Goal: Task Accomplishment & Management: Use online tool/utility

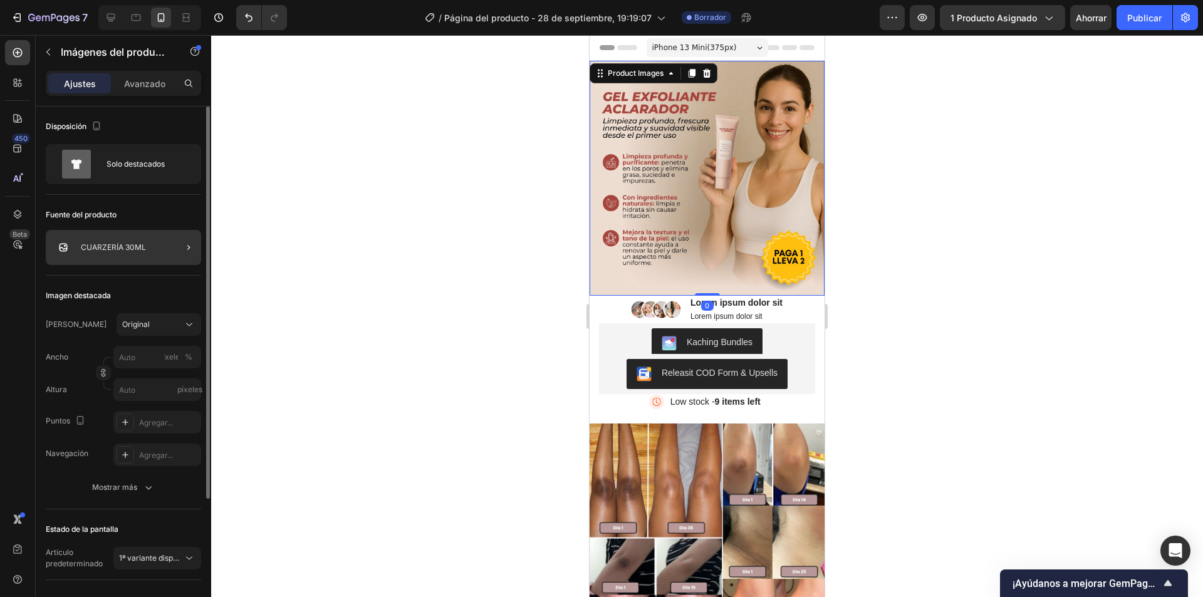
click at [196, 249] on div at bounding box center [183, 247] width 35 height 35
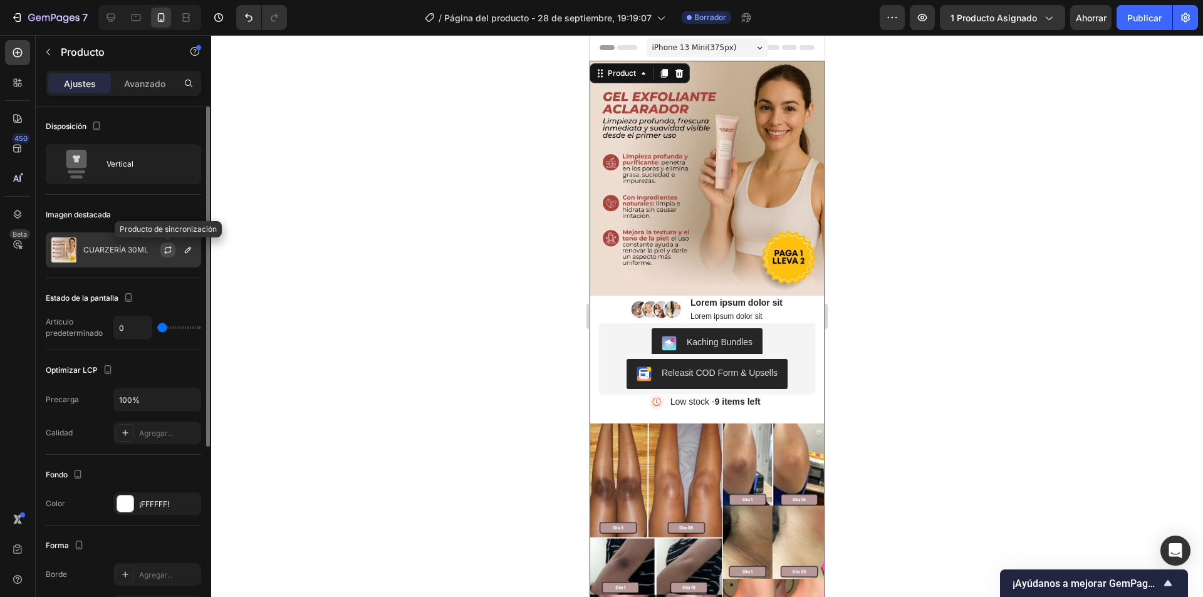
click at [173, 254] on button "button" at bounding box center [167, 249] width 15 height 15
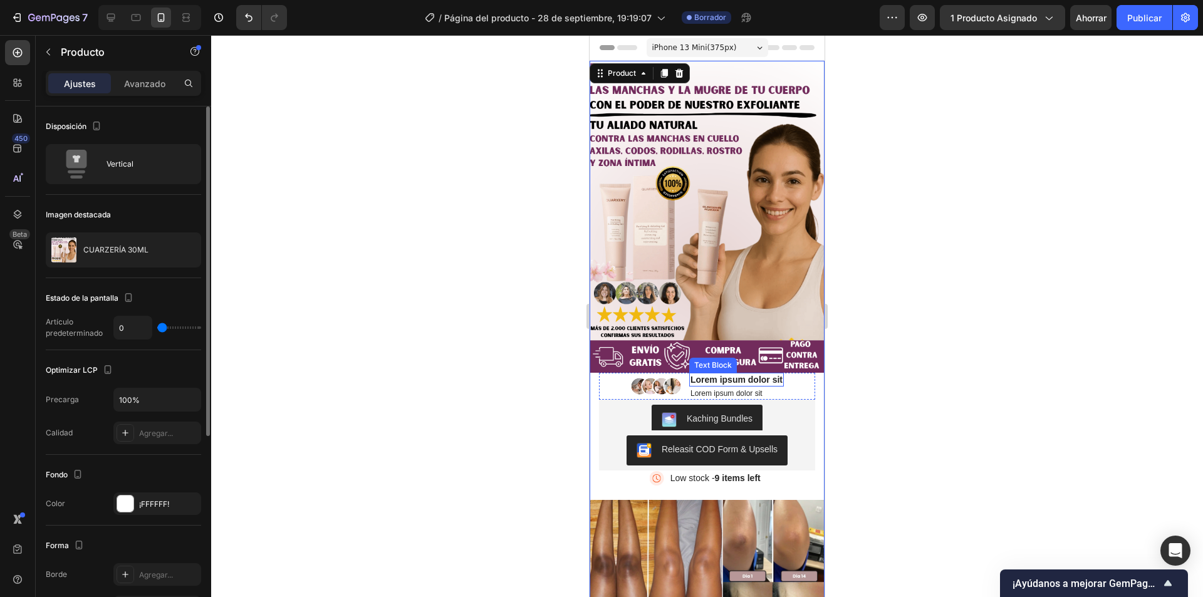
click at [770, 374] on p "Lorem ipsum dolor sit" at bounding box center [736, 379] width 92 height 11
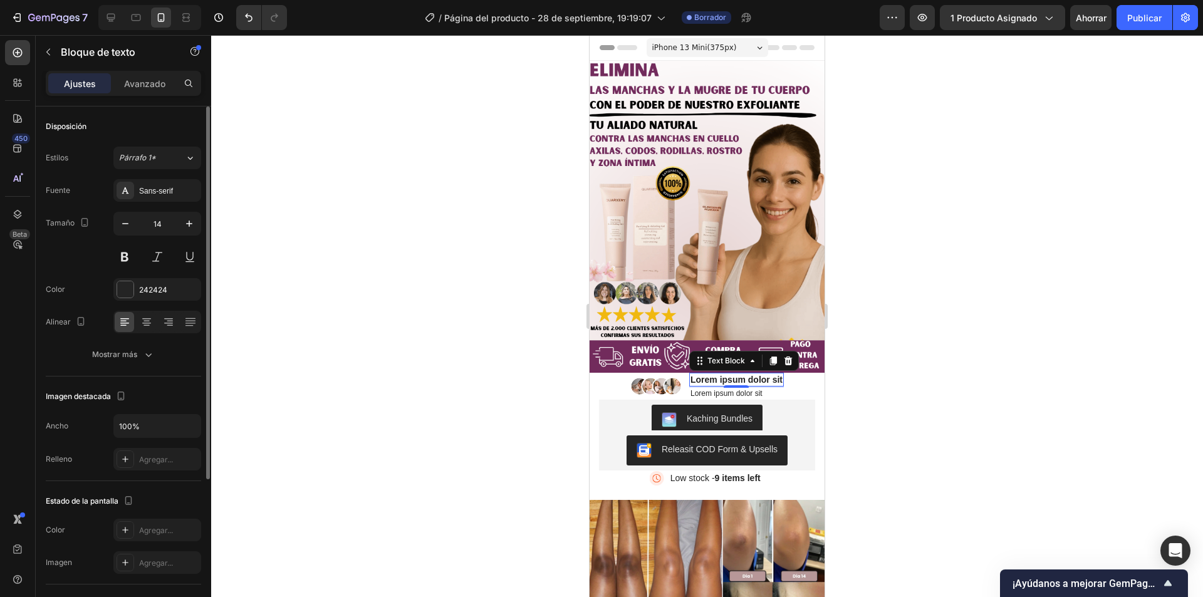
click at [761, 374] on p "Lorem ipsum dolor sit" at bounding box center [736, 379] width 92 height 11
click at [772, 374] on p "Lorem ipsum dolor sit" at bounding box center [736, 379] width 92 height 11
click at [777, 374] on p "Lorem ipsum dolor sit" at bounding box center [736, 379] width 92 height 11
drag, startPoint x: 776, startPoint y: 368, endPoint x: 683, endPoint y: 368, distance: 93.3
click at [683, 373] on div "Image Lorem ipsum dolor sit Text Block 2 Lorem ipsum dolor sit Text Block Row" at bounding box center [707, 387] width 216 height 28
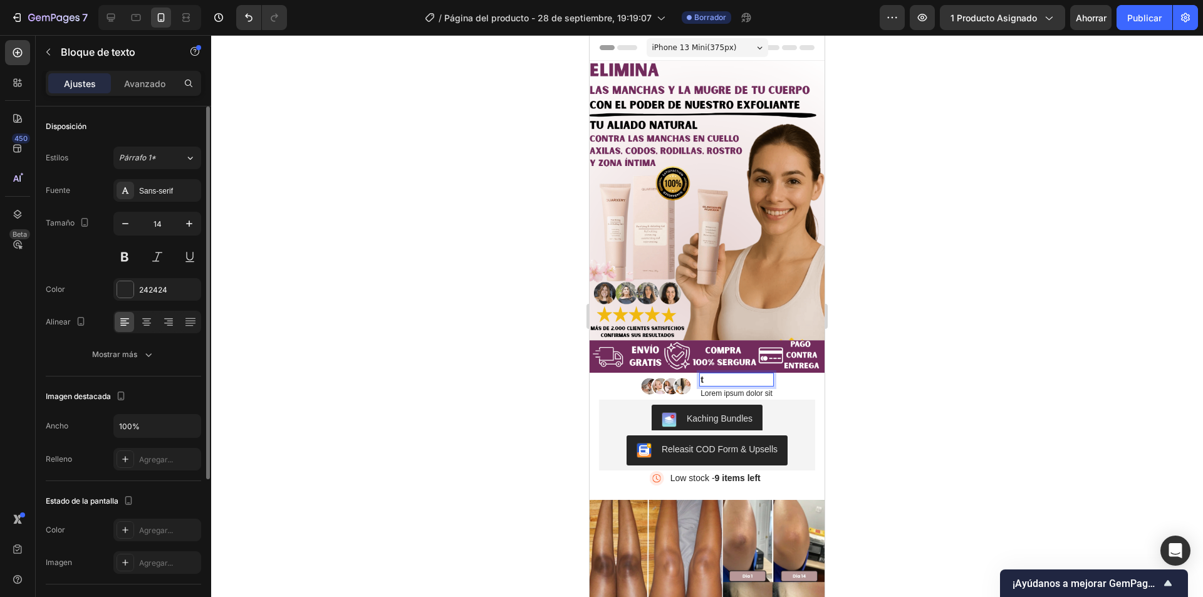
click at [704, 374] on p "t" at bounding box center [736, 379] width 72 height 11
click at [48, 54] on icon "button" at bounding box center [48, 52] width 10 height 10
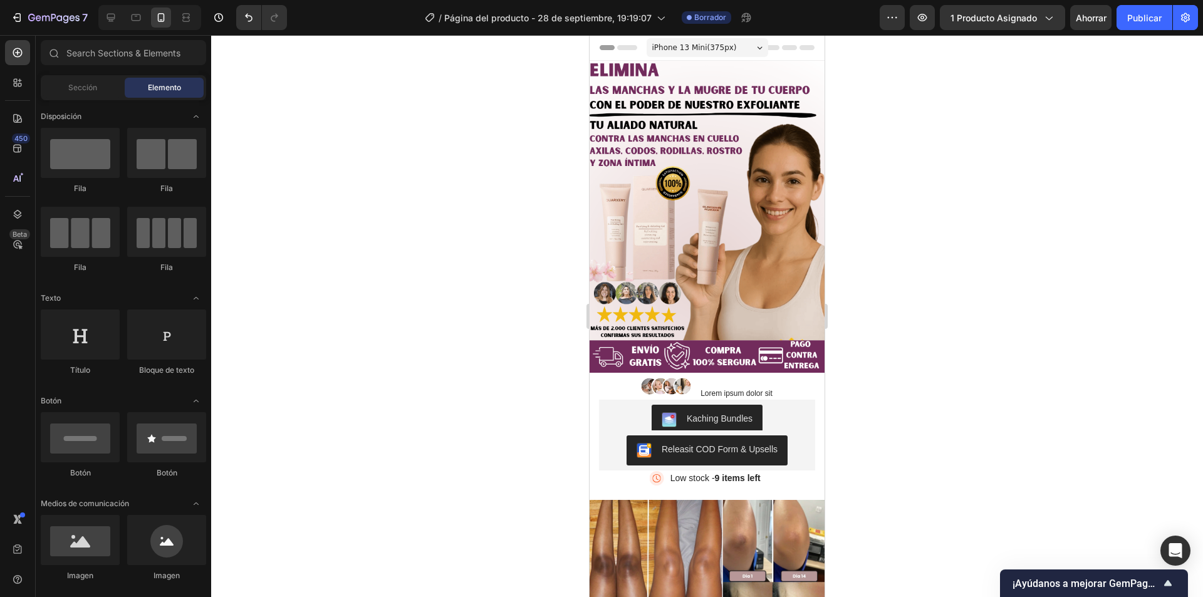
scroll to position [564, 0]
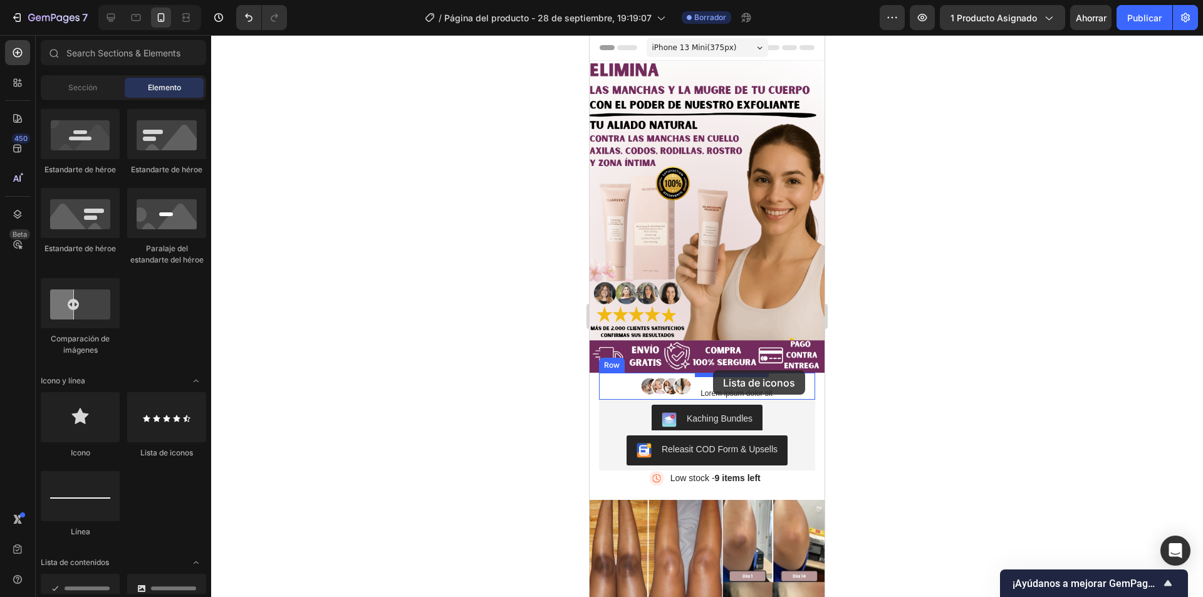
drag, startPoint x: 740, startPoint y: 455, endPoint x: 713, endPoint y: 370, distance: 89.5
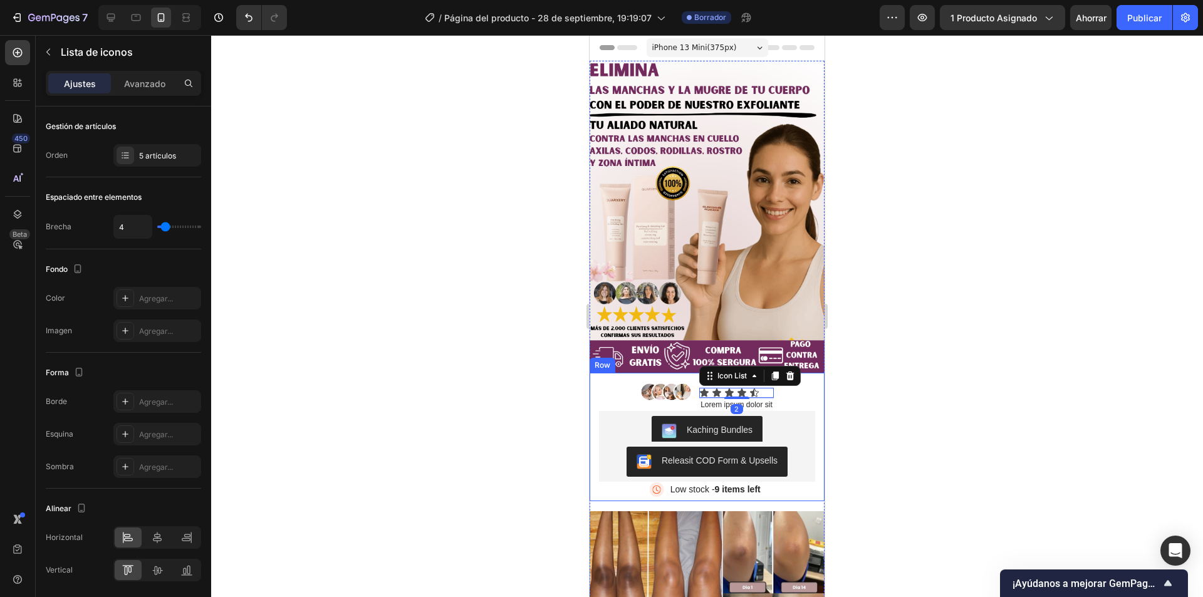
click at [989, 405] on div at bounding box center [707, 316] width 992 height 562
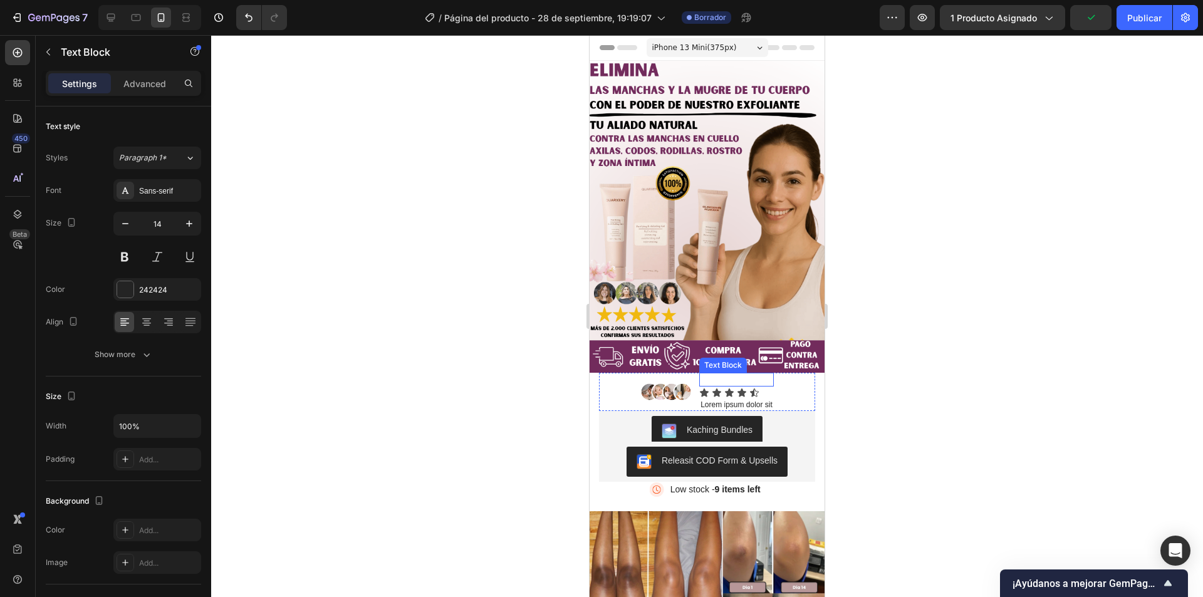
click at [760, 374] on p "Rich Text Editor. Editing area: main" at bounding box center [736, 379] width 72 height 11
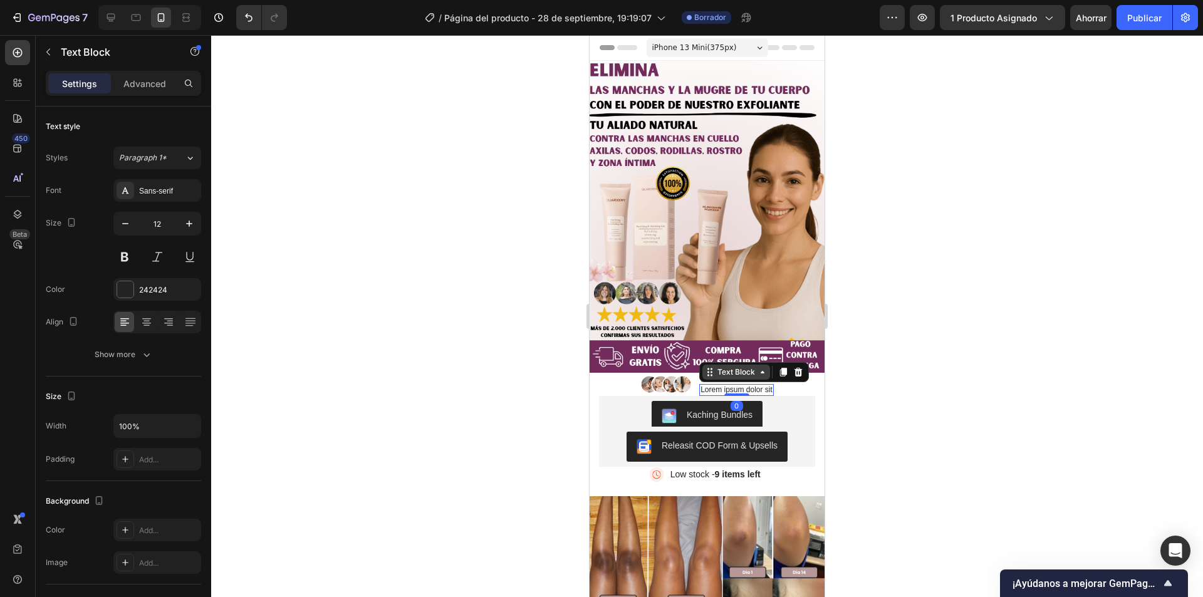
click at [739, 367] on div "Text Block" at bounding box center [754, 372] width 110 height 20
click at [940, 370] on div at bounding box center [707, 316] width 992 height 562
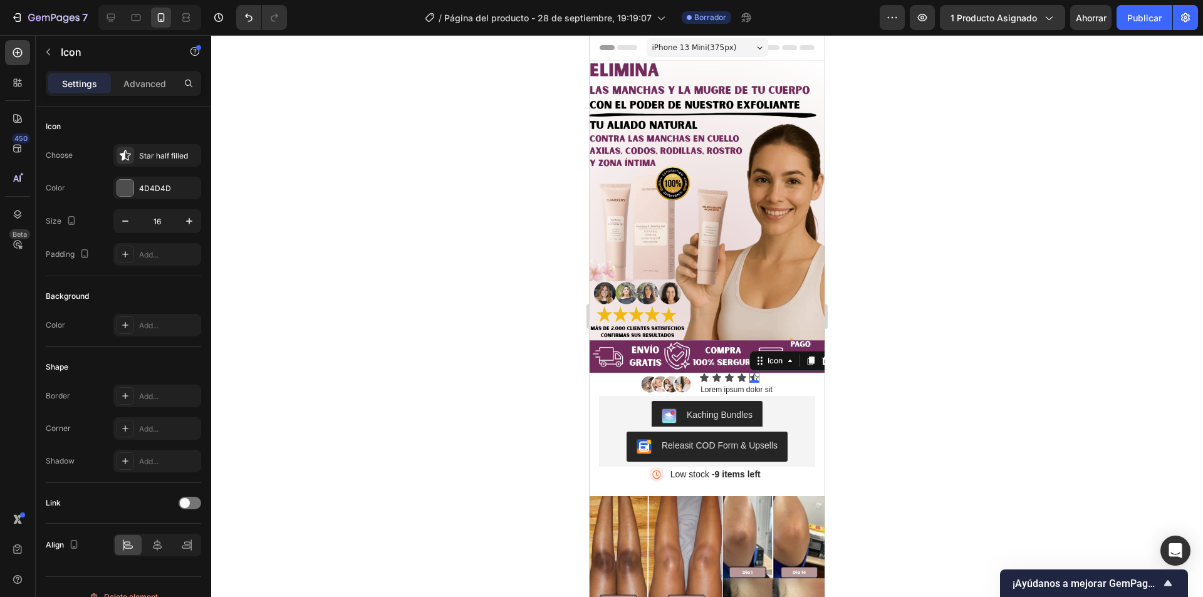
click at [753, 373] on div "Icon 0" at bounding box center [754, 378] width 10 height 10
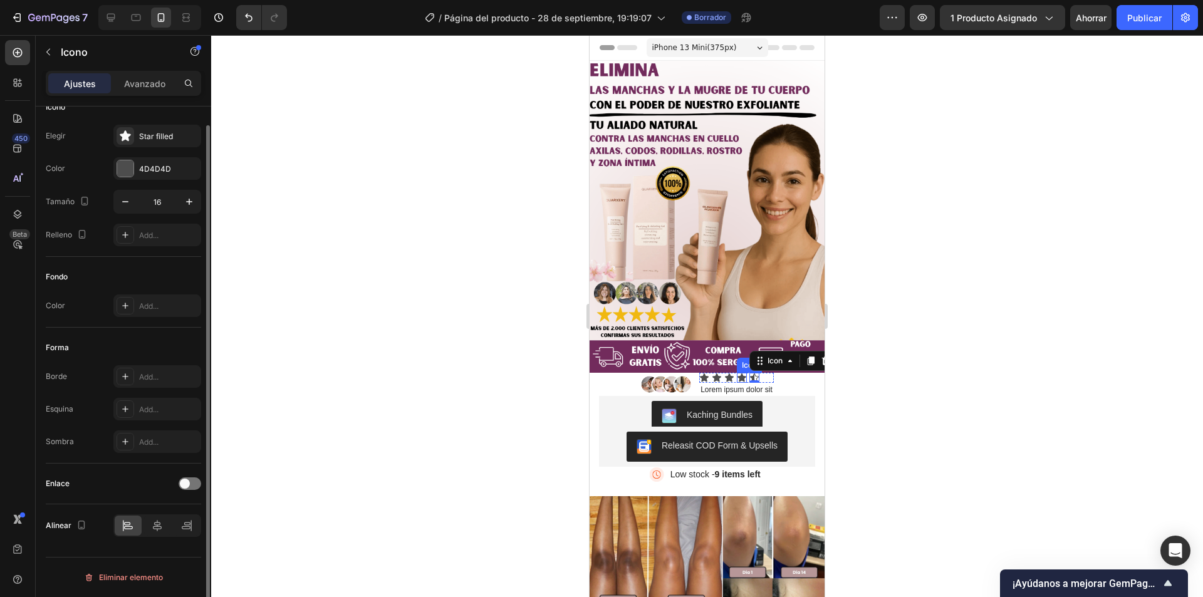
click at [738, 373] on div "Icon" at bounding box center [742, 378] width 10 height 10
click at [123, 306] on icon at bounding box center [125, 306] width 10 height 10
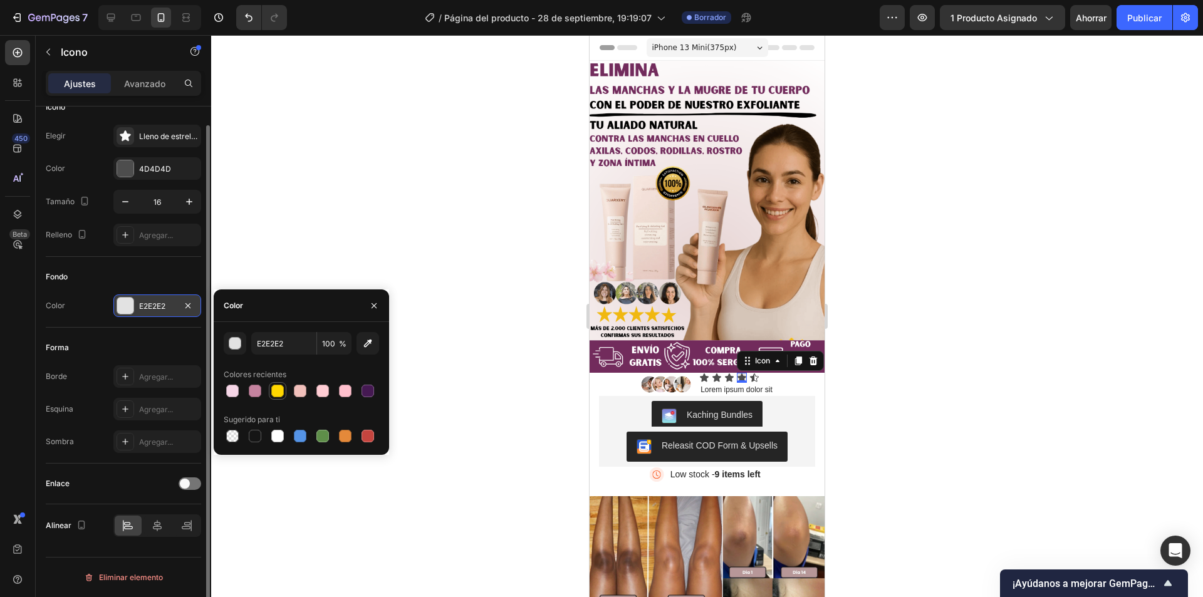
click at [278, 390] on div at bounding box center [277, 391] width 13 height 13
click at [234, 439] on div at bounding box center [232, 436] width 13 height 13
type input "000000"
type input "0"
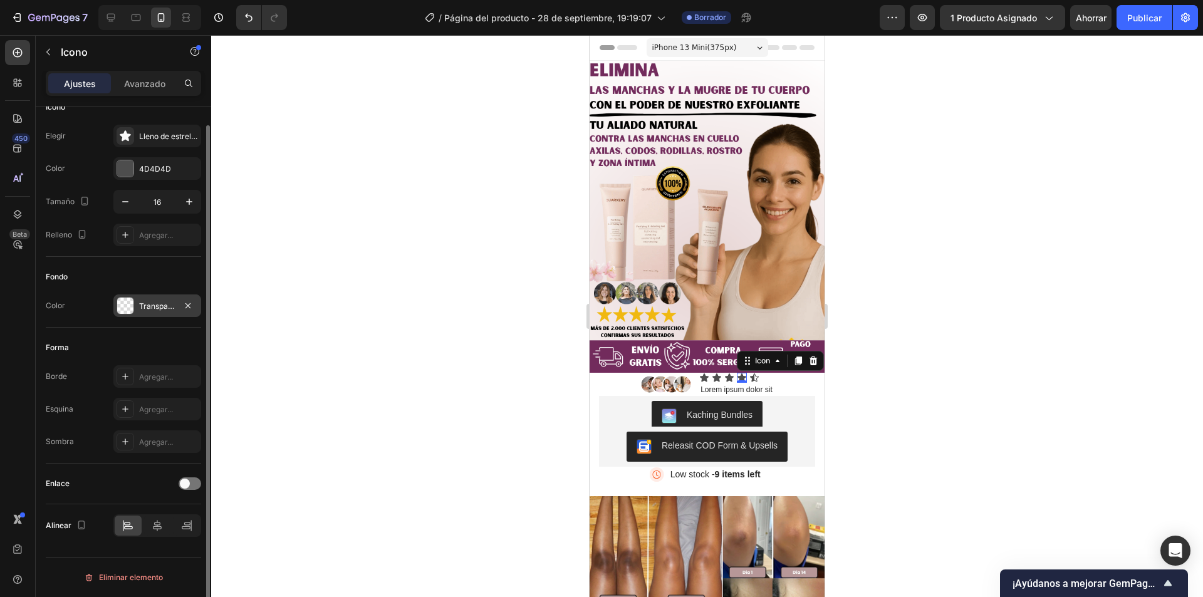
click at [740, 373] on icon at bounding box center [741, 377] width 9 height 8
click at [905, 381] on div at bounding box center [707, 316] width 992 height 562
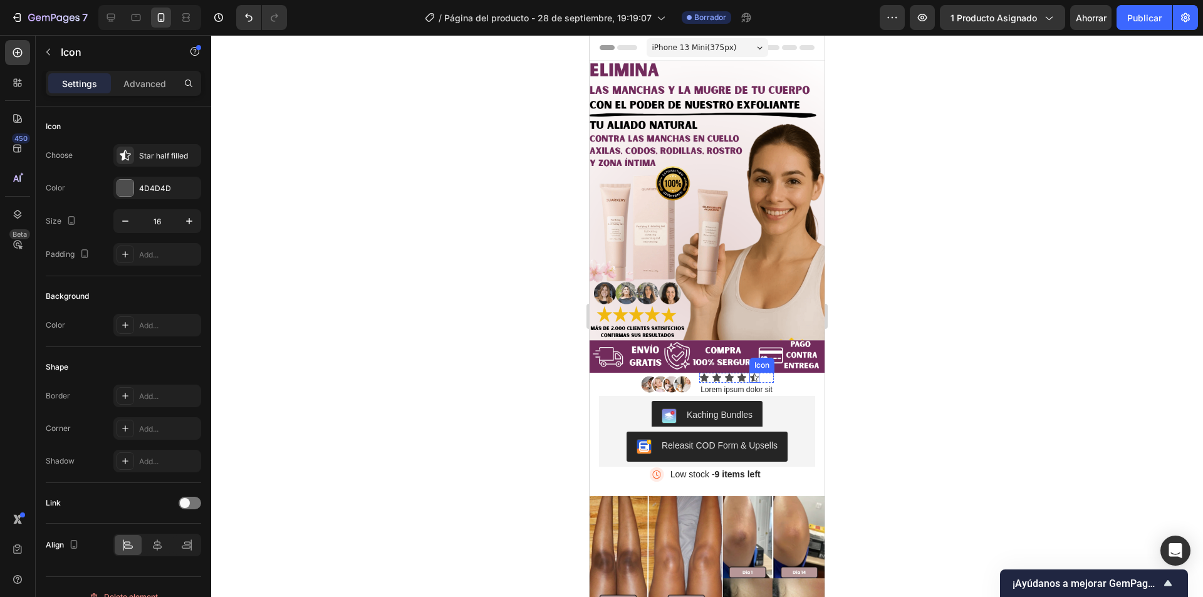
click at [749, 373] on div "Icon" at bounding box center [754, 378] width 10 height 10
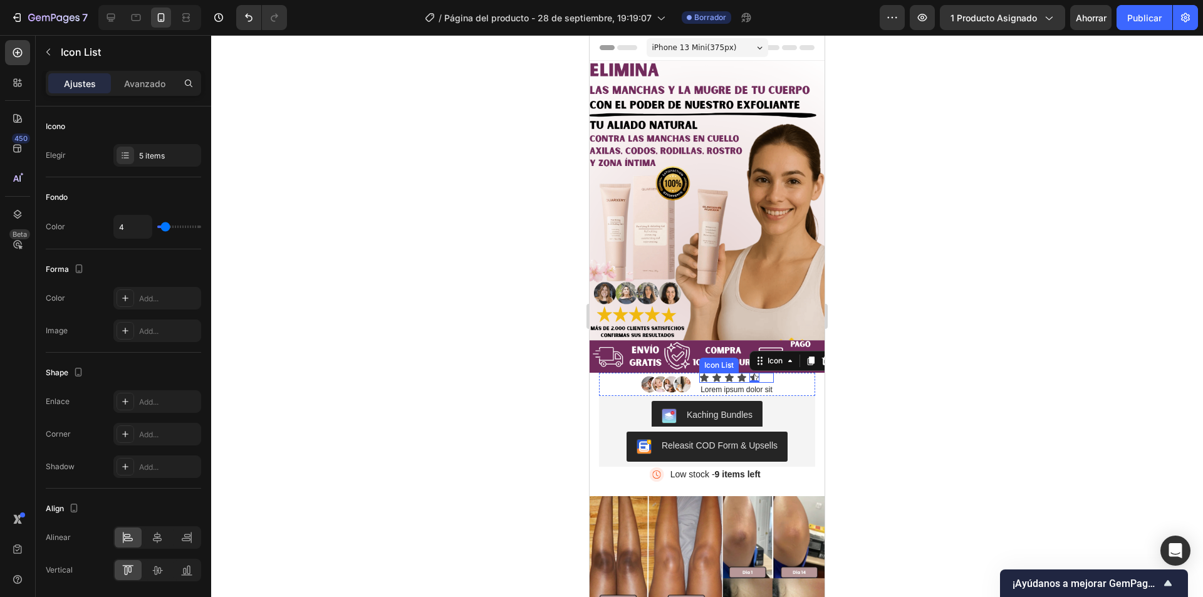
click at [759, 373] on div "Icon Icon Icon Icon Icon 0" at bounding box center [736, 378] width 75 height 10
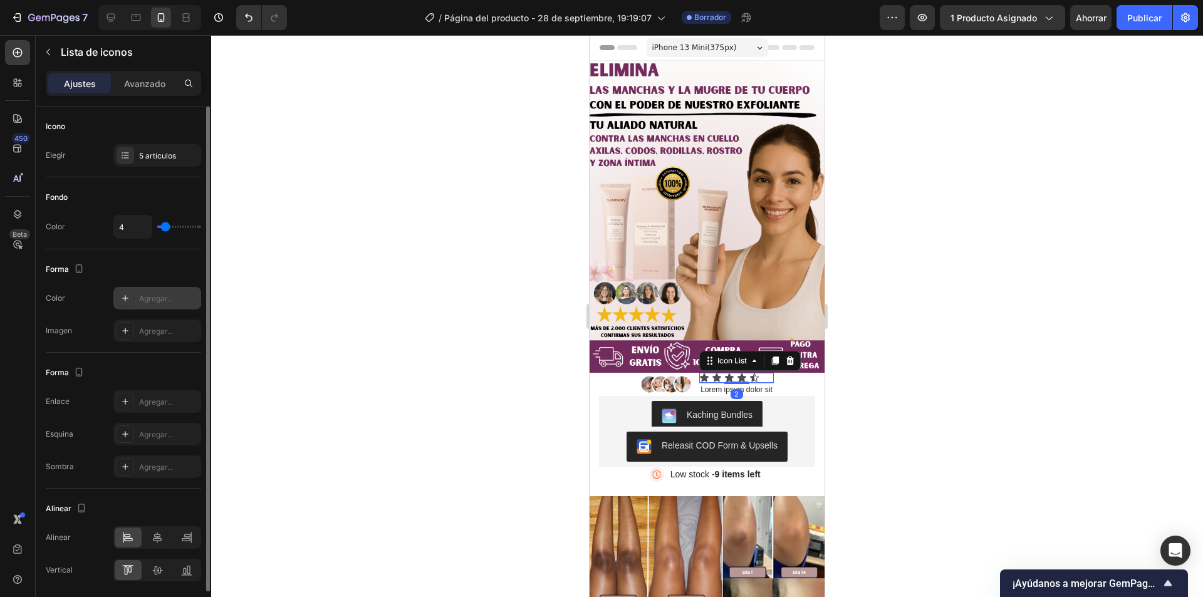
click at [123, 304] on div at bounding box center [126, 298] width 18 height 18
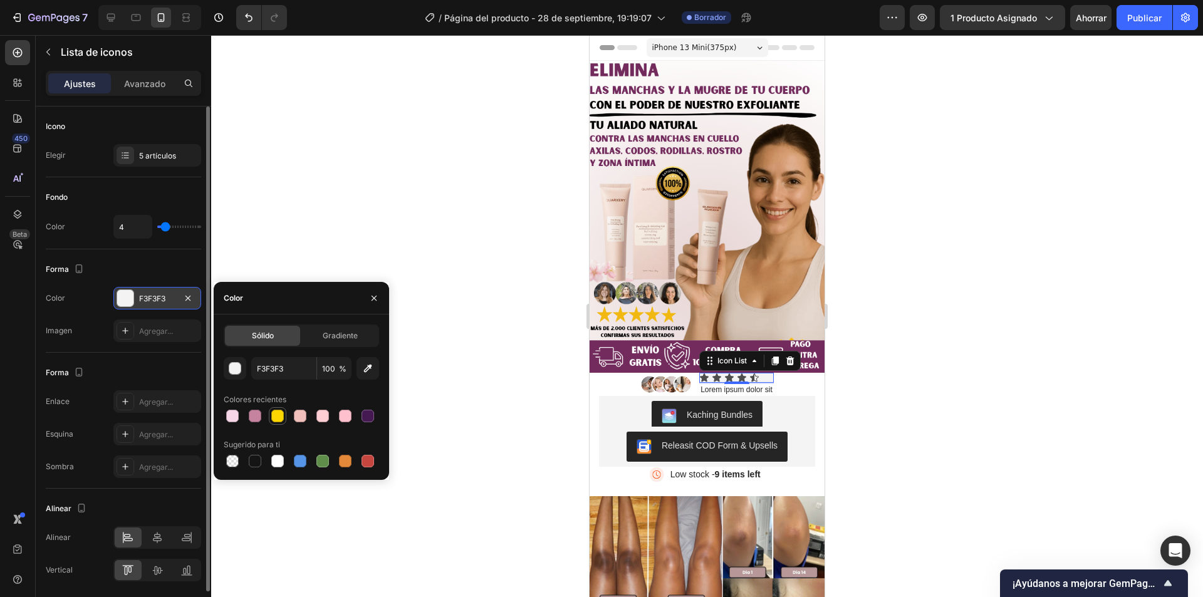
click at [279, 416] on div at bounding box center [277, 416] width 13 height 13
click at [232, 459] on div at bounding box center [232, 461] width 13 height 13
type input "000000"
type input "0"
click at [133, 363] on div "Forma" at bounding box center [123, 373] width 155 height 20
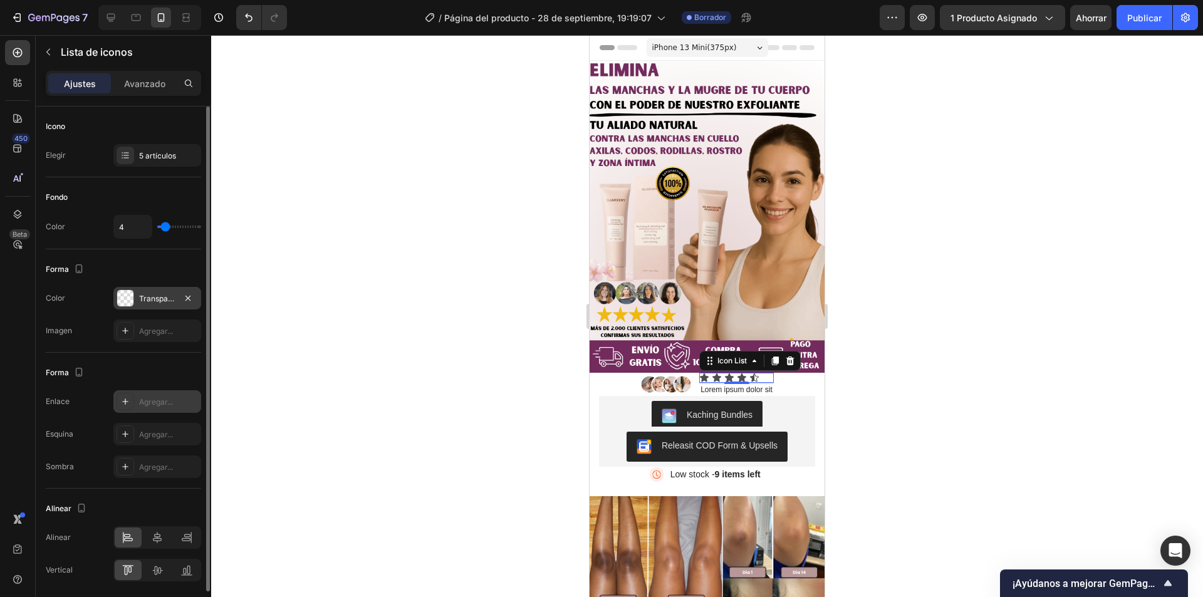
click at [122, 401] on icon at bounding box center [125, 402] width 10 height 10
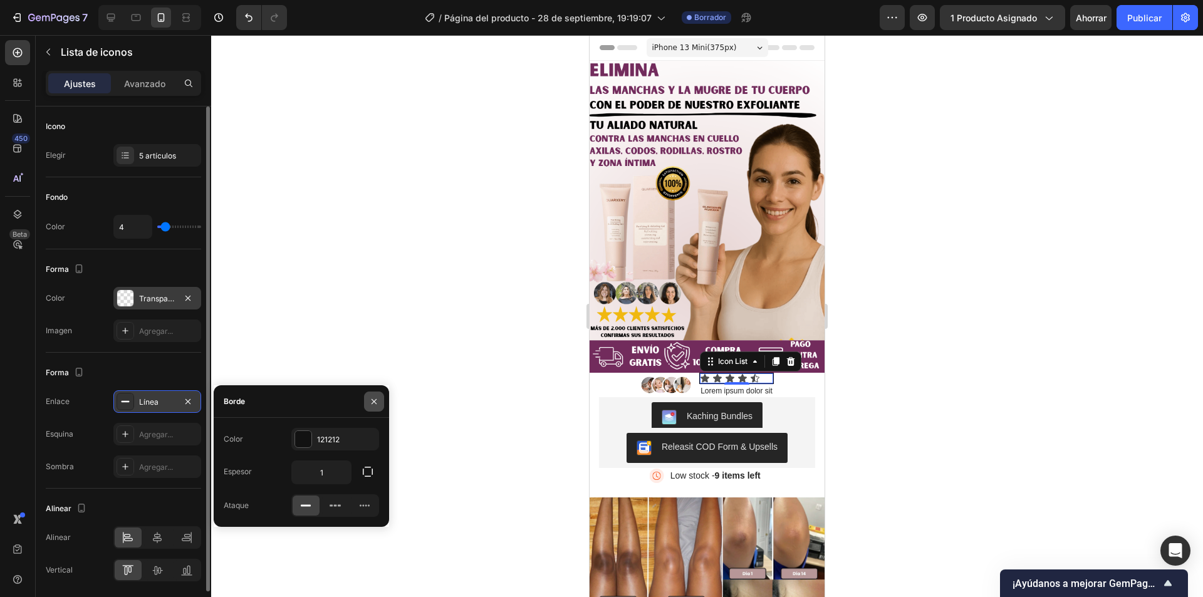
click at [373, 398] on icon "button" at bounding box center [374, 402] width 10 height 10
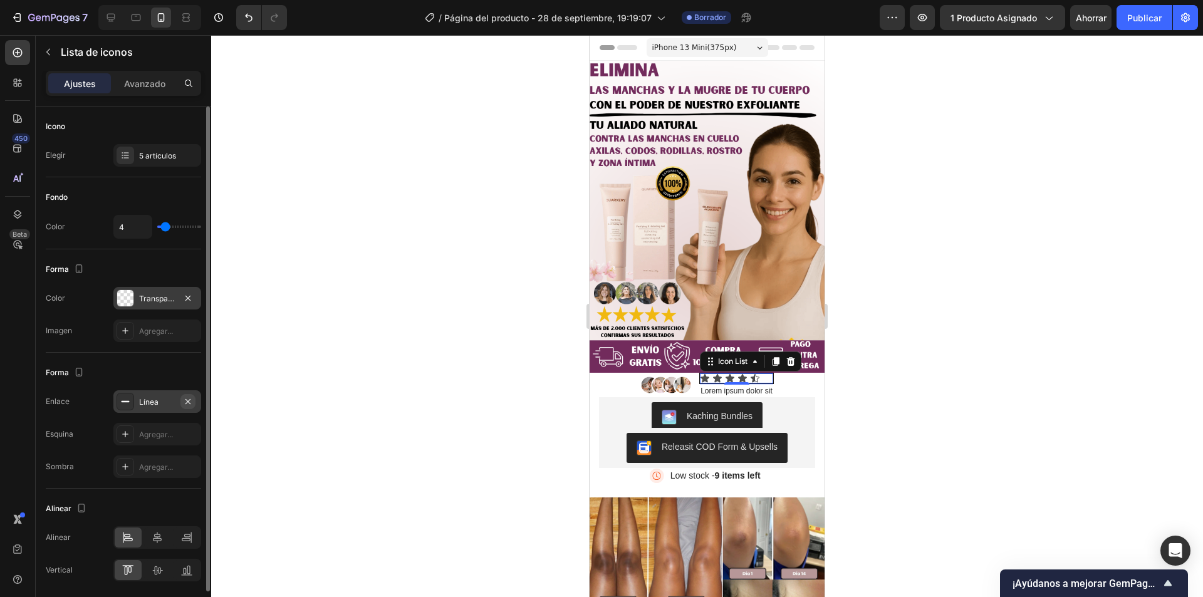
click at [187, 400] on icon "button" at bounding box center [188, 402] width 10 height 10
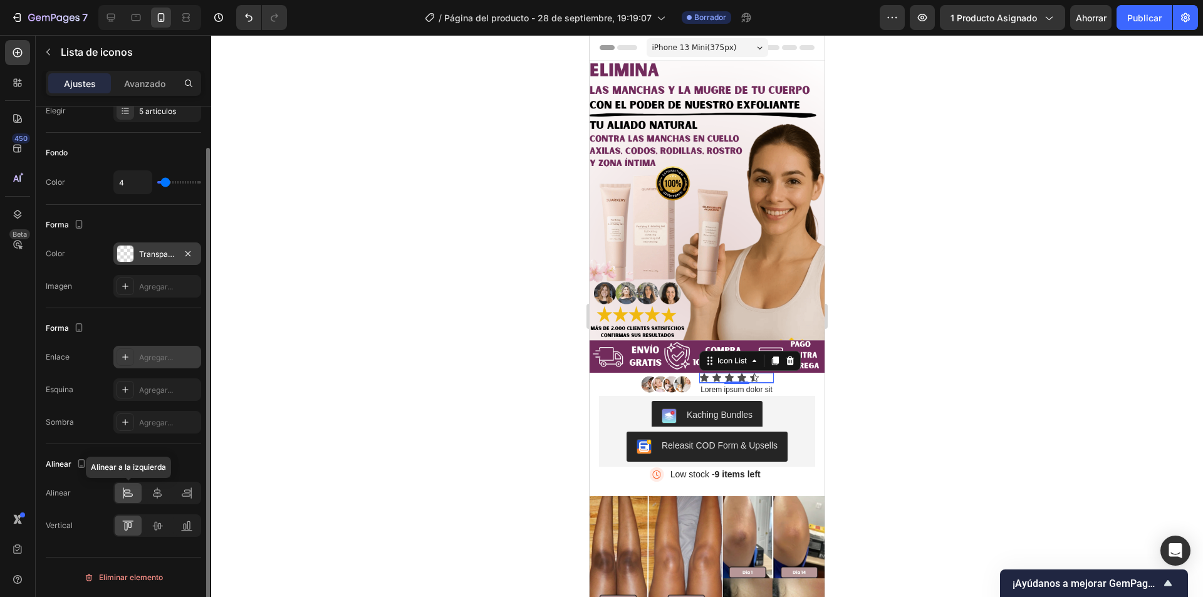
scroll to position [0, 0]
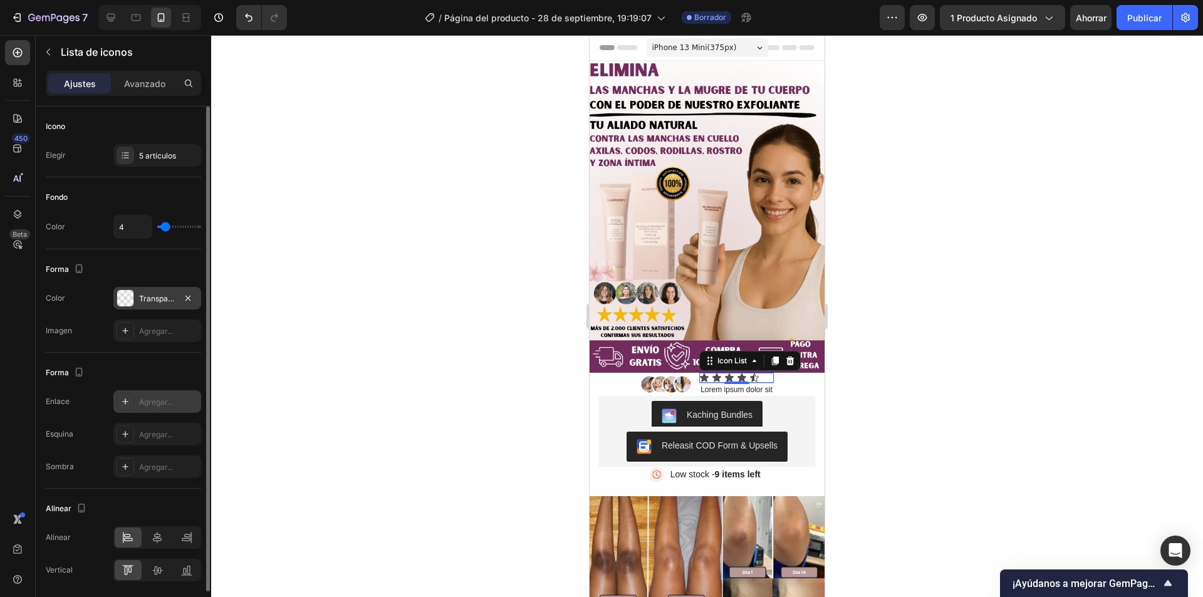
type input "2"
type input "10"
type input "12"
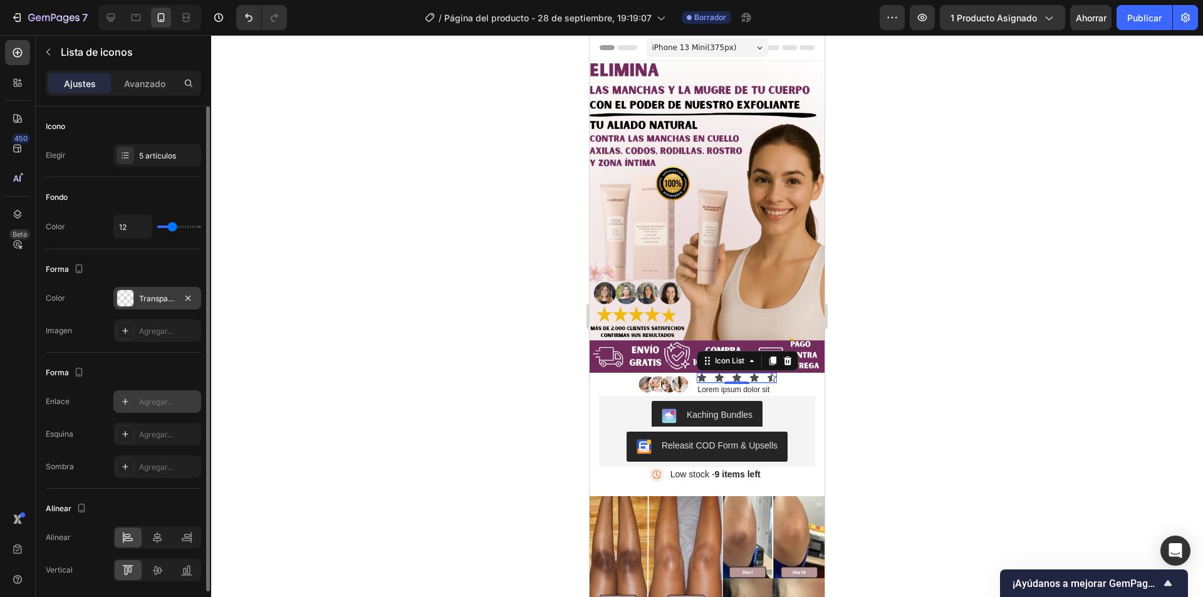
drag, startPoint x: 163, startPoint y: 230, endPoint x: 172, endPoint y: 230, distance: 8.8
type input "12"
click at [172, 228] on input "range" at bounding box center [179, 227] width 44 height 3
type input "11"
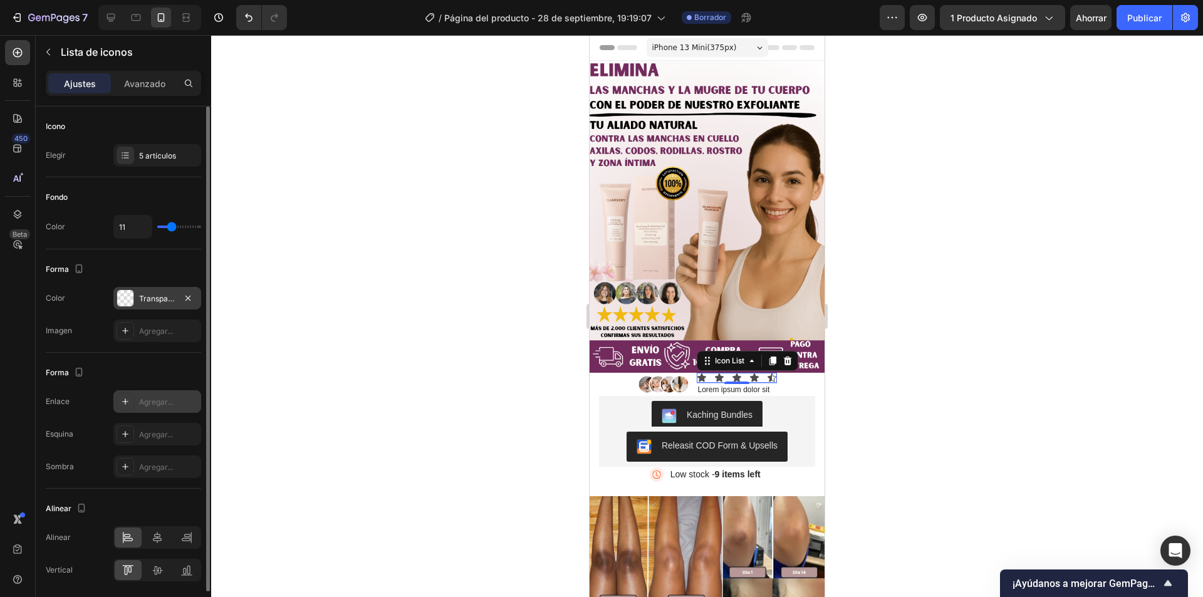
type input "10"
type input "9"
type input "8"
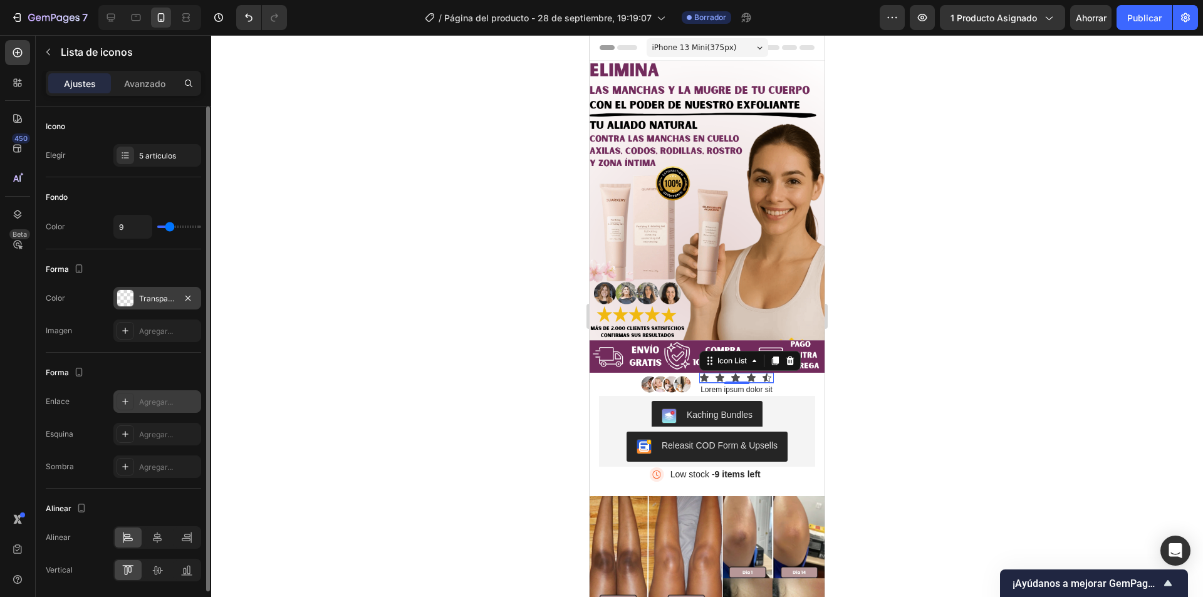
type input "8"
type input "7"
type input "6"
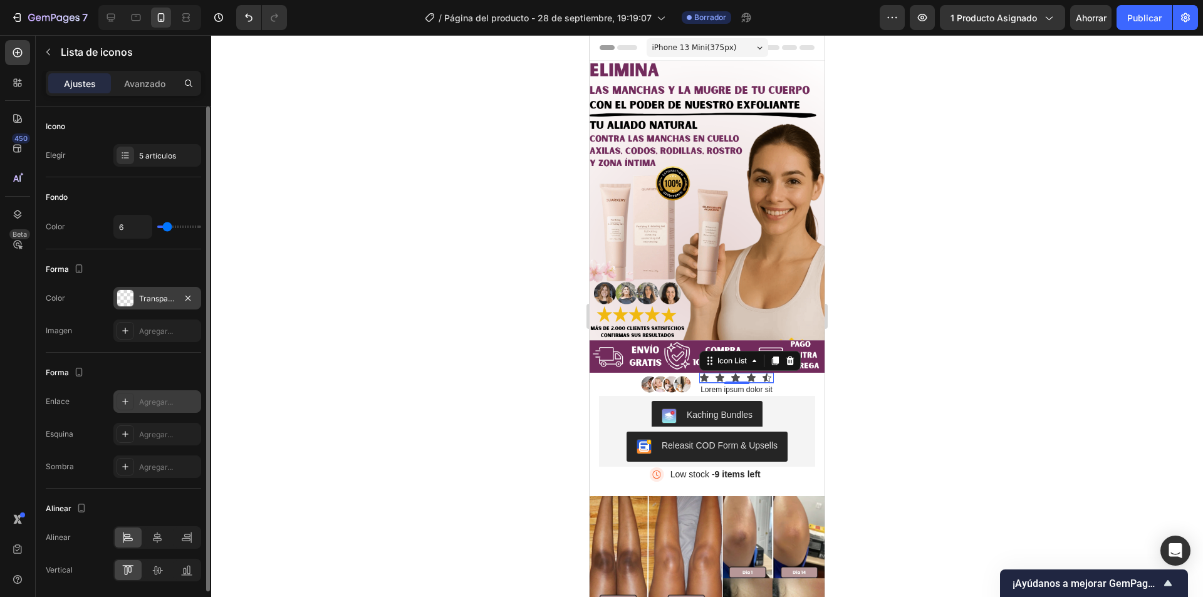
type input "5"
type input "4"
type input "3"
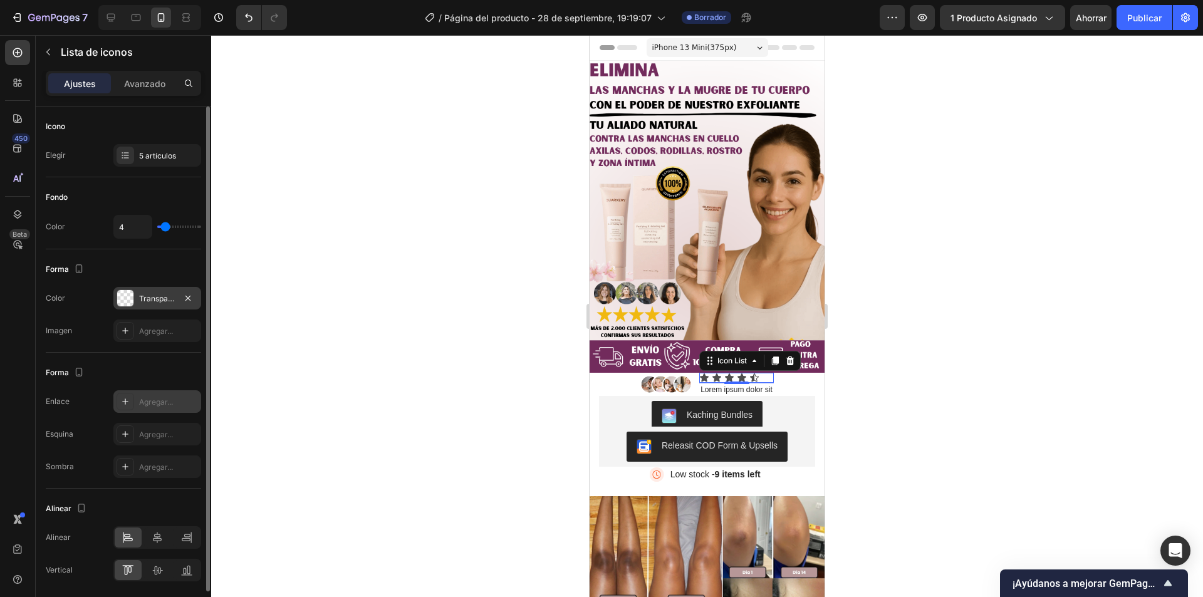
type input "3"
type input "2"
type input "3"
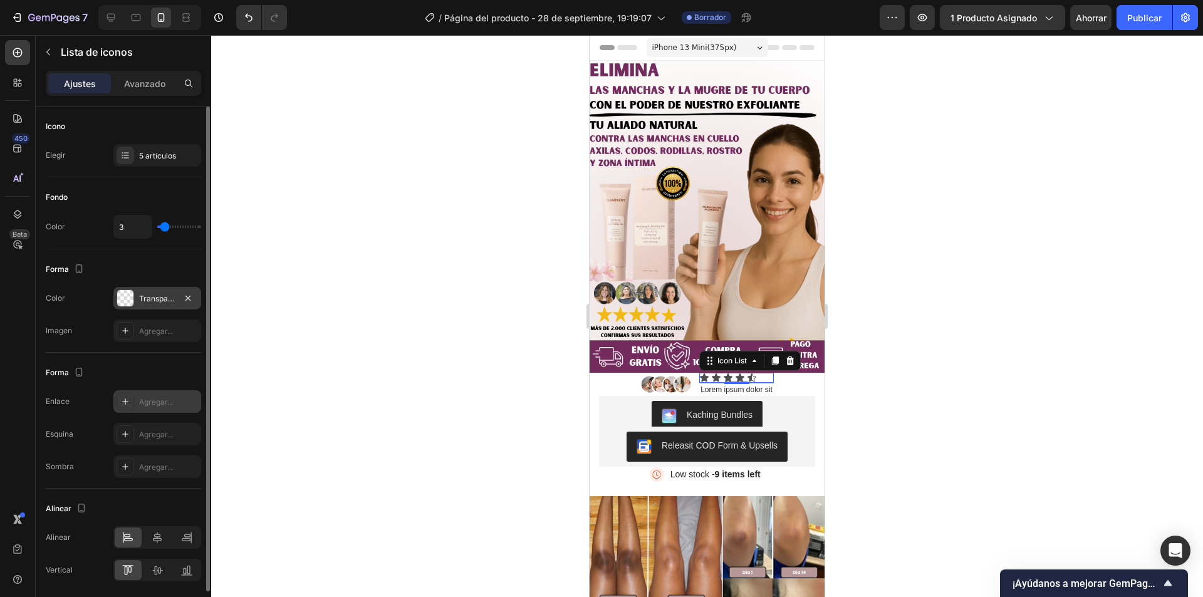
type input "4"
type input "5"
type input "6"
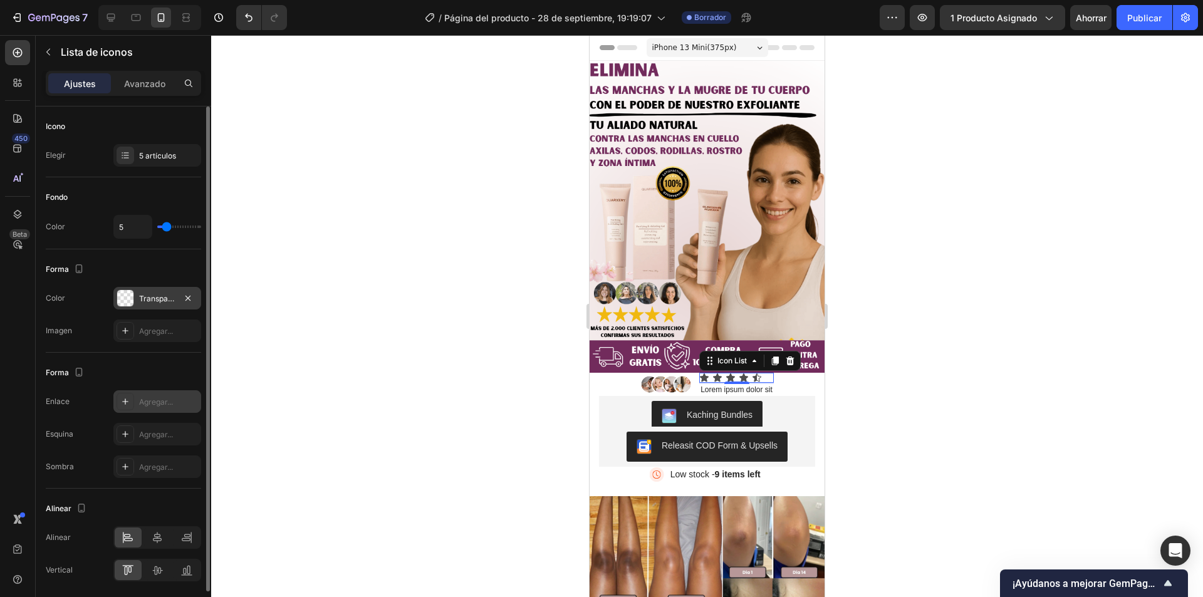
type input "6"
type input "7"
type input "8"
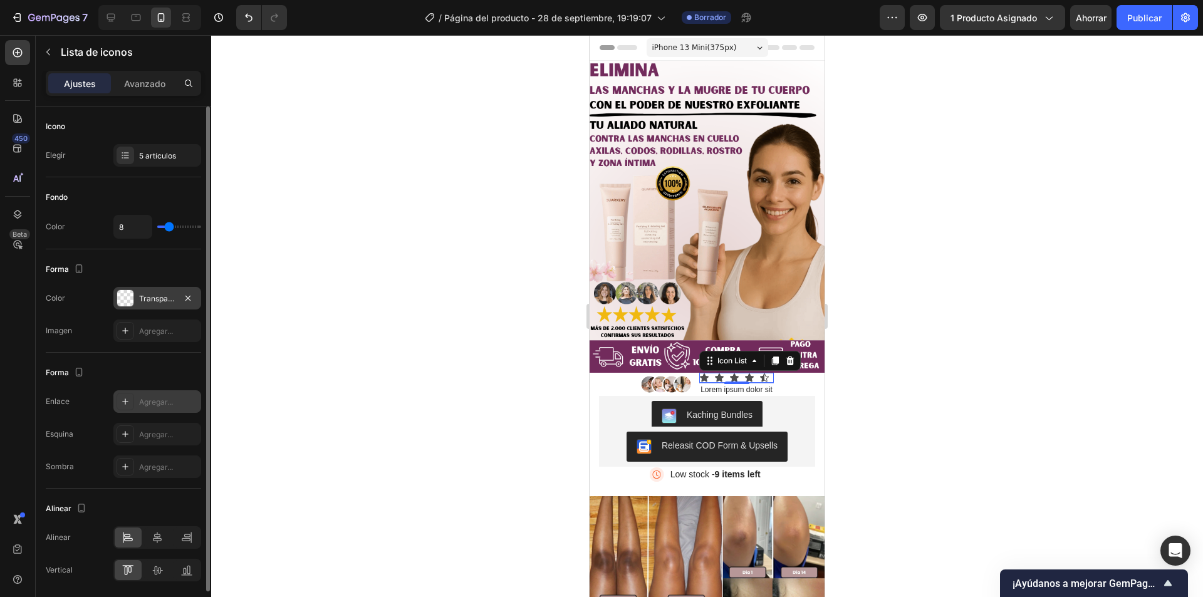
click at [169, 228] on input "range" at bounding box center [179, 227] width 44 height 3
click at [139, 83] on font "Avanzado" at bounding box center [144, 83] width 41 height 11
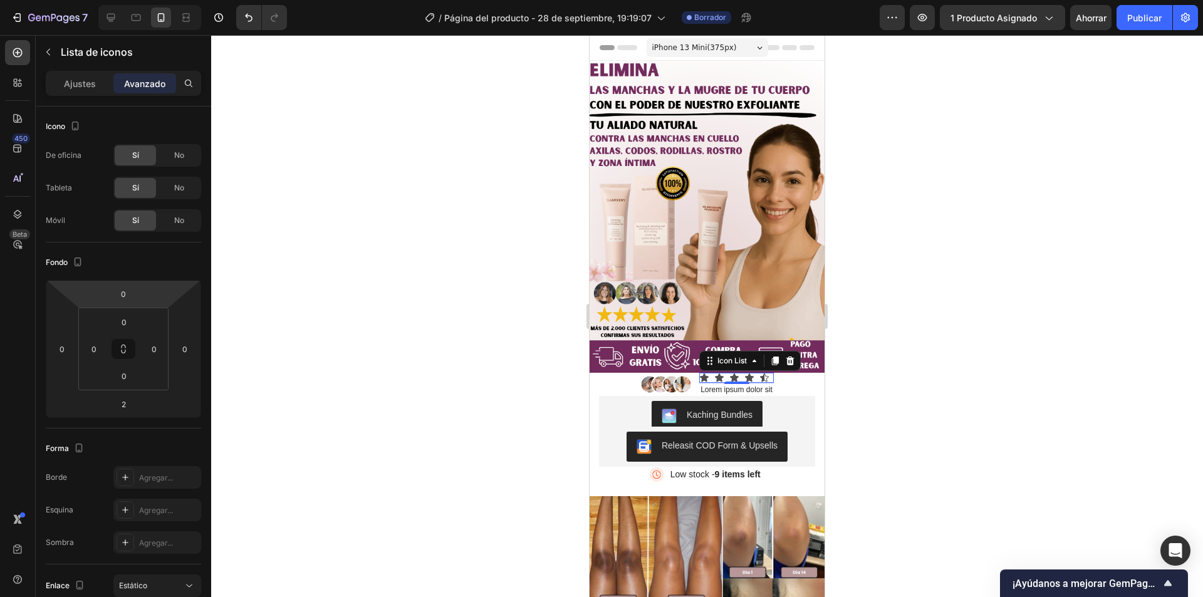
scroll to position [291, 0]
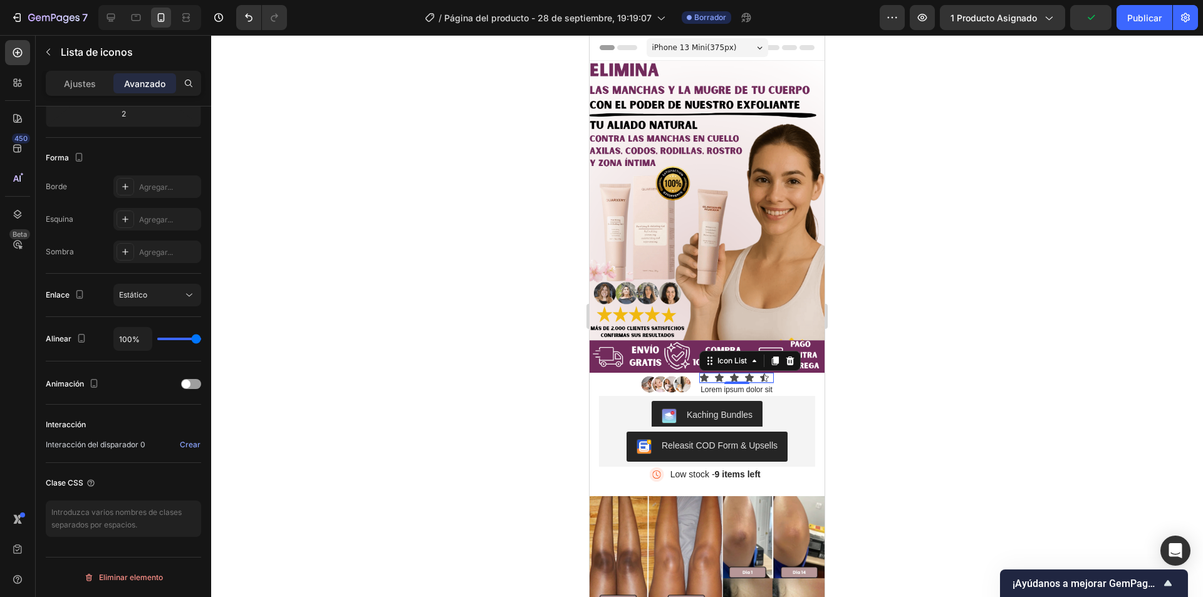
click at [364, 293] on div at bounding box center [707, 316] width 992 height 562
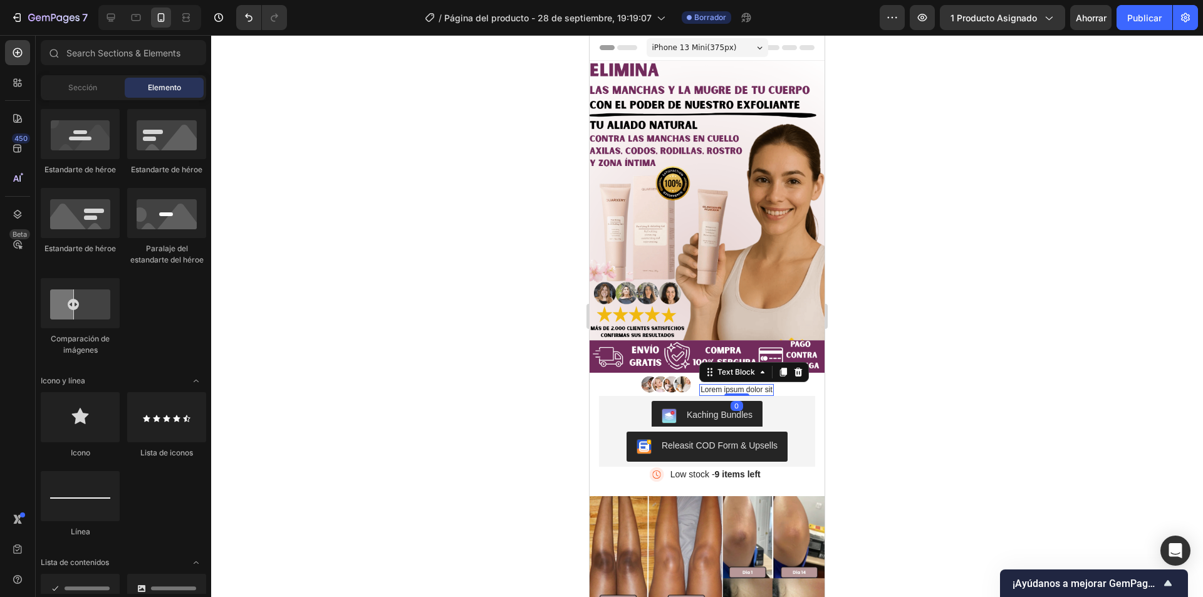
click at [745, 385] on p "Lorem ipsum dolor sit" at bounding box center [736, 390] width 72 height 10
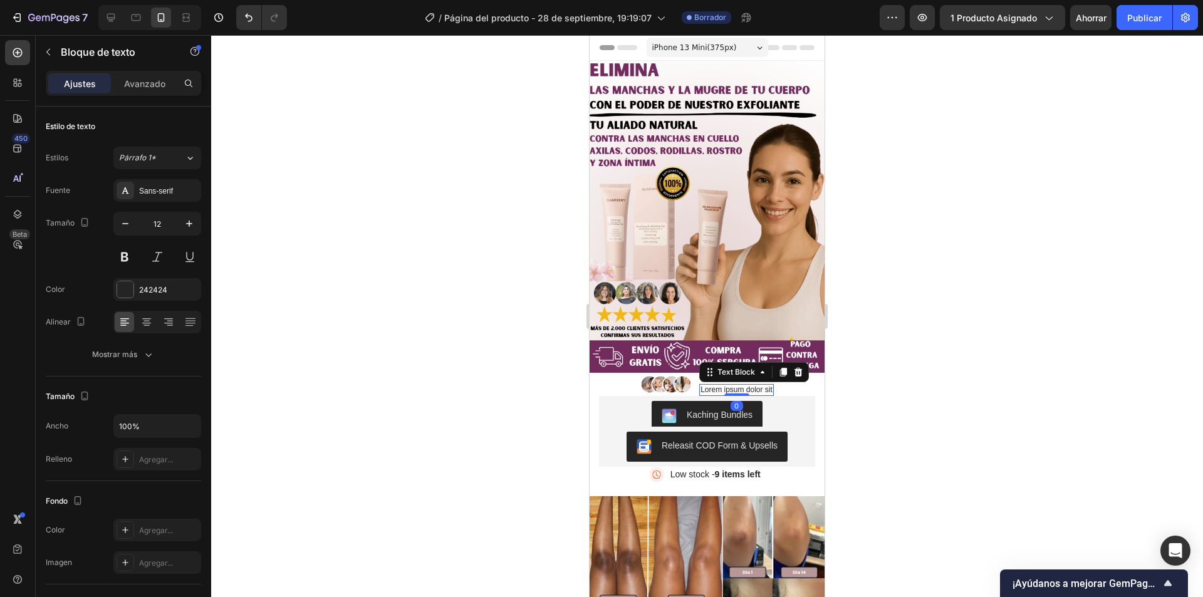
click at [700, 385] on p "Lorem ipsum dolor sit" at bounding box center [736, 390] width 72 height 10
click at [750, 385] on p "ipsum dolor sit" at bounding box center [737, 390] width 68 height 10
drag, startPoint x: 750, startPoint y: 375, endPoint x: 698, endPoint y: 376, distance: 51.4
click at [703, 385] on p "ipsum dolor sit" at bounding box center [737, 390] width 68 height 10
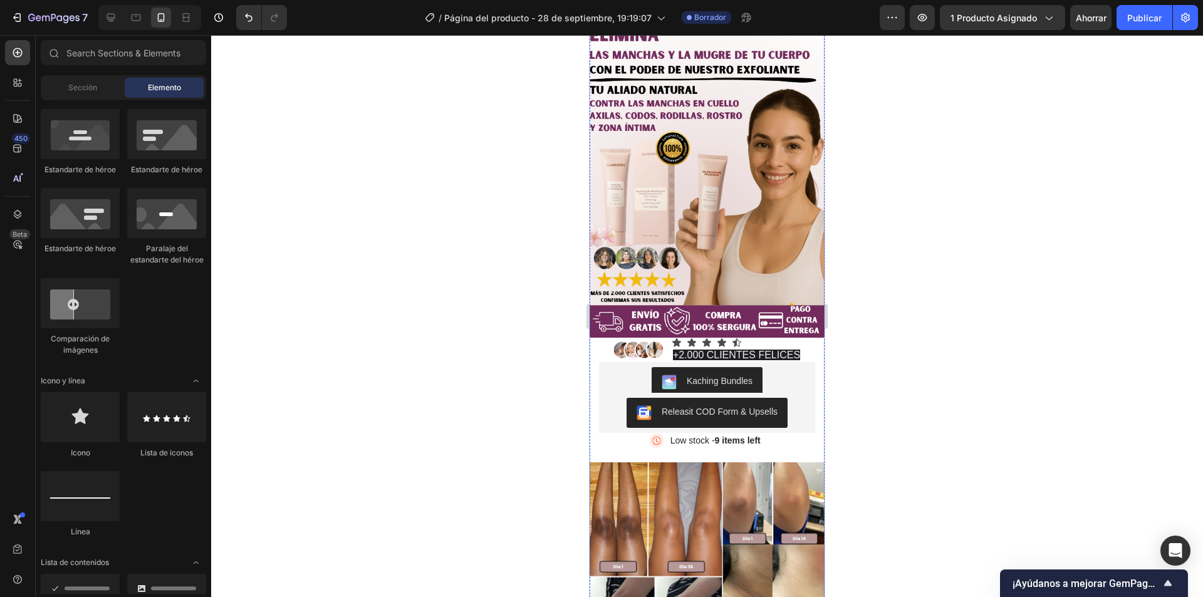
scroll to position [0, 0]
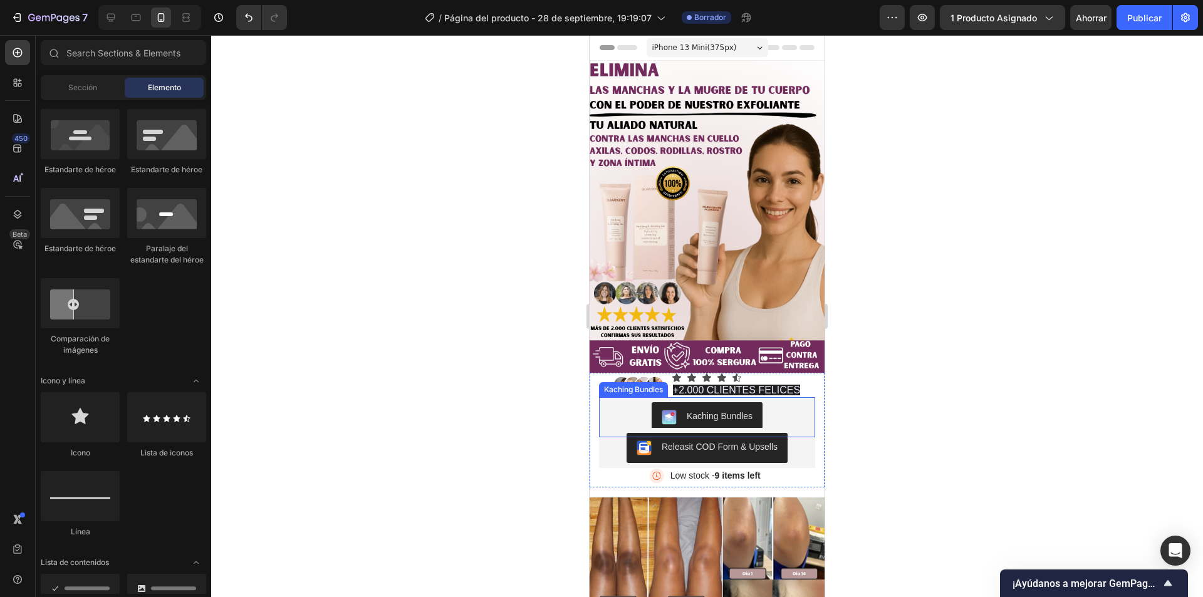
click at [742, 385] on span "+2.000 CLIENTES FELICES" at bounding box center [736, 390] width 127 height 11
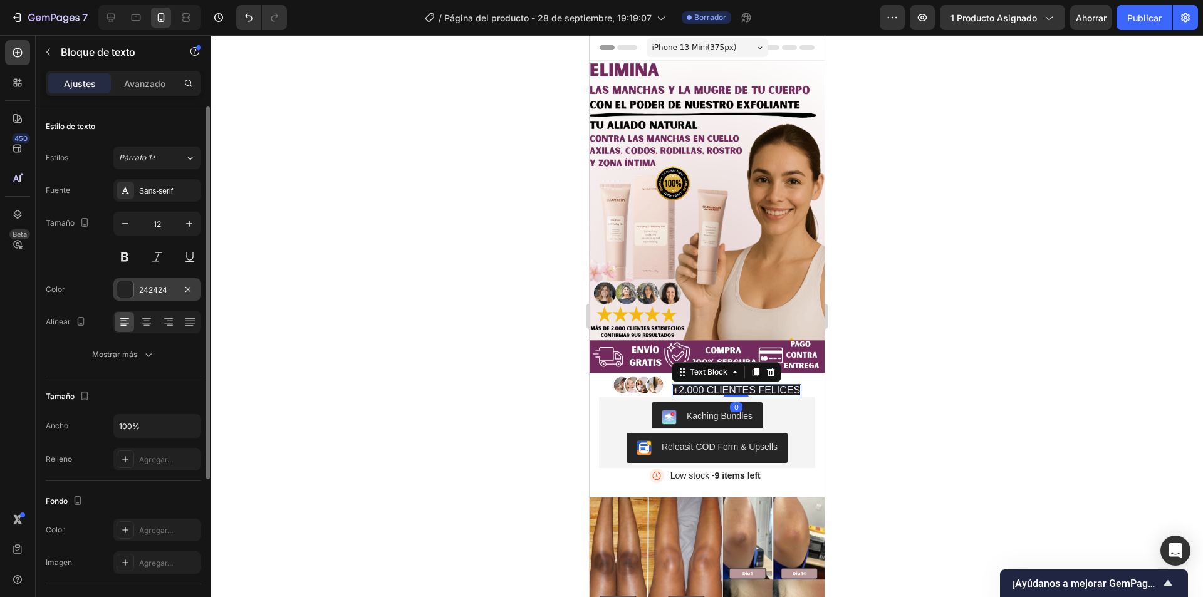
click at [126, 293] on div at bounding box center [125, 289] width 16 height 16
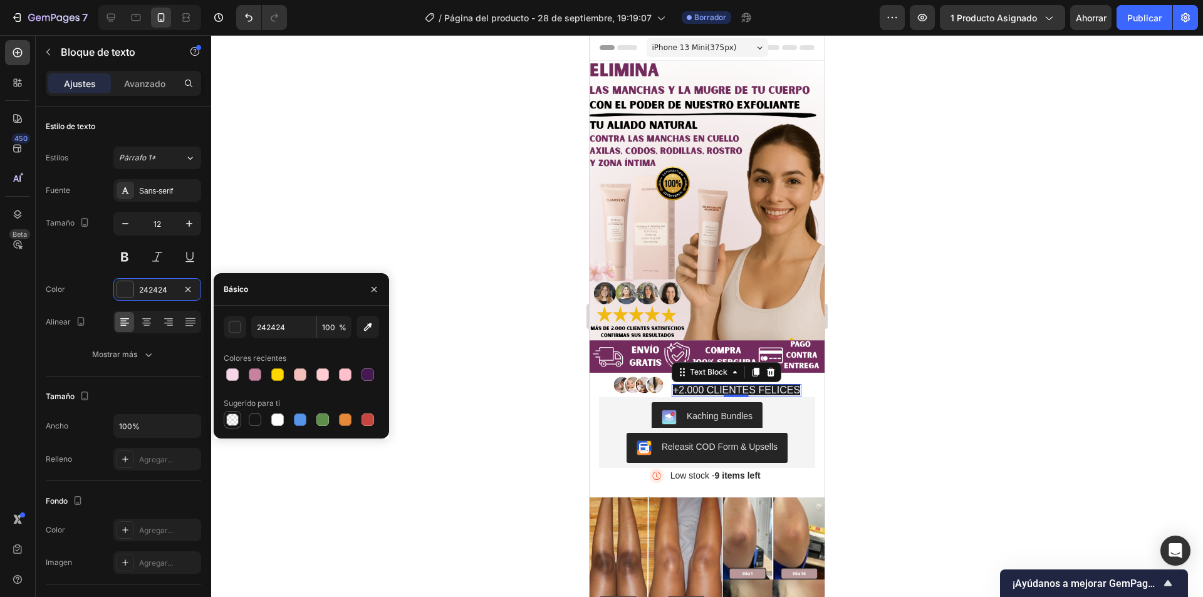
click at [232, 418] on div at bounding box center [232, 419] width 13 height 13
type input "000000"
type input "0"
click at [231, 420] on div at bounding box center [232, 419] width 13 height 13
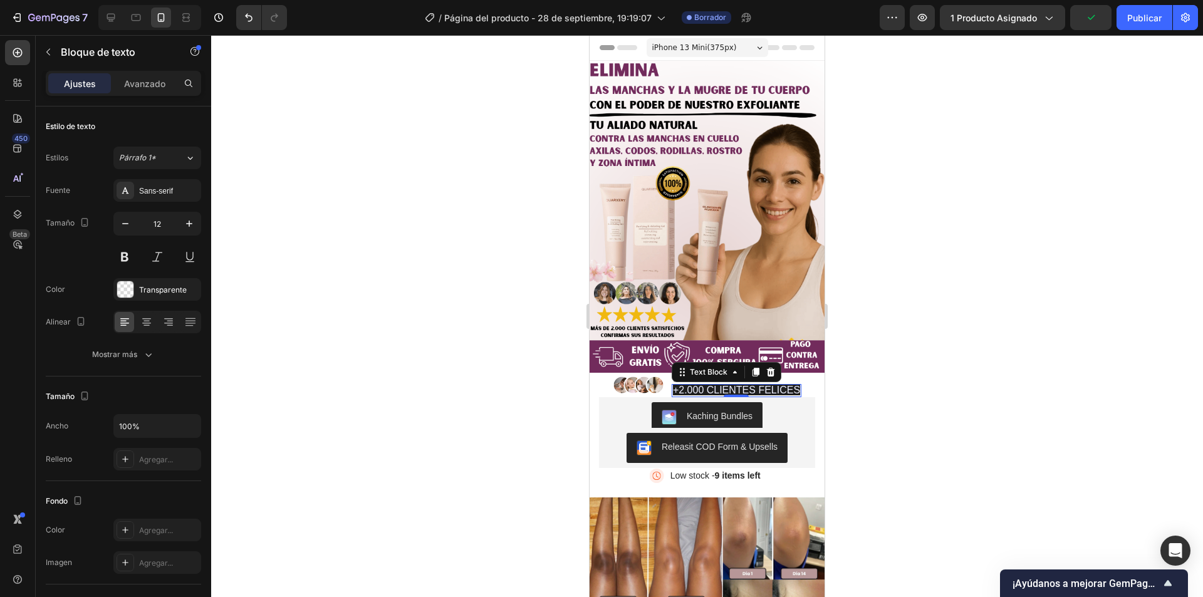
click at [485, 369] on div at bounding box center [707, 316] width 992 height 562
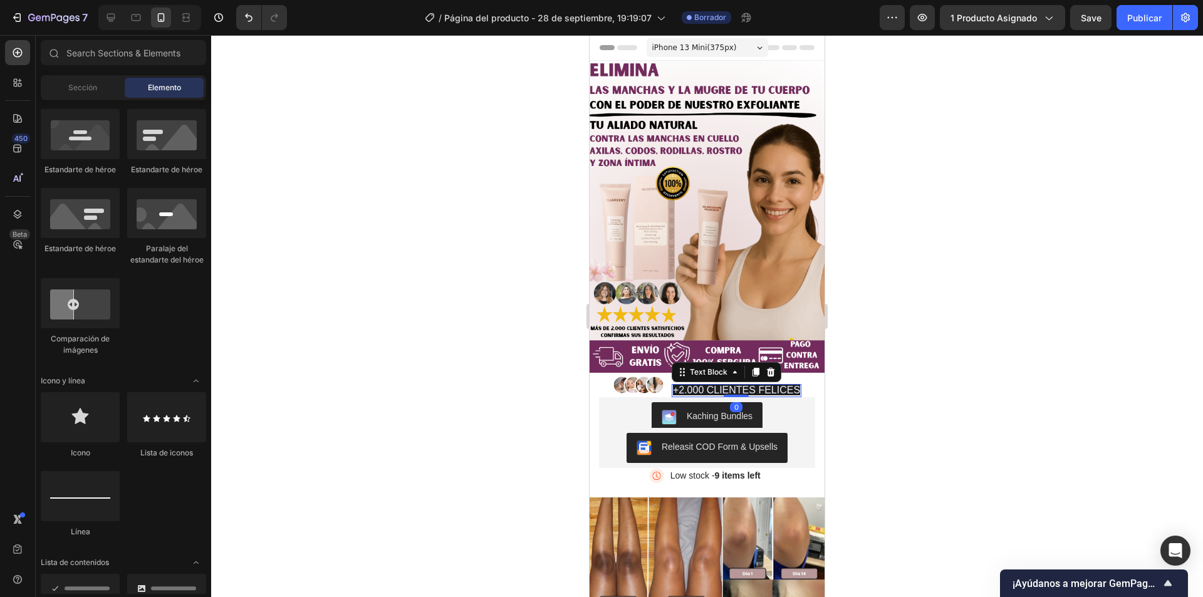
click at [743, 385] on span "+2.000 CLIENTES FELICES" at bounding box center [736, 390] width 127 height 11
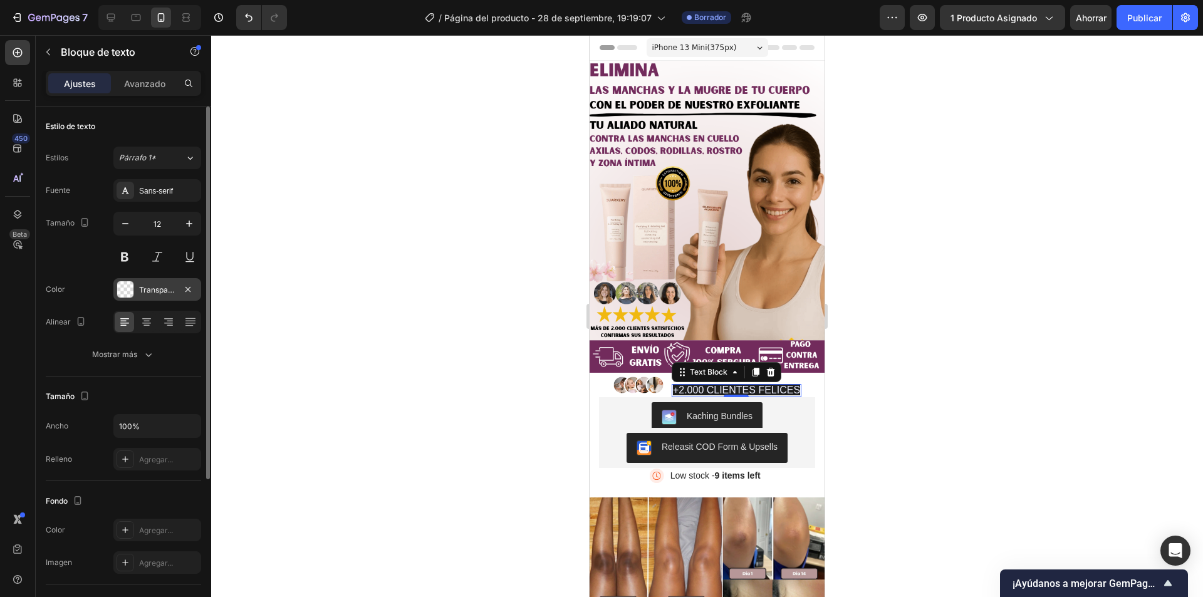
click at [134, 288] on div "Transparente" at bounding box center [157, 289] width 88 height 23
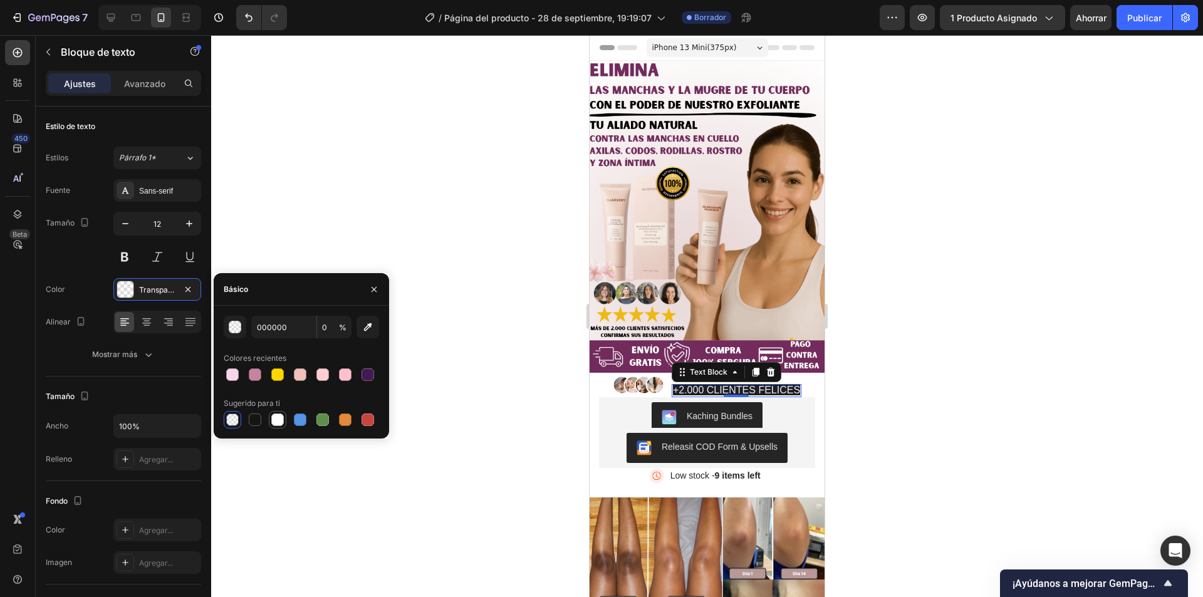
click at [276, 418] on div at bounding box center [277, 419] width 13 height 13
type input "FFFFFF"
type input "100"
click at [228, 421] on div at bounding box center [232, 419] width 13 height 13
type input "000000"
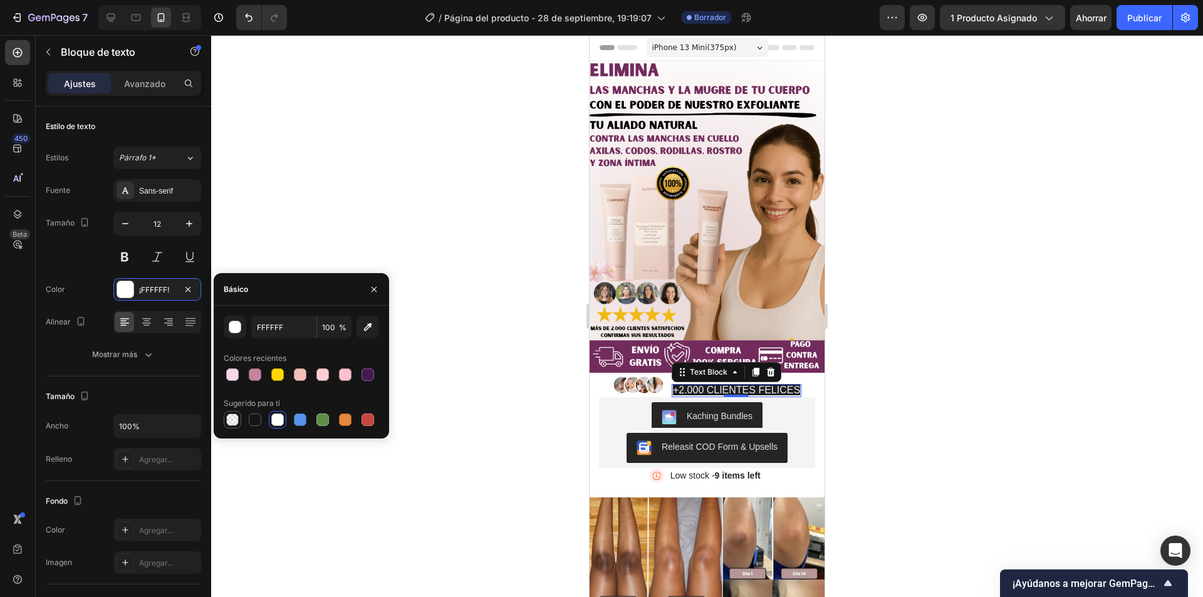
type input "0"
click at [251, 376] on div at bounding box center [255, 374] width 13 height 13
type input "C5839F"
type input "100"
click at [236, 420] on div at bounding box center [232, 419] width 13 height 13
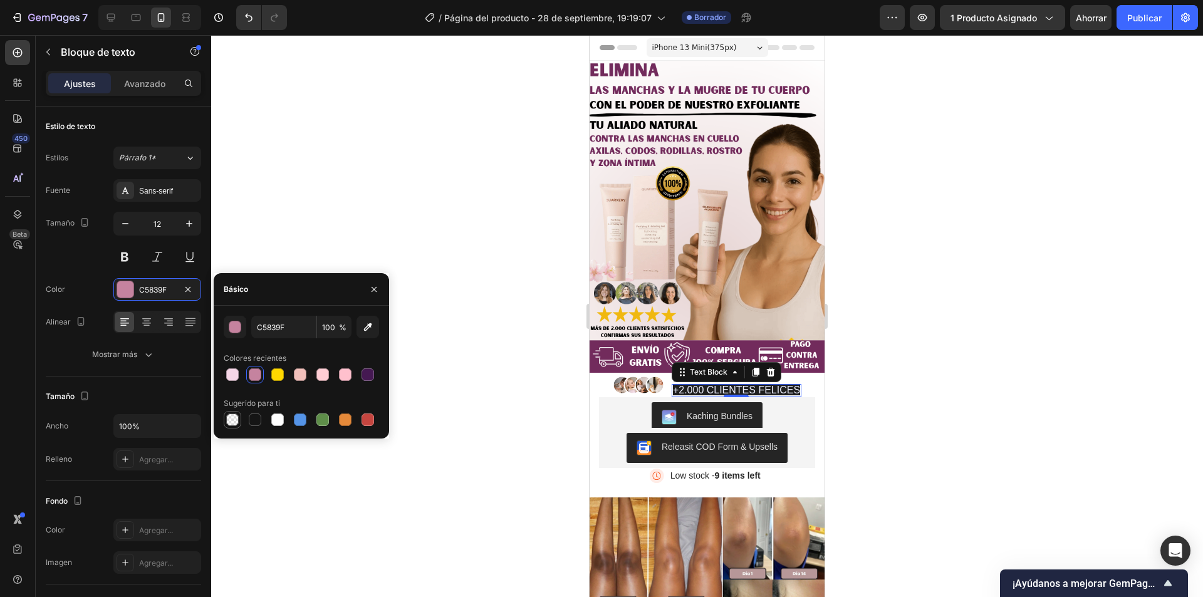
type input "000000"
type input "0"
click at [132, 523] on div at bounding box center [126, 530] width 18 height 18
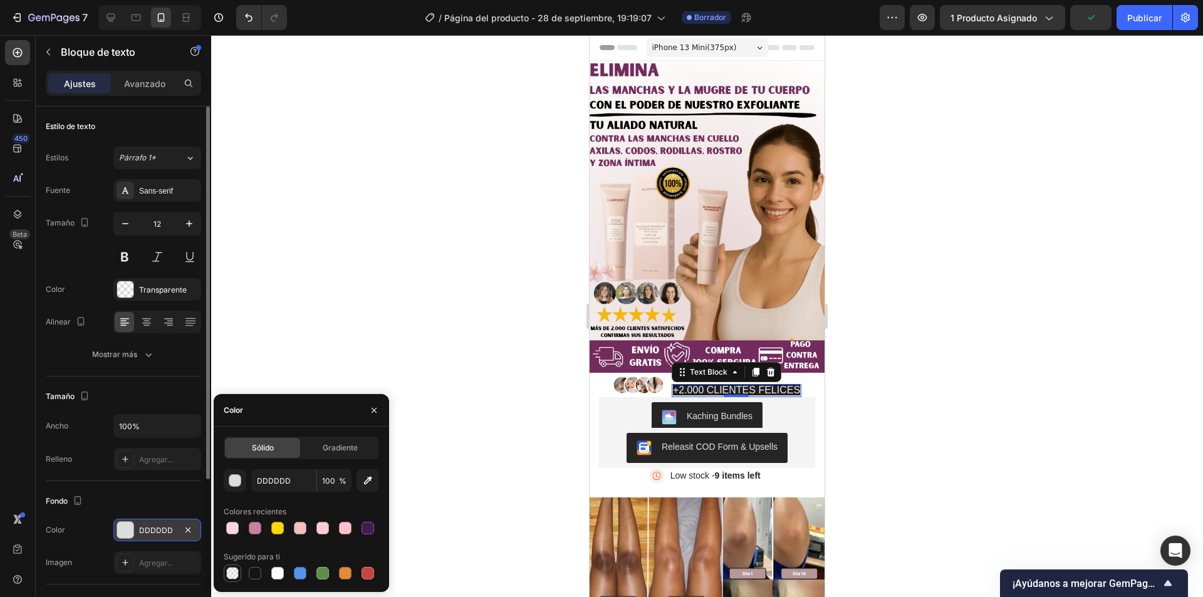
click at [229, 574] on div at bounding box center [232, 573] width 13 height 13
type input "000000"
type input "0"
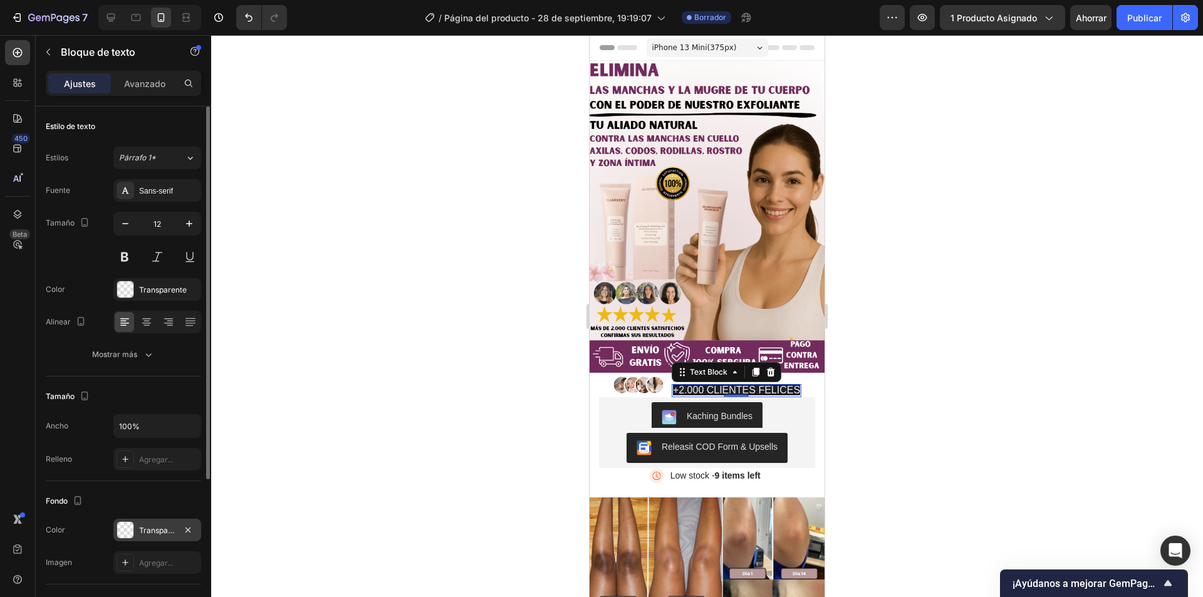
click at [475, 455] on div at bounding box center [707, 316] width 992 height 562
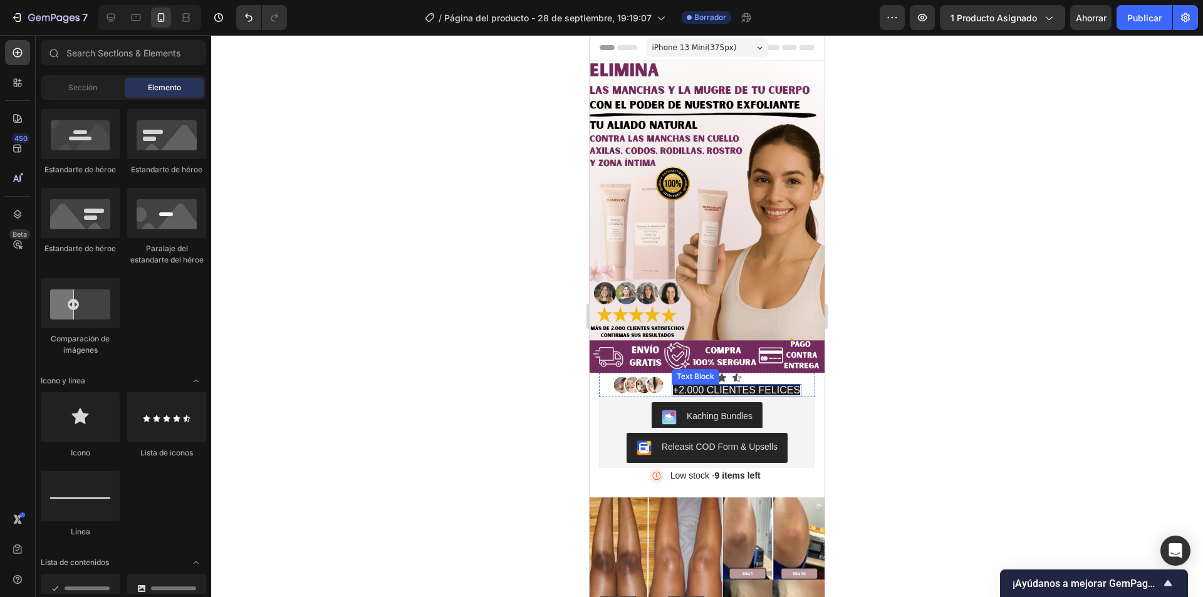
click at [777, 385] on p "+2.000 CLIENTES FELICES" at bounding box center [736, 390] width 127 height 11
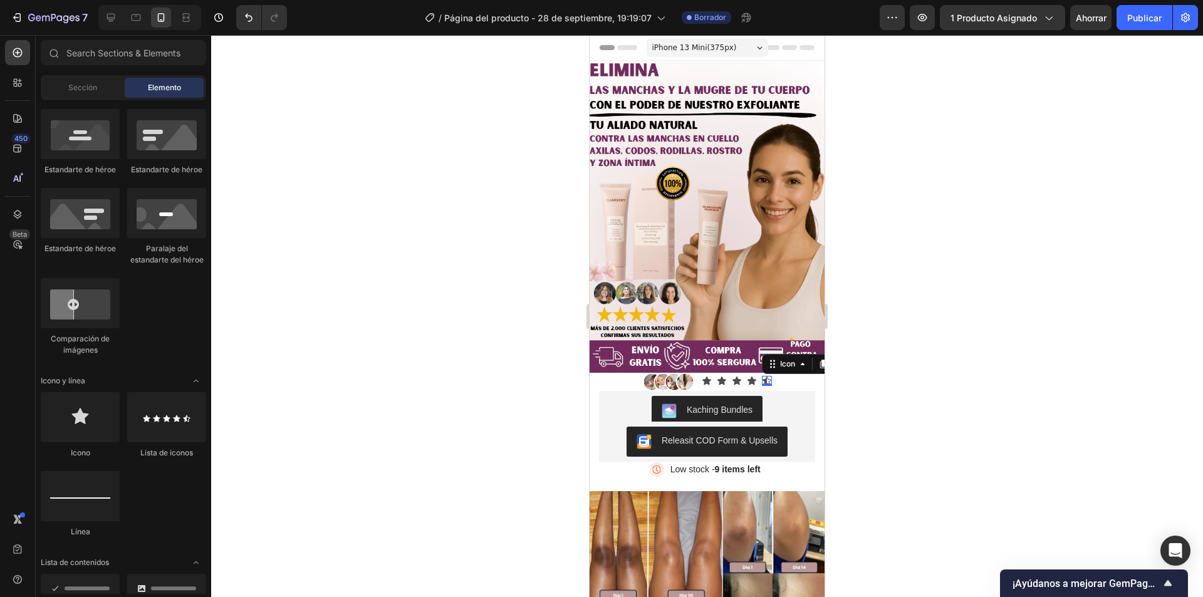
click at [762, 376] on icon at bounding box center [766, 380] width 9 height 8
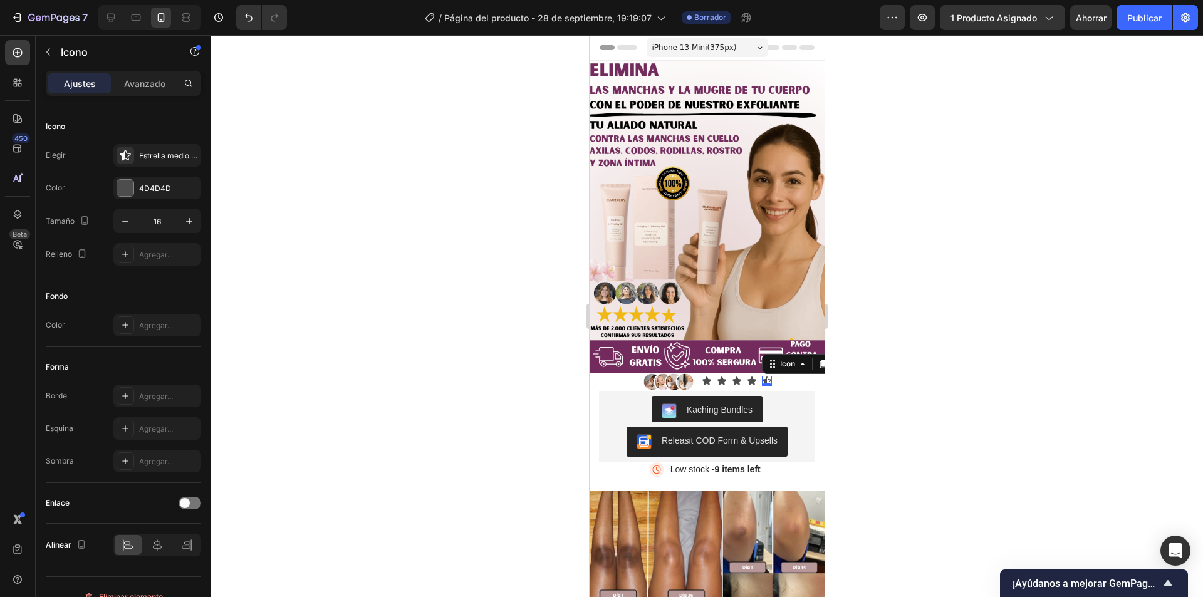
click at [769, 373] on div "Image Icon Icon Icon Icon Icon 0 Icon List Row" at bounding box center [707, 382] width 216 height 19
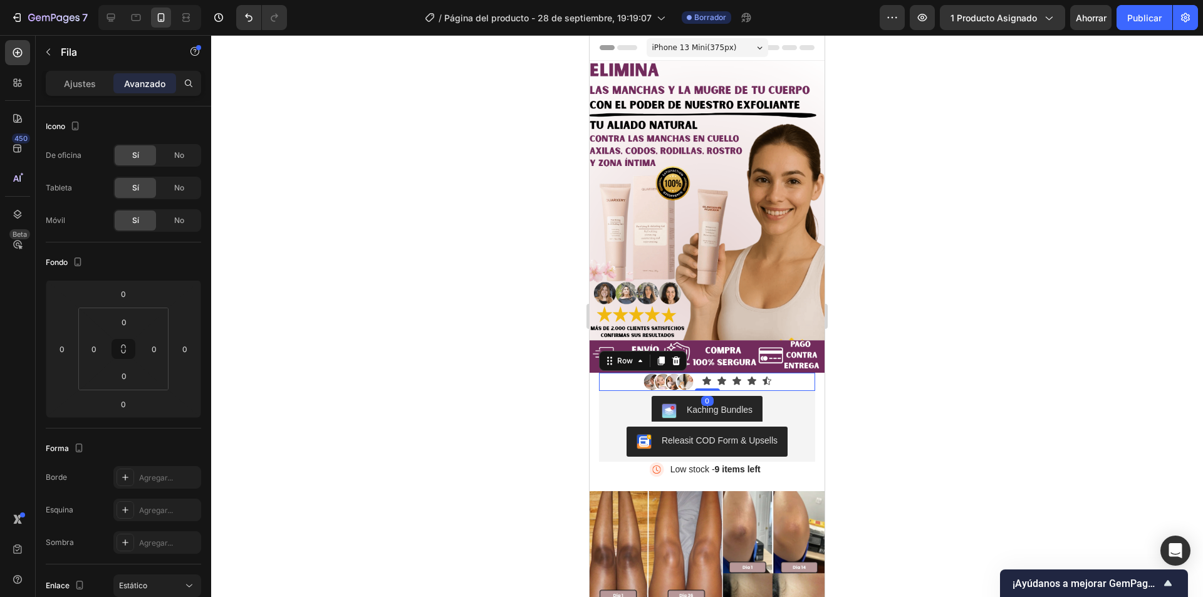
click at [1000, 380] on div at bounding box center [707, 316] width 992 height 562
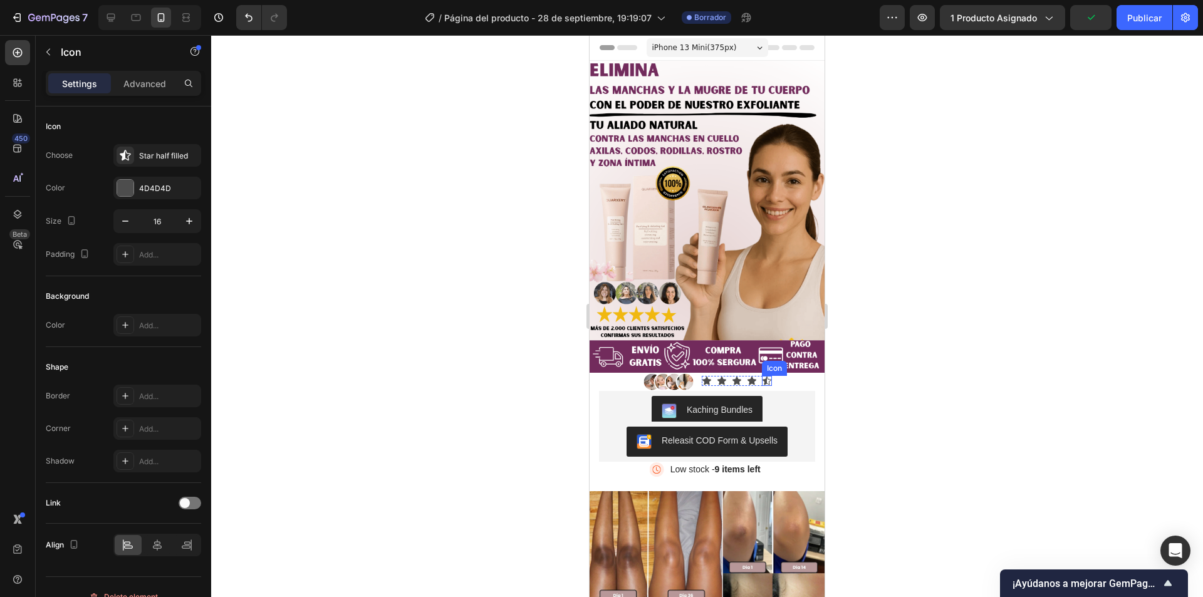
click at [762, 376] on div "Icon" at bounding box center [767, 381] width 10 height 10
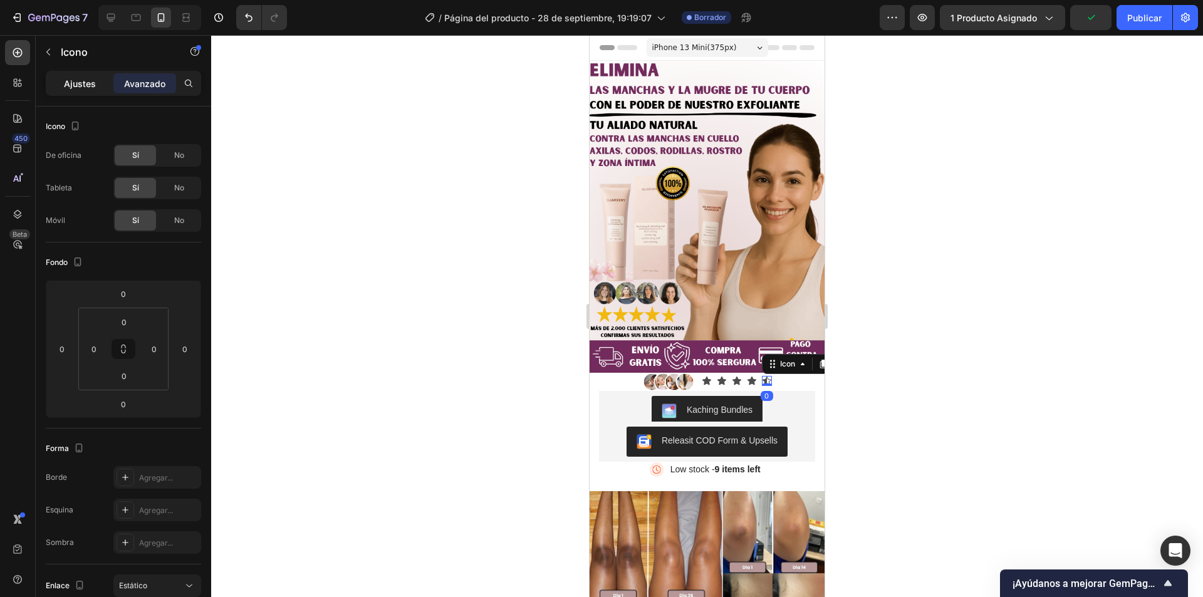
click at [67, 77] on p "Ajustes" at bounding box center [80, 83] width 32 height 13
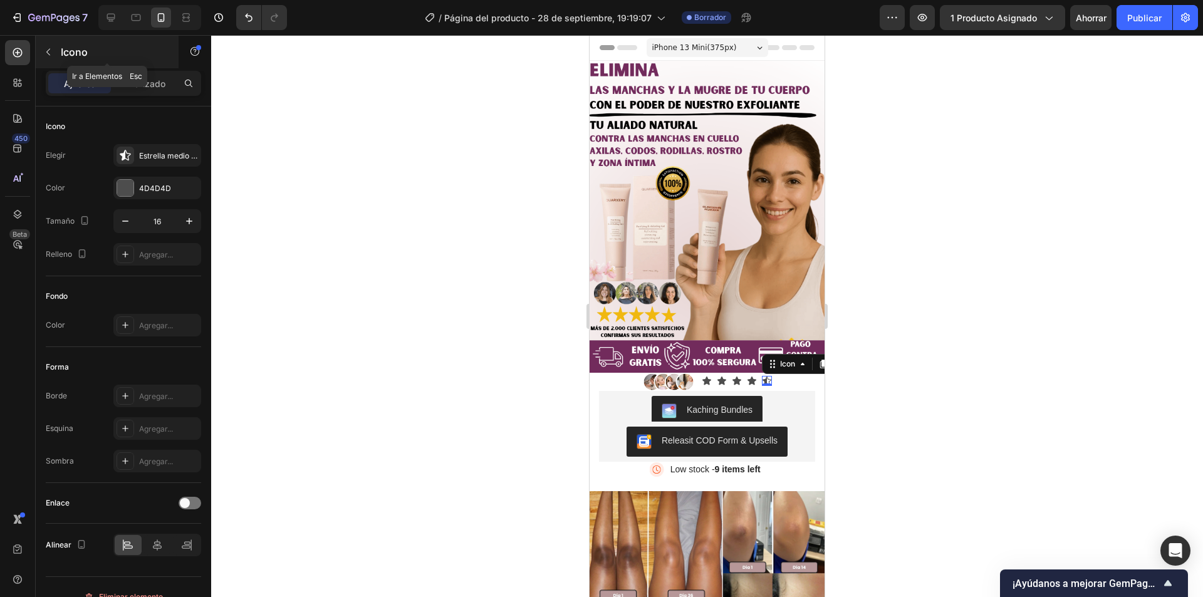
click at [43, 49] on button "button" at bounding box center [48, 52] width 20 height 20
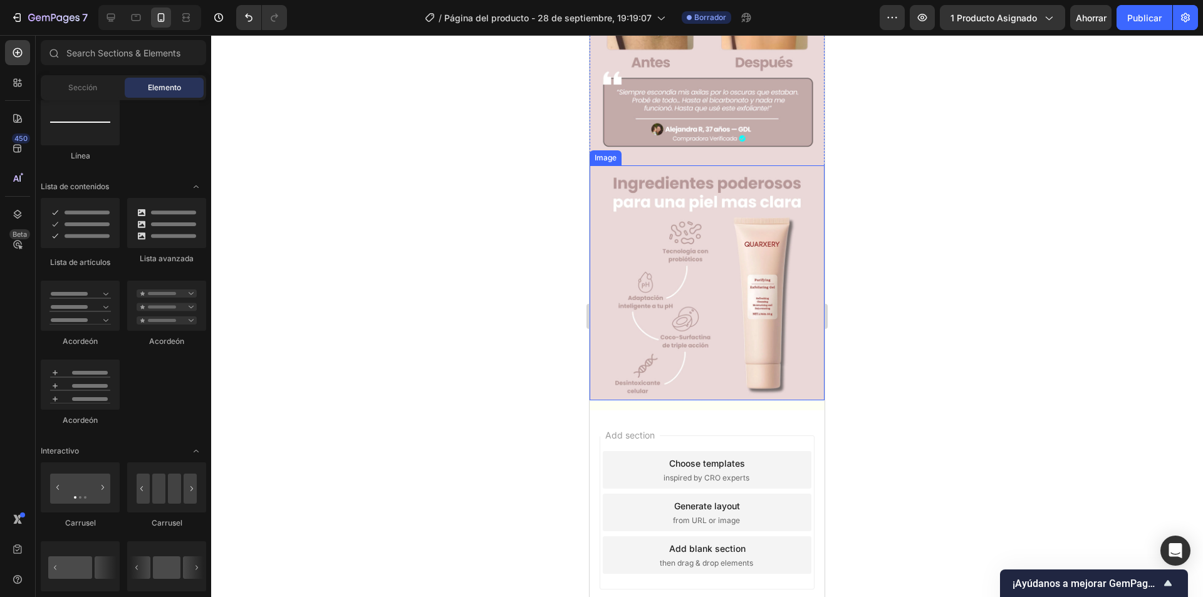
scroll to position [1285, 0]
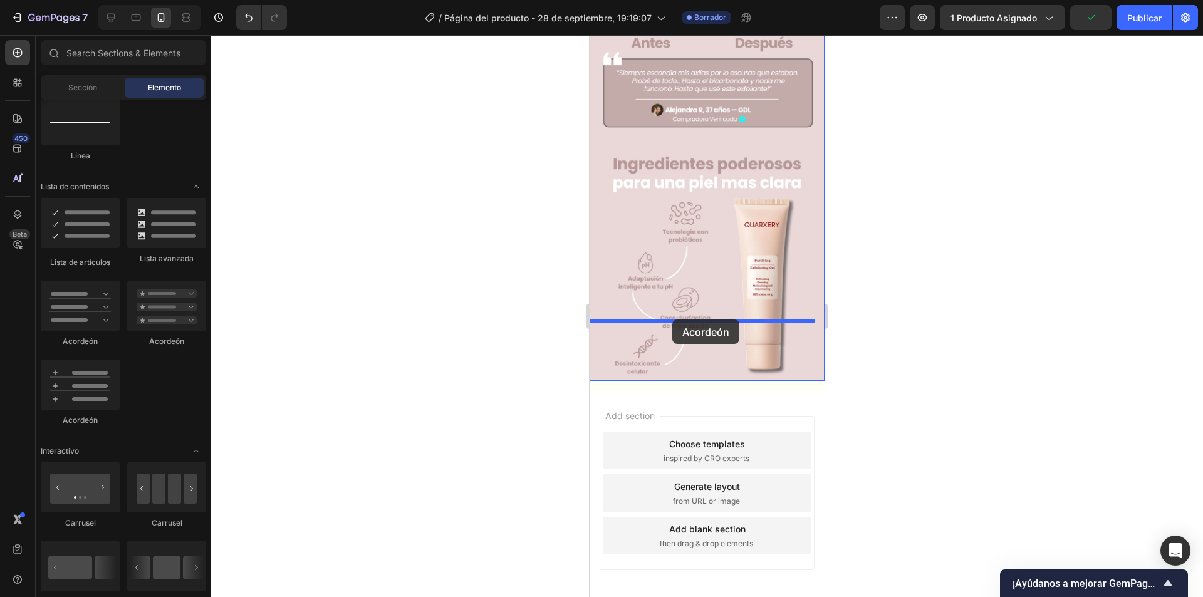
drag, startPoint x: 665, startPoint y: 346, endPoint x: 672, endPoint y: 319, distance: 27.2
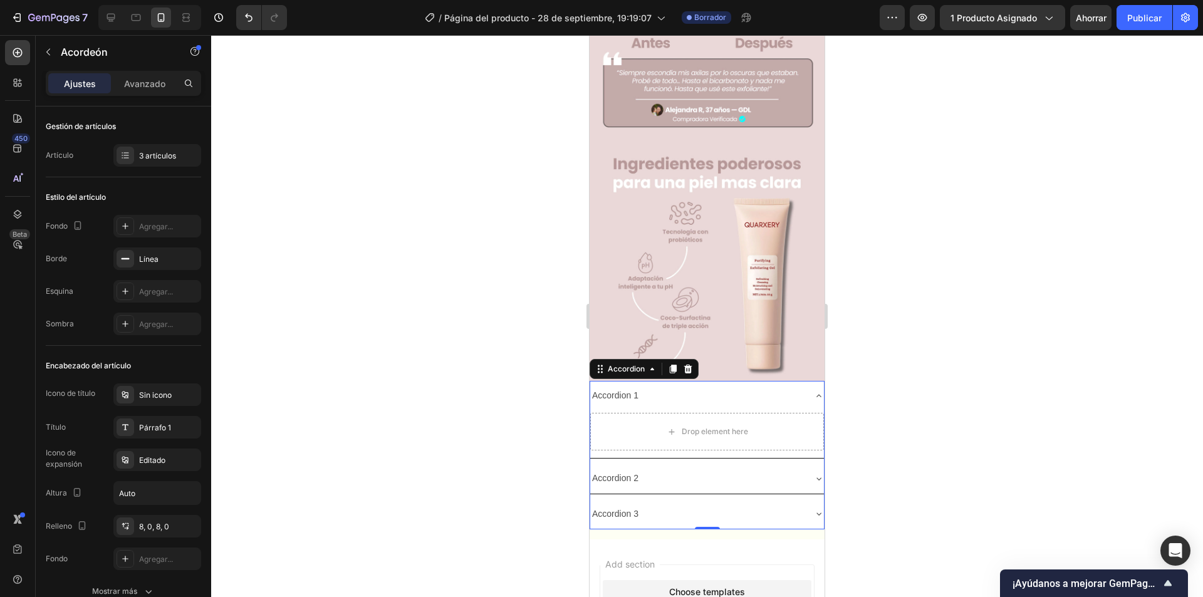
click at [814, 391] on icon at bounding box center [819, 396] width 10 height 10
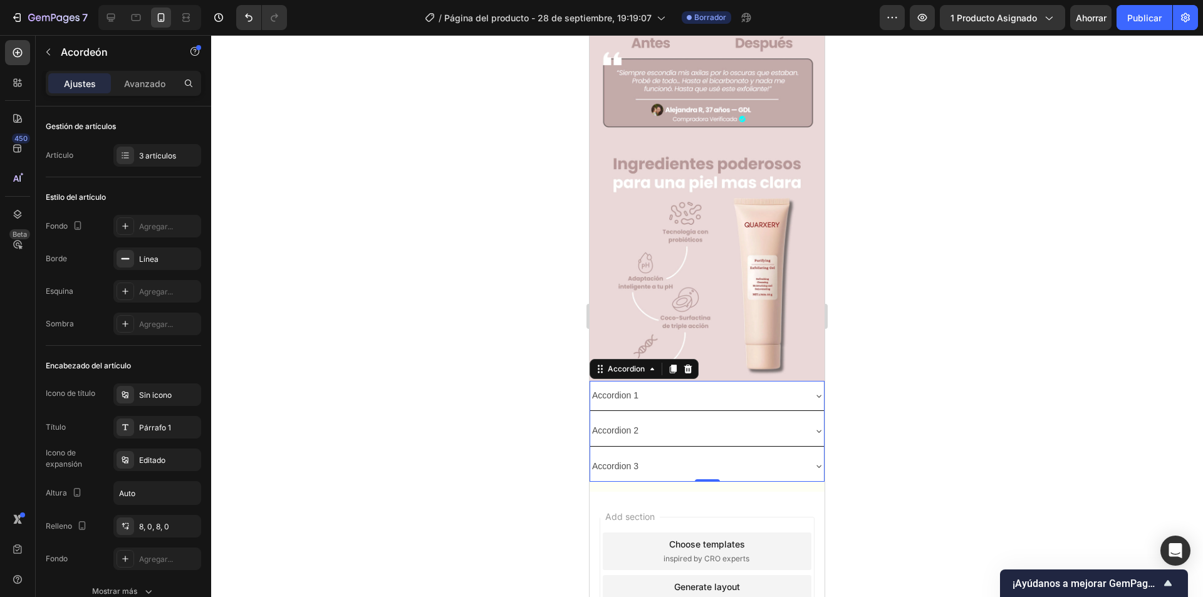
click at [687, 365] on icon at bounding box center [688, 369] width 8 height 9
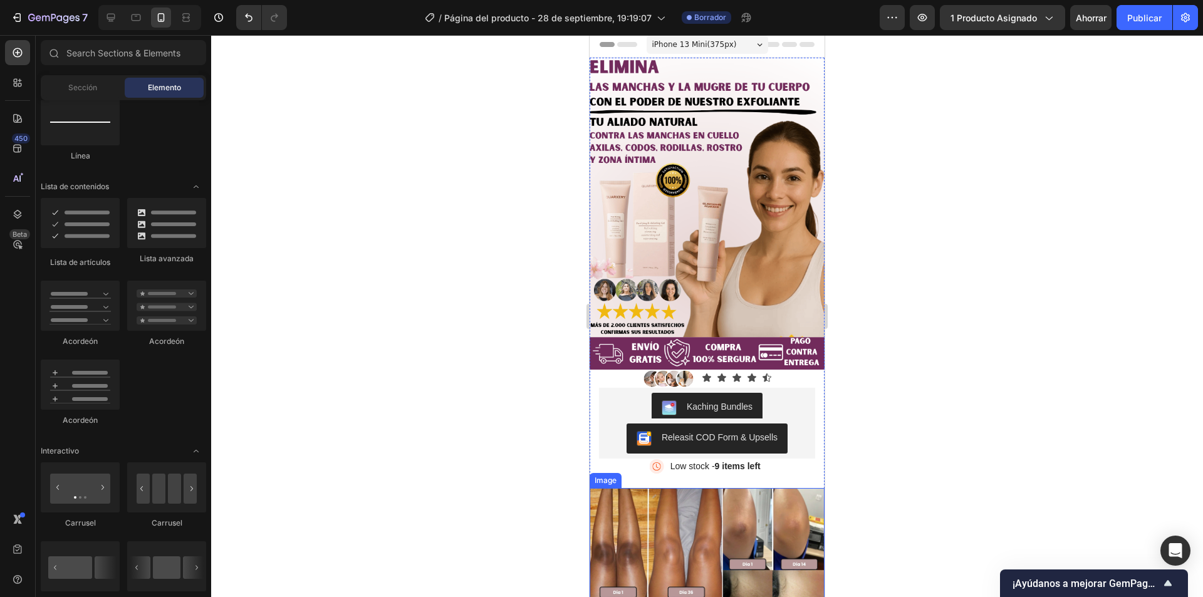
scroll to position [0, 0]
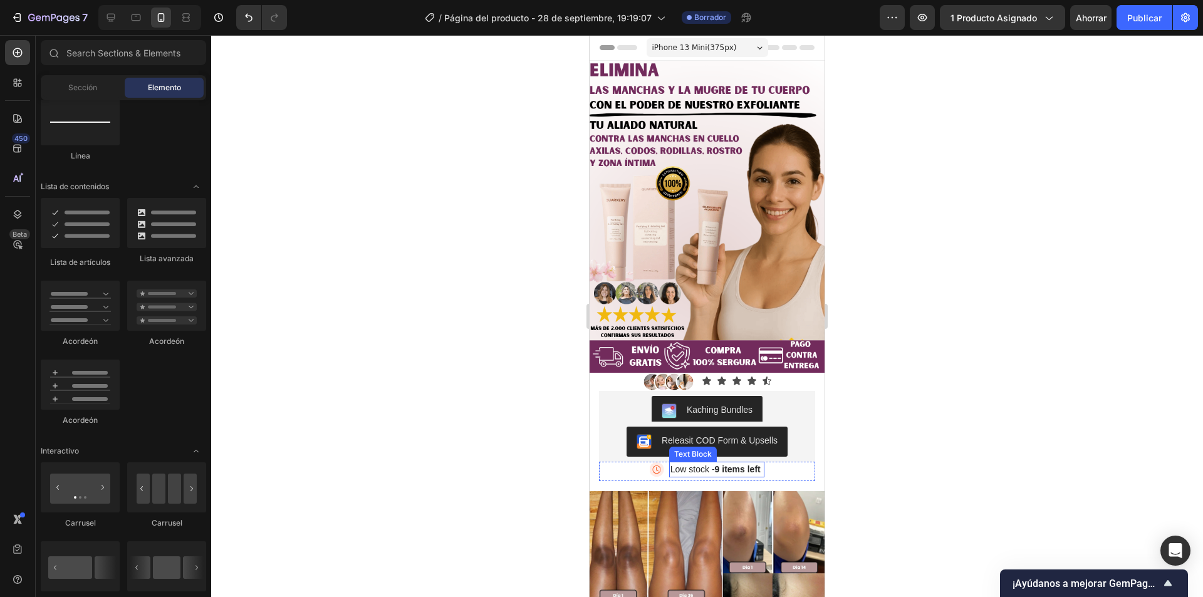
click at [739, 464] on strong "9 items left" at bounding box center [738, 469] width 46 height 10
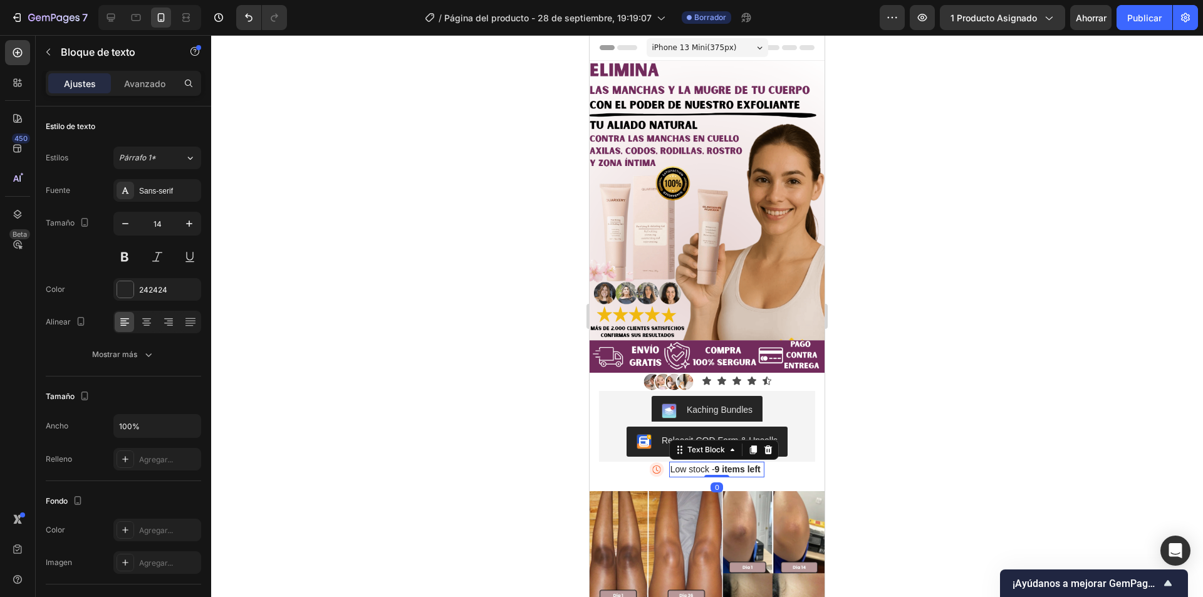
click at [754, 464] on strong "9 items left" at bounding box center [738, 469] width 46 height 10
click at [705, 463] on p "Low stock - 9 items left" at bounding box center [716, 469] width 93 height 13
click at [777, 462] on div "Image Low stock - 9 items left Text Block" at bounding box center [707, 471] width 216 height 19
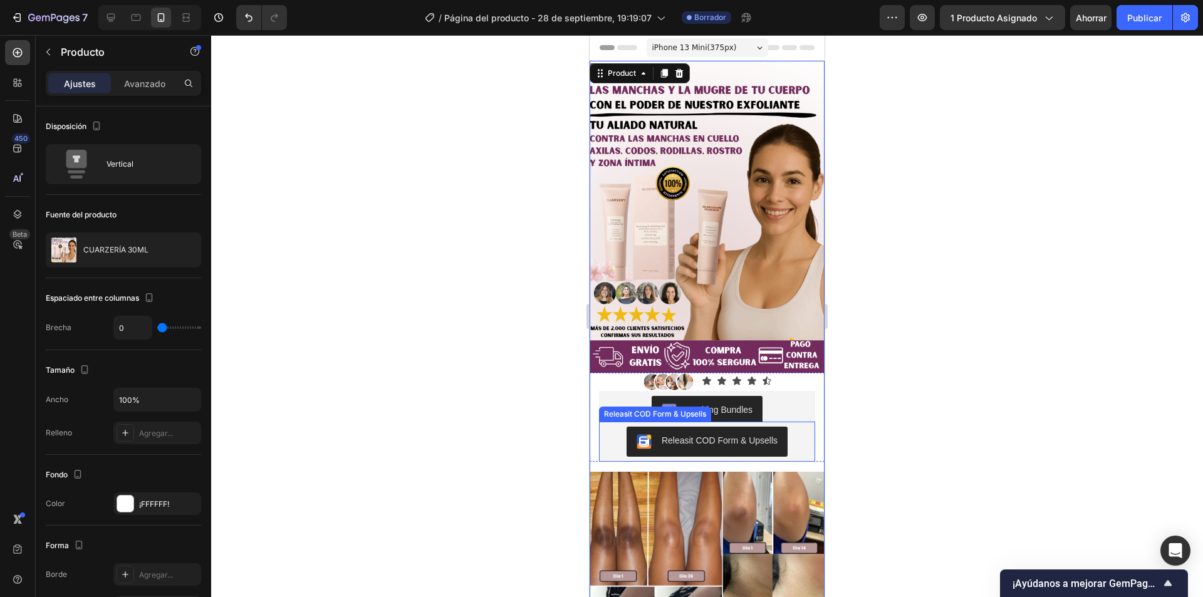
click at [794, 438] on div "Releasit COD Form & Upsells" at bounding box center [707, 442] width 200 height 30
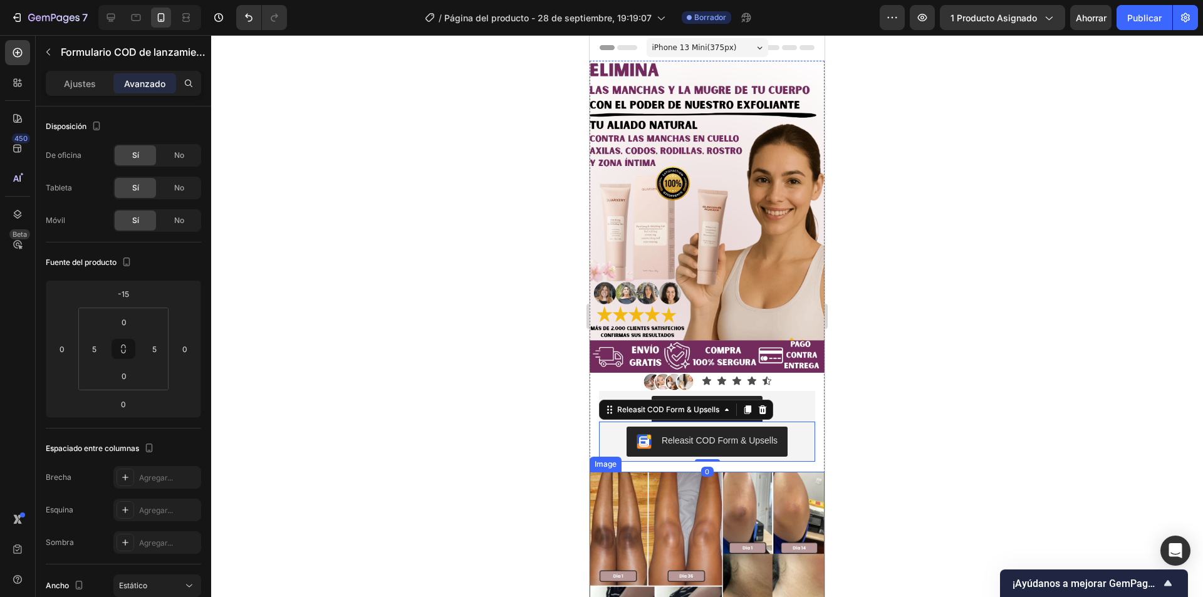
click at [770, 472] on img at bounding box center [706, 589] width 235 height 235
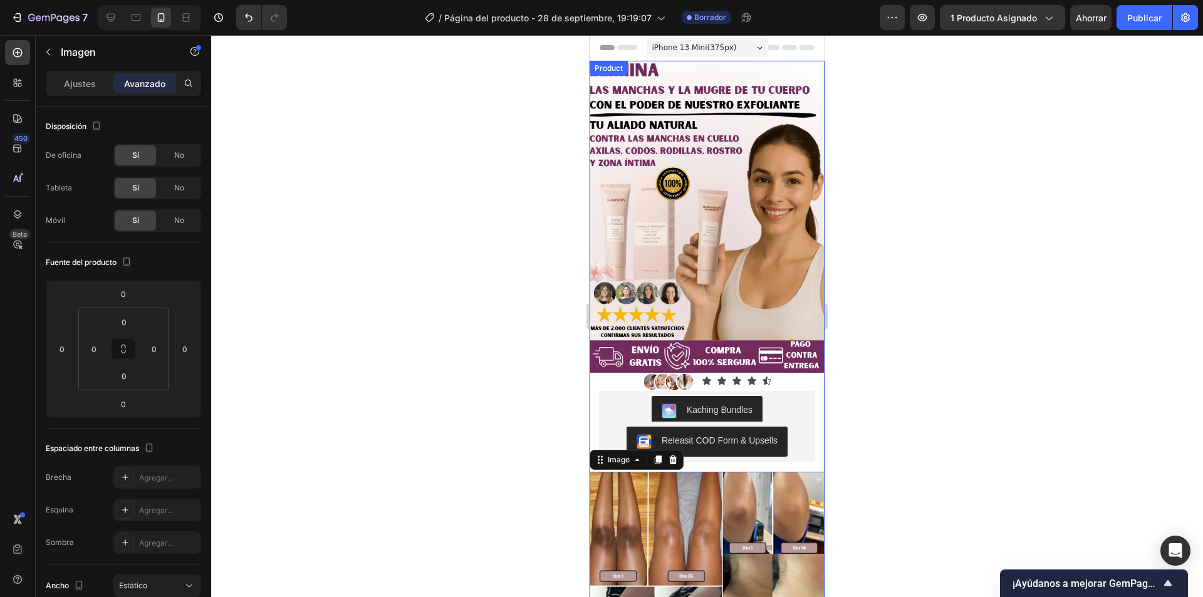
click at [795, 440] on div "Releasit COD Form & Upsells" at bounding box center [707, 442] width 200 height 30
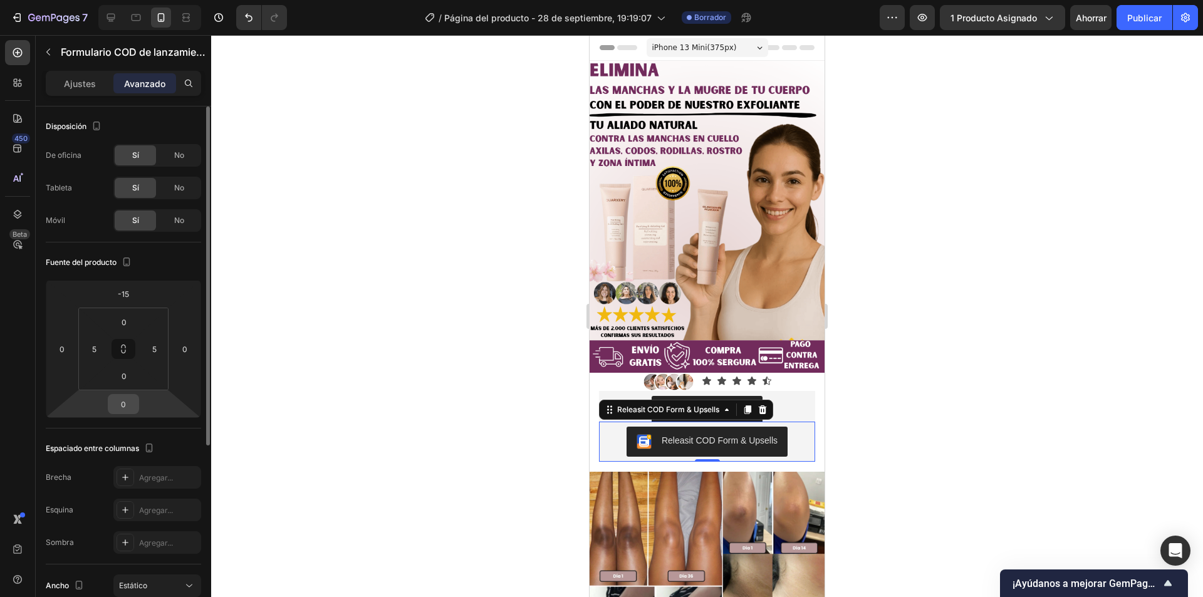
click at [127, 403] on input "0" at bounding box center [123, 404] width 25 height 19
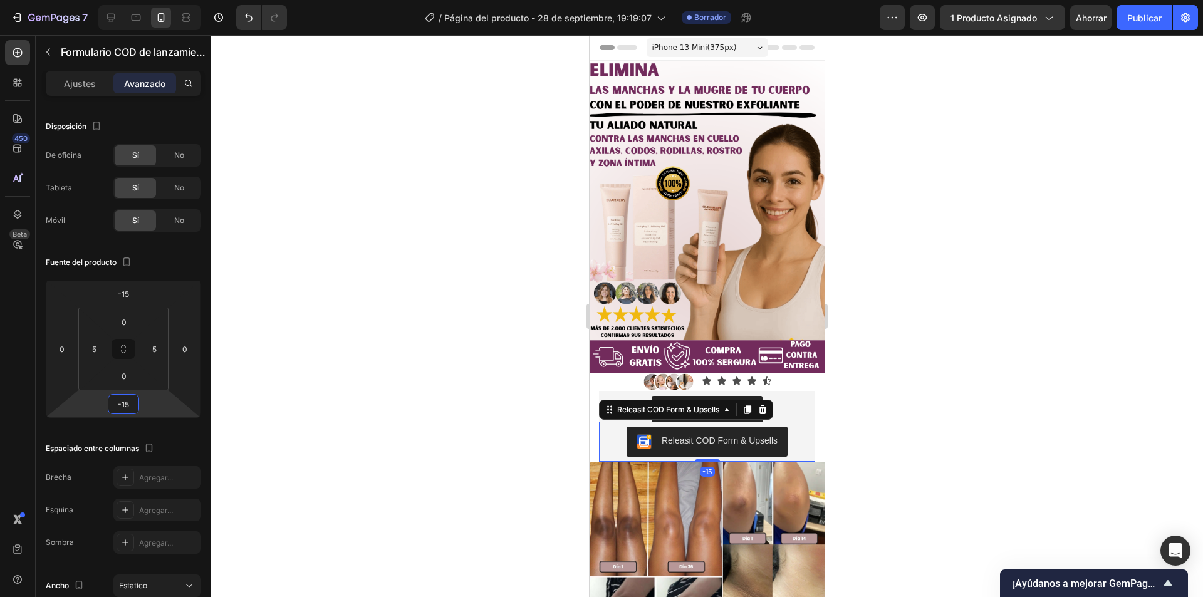
type input "-15"
click at [425, 276] on div at bounding box center [707, 316] width 992 height 562
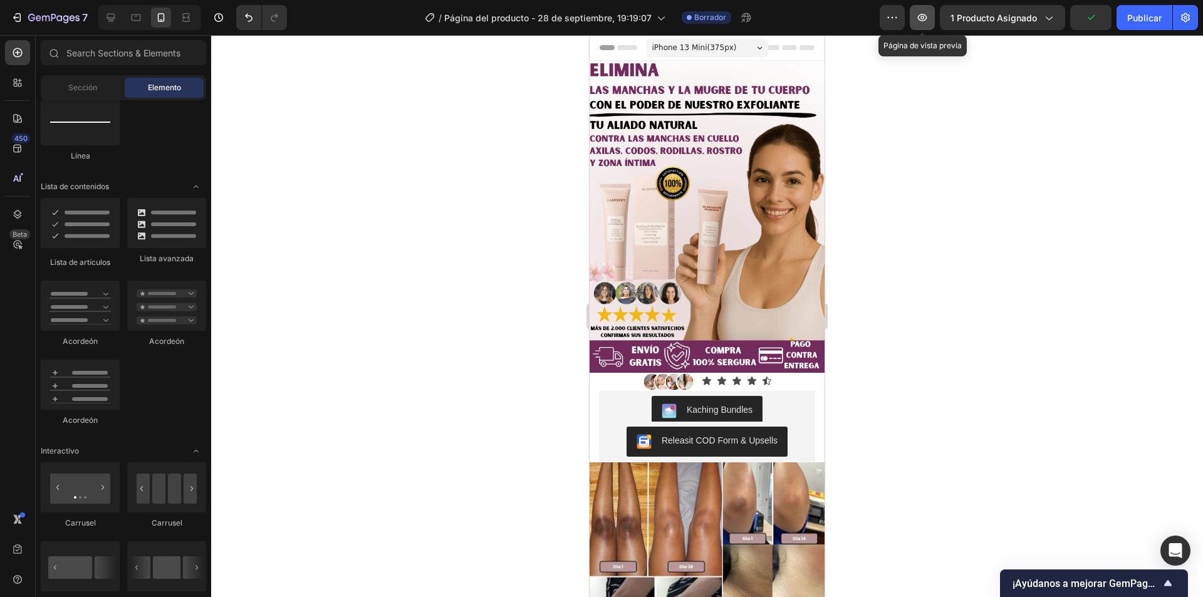
click at [926, 16] on icon "button" at bounding box center [922, 18] width 9 height 8
click at [533, 175] on div at bounding box center [707, 316] width 992 height 562
click at [1136, 17] on font "Publicar" at bounding box center [1144, 18] width 34 height 11
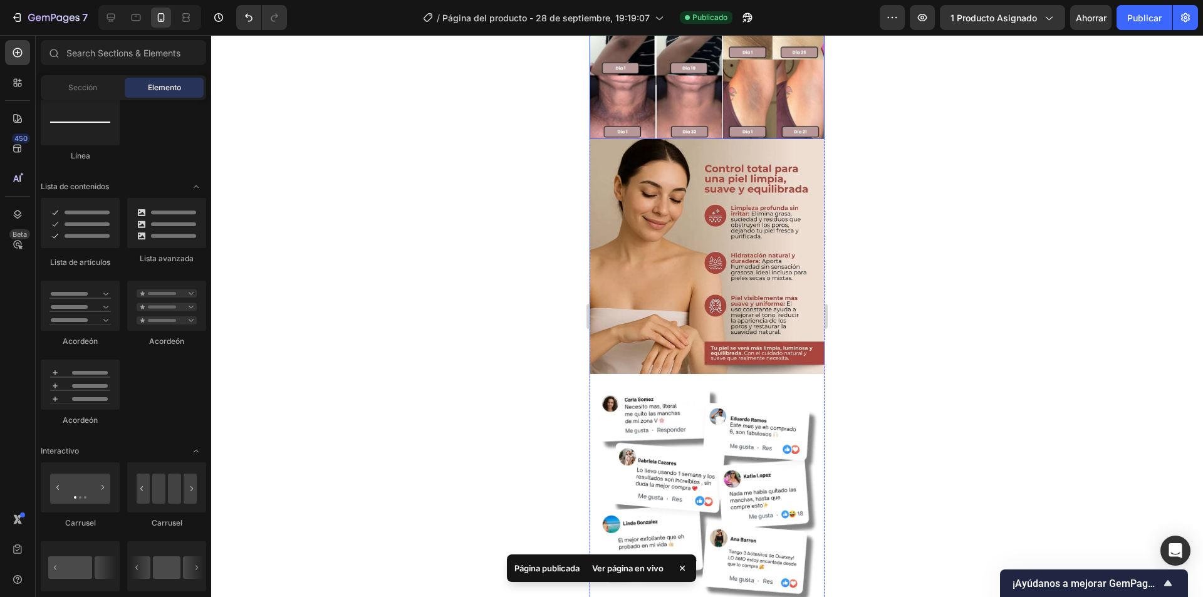
scroll to position [626, 0]
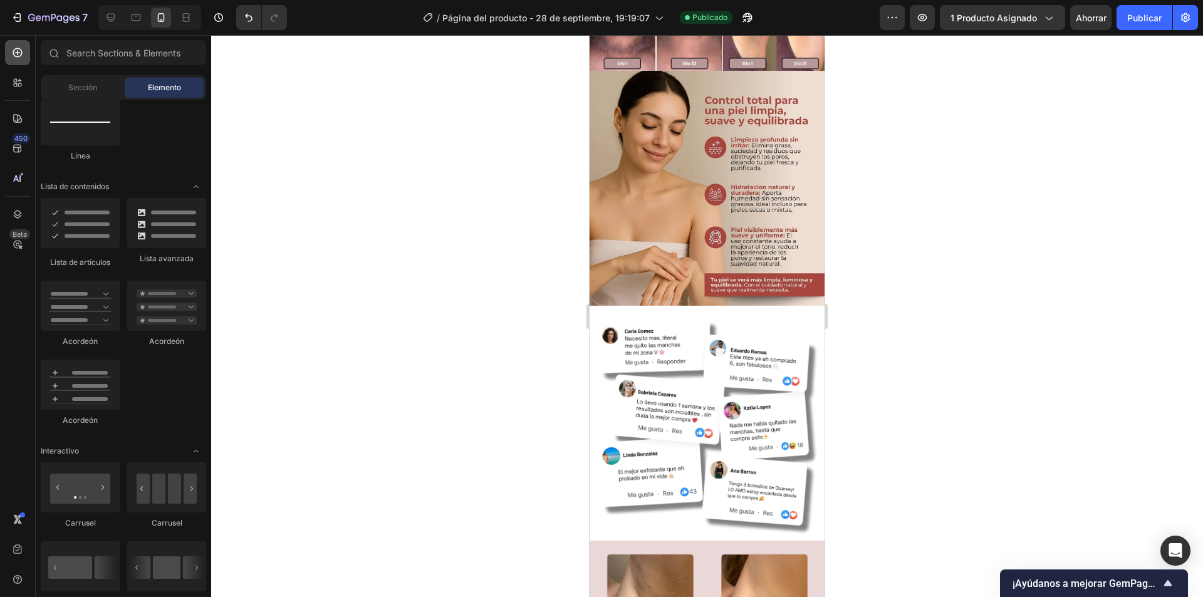
click at [18, 60] on div at bounding box center [17, 52] width 25 height 25
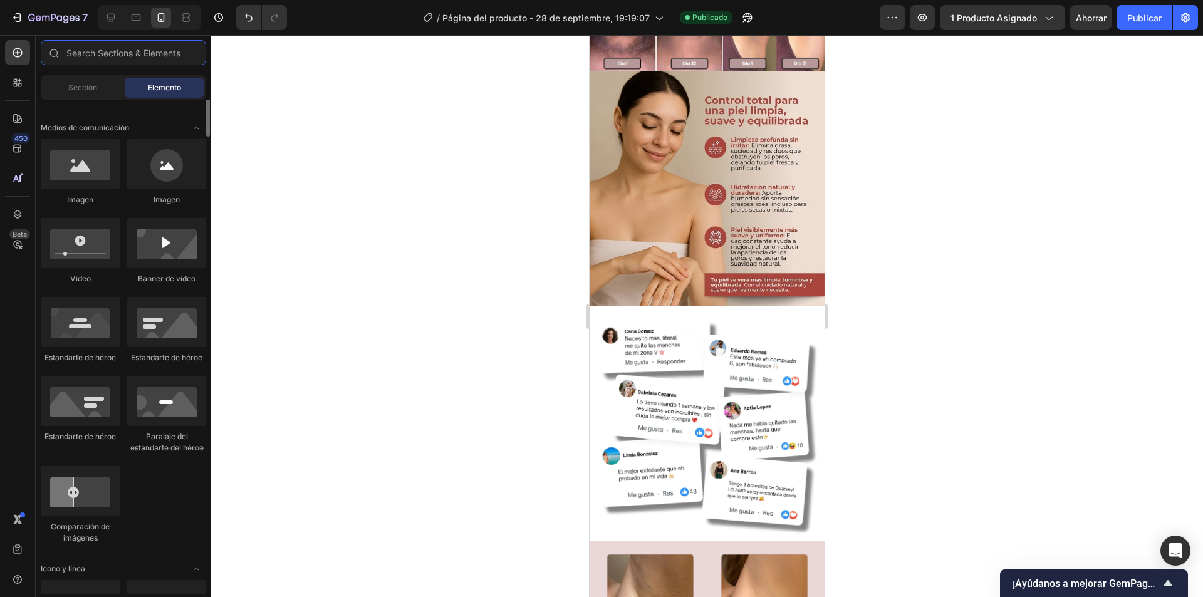
scroll to position [313, 0]
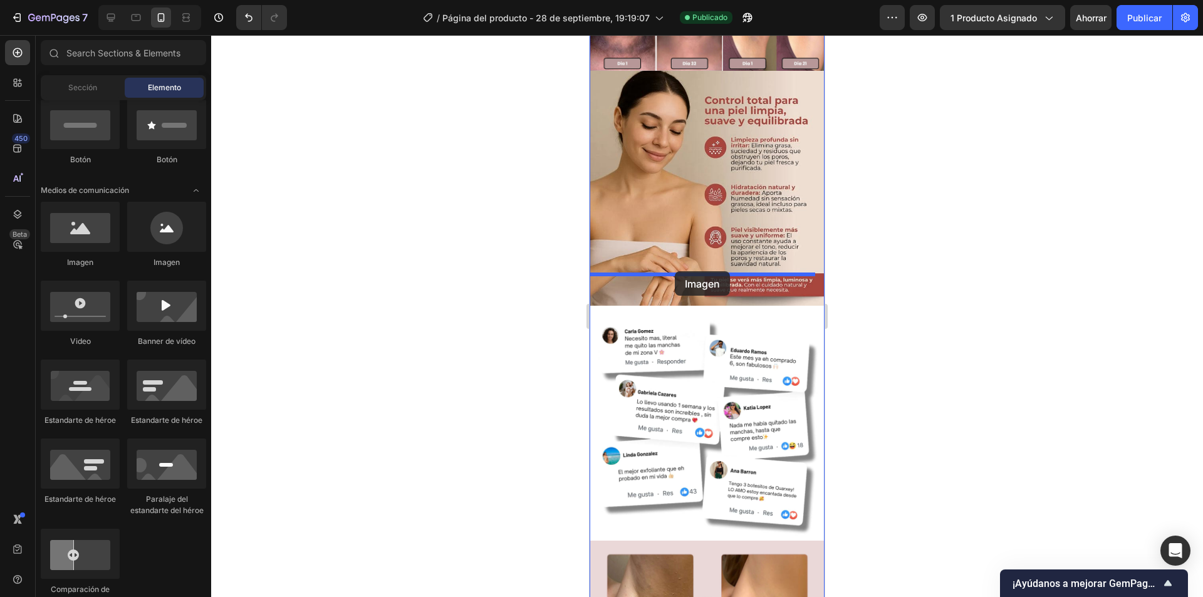
drag, startPoint x: 663, startPoint y: 268, endPoint x: 675, endPoint y: 271, distance: 11.7
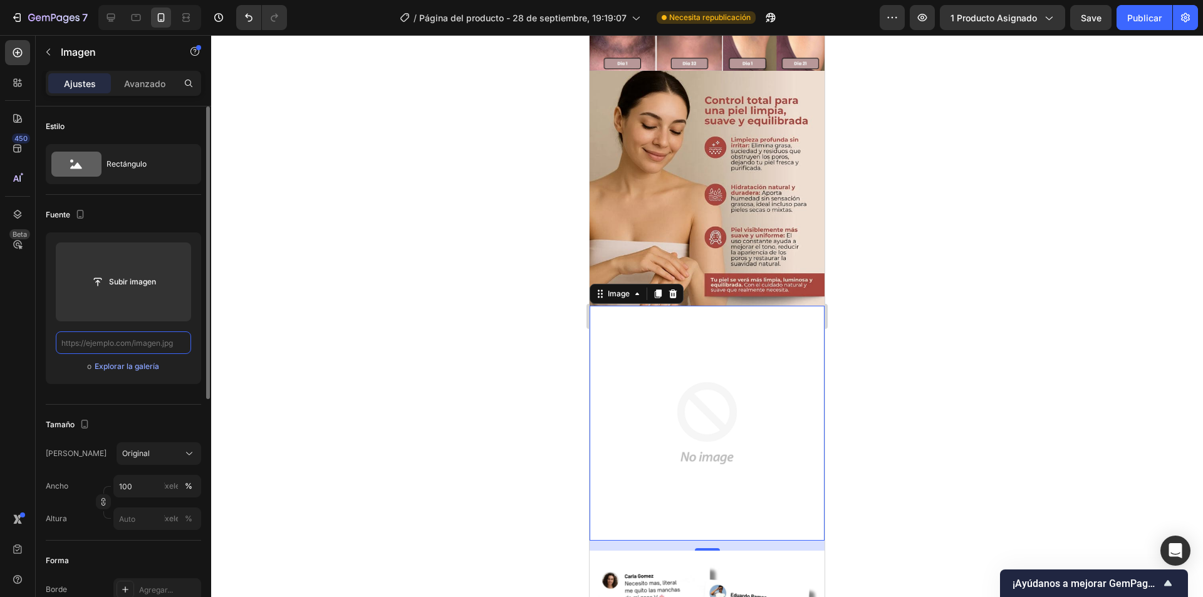
scroll to position [0, 0]
paste input "[URL][DOMAIN_NAME]"
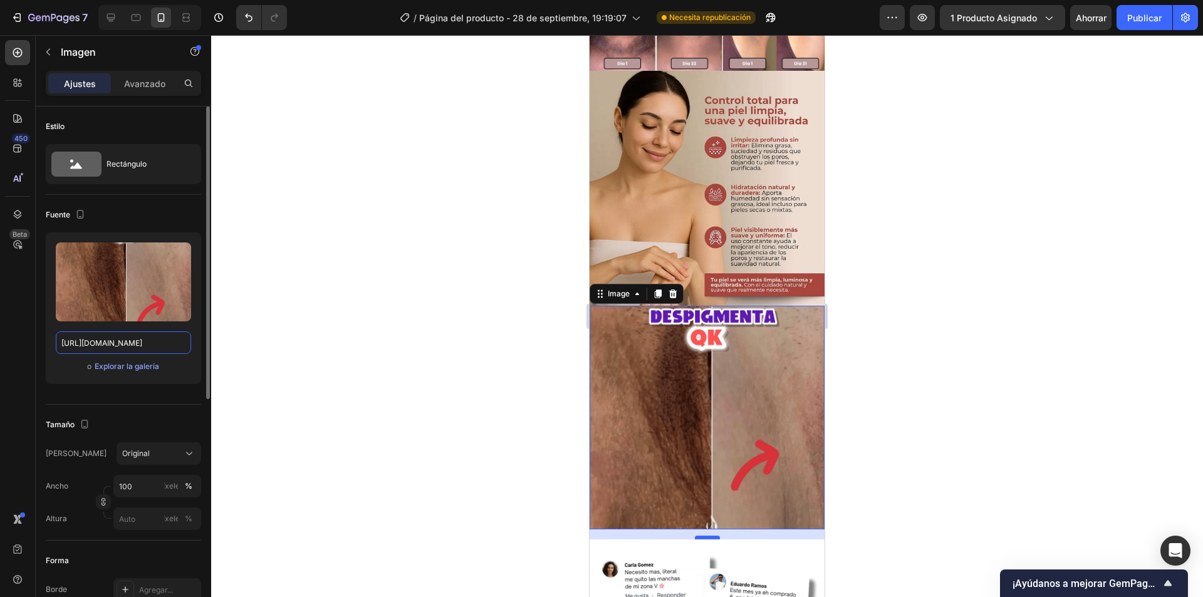
type input "[URL][DOMAIN_NAME]"
drag, startPoint x: 701, startPoint y: 507, endPoint x: 699, endPoint y: 494, distance: 13.9
click at [699, 529] on div "16" at bounding box center [706, 534] width 235 height 10
drag, startPoint x: 705, startPoint y: 498, endPoint x: 756, endPoint y: 477, distance: 55.0
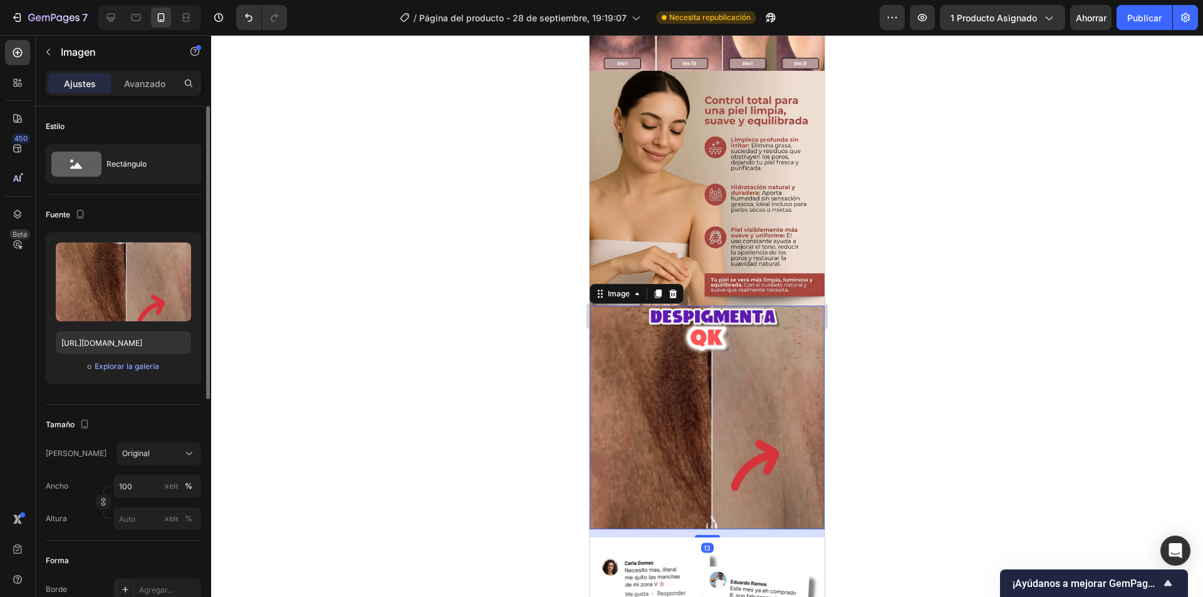
click at [706, 479] on div "Image 13" at bounding box center [706, 418] width 235 height 224
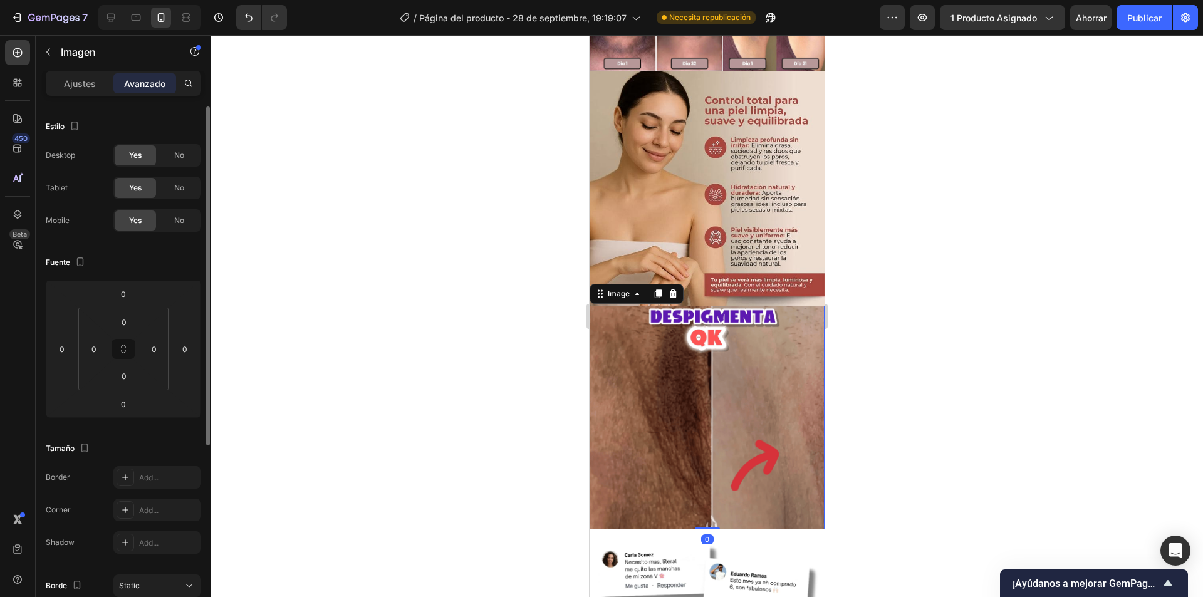
click at [995, 443] on div at bounding box center [707, 316] width 992 height 562
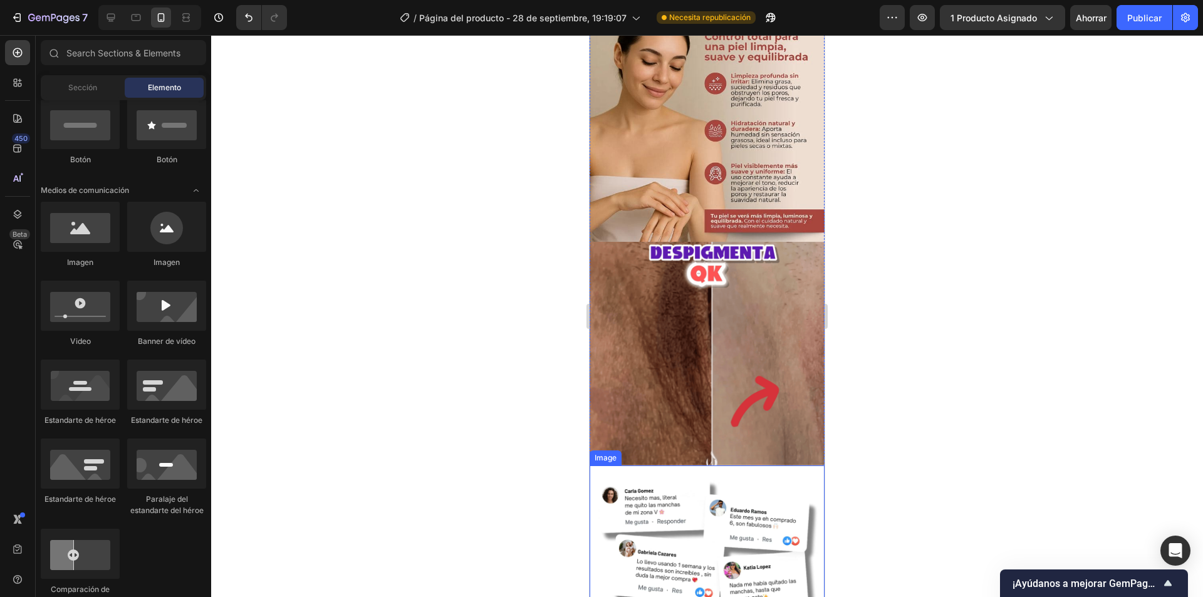
scroll to position [752, 0]
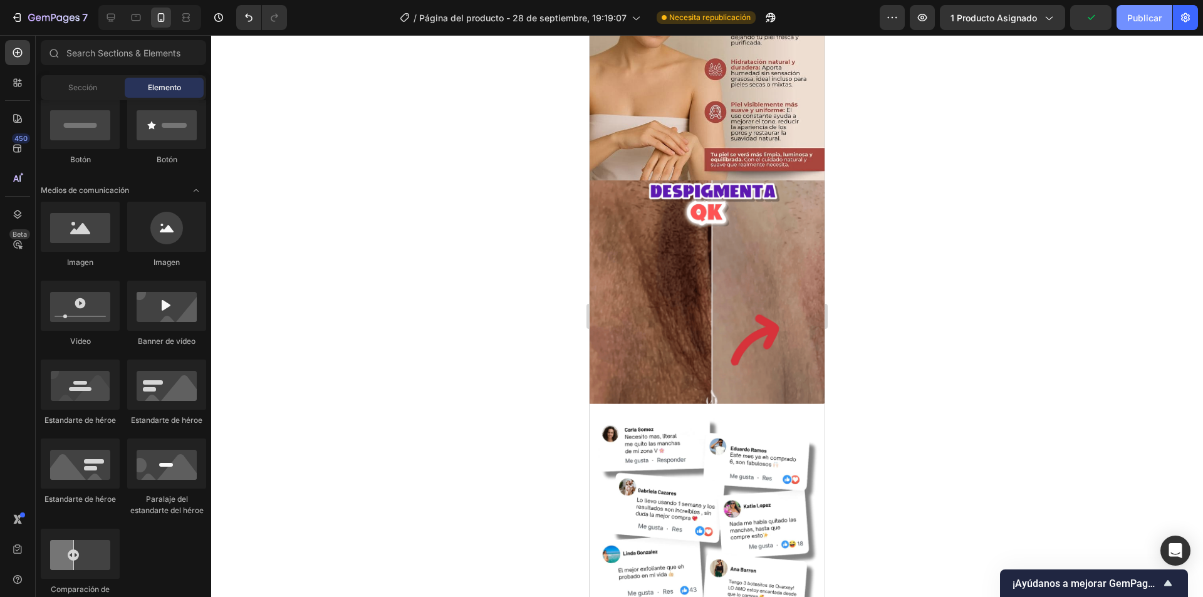
click at [1129, 20] on font "Publicar" at bounding box center [1144, 18] width 34 height 11
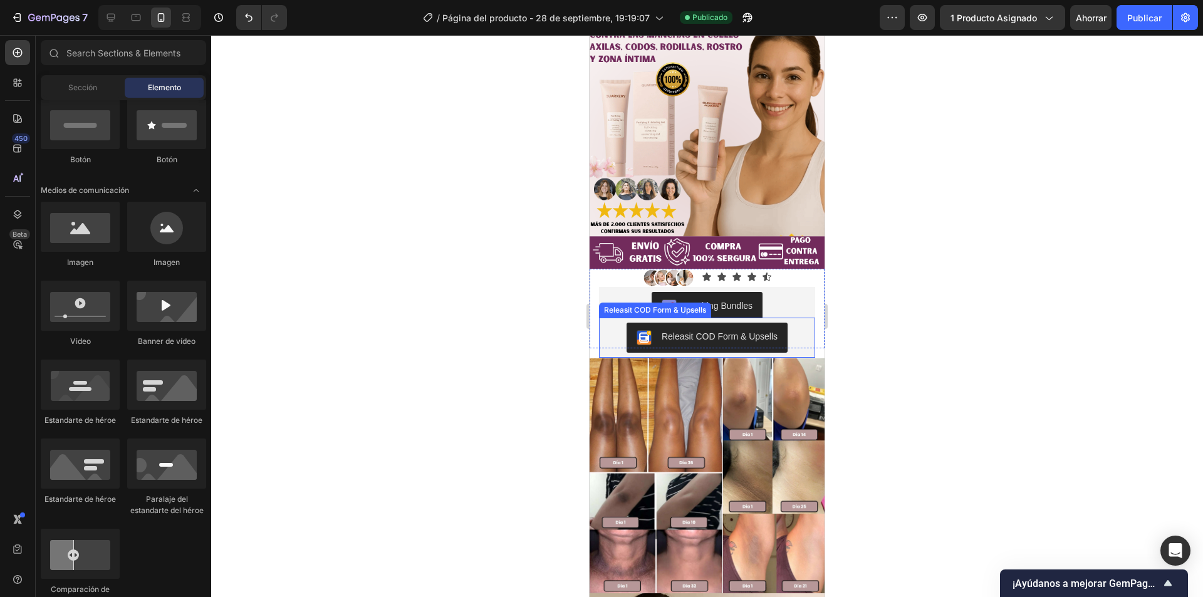
scroll to position [63, 0]
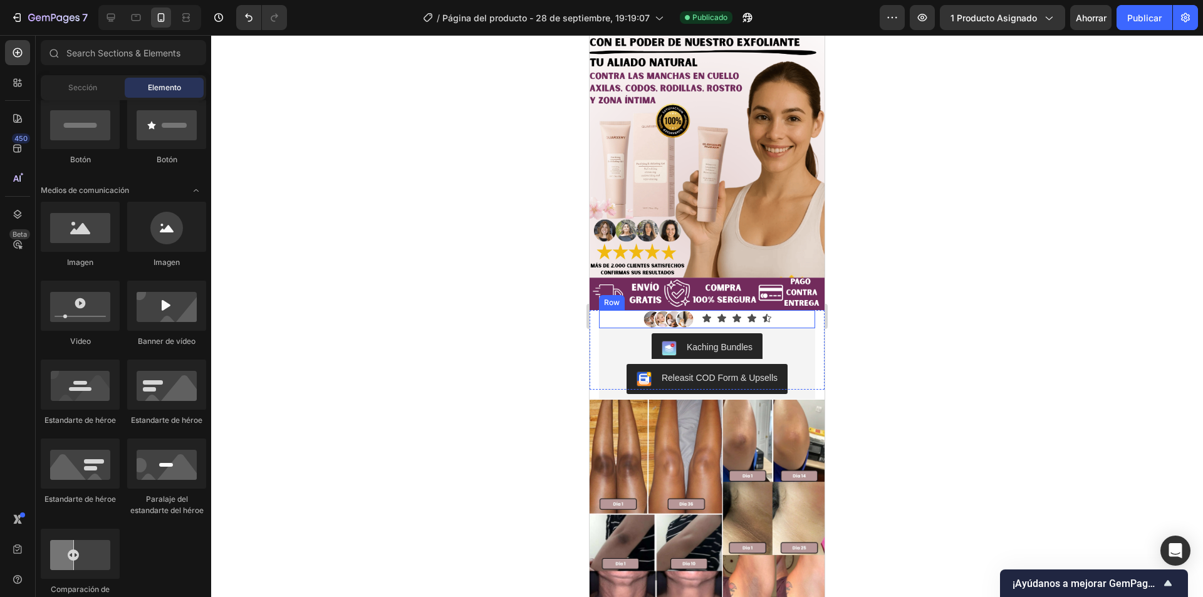
click at [797, 311] on div "Image Icon Icon Icon Icon Icon Icon List Row" at bounding box center [707, 319] width 216 height 19
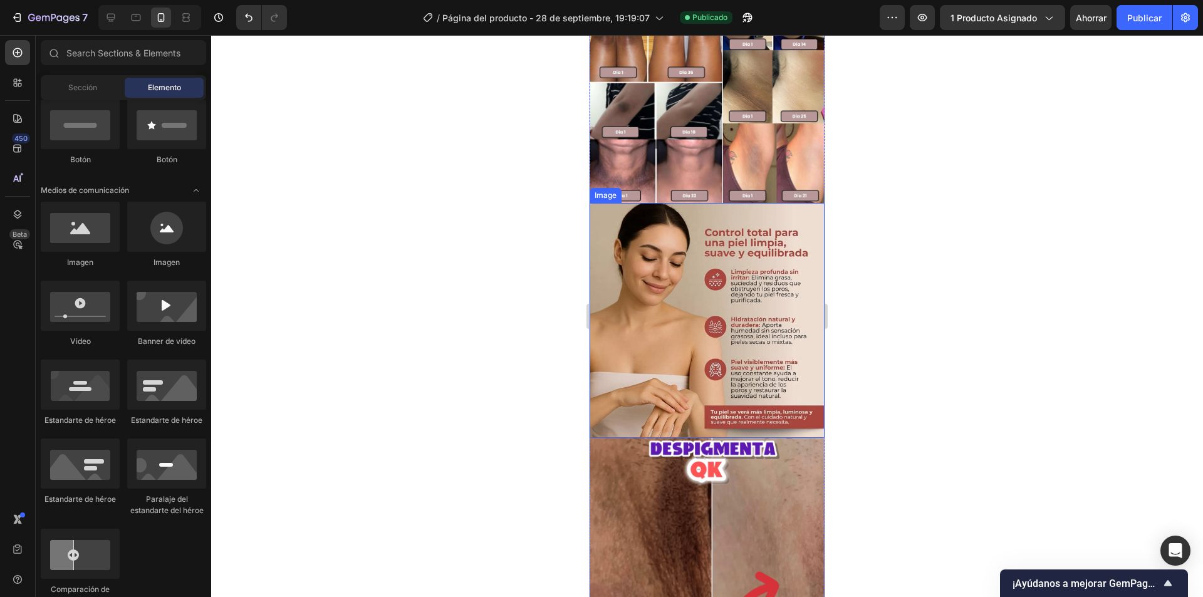
scroll to position [438, 0]
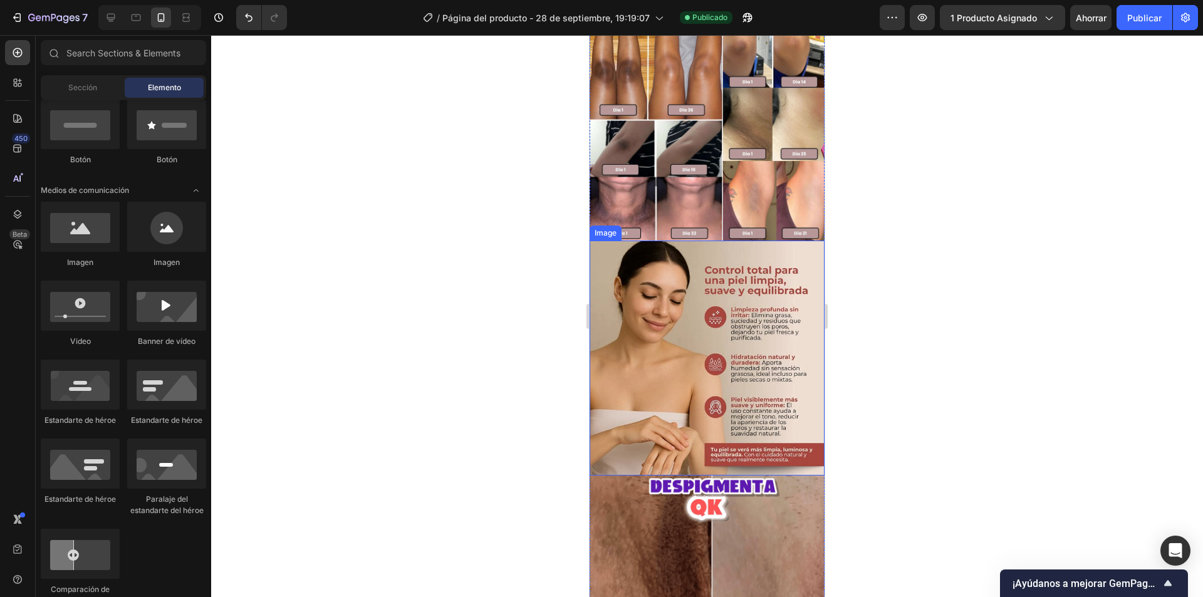
click at [690, 319] on img at bounding box center [706, 358] width 235 height 235
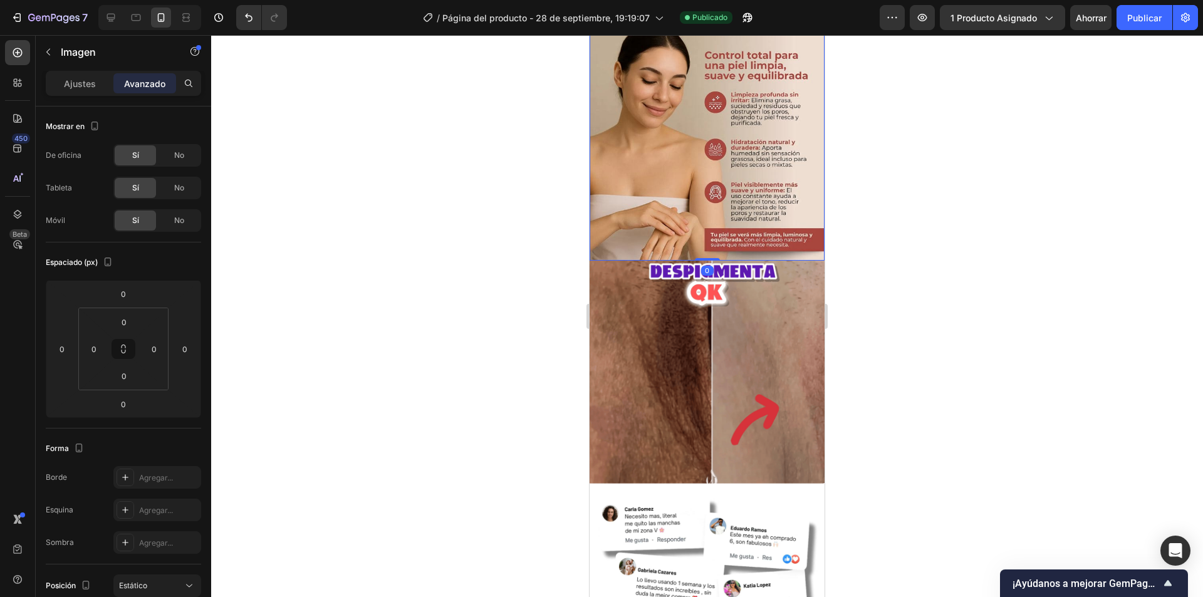
scroll to position [689, 0]
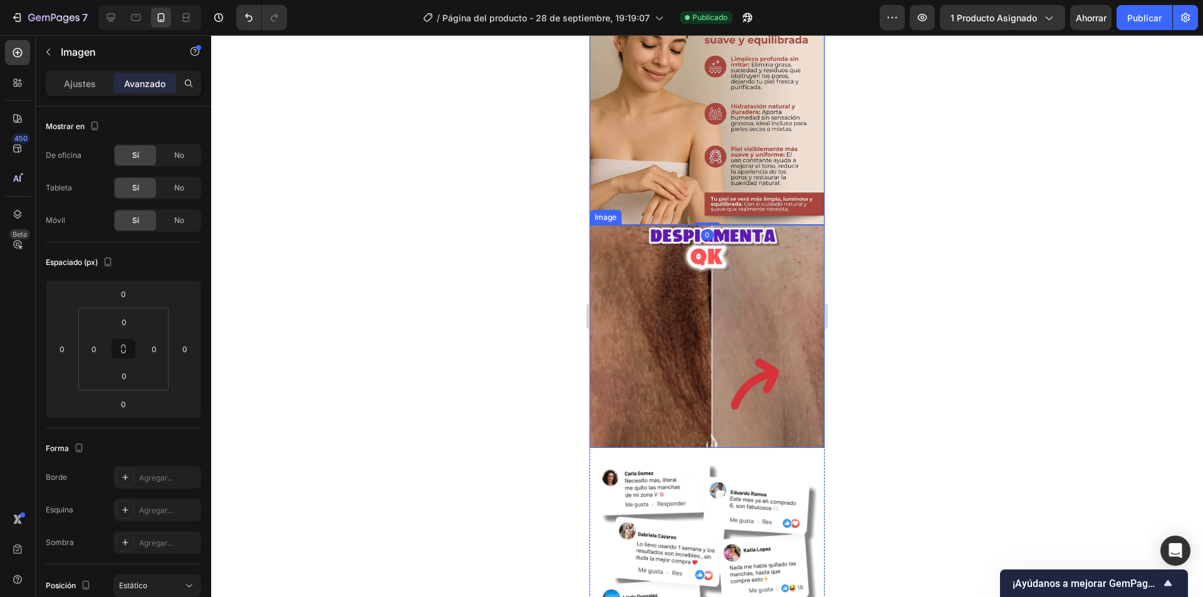
click at [641, 363] on img at bounding box center [706, 337] width 235 height 224
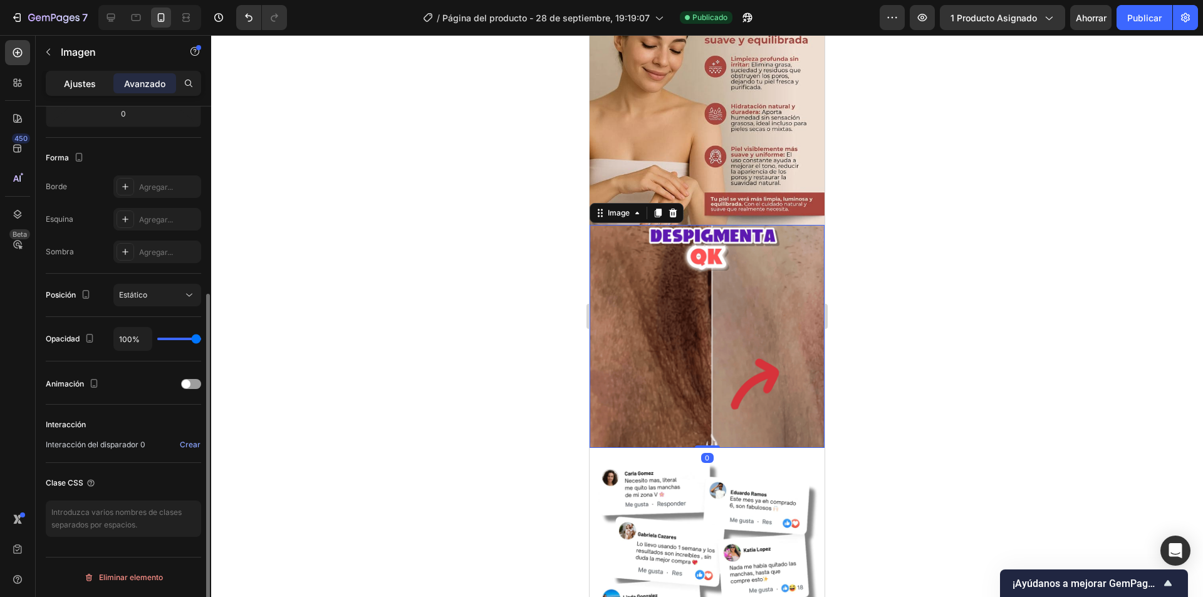
click at [86, 81] on font "Ajustes" at bounding box center [80, 83] width 32 height 11
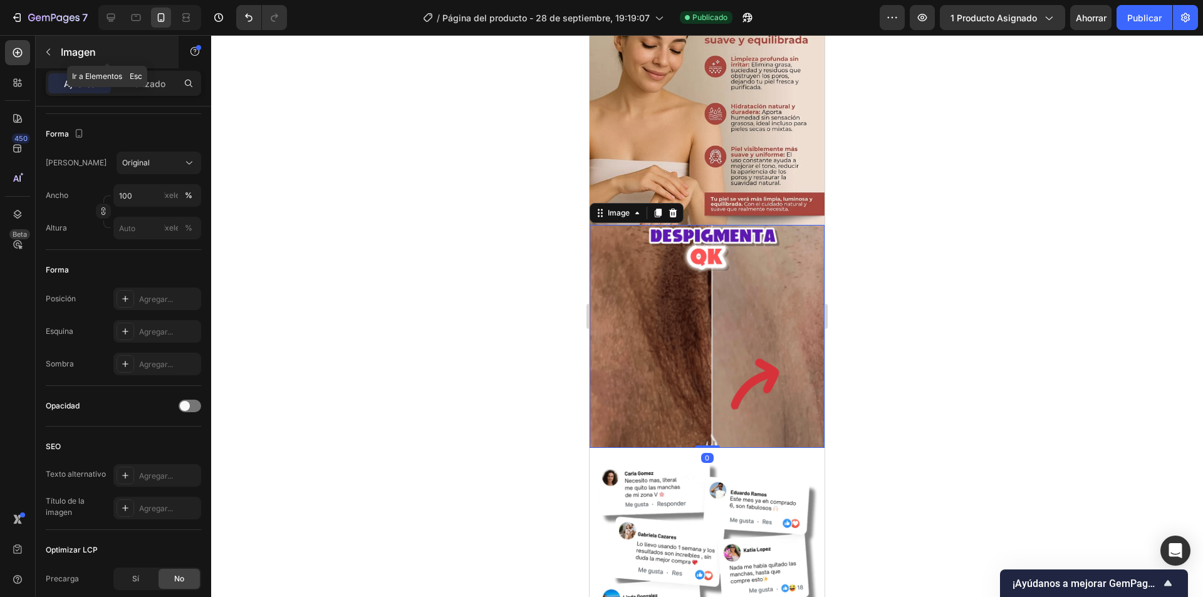
click at [46, 56] on button "button" at bounding box center [48, 52] width 20 height 20
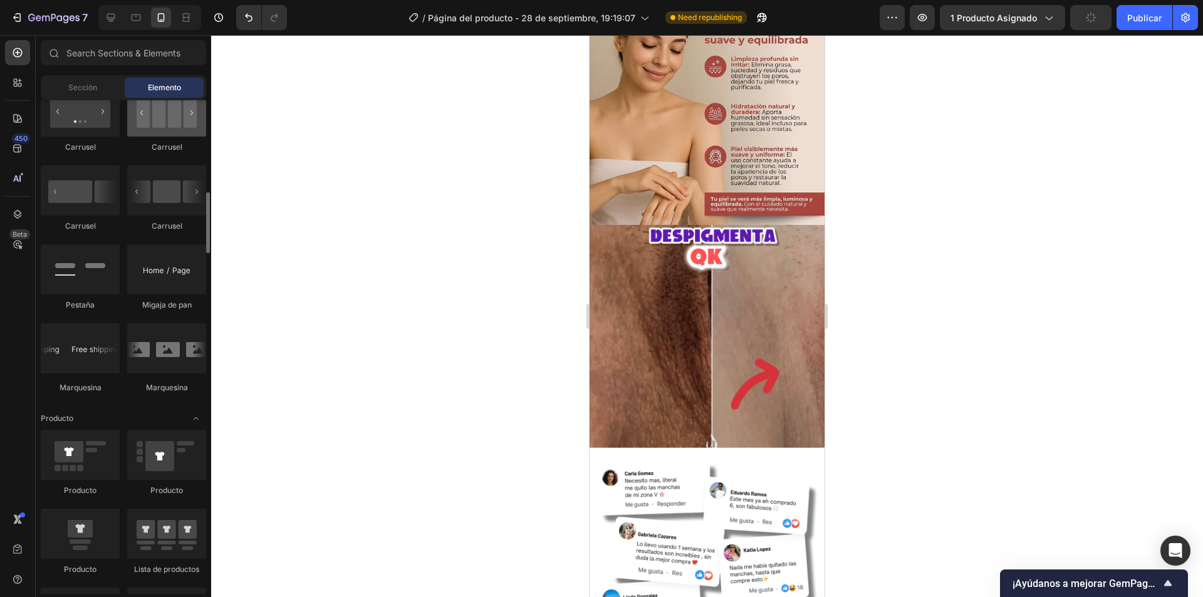
scroll to position [1253, 0]
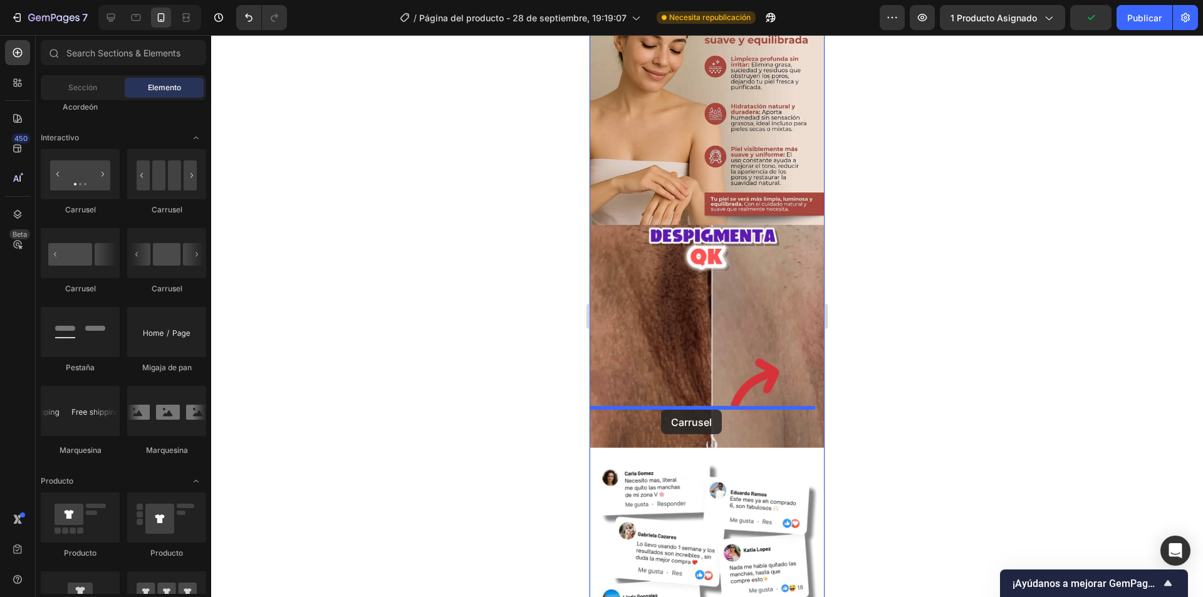
drag, startPoint x: 754, startPoint y: 209, endPoint x: 661, endPoint y: 410, distance: 220.9
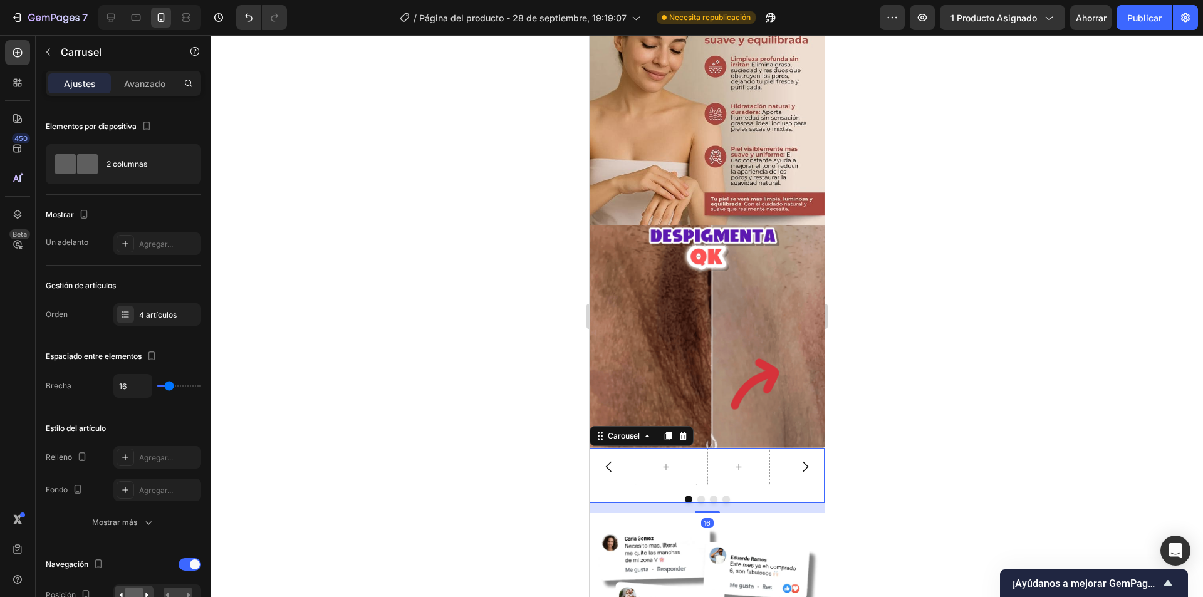
click at [615, 449] on button "Carousel Back Arrow" at bounding box center [608, 466] width 35 height 35
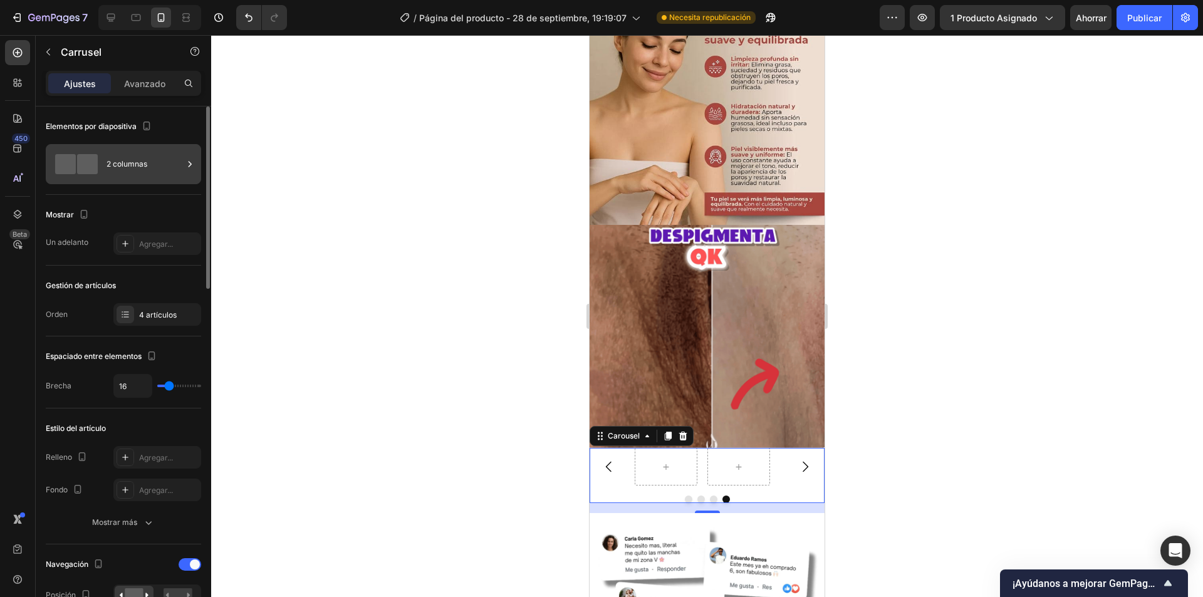
click at [177, 172] on div "2 columnas" at bounding box center [144, 164] width 76 height 29
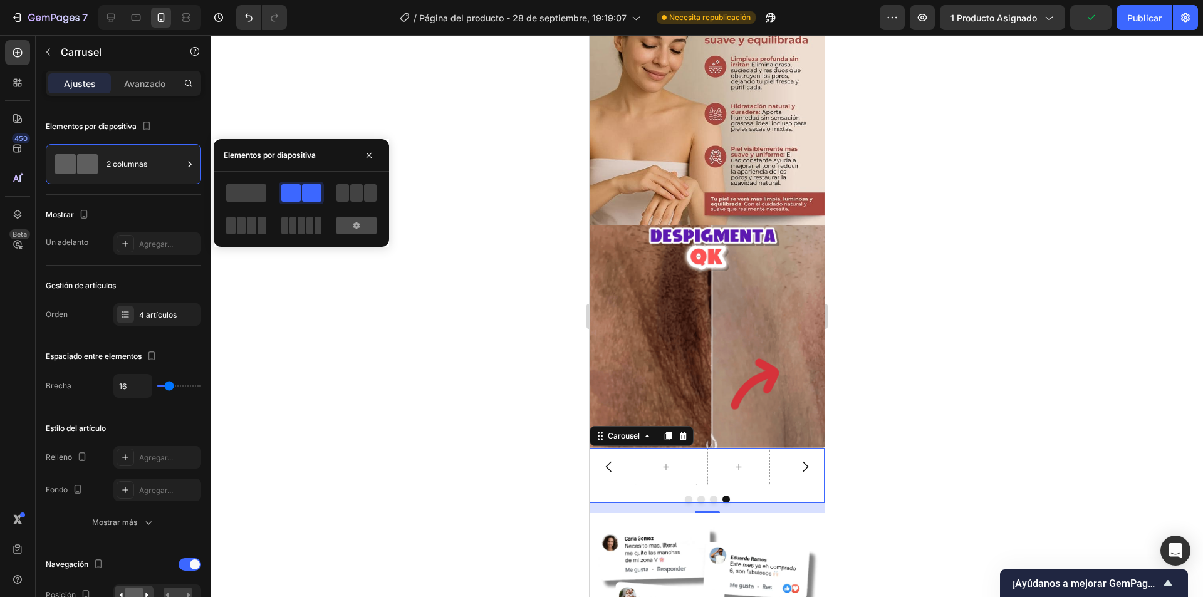
click at [351, 231] on div at bounding box center [356, 226] width 40 height 18
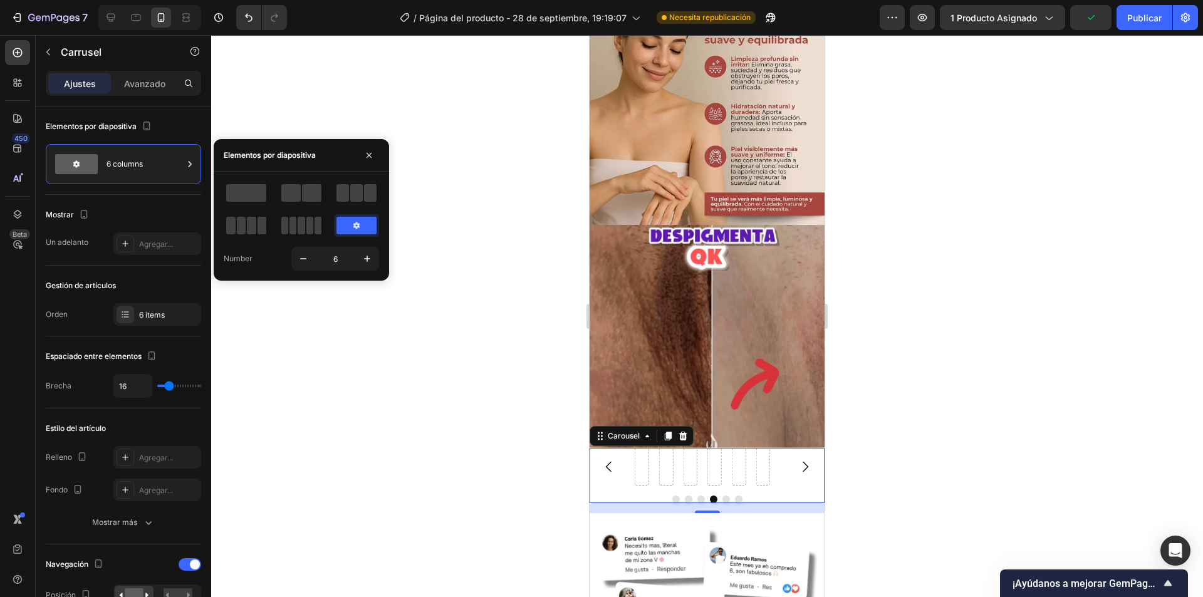
click at [357, 226] on icon at bounding box center [356, 225] width 10 height 10
click at [299, 259] on icon "button" at bounding box center [303, 258] width 13 height 13
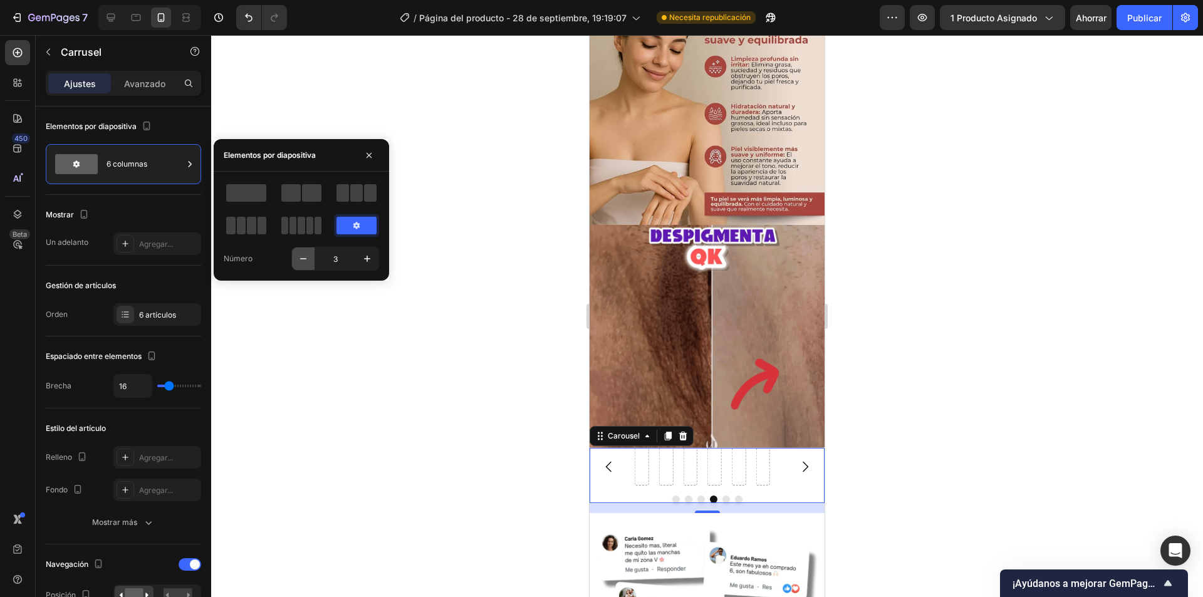
type input "2"
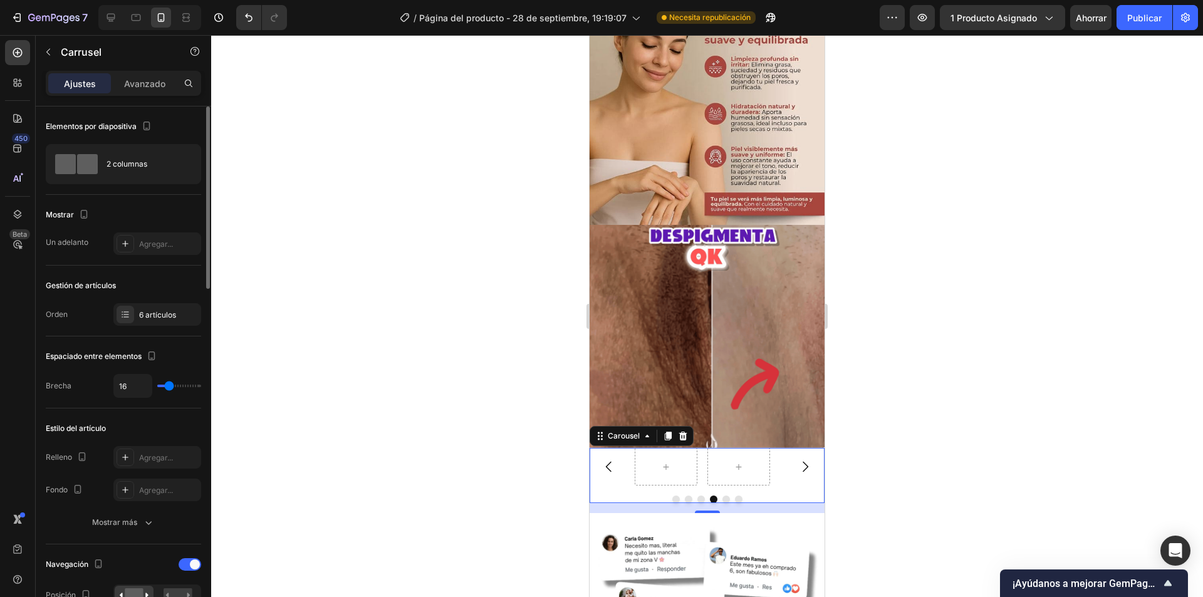
click at [162, 206] on div "Mostrar" at bounding box center [123, 215] width 155 height 20
click at [566, 440] on div at bounding box center [707, 316] width 992 height 562
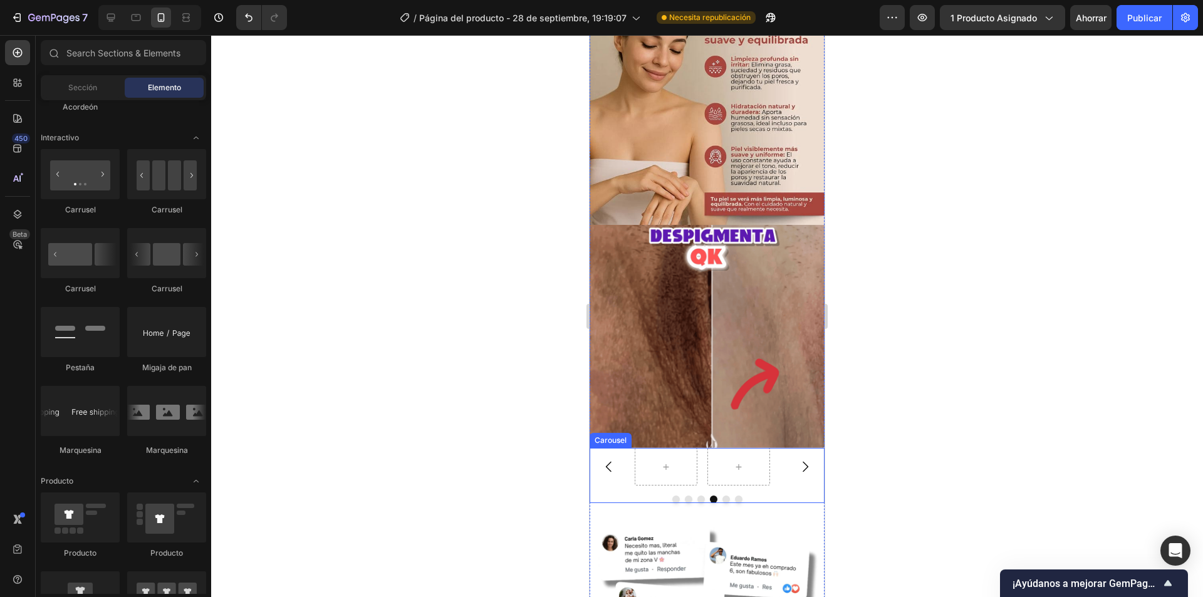
click at [666, 448] on div at bounding box center [666, 467] width 63 height 38
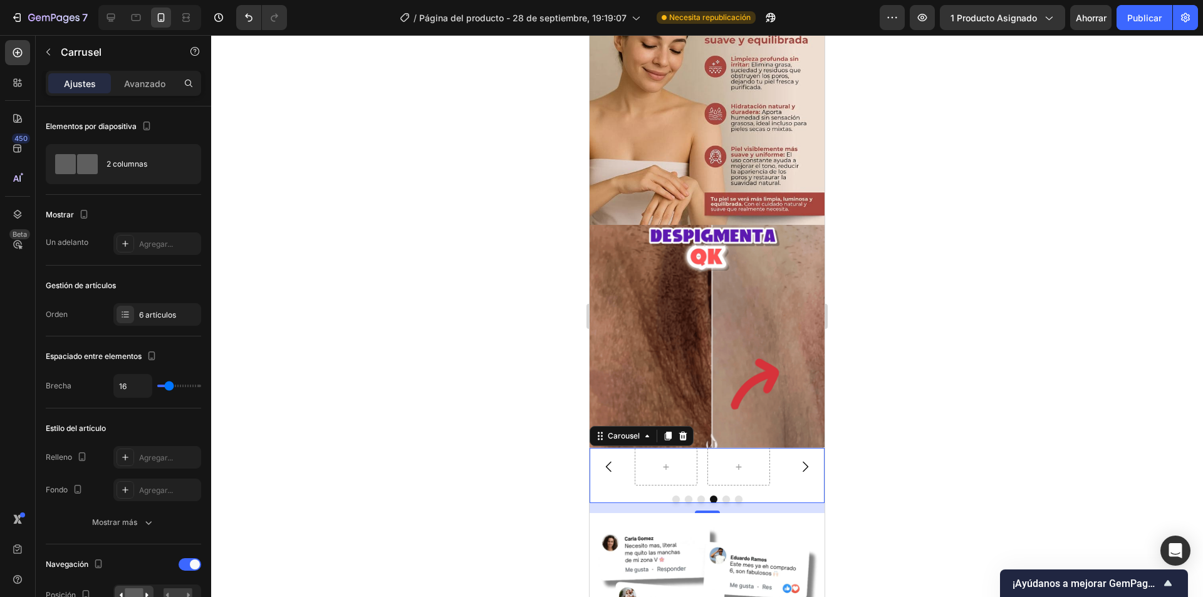
click at [797, 459] on icon "Carousel Next Arrow" at bounding box center [804, 466] width 15 height 15
click at [679, 457] on div at bounding box center [666, 467] width 30 height 20
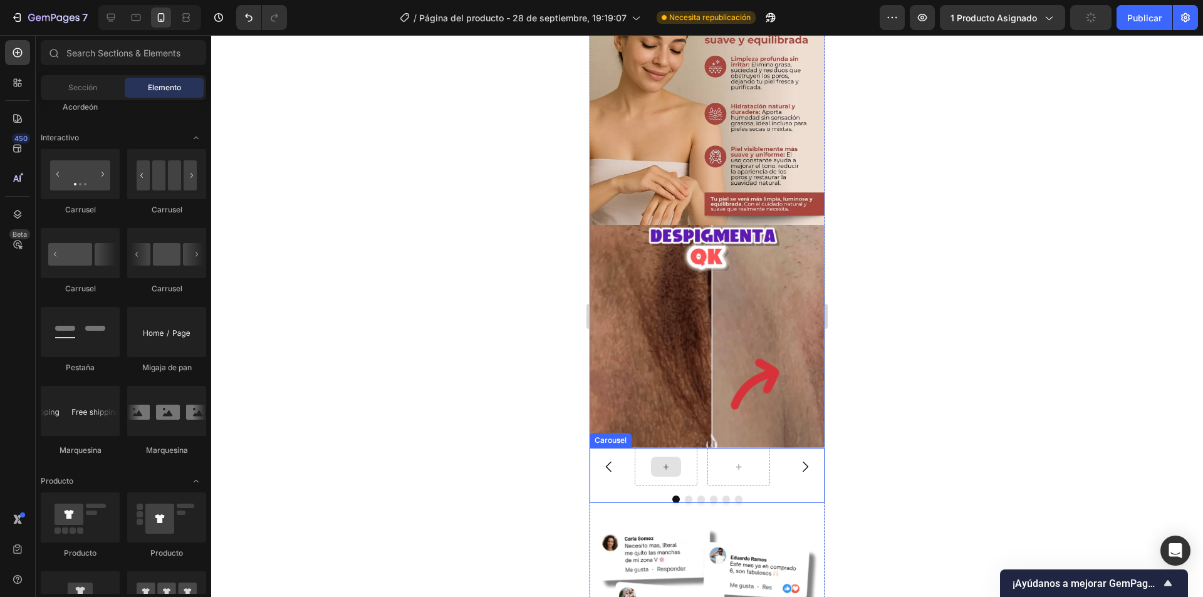
click at [694, 448] on div at bounding box center [666, 467] width 63 height 38
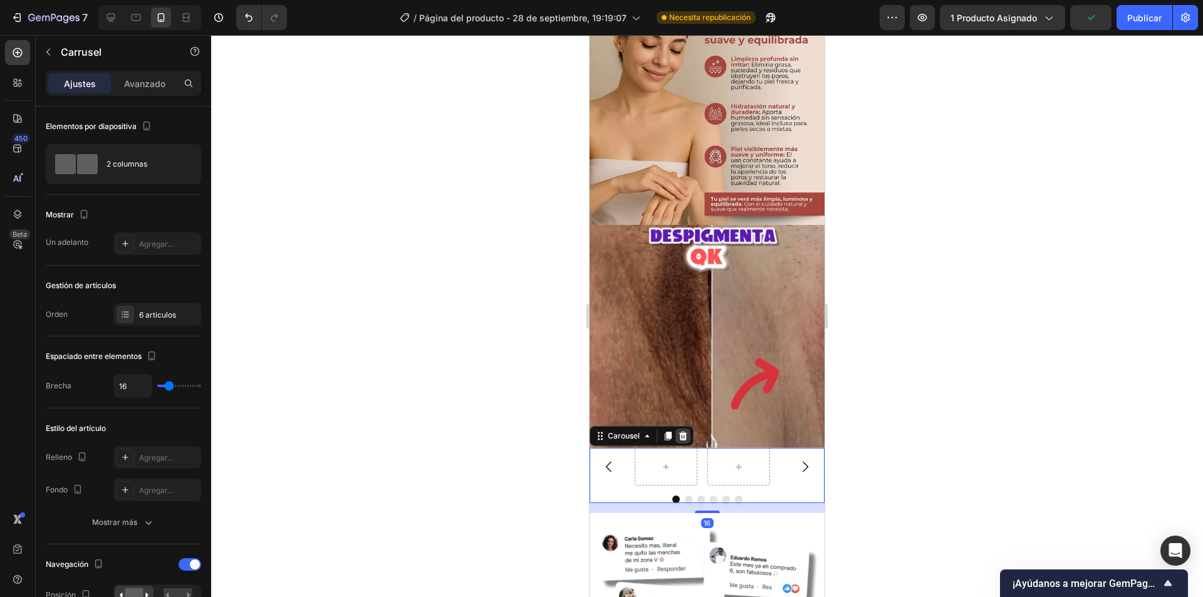
click at [685, 432] on icon at bounding box center [683, 436] width 8 height 9
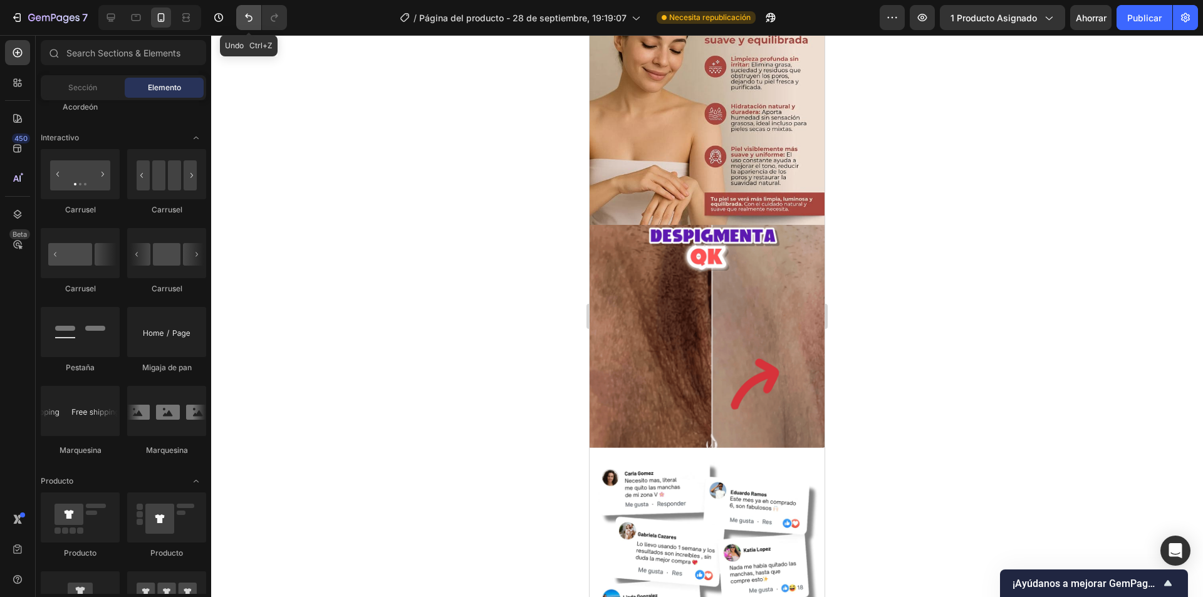
click at [242, 14] on icon "Deshacer/Rehacer" at bounding box center [248, 17] width 13 height 13
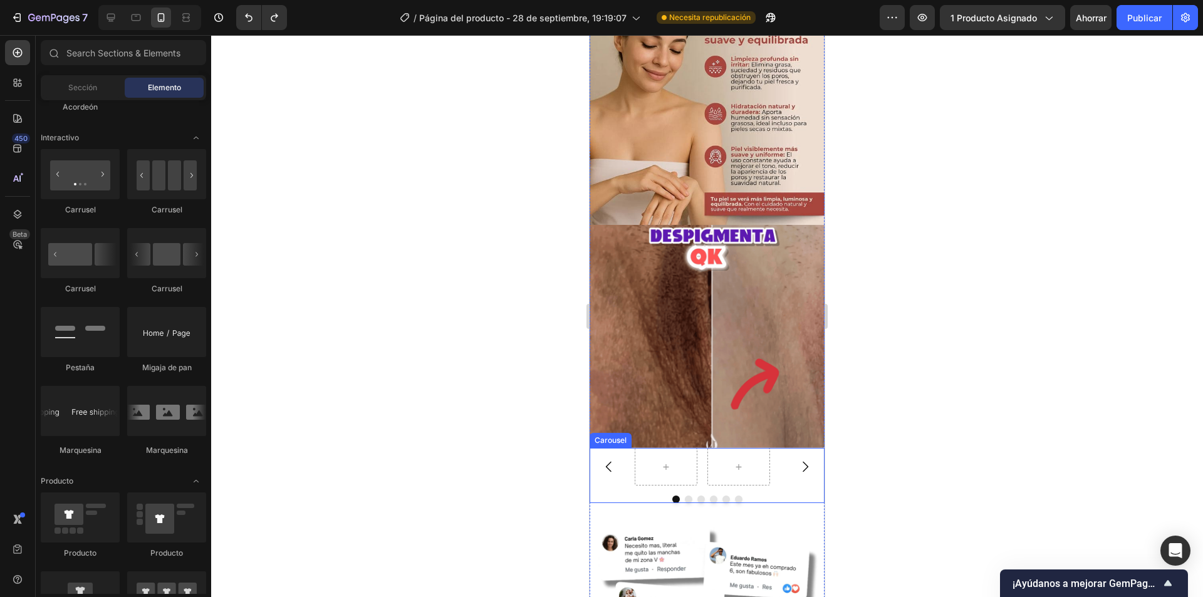
click at [719, 448] on div "Carousel" at bounding box center [706, 475] width 235 height 55
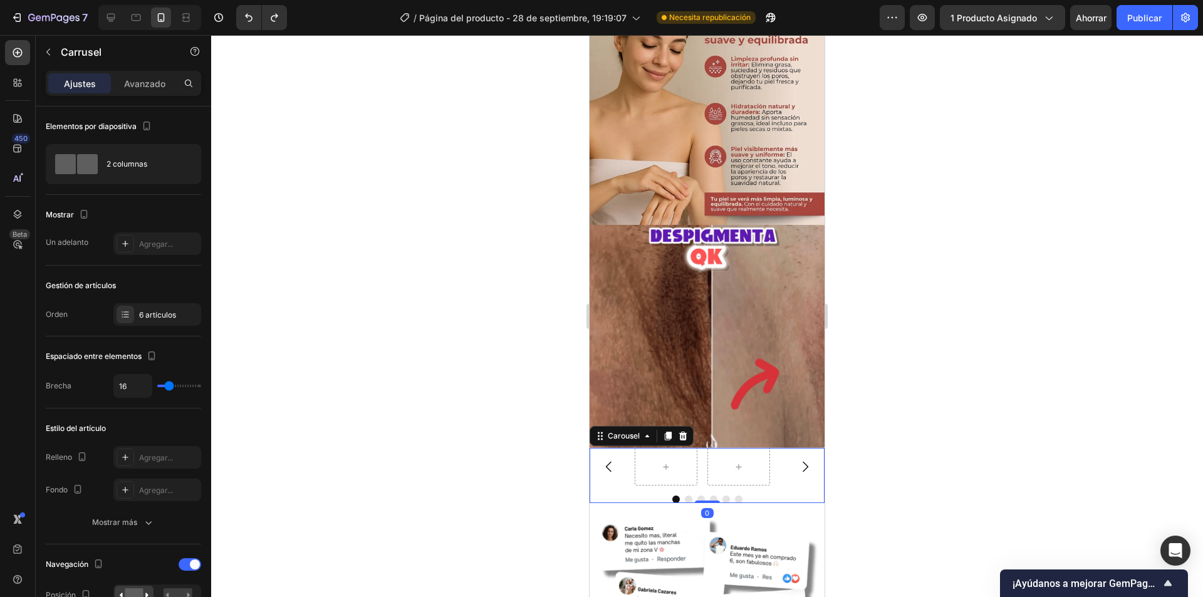
drag, startPoint x: 705, startPoint y: 472, endPoint x: 744, endPoint y: 453, distance: 44.0
click at [705, 500] on div at bounding box center [707, 501] width 25 height 3
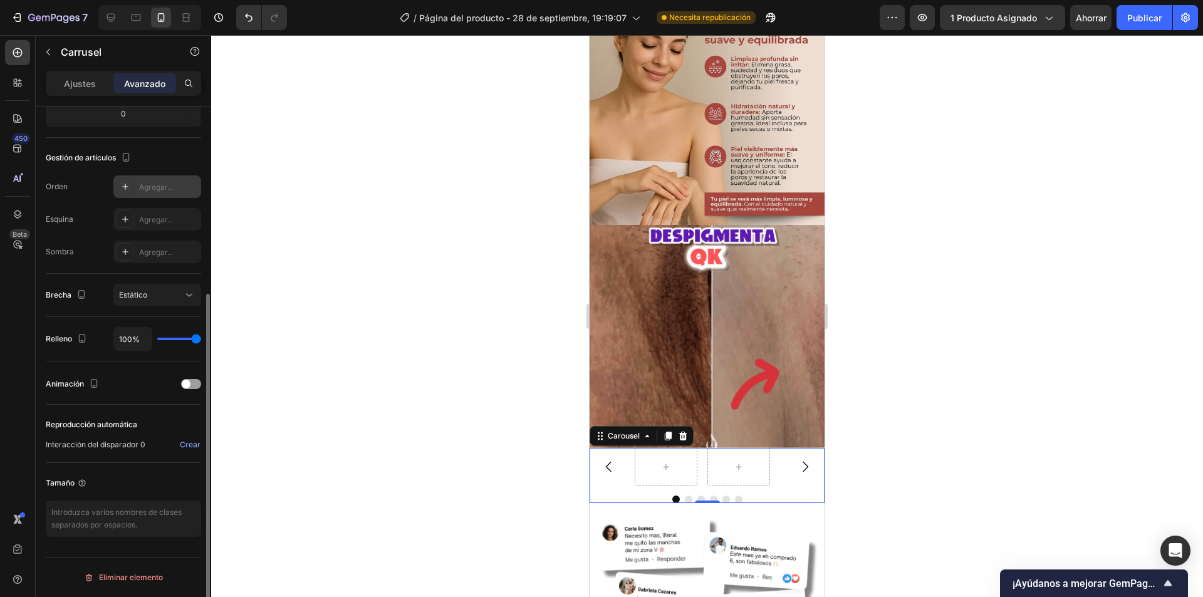
scroll to position [0, 0]
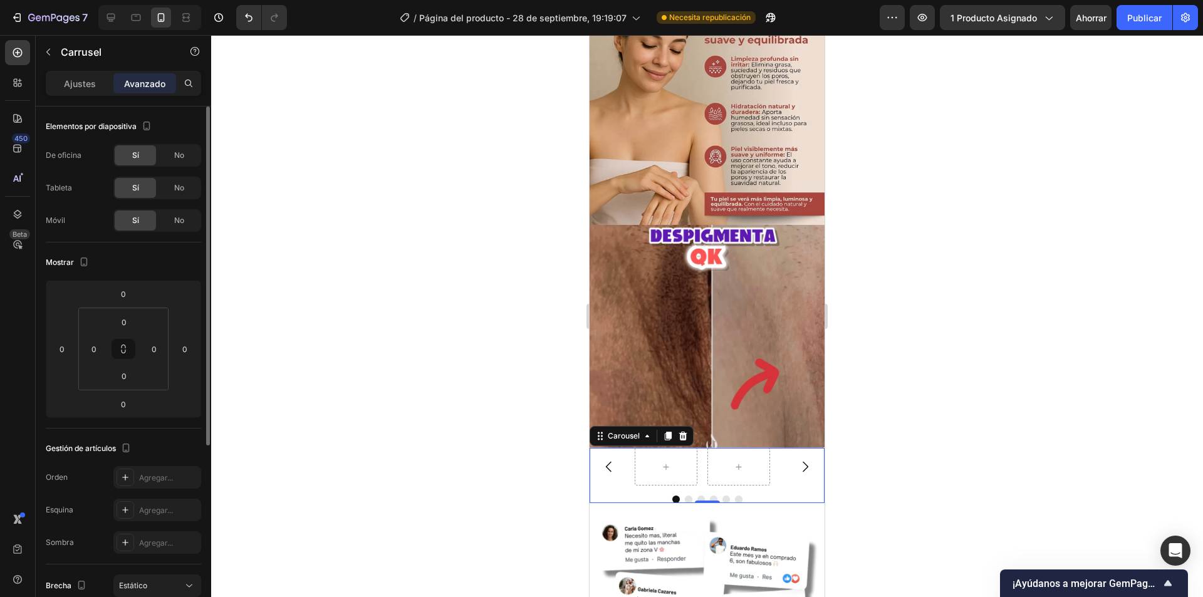
click at [70, 89] on p "Ajustes" at bounding box center [80, 83] width 32 height 13
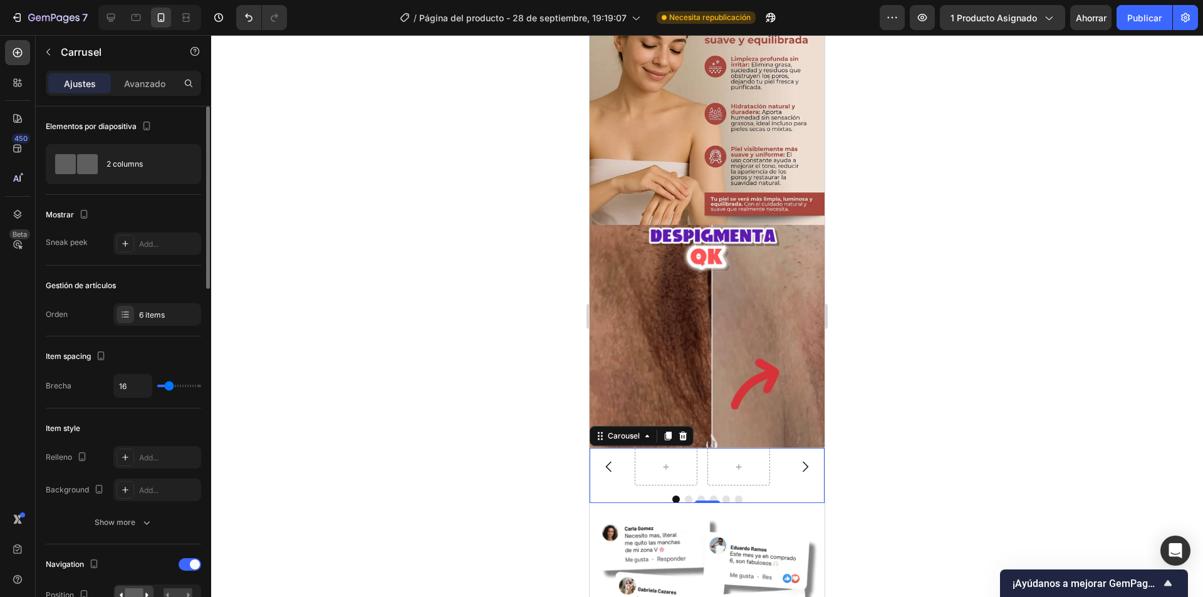
scroll to position [313, 0]
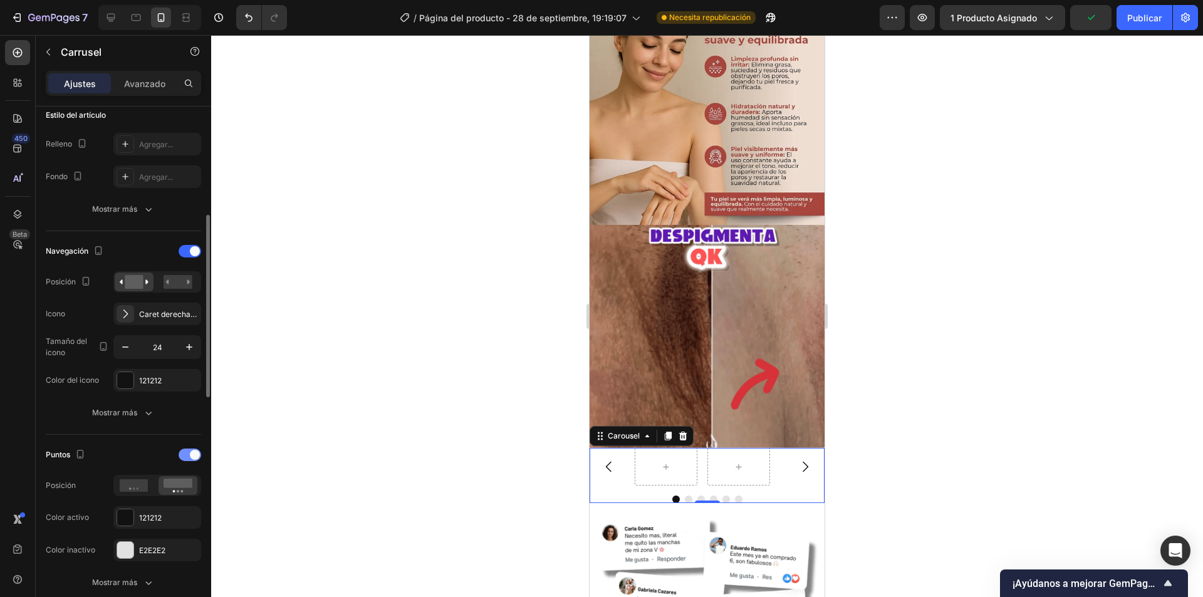
click at [185, 460] on div at bounding box center [190, 455] width 23 height 13
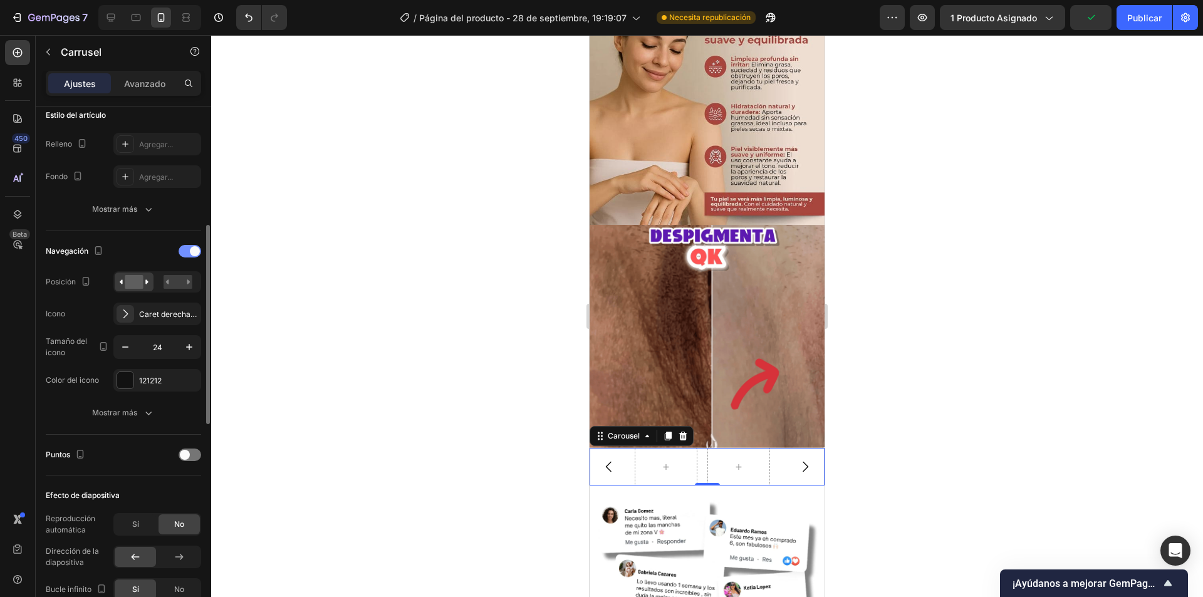
click at [191, 251] on span at bounding box center [195, 251] width 10 height 10
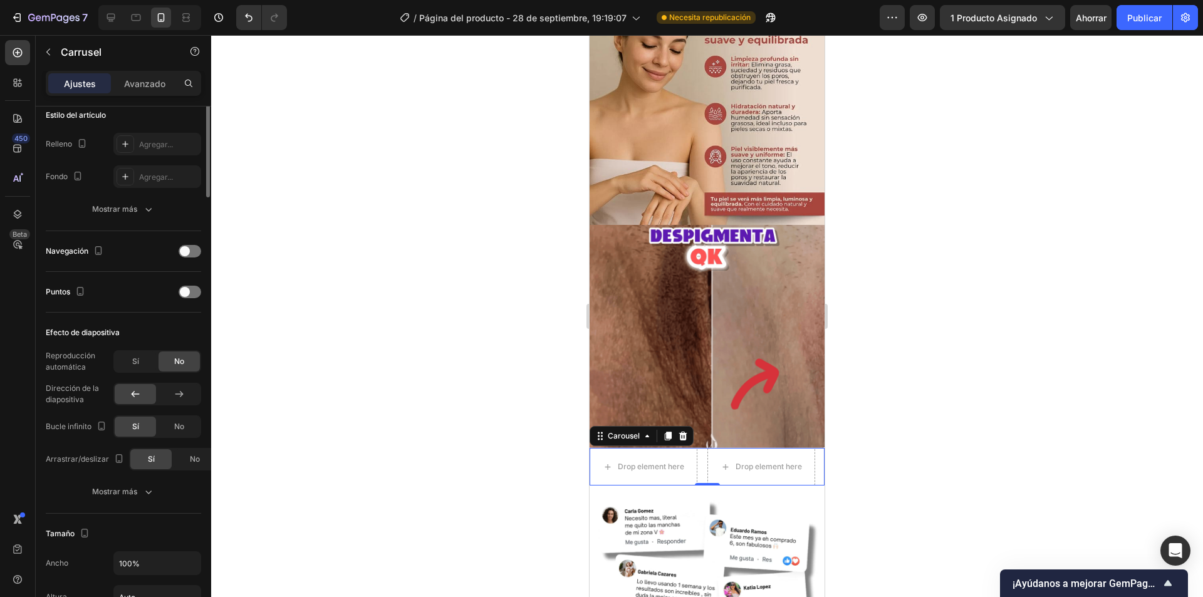
scroll to position [0, 0]
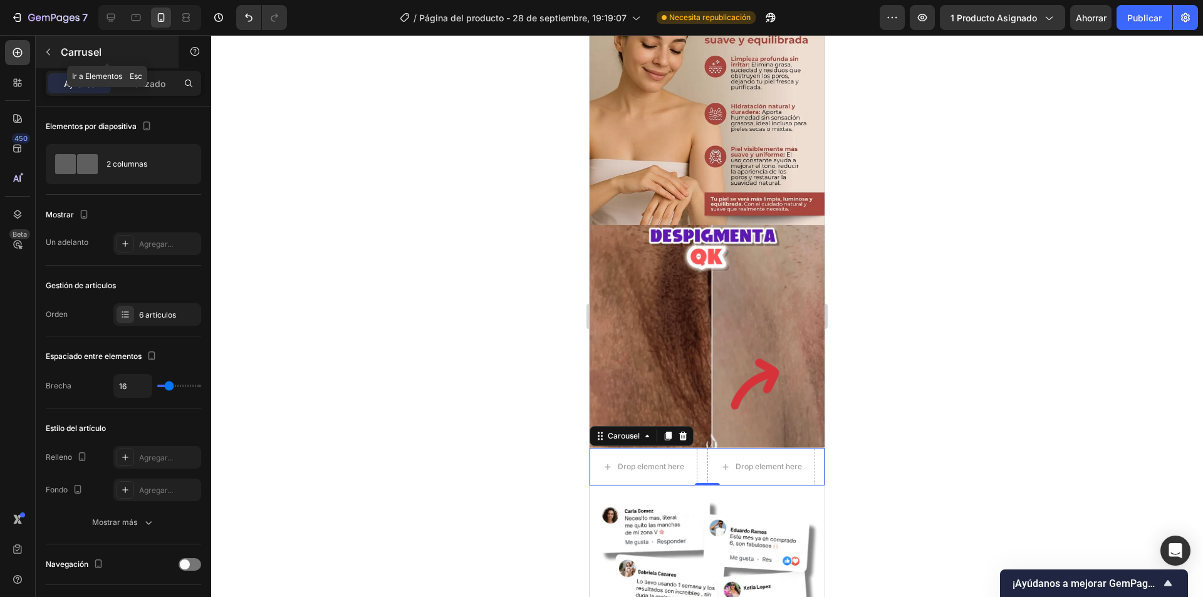
click at [49, 51] on icon "button" at bounding box center [48, 52] width 10 height 10
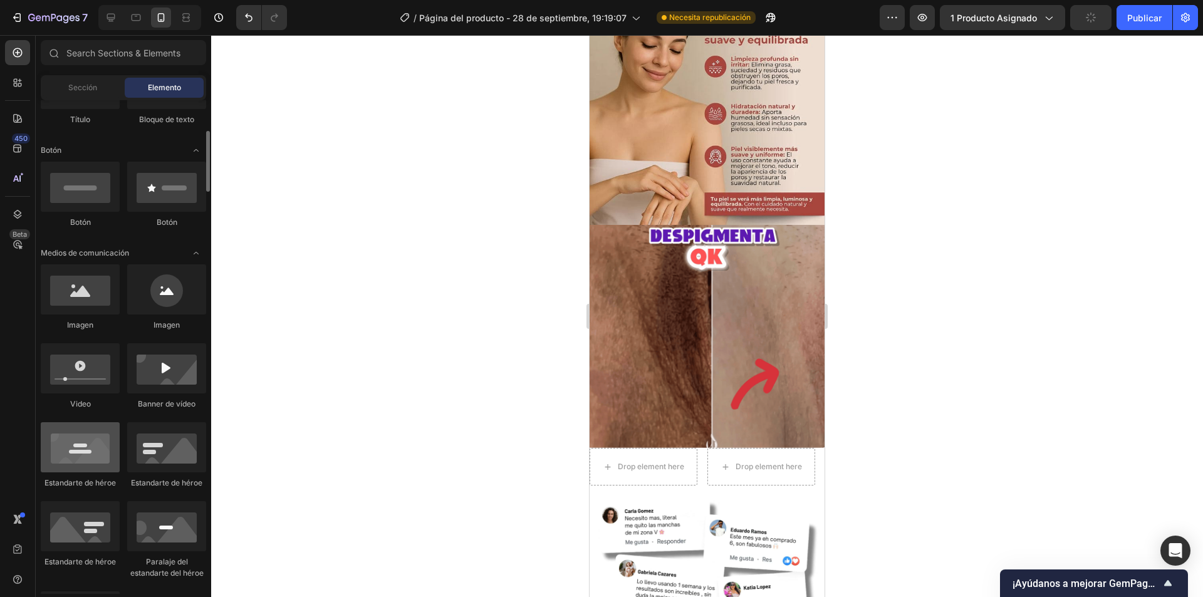
scroll to position [313, 0]
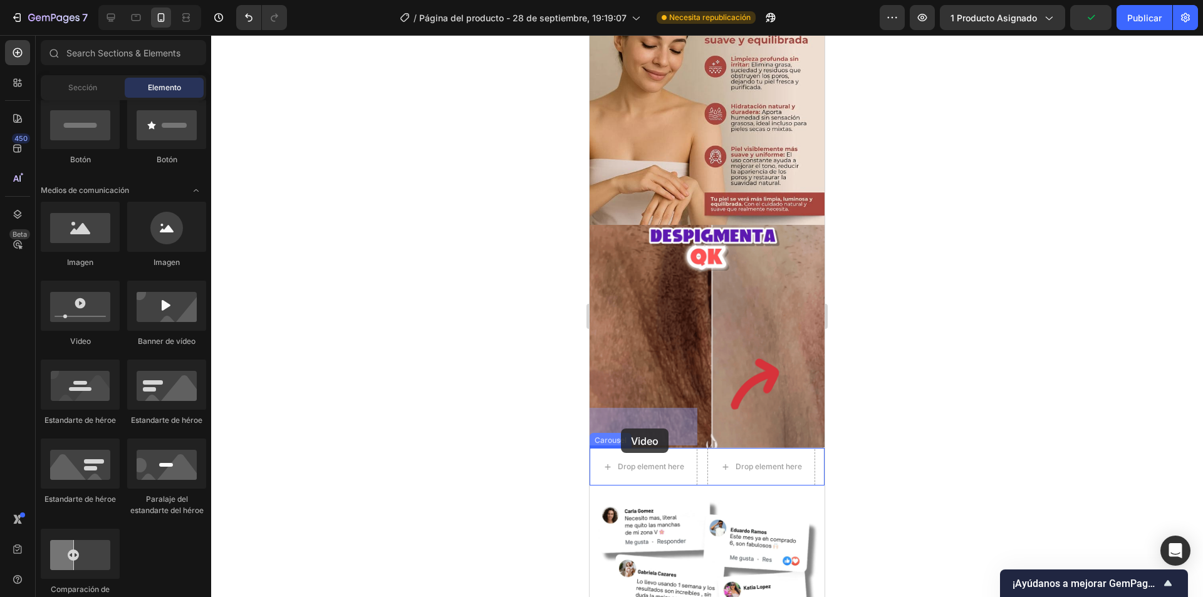
drag, startPoint x: 678, startPoint y: 354, endPoint x: 621, endPoint y: 428, distance: 93.8
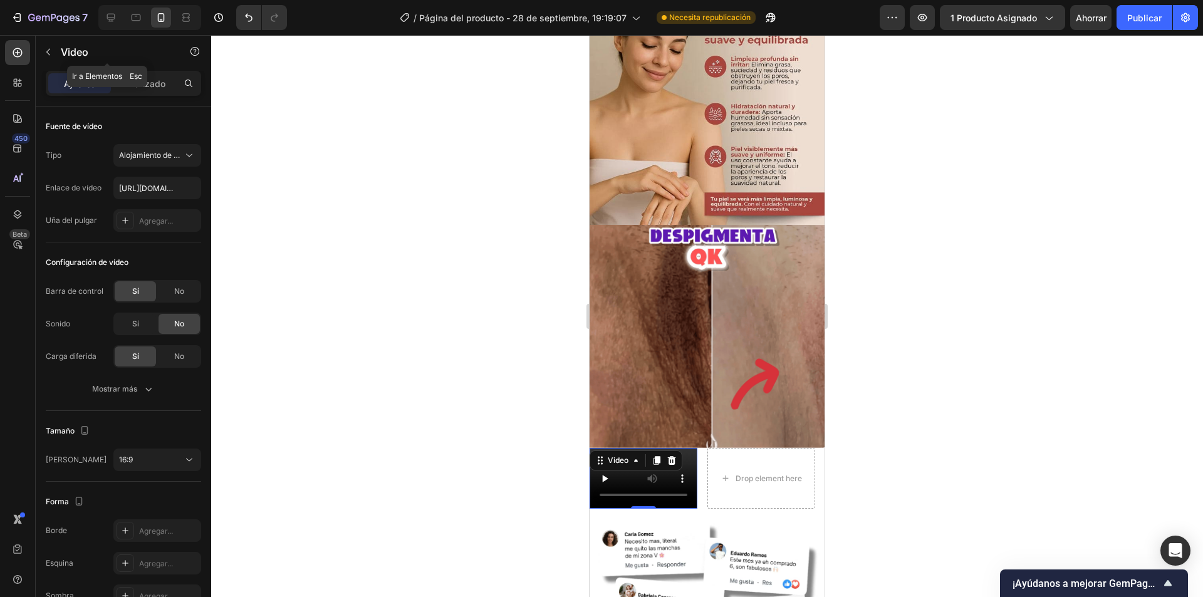
click at [53, 47] on button "button" at bounding box center [48, 52] width 20 height 20
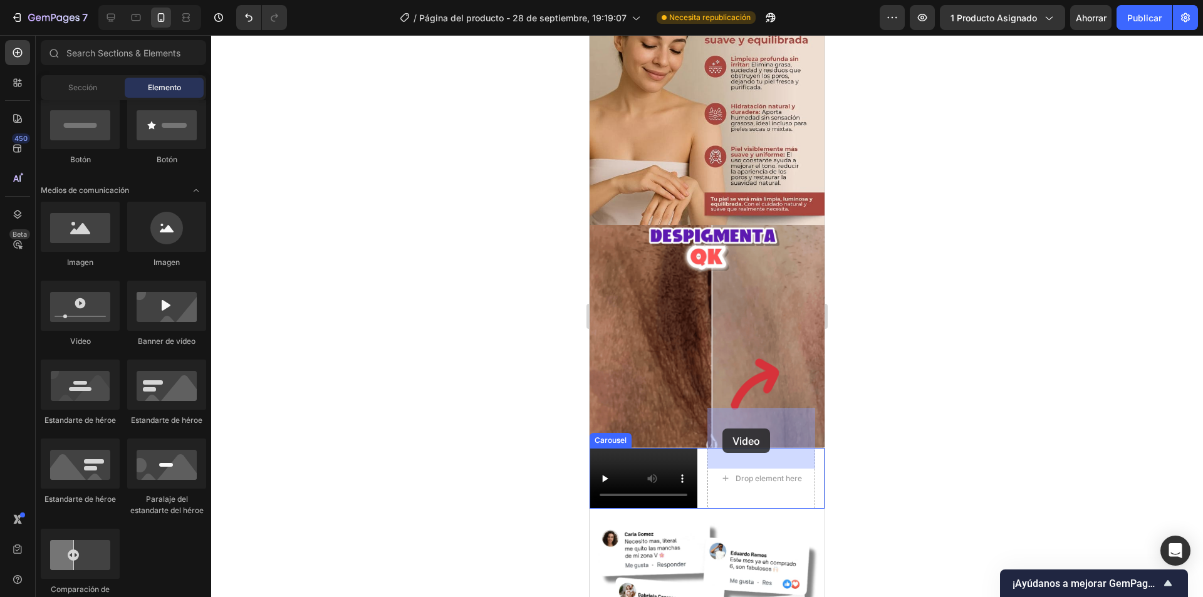
drag, startPoint x: 675, startPoint y: 353, endPoint x: 723, endPoint y: 428, distance: 89.5
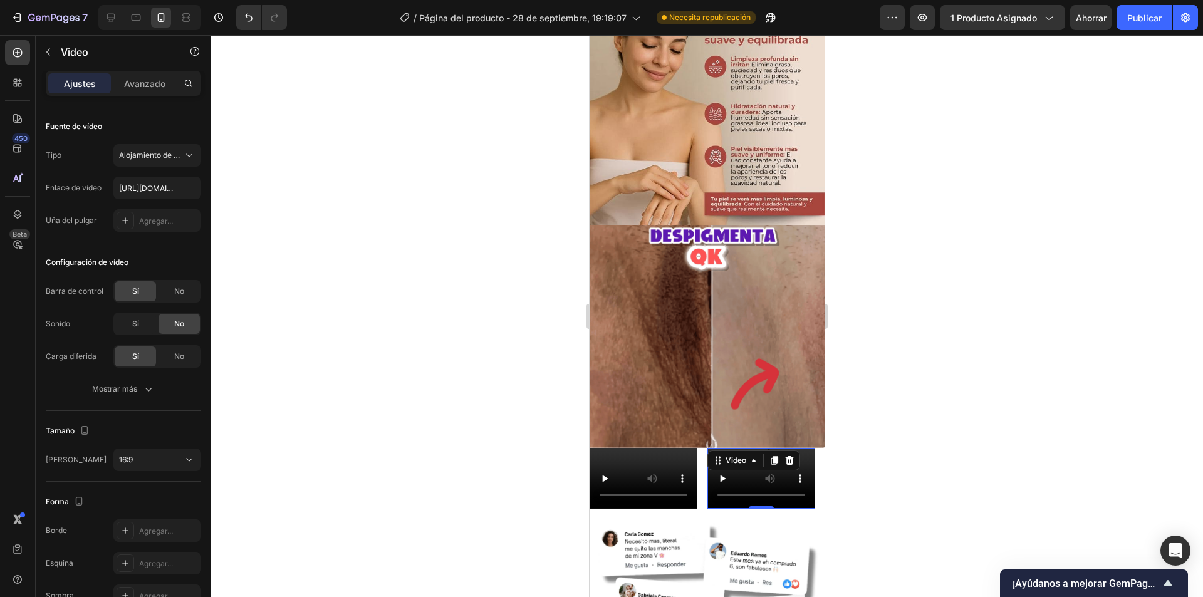
click at [702, 448] on div "Video Video 0 Drop element here Drop element here Drop element here Drop elemen…" at bounding box center [706, 478] width 235 height 61
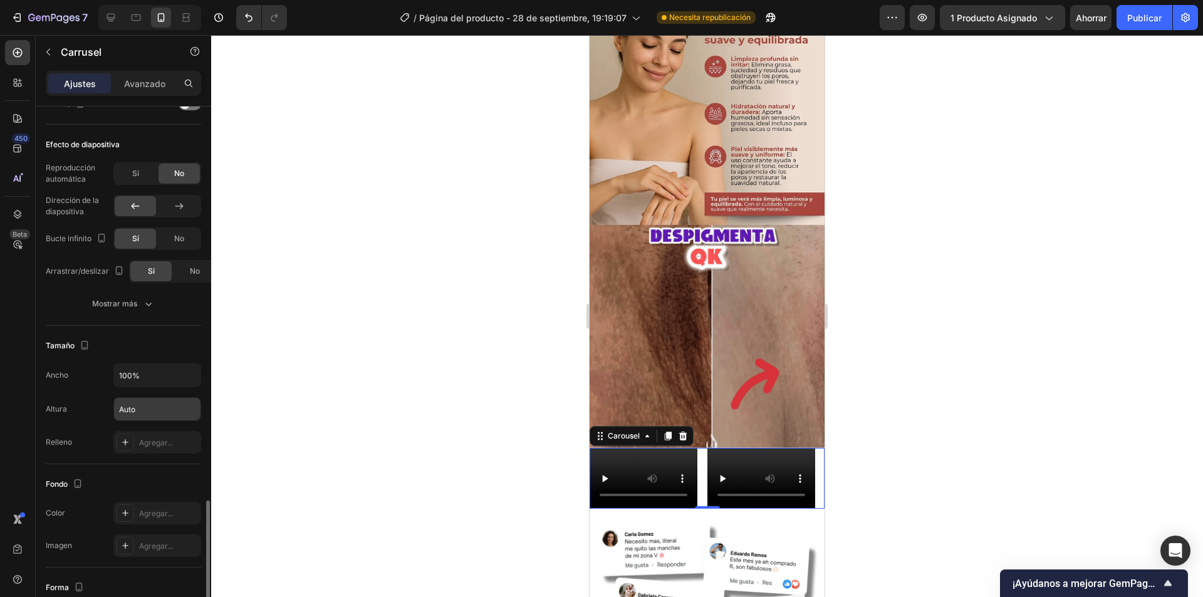
scroll to position [626, 0]
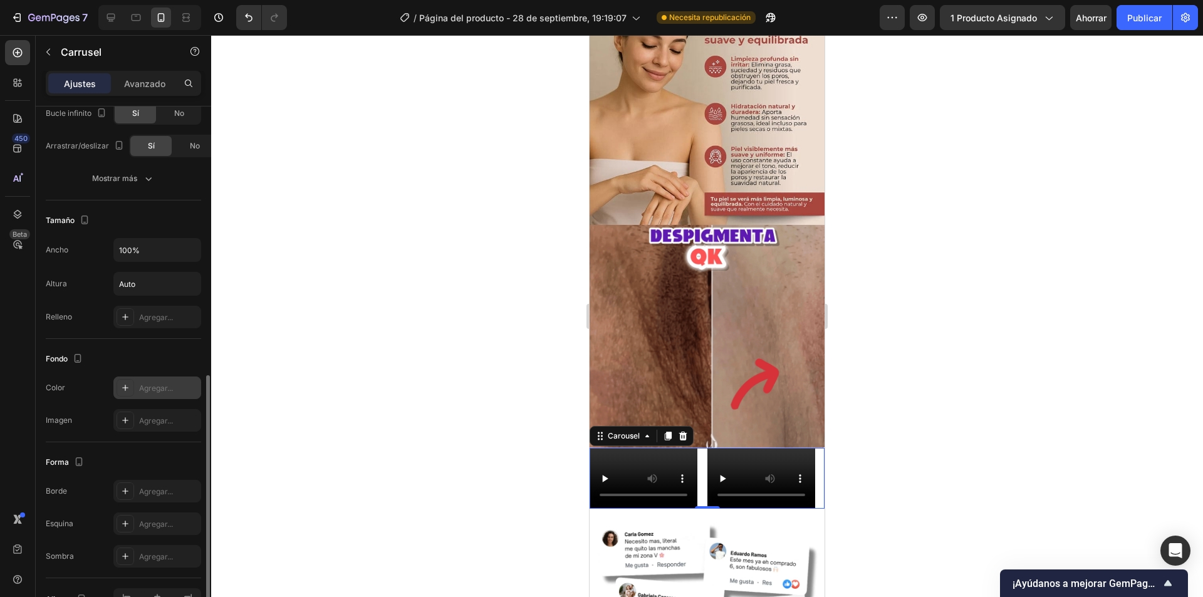
click at [127, 387] on icon at bounding box center [125, 388] width 10 height 10
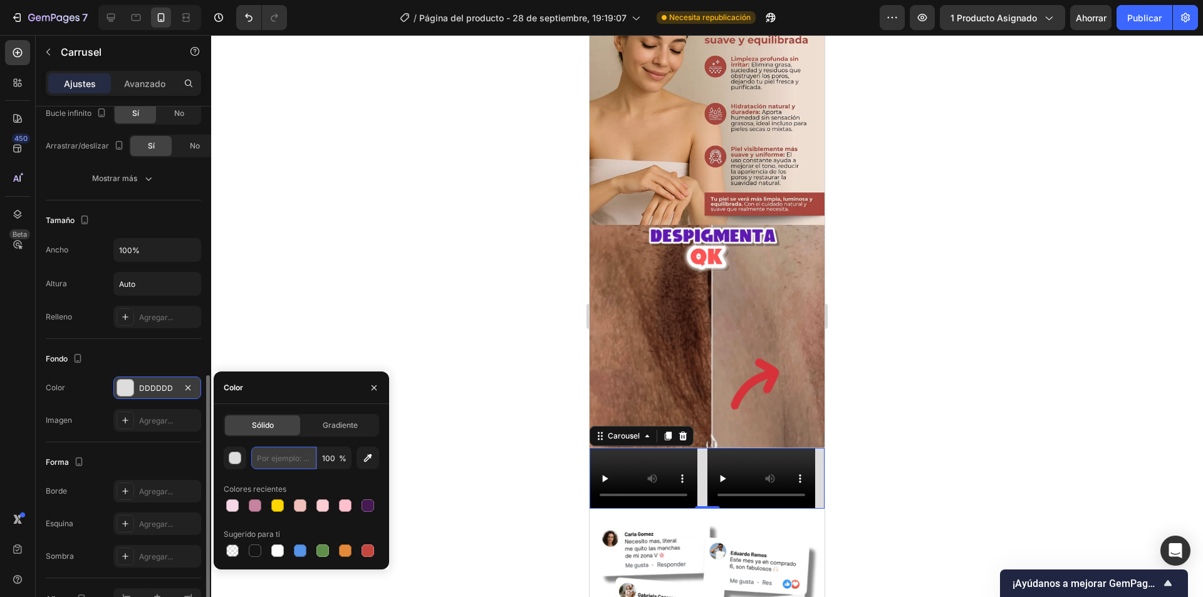
paste input "E6D3D2"
type input "E6D3D2"
click at [319, 480] on div "Colores recientes" at bounding box center [301, 489] width 155 height 20
click at [495, 398] on div at bounding box center [707, 316] width 992 height 562
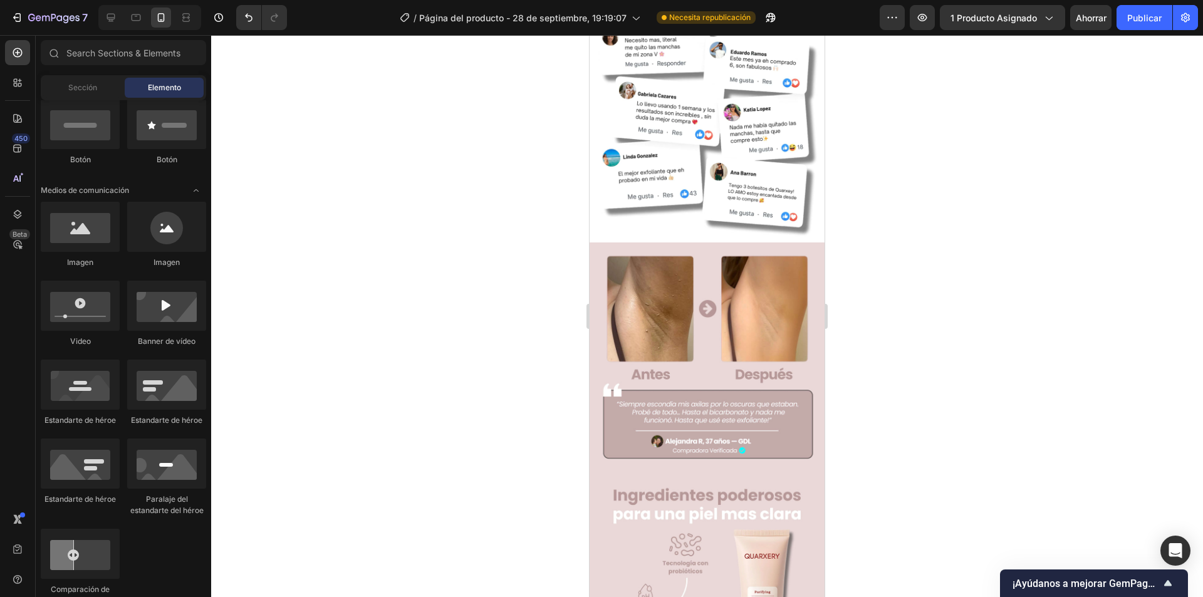
scroll to position [1513, 0]
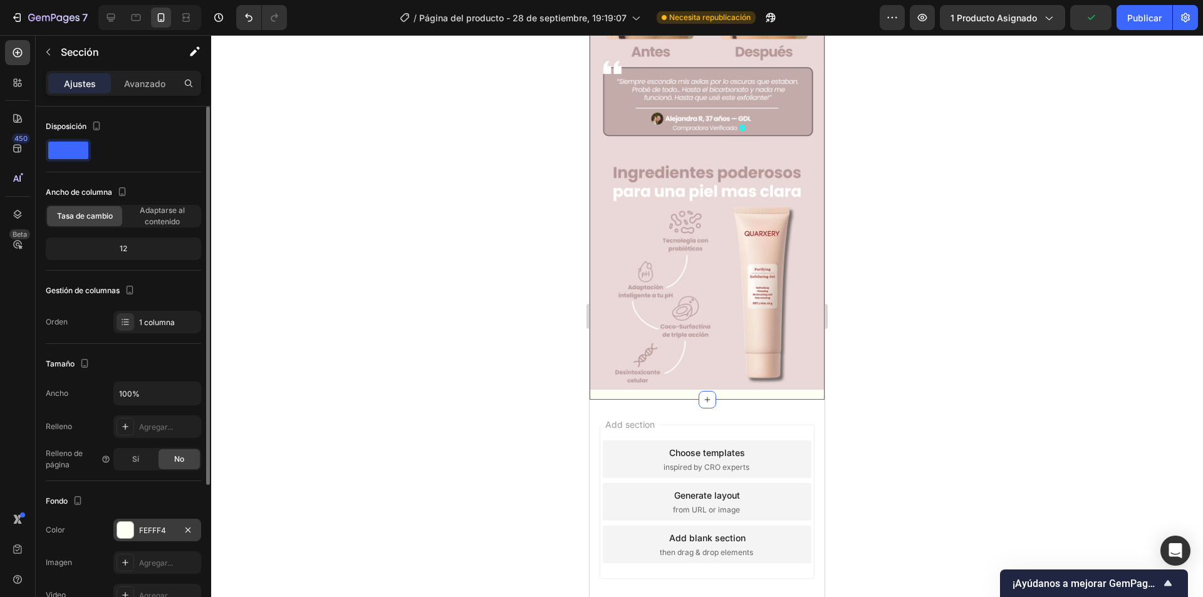
click at [123, 538] on div at bounding box center [126, 530] width 18 height 18
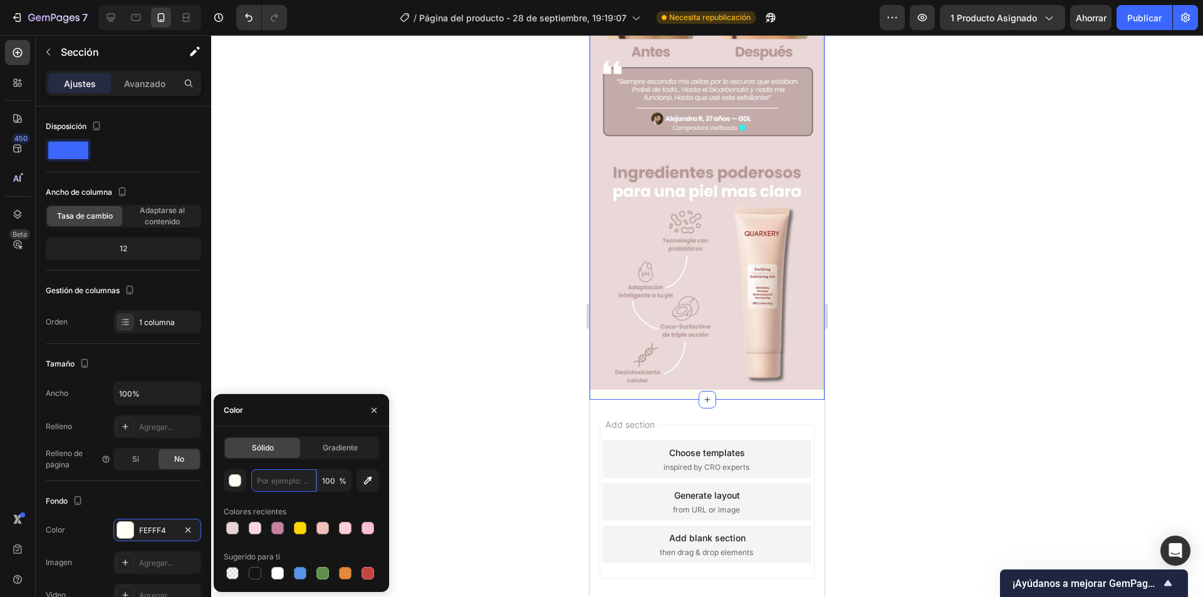
paste input "E6D3D2"
type input "E6D3D2"
click at [294, 502] on div "Colores recientes" at bounding box center [301, 512] width 155 height 20
click at [400, 319] on div at bounding box center [707, 316] width 992 height 562
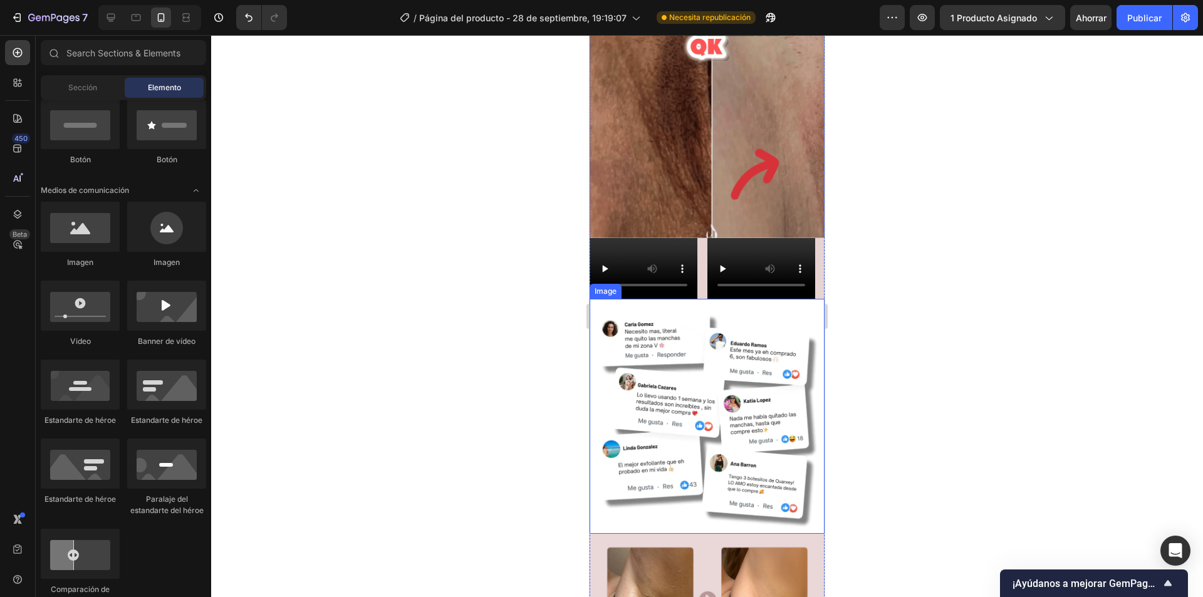
scroll to position [940, 0]
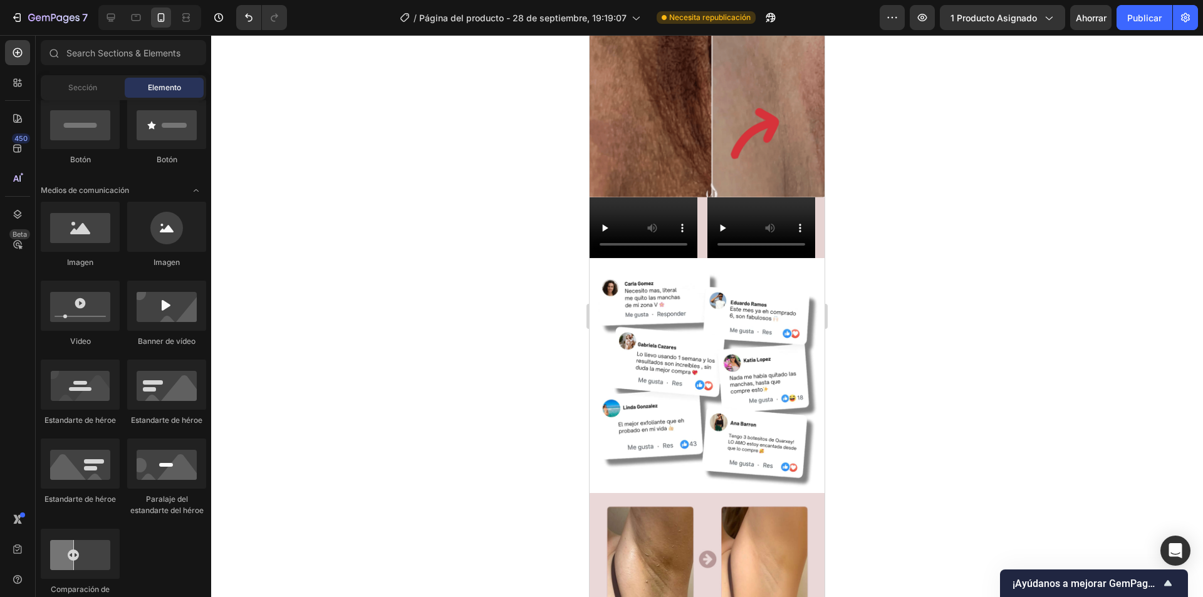
drag, startPoint x: 891, startPoint y: 267, endPoint x: 898, endPoint y: 287, distance: 21.2
click at [891, 266] on div at bounding box center [707, 316] width 992 height 562
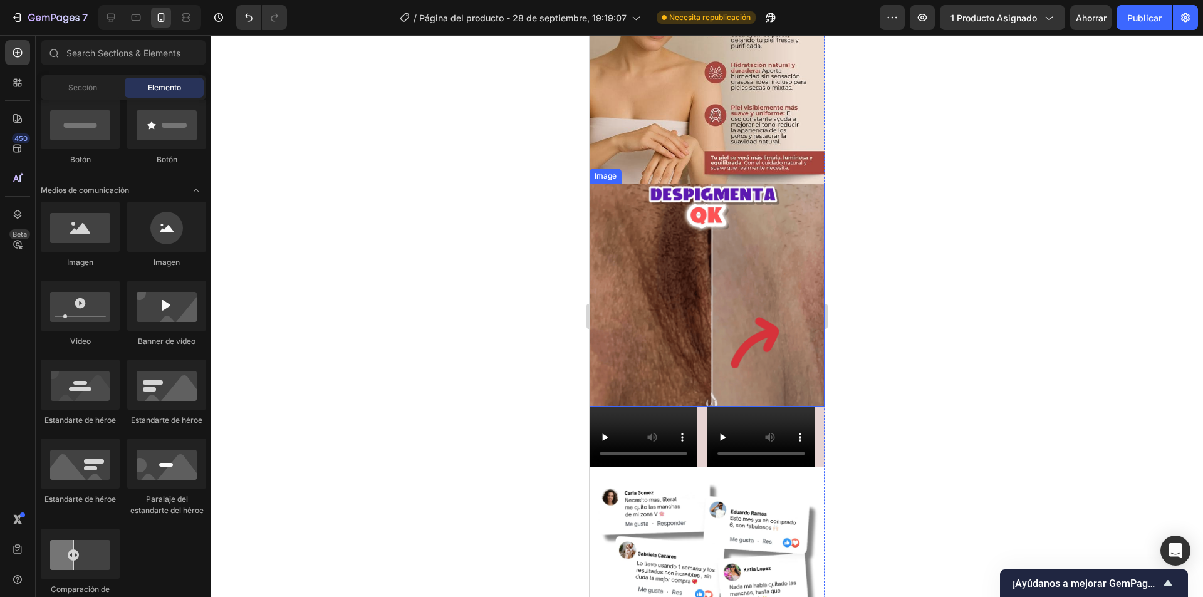
scroll to position [814, 0]
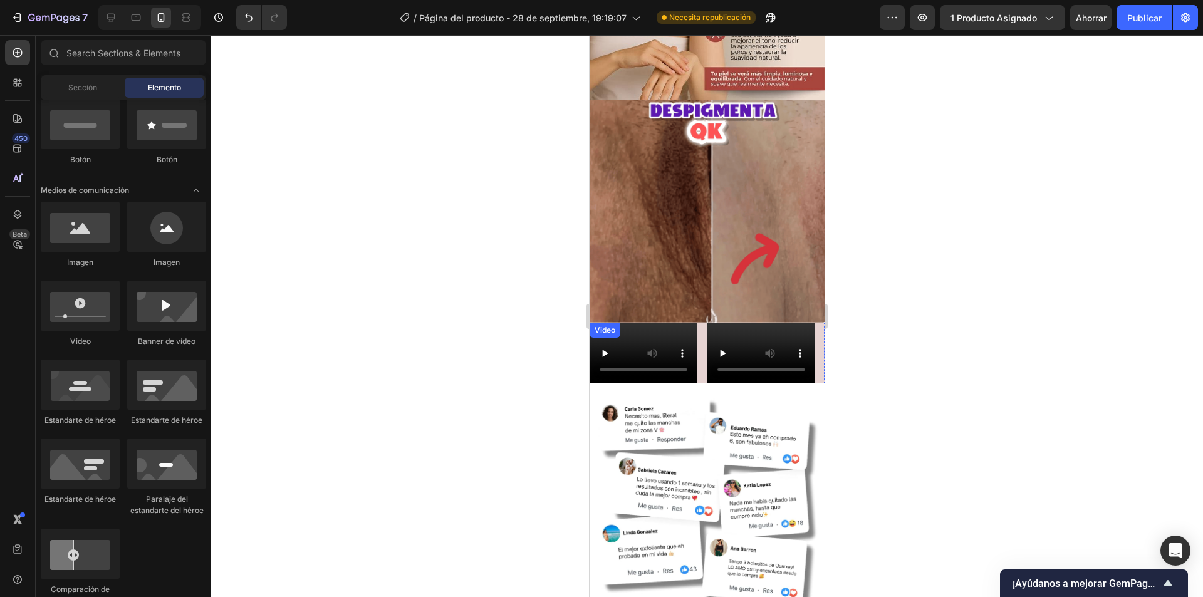
click at [698, 323] on div "Video Video Drop element here Drop element here Drop element here Drop element …" at bounding box center [706, 353] width 235 height 61
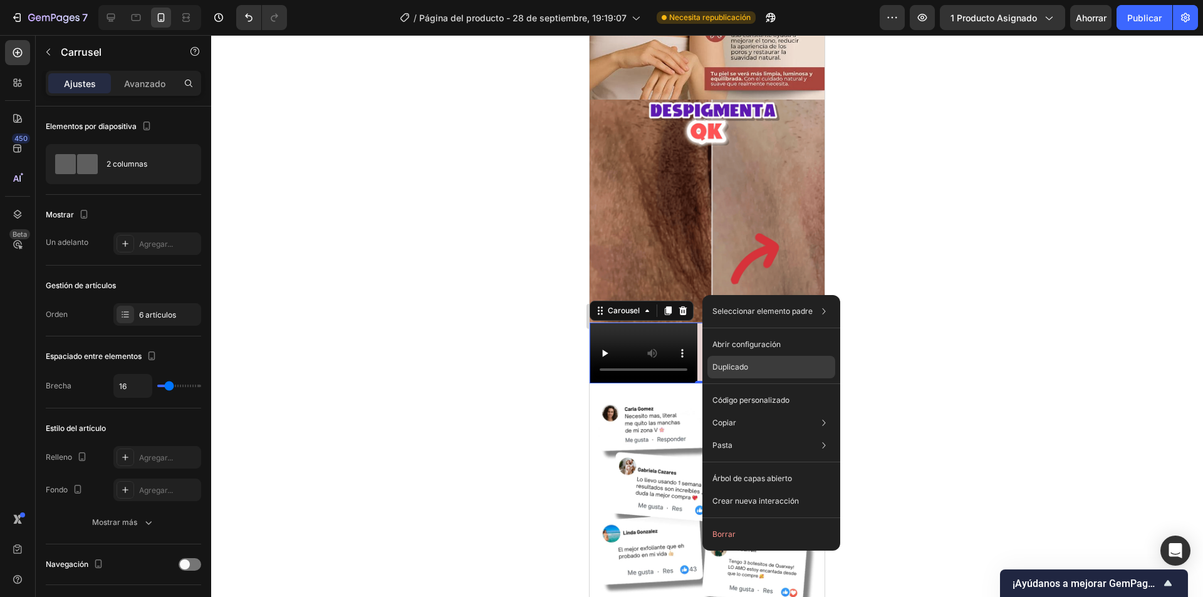
click at [734, 371] on p "Duplicado" at bounding box center [730, 366] width 36 height 11
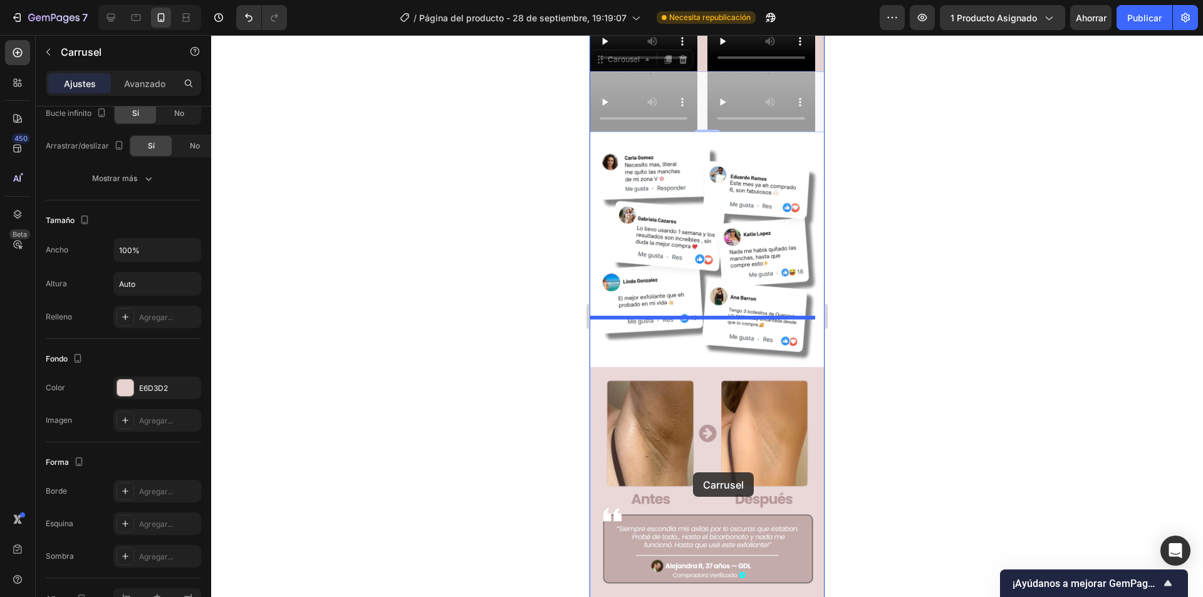
scroll to position [1190, 0]
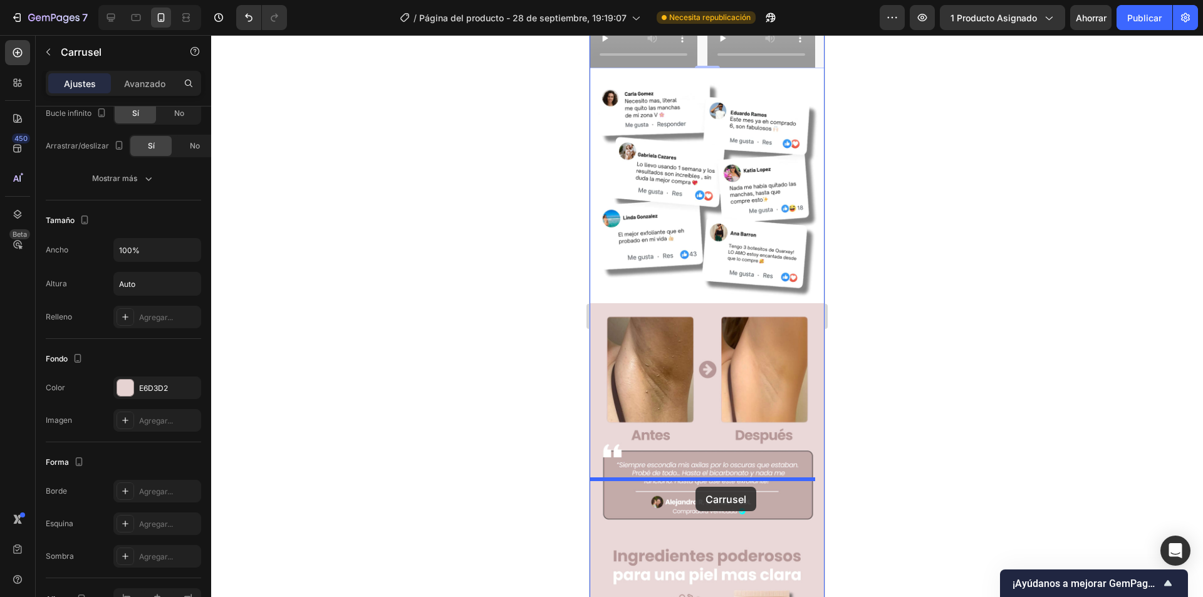
drag, startPoint x: 700, startPoint y: 371, endPoint x: 695, endPoint y: 485, distance: 114.7
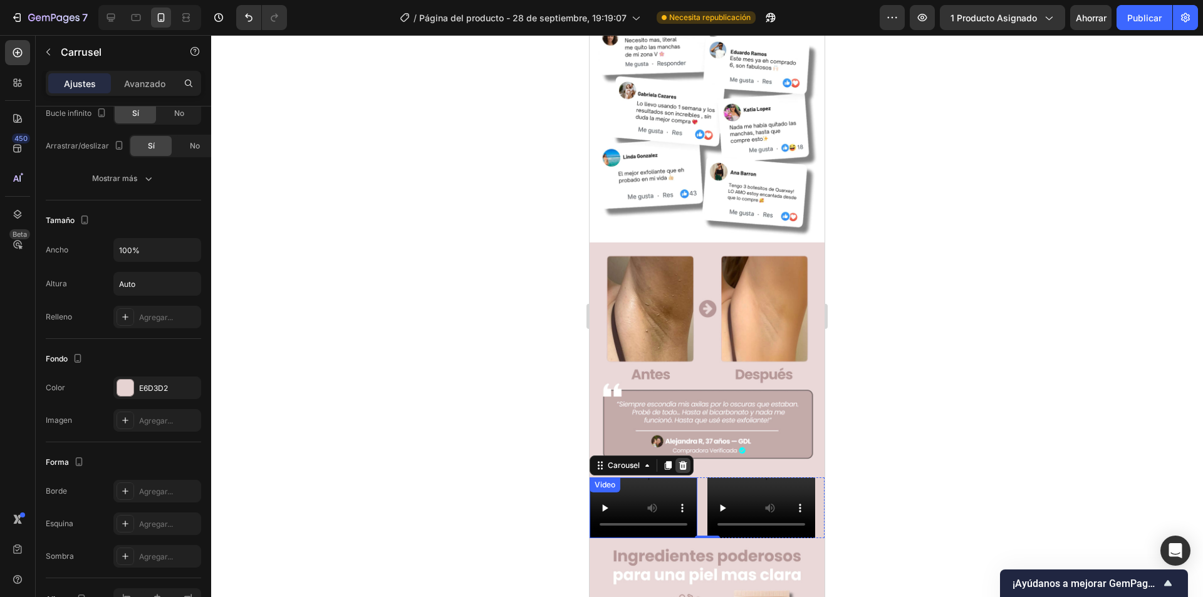
scroll to position [1129, 0]
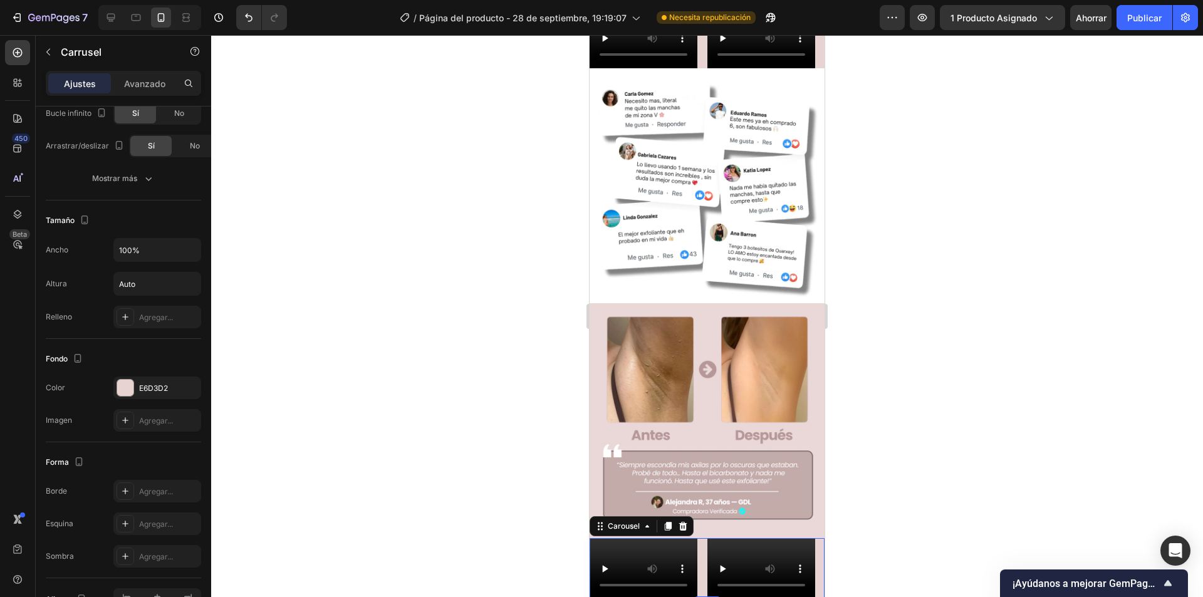
click at [569, 428] on div at bounding box center [707, 316] width 992 height 562
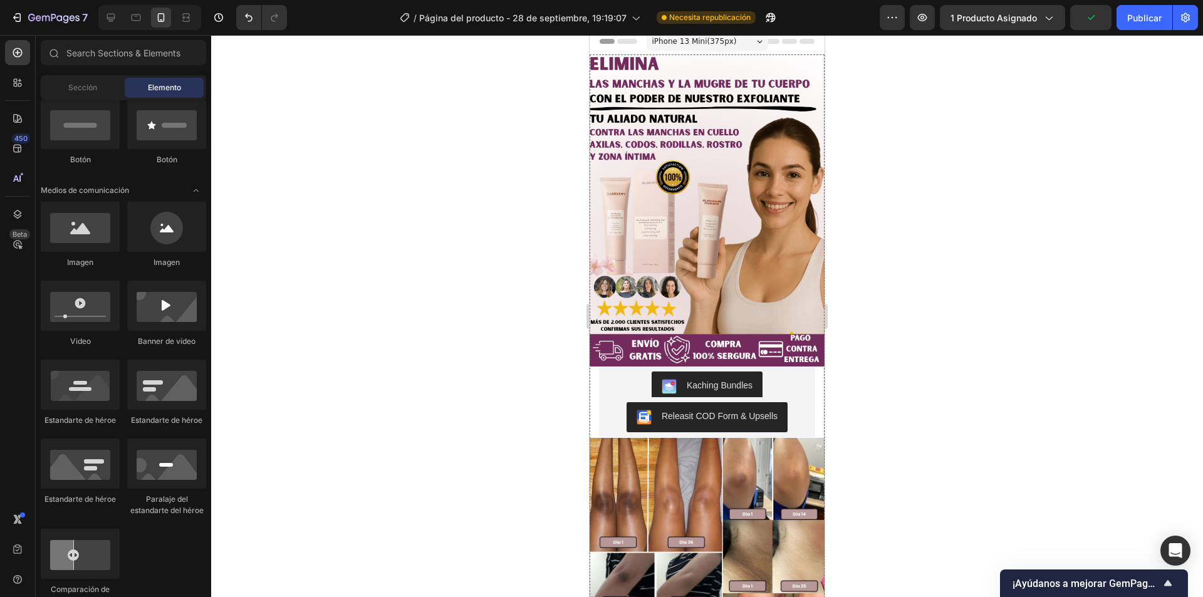
scroll to position [0, 0]
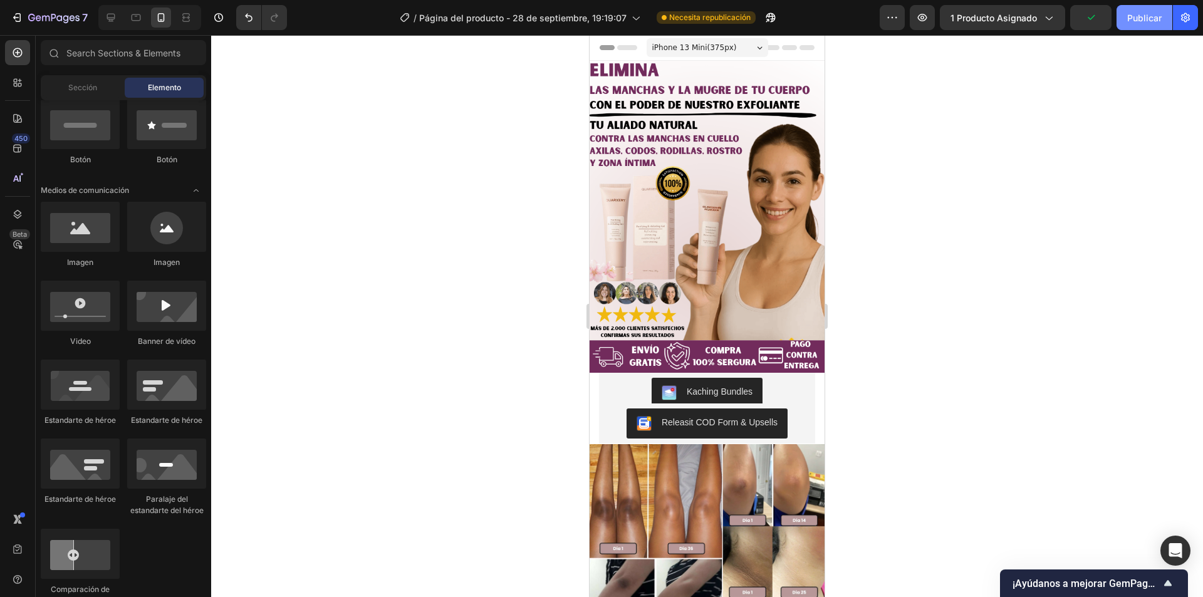
click at [1129, 17] on font "Publicar" at bounding box center [1144, 18] width 34 height 11
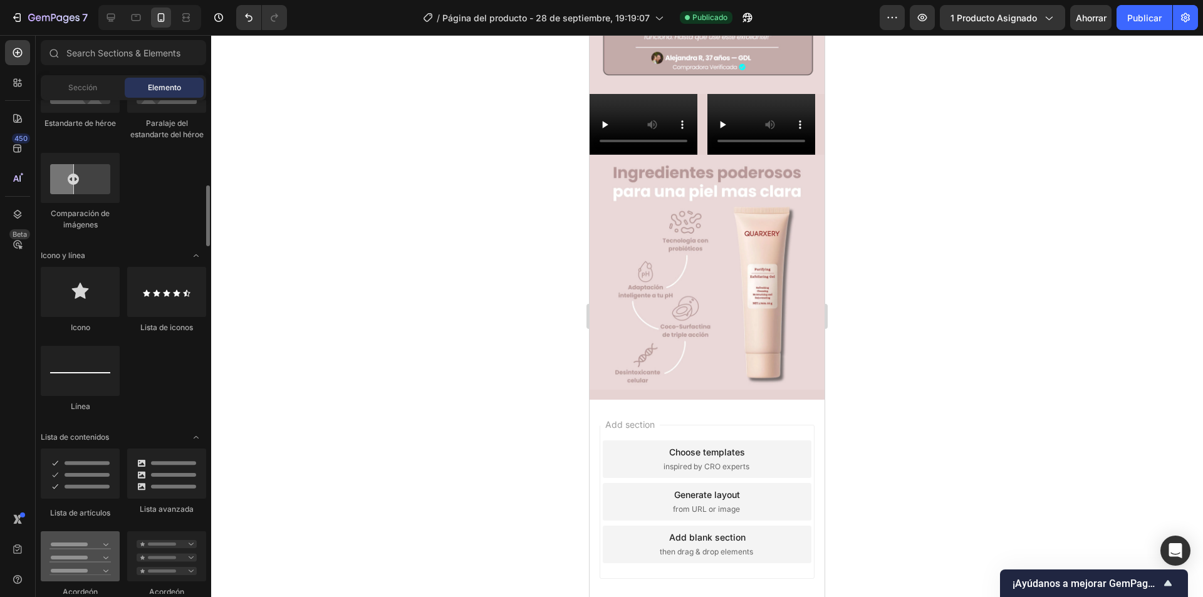
scroll to position [814, 0]
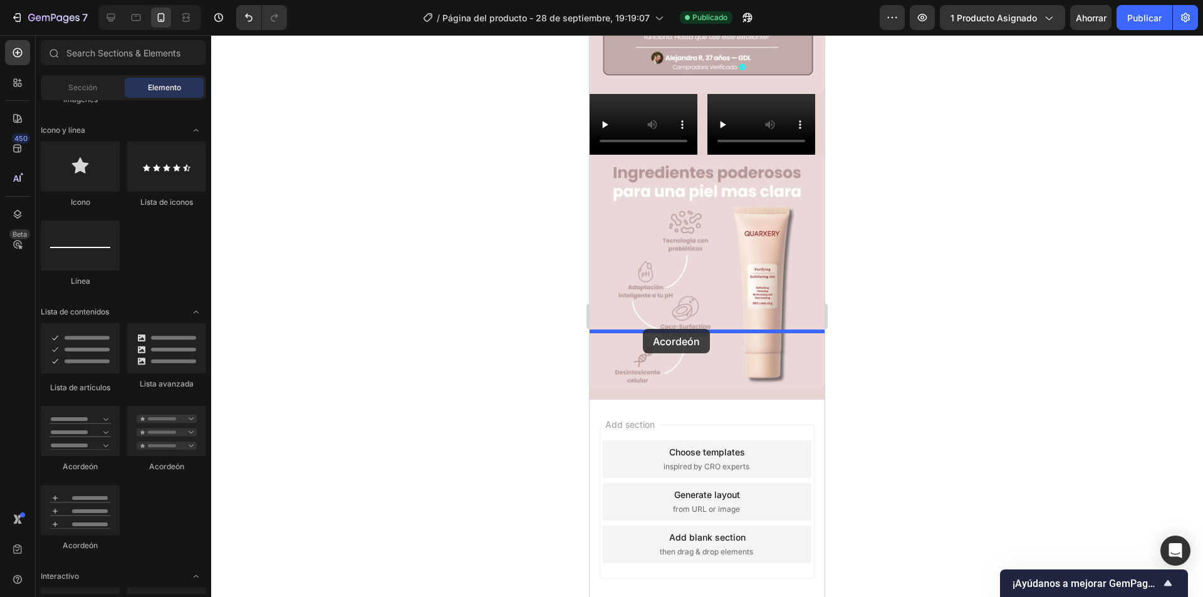
drag, startPoint x: 668, startPoint y: 462, endPoint x: 643, endPoint y: 329, distance: 135.1
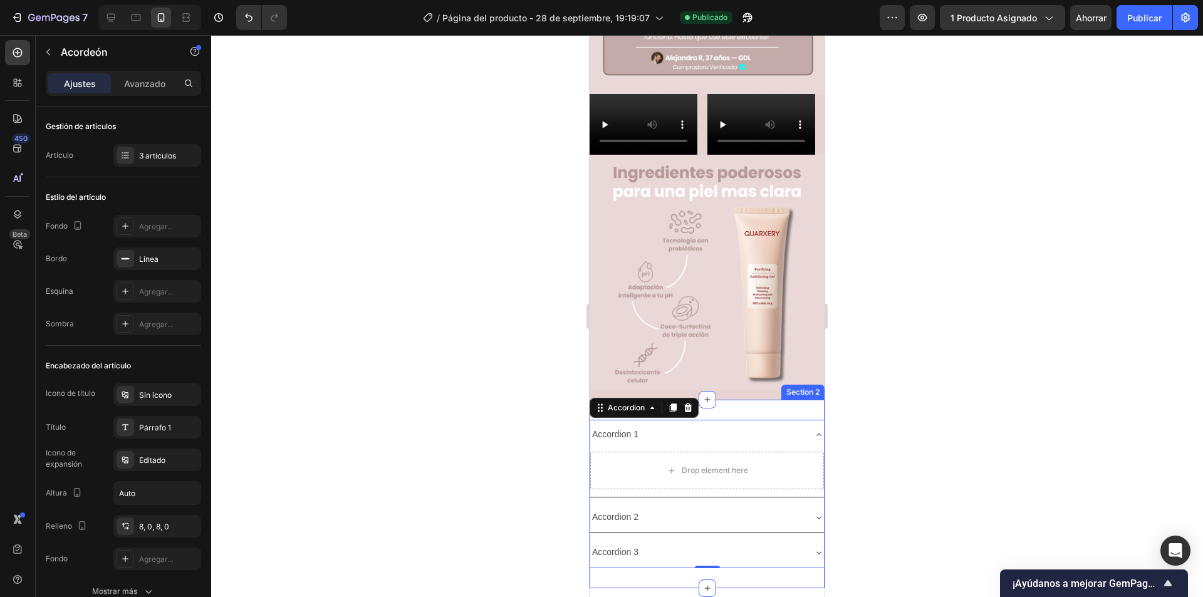
click at [742, 400] on div "Accordion 1 Drop element here Accordion 2 Accordion 3 Accordion 0 Section 2" at bounding box center [706, 494] width 235 height 189
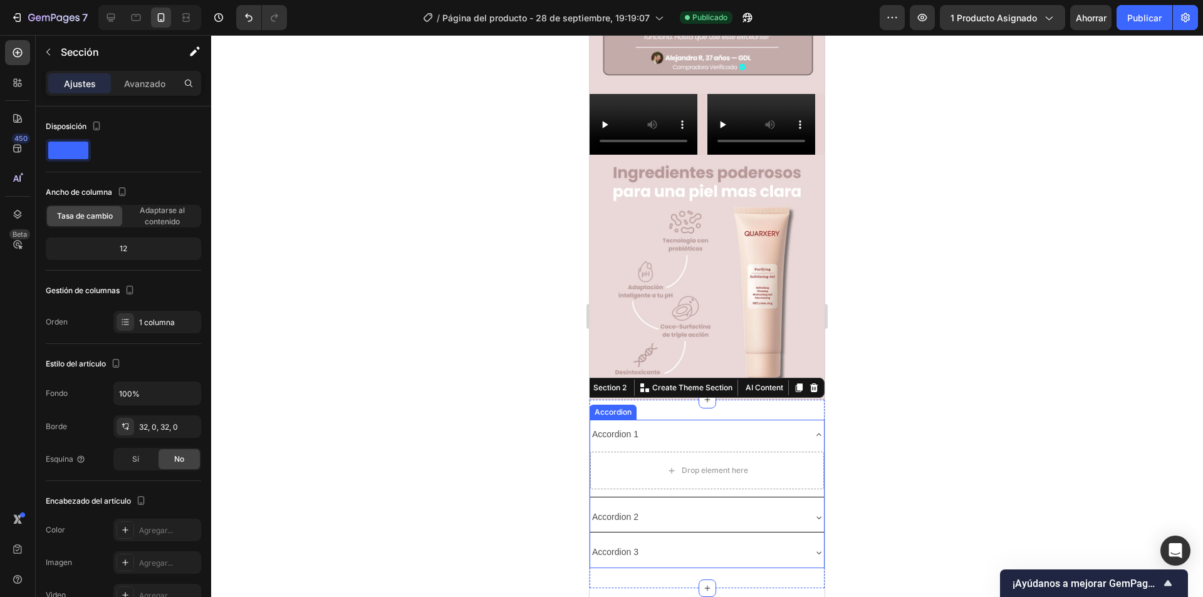
click at [717, 425] on div "Accordion 1" at bounding box center [697, 434] width 214 height 19
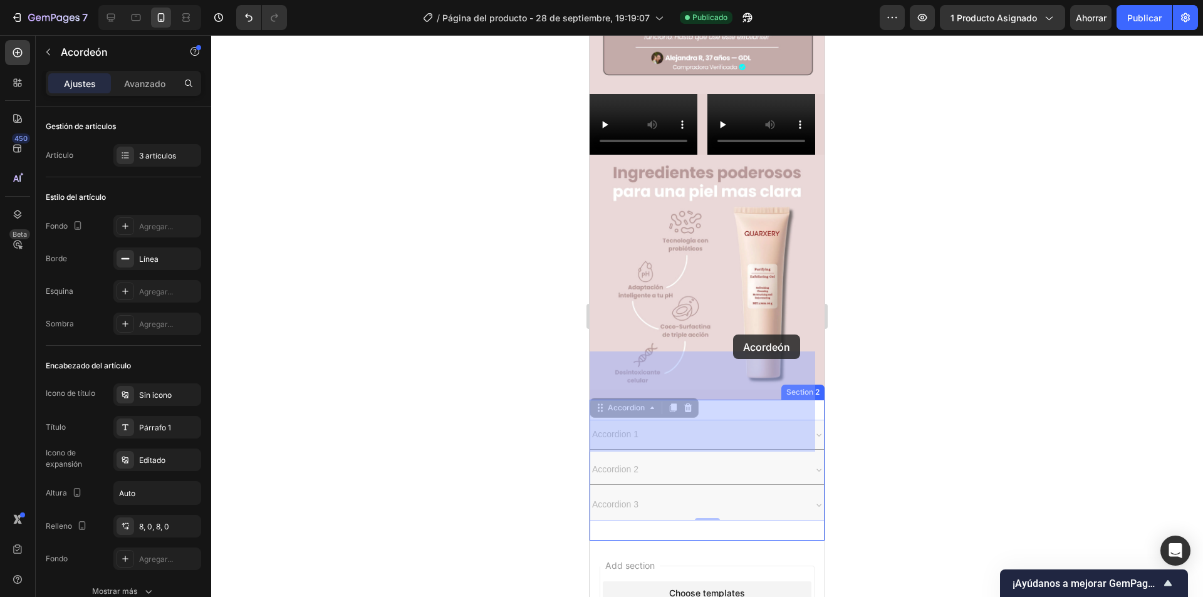
drag, startPoint x: 727, startPoint y: 361, endPoint x: 728, endPoint y: 344, distance: 17.6
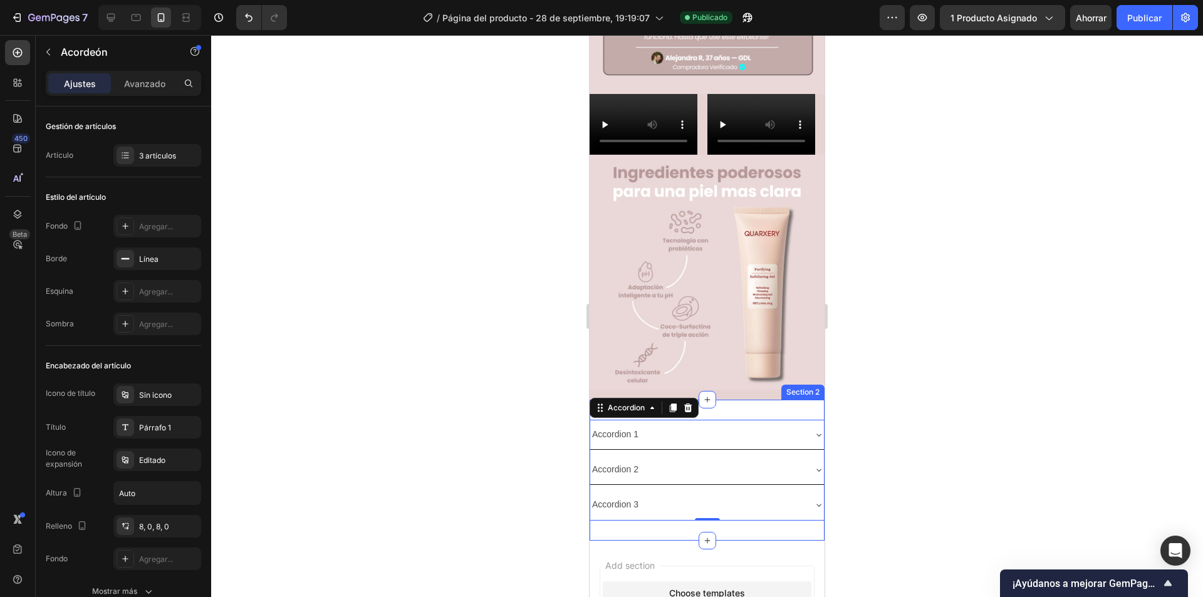
click at [728, 400] on div "Accordion 1 Accordion 2 Accordion 3 Accordion 0 Section 2" at bounding box center [706, 470] width 235 height 141
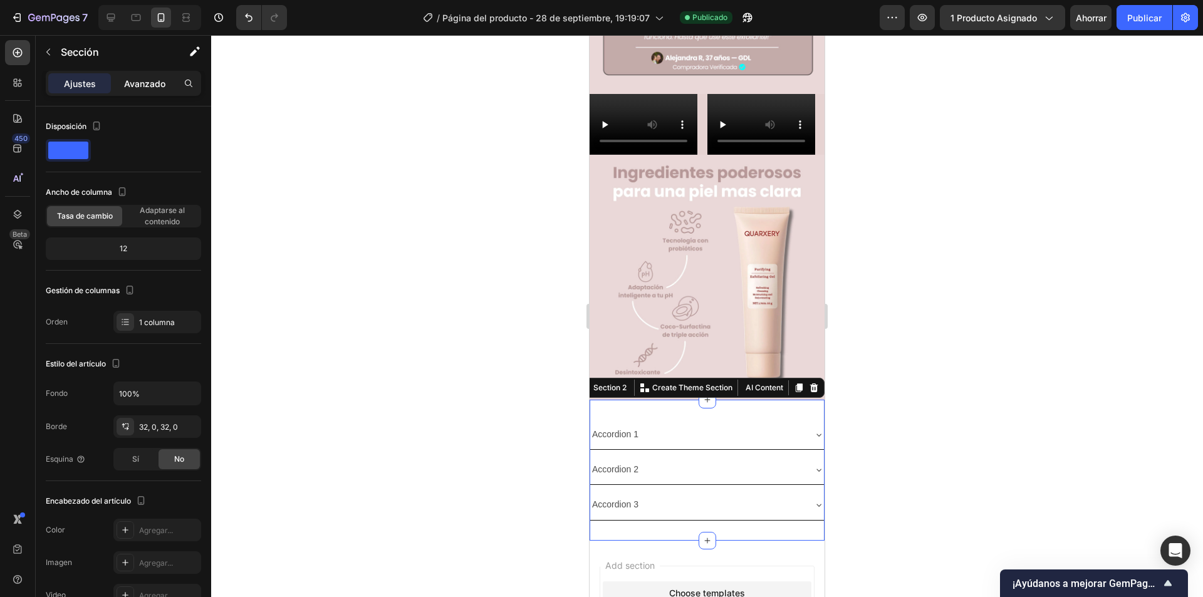
click at [150, 84] on font "Avanzado" at bounding box center [144, 83] width 41 height 11
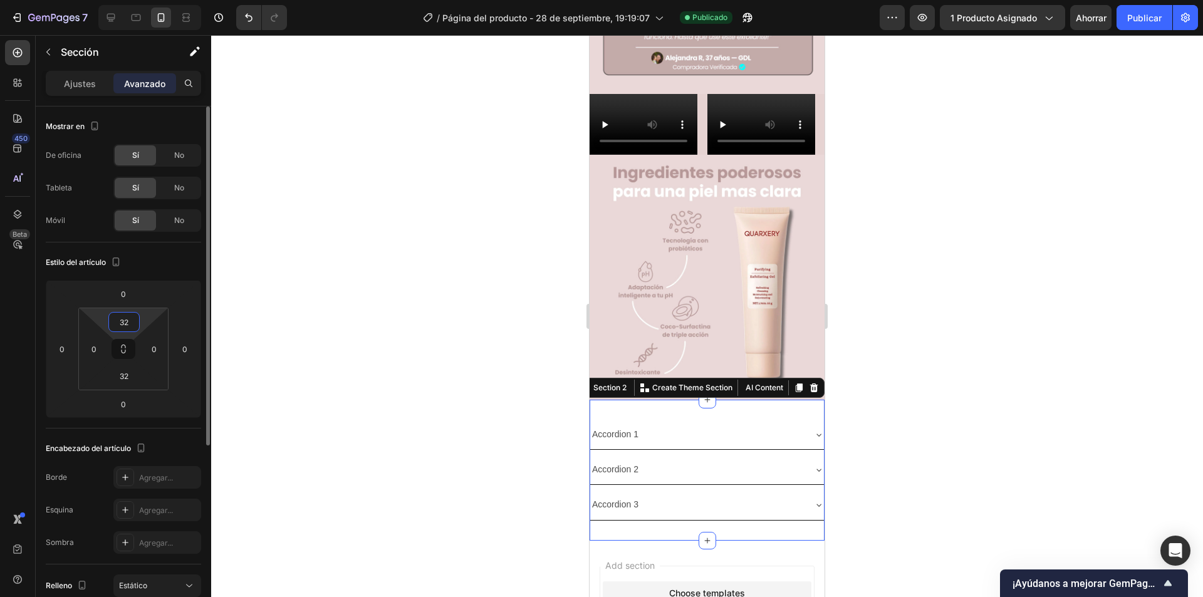
click at [132, 322] on input "32" at bounding box center [124, 322] width 25 height 19
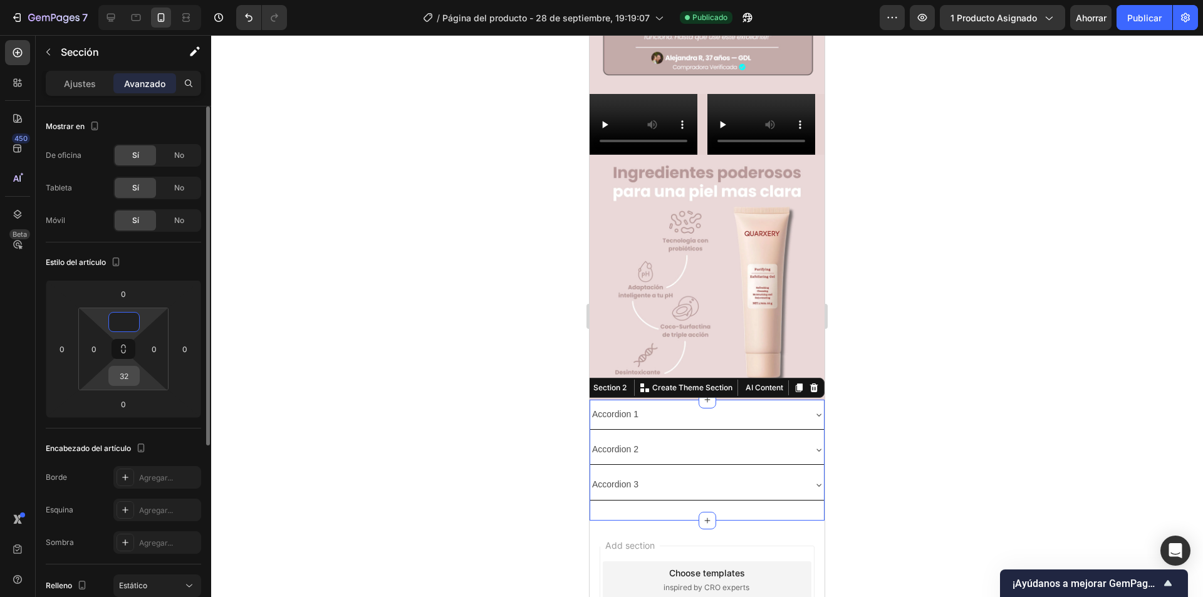
type input "0"
click at [132, 381] on input "32" at bounding box center [124, 375] width 25 height 19
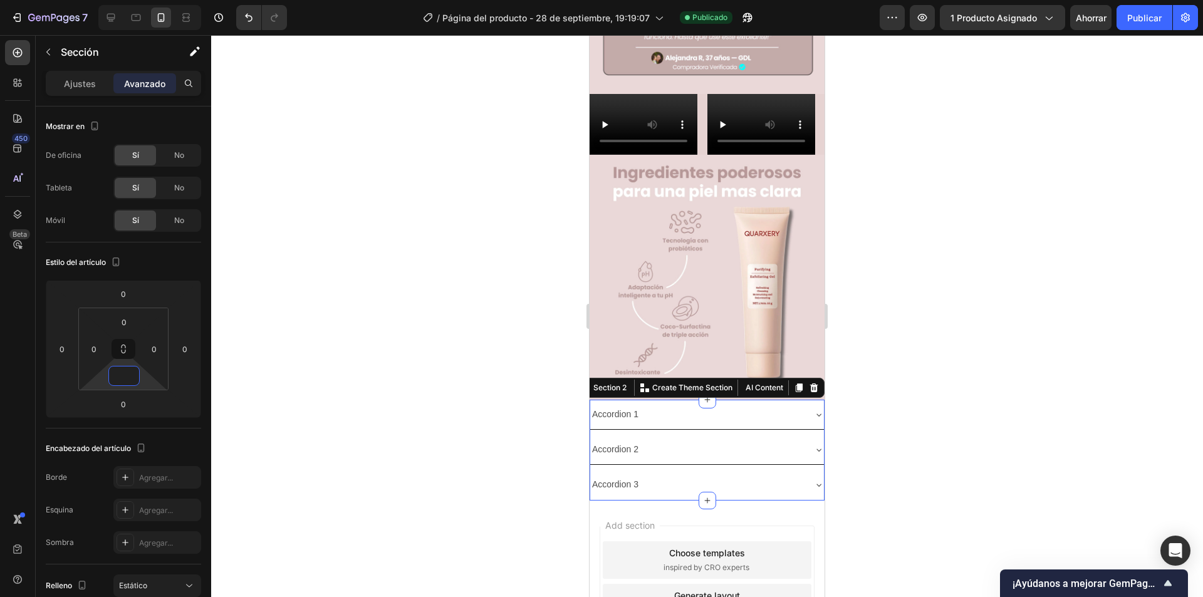
type input "0"
click at [333, 360] on div at bounding box center [707, 316] width 992 height 562
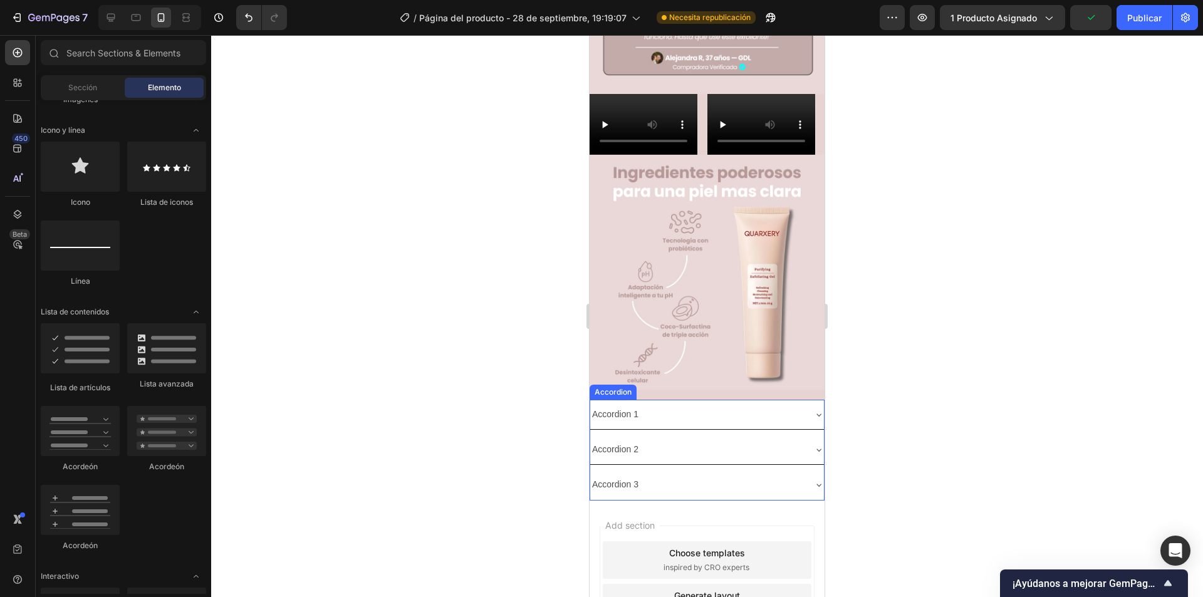
click at [672, 405] on div "Accordion 1" at bounding box center [697, 414] width 214 height 19
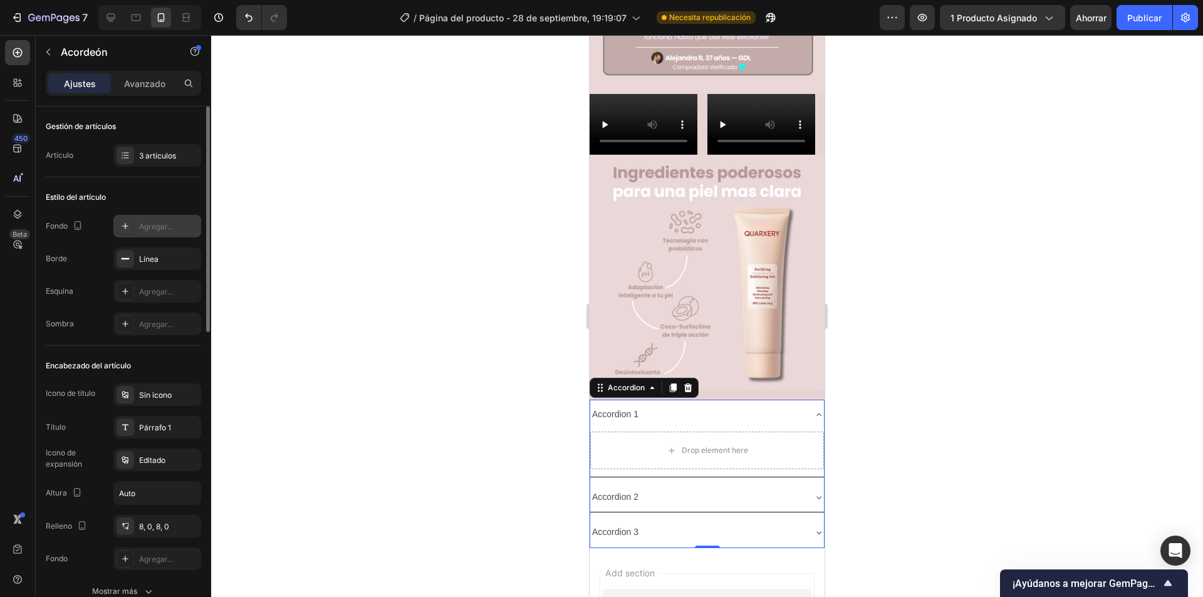
click at [120, 216] on div "Agregar..." at bounding box center [157, 226] width 88 height 23
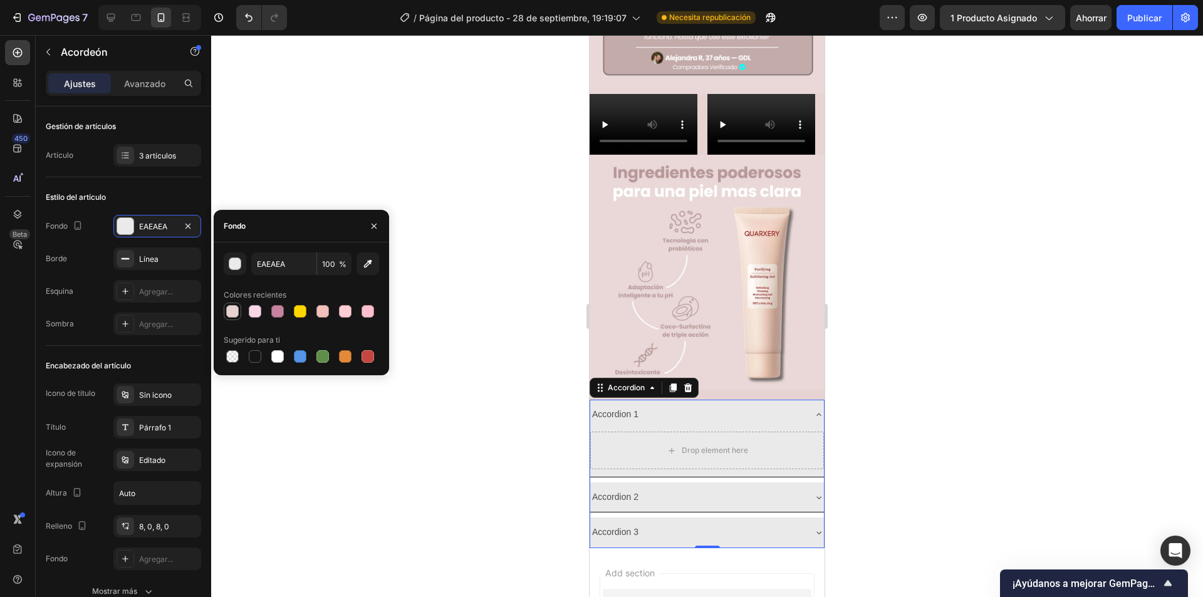
click at [233, 313] on div at bounding box center [232, 311] width 13 height 13
type input "E6D3D2"
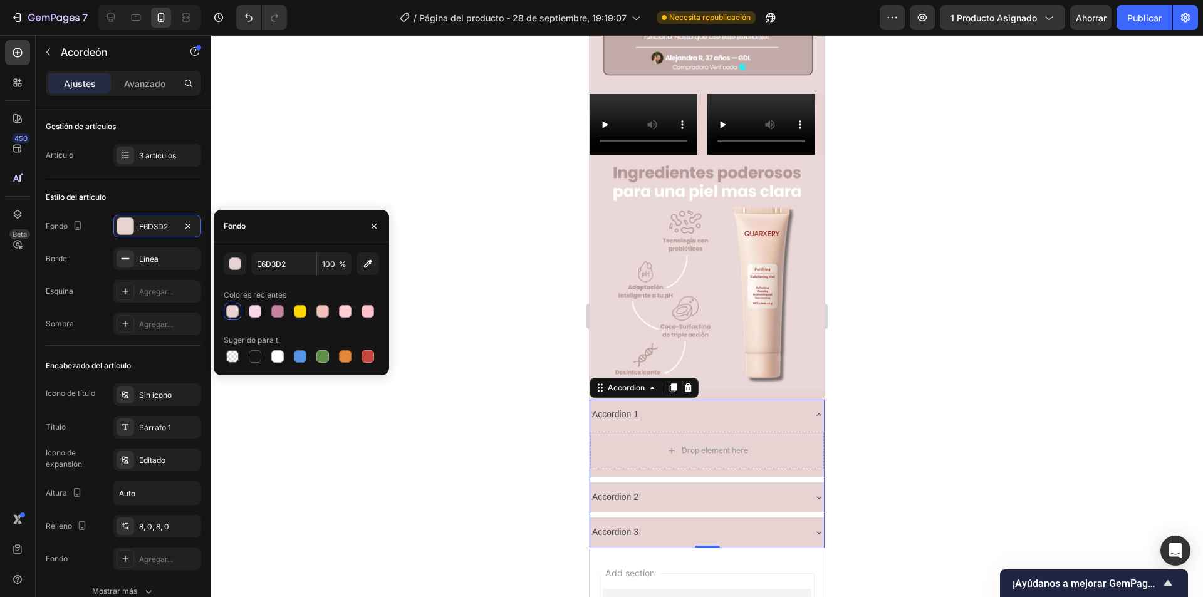
click at [465, 245] on div at bounding box center [707, 316] width 992 height 562
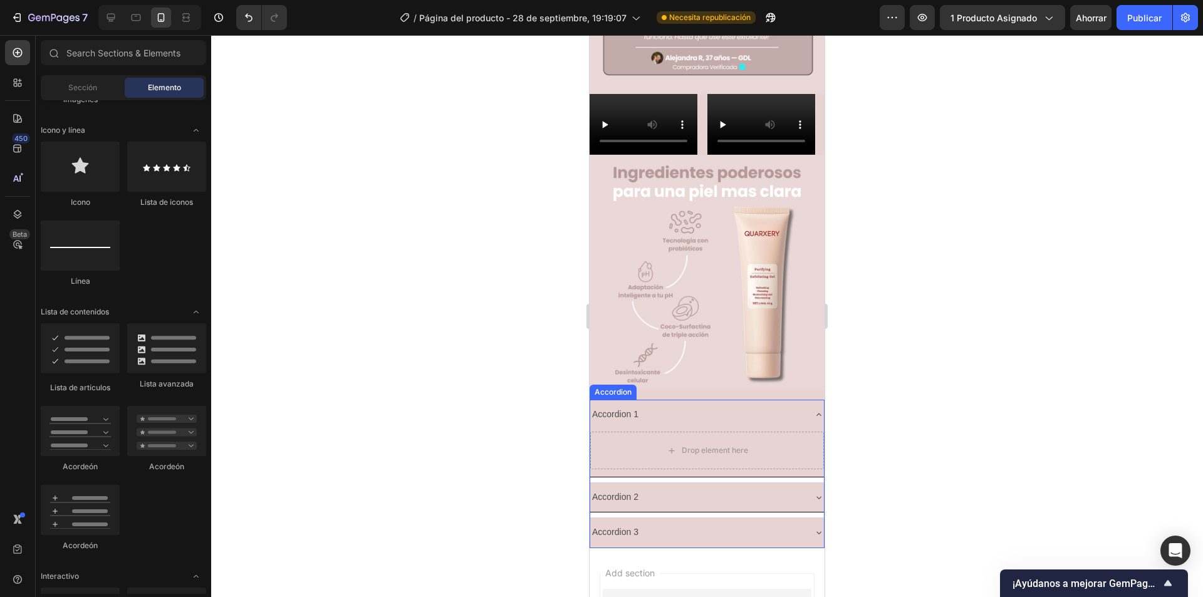
click at [646, 413] on div "Accordion 1 Drop element here Accordion 2 Accordion 3" at bounding box center [706, 474] width 235 height 148
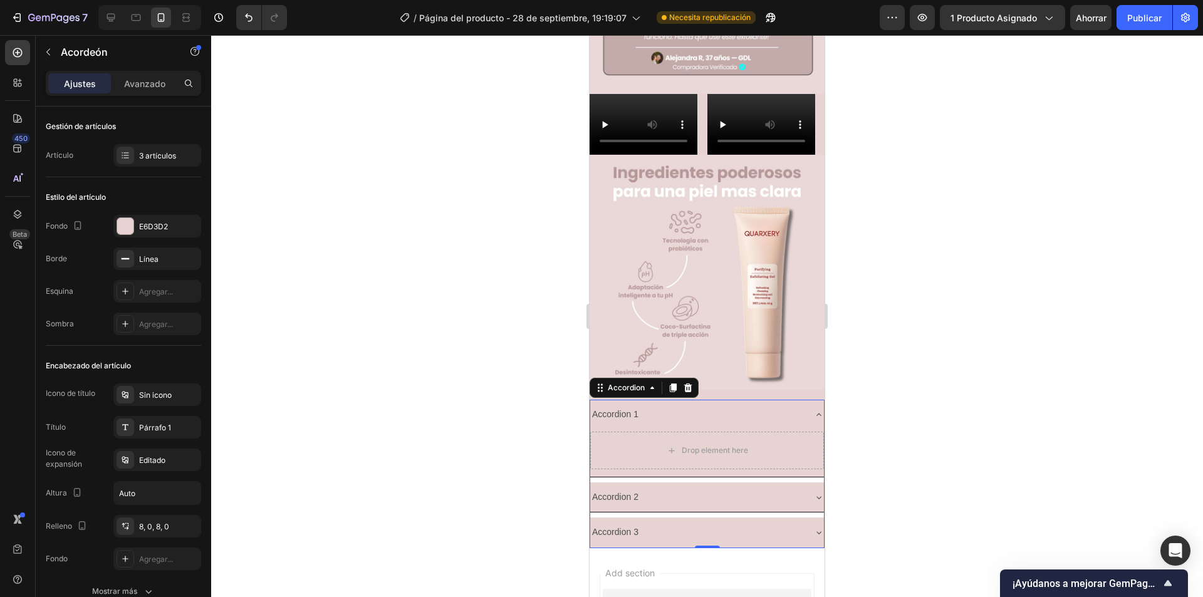
click at [957, 351] on div at bounding box center [707, 316] width 992 height 562
click at [814, 410] on icon at bounding box center [819, 415] width 10 height 10
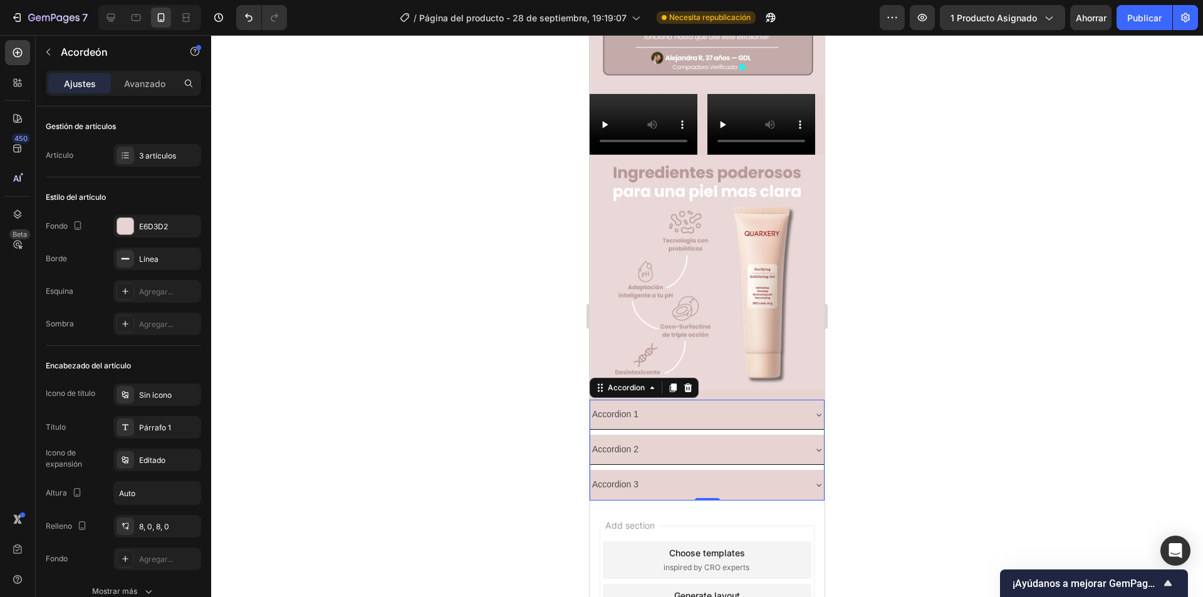
click at [627, 400] on div "Accordion 1 Accordion 2 Accordion 3" at bounding box center [706, 450] width 235 height 101
click at [661, 440] on div "Accordion 2" at bounding box center [697, 449] width 214 height 19
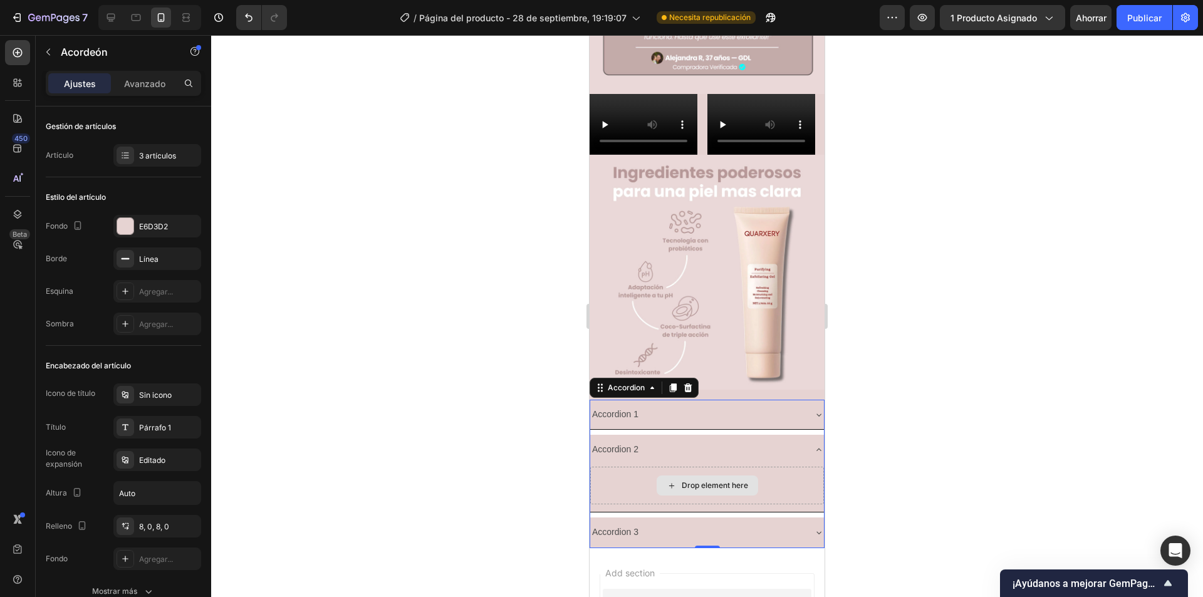
click at [689, 480] on div "Drop element here" at bounding box center [715, 485] width 66 height 10
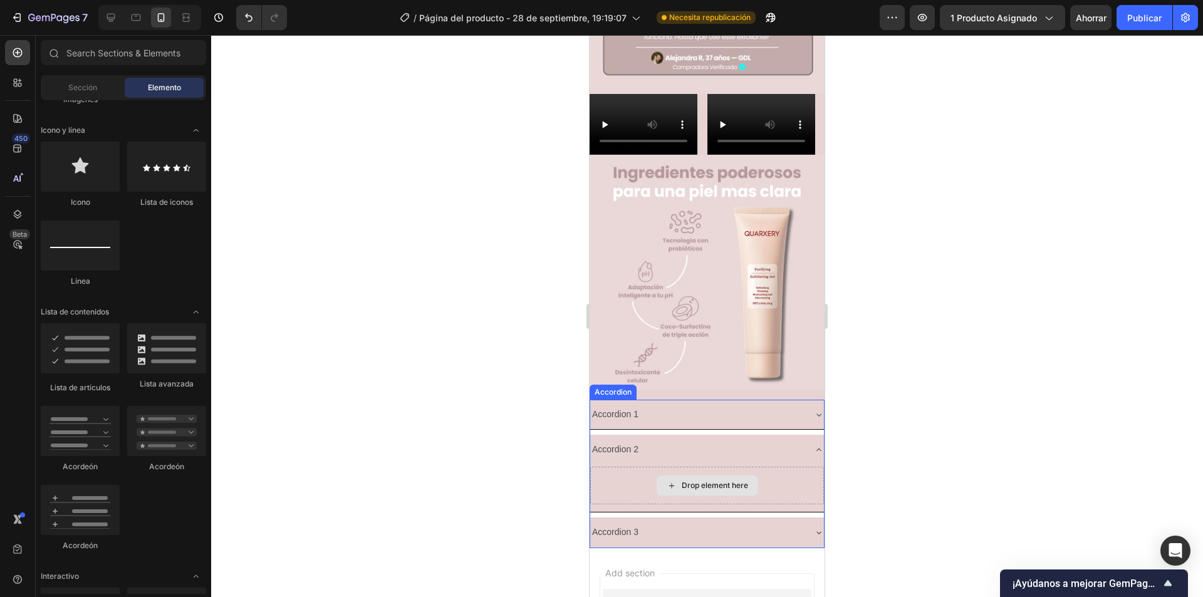
click at [690, 440] on div "Accordion 2" at bounding box center [697, 449] width 214 height 19
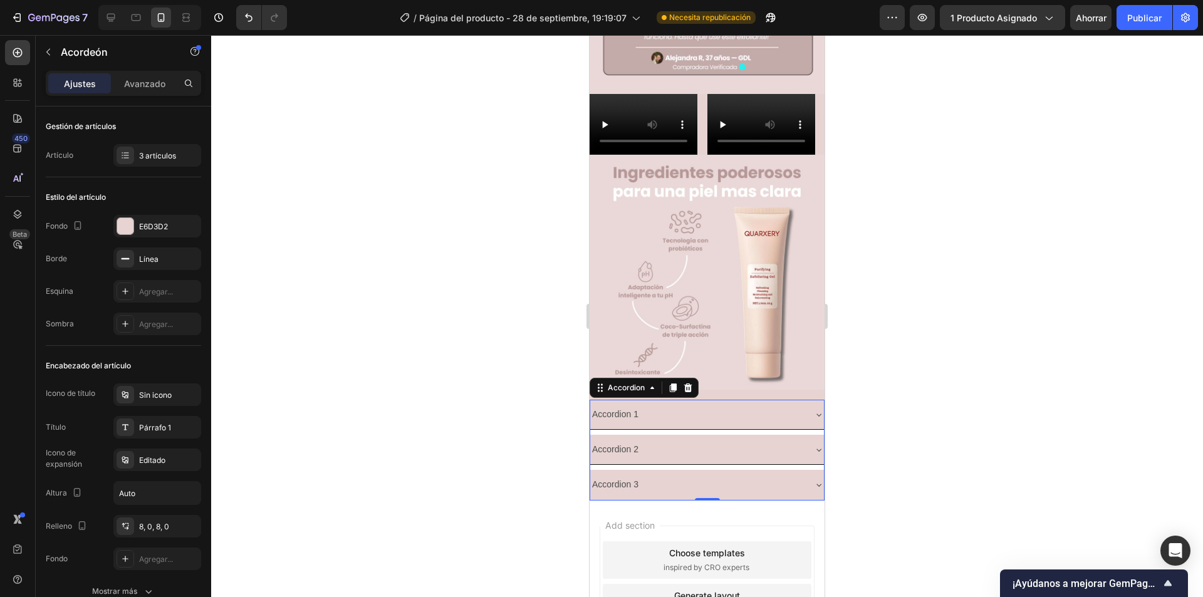
click at [686, 440] on div "Accordion 2" at bounding box center [697, 449] width 214 height 19
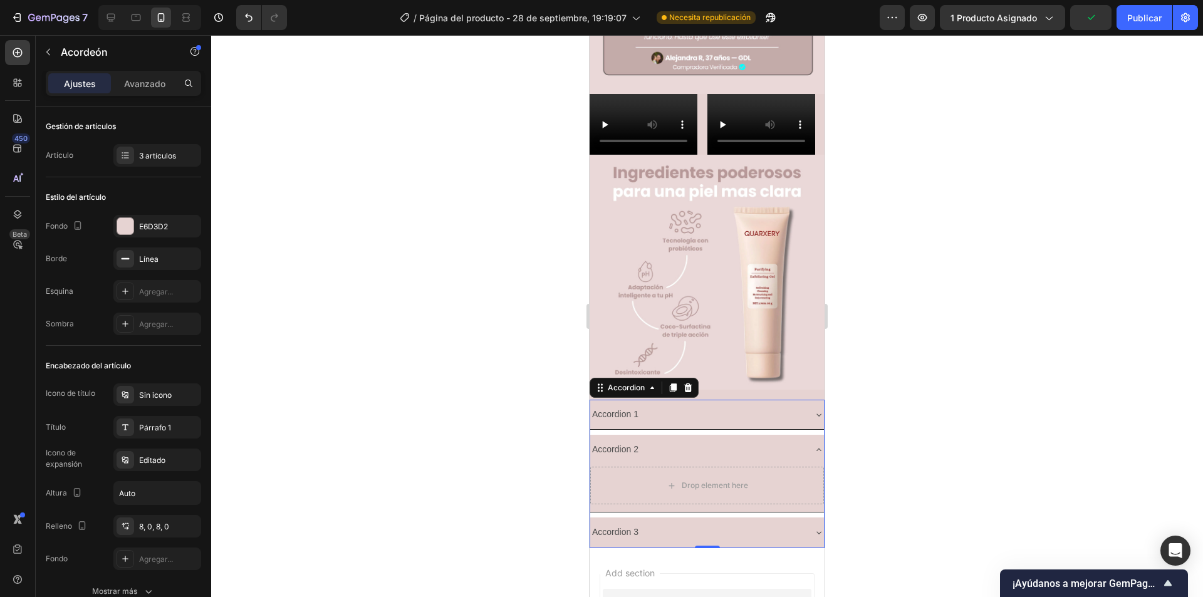
click at [713, 405] on div "Accordion 1" at bounding box center [697, 414] width 214 height 19
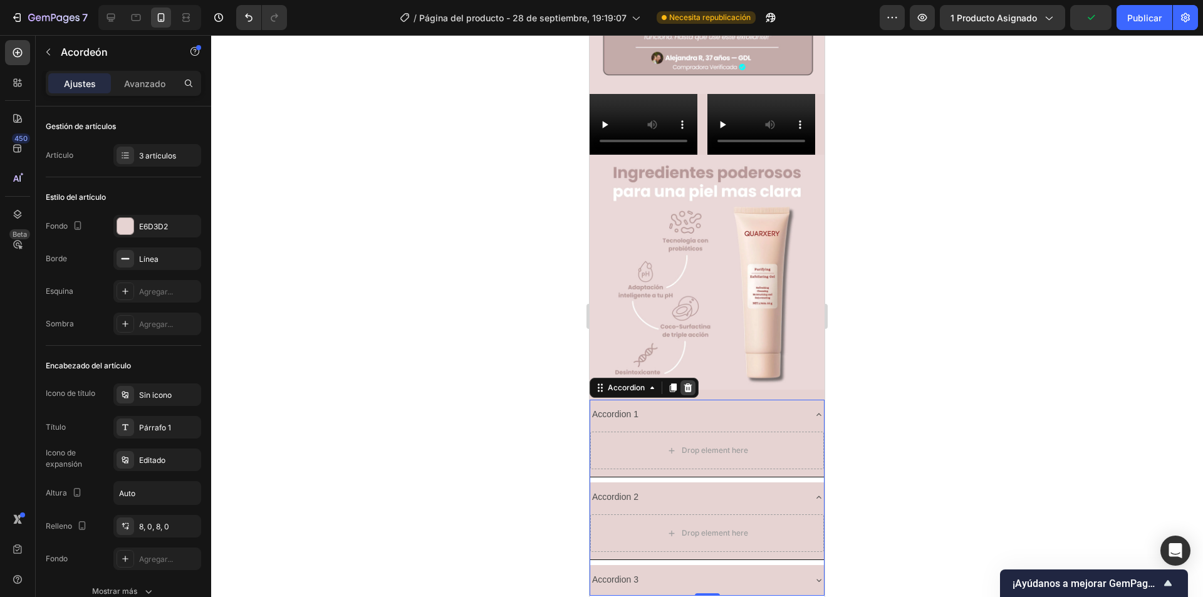
click at [685, 383] on icon at bounding box center [688, 387] width 8 height 9
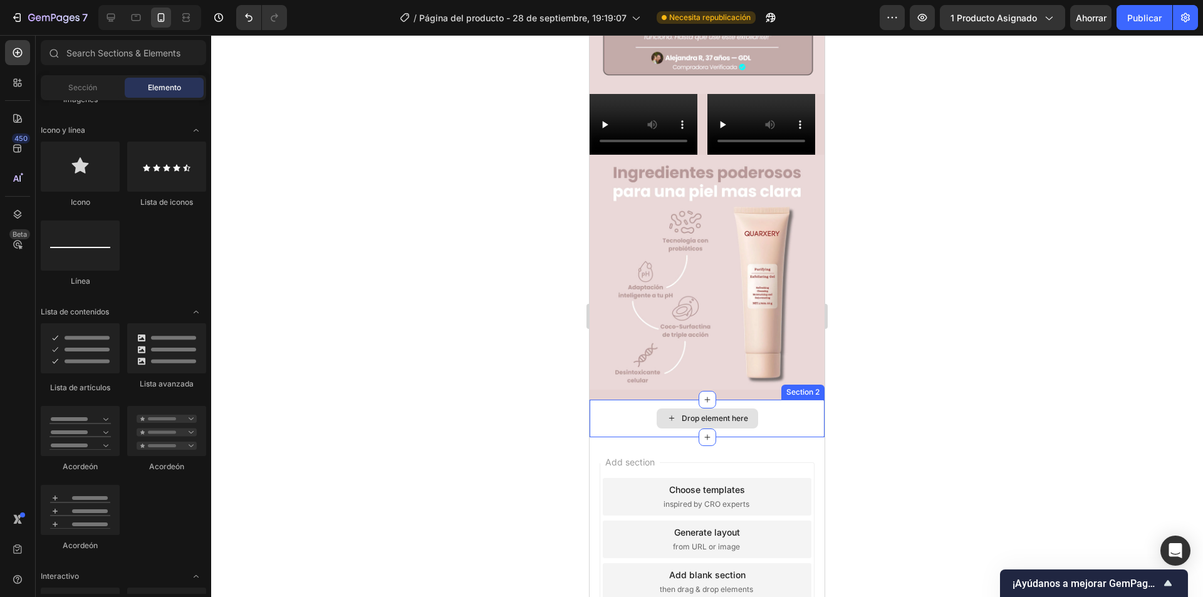
click at [638, 400] on div "Drop element here" at bounding box center [706, 419] width 235 height 38
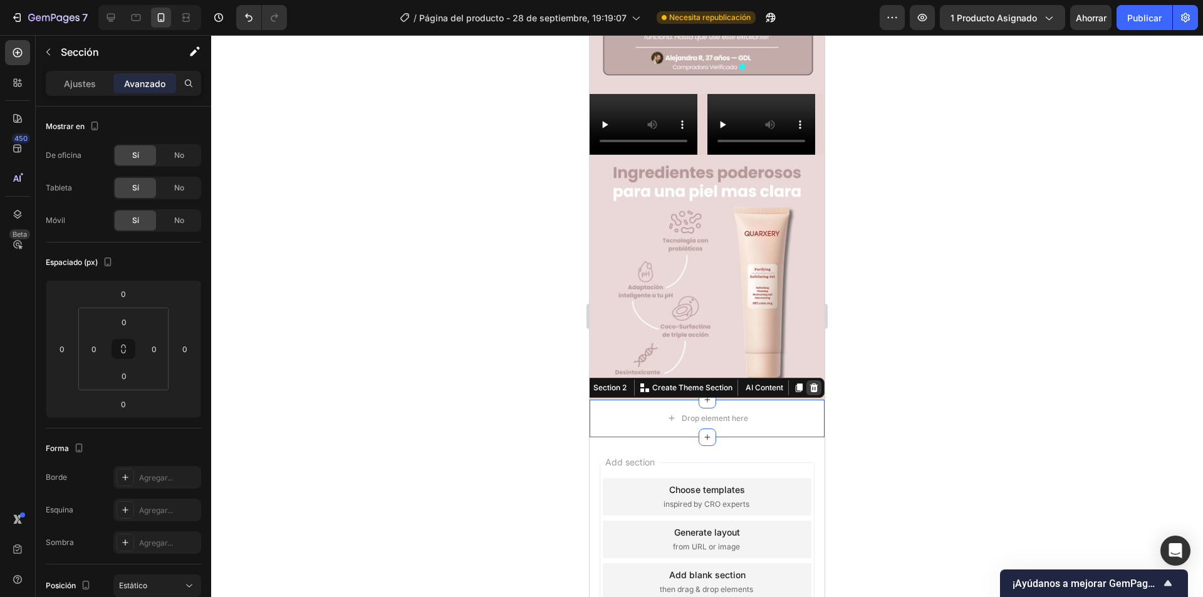
click at [810, 383] on icon at bounding box center [814, 387] width 8 height 9
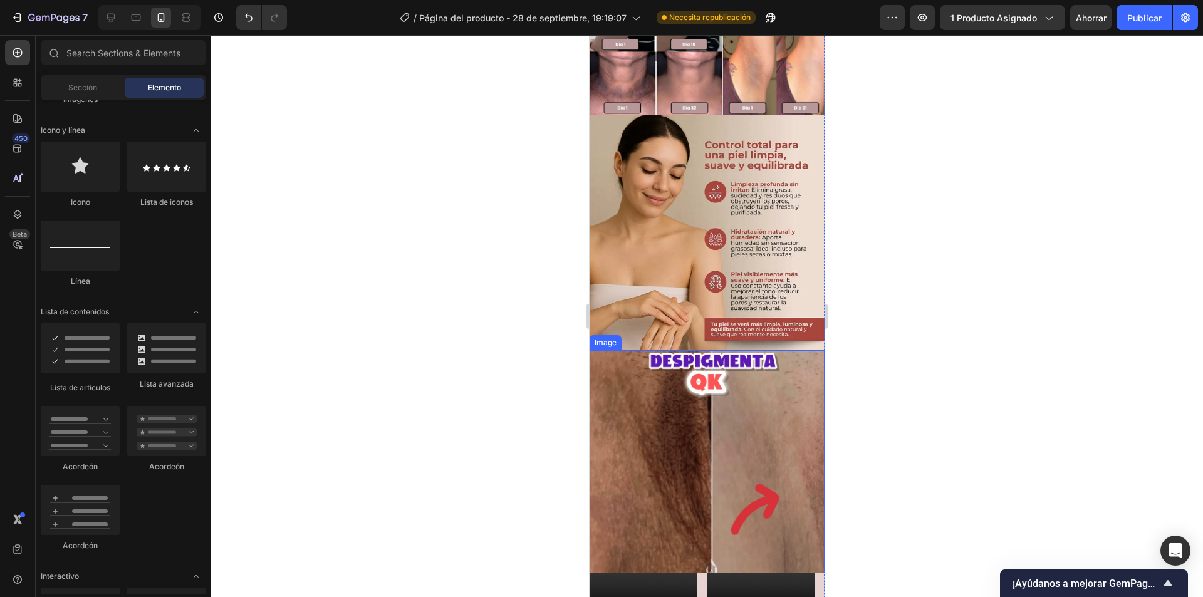
scroll to position [626, 0]
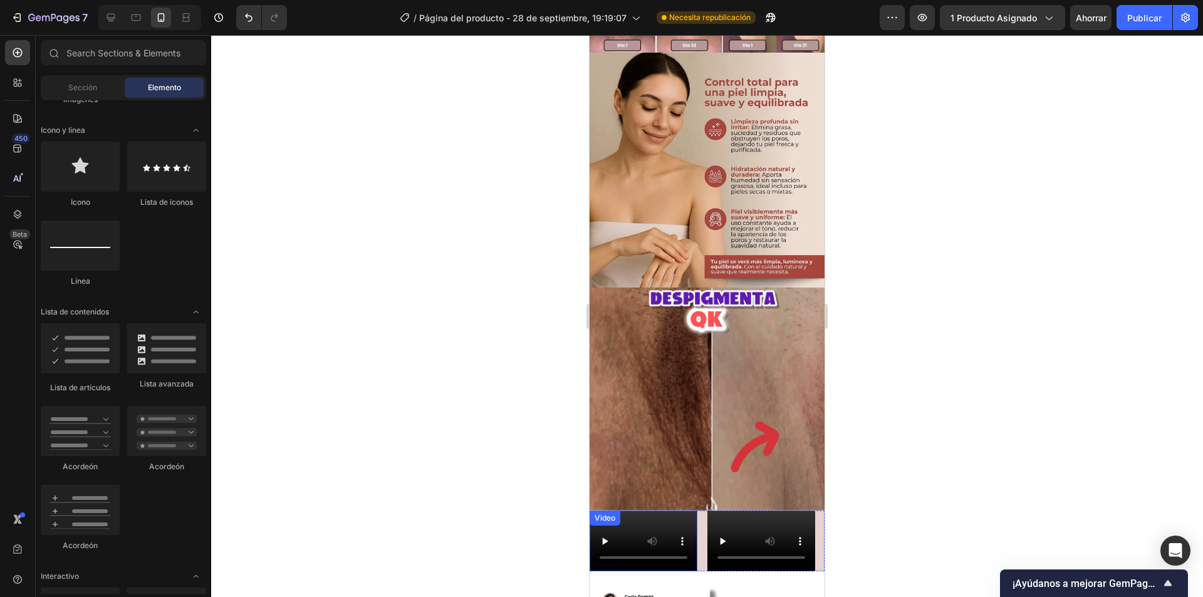
click at [649, 511] on div "Video" at bounding box center [643, 541] width 108 height 61
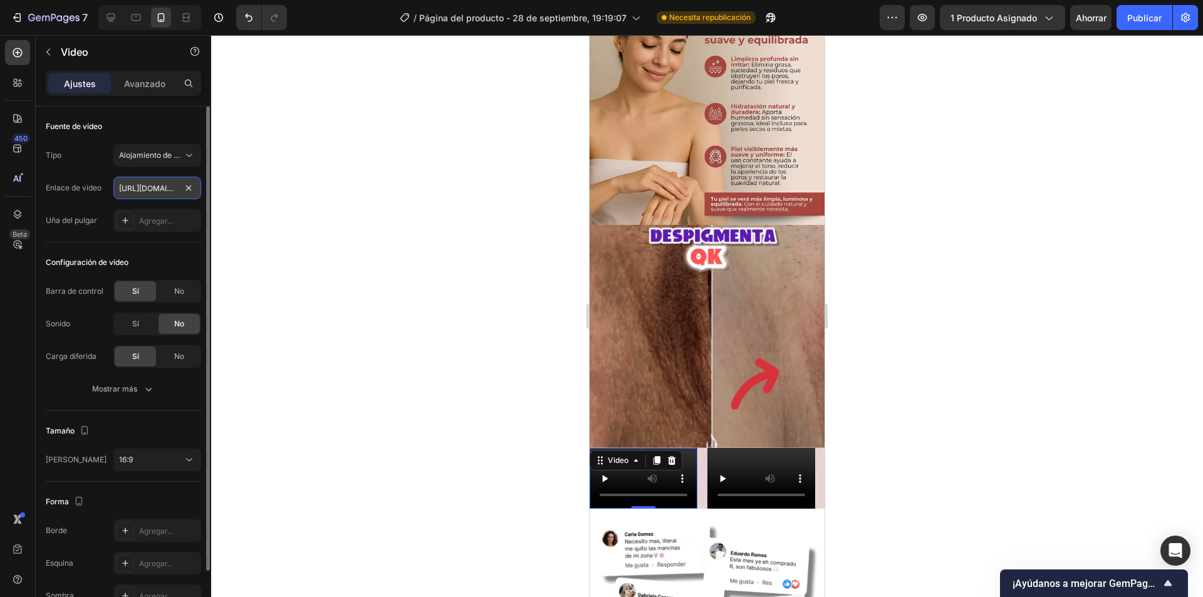
scroll to position [0, 234]
type input "[URL][DOMAIN_NAME]"
click at [686, 448] on video at bounding box center [643, 478] width 108 height 61
click at [157, 468] on button "16:9" at bounding box center [157, 460] width 88 height 23
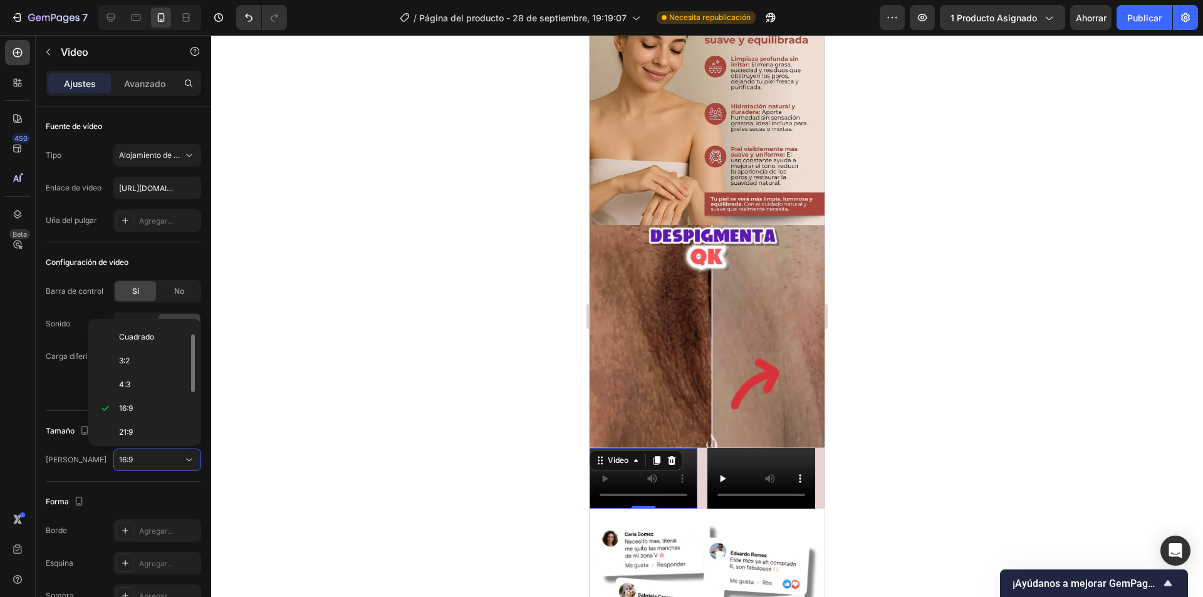
scroll to position [121, 0]
click at [147, 402] on p "9:16" at bounding box center [152, 405] width 66 height 11
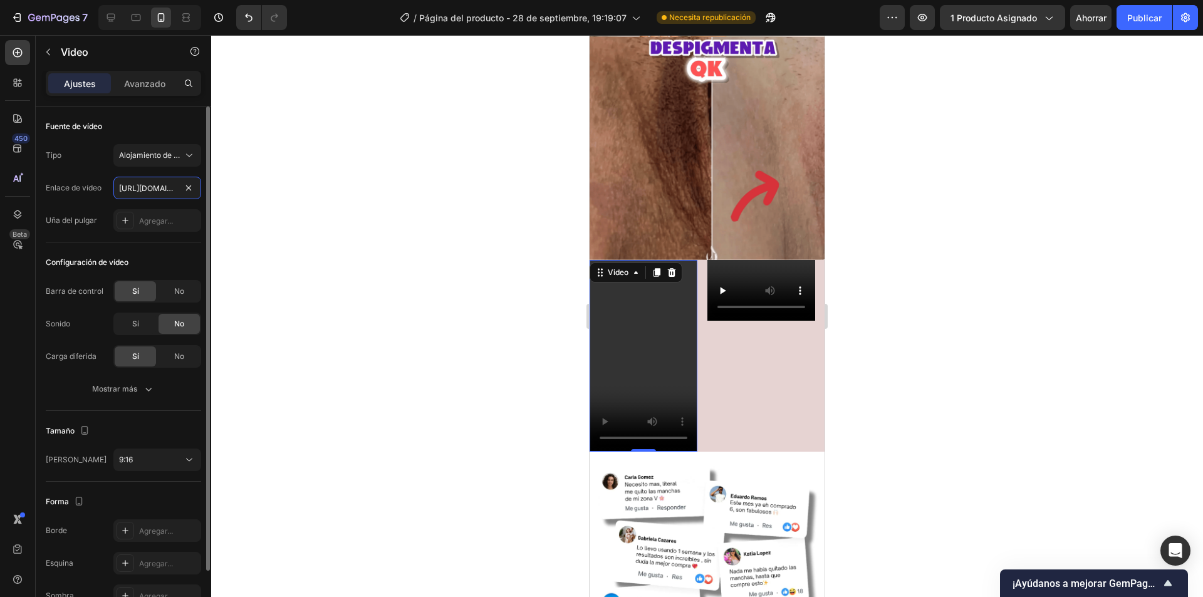
scroll to position [0, 228]
type input "[URL][DOMAIN_NAME]"
click at [185, 458] on icon at bounding box center [189, 460] width 13 height 13
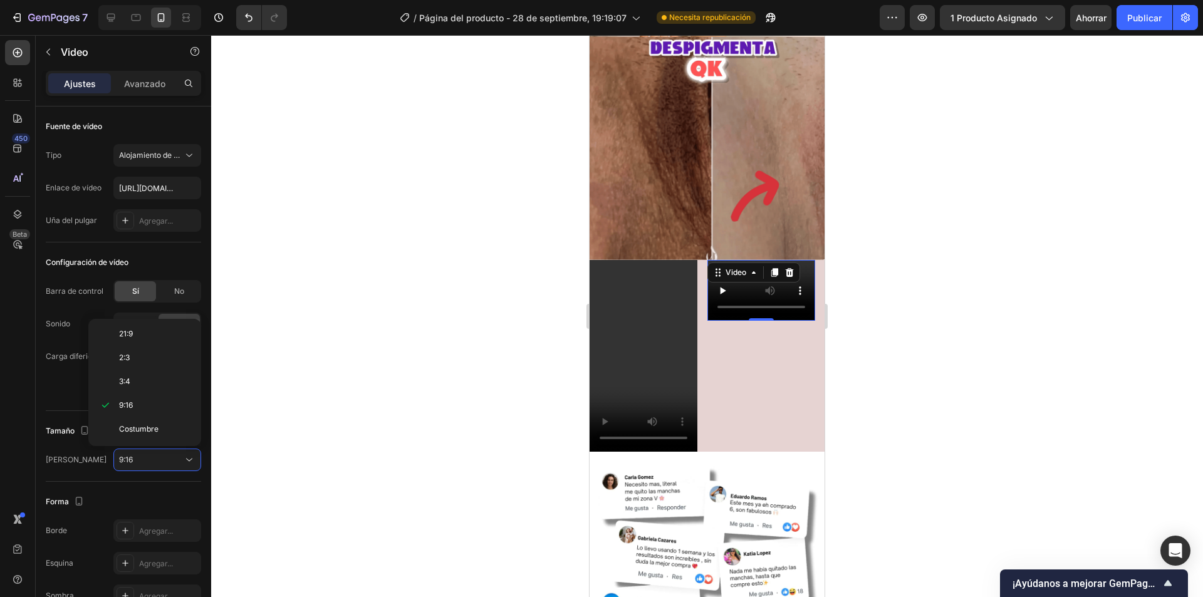
scroll to position [70, 0]
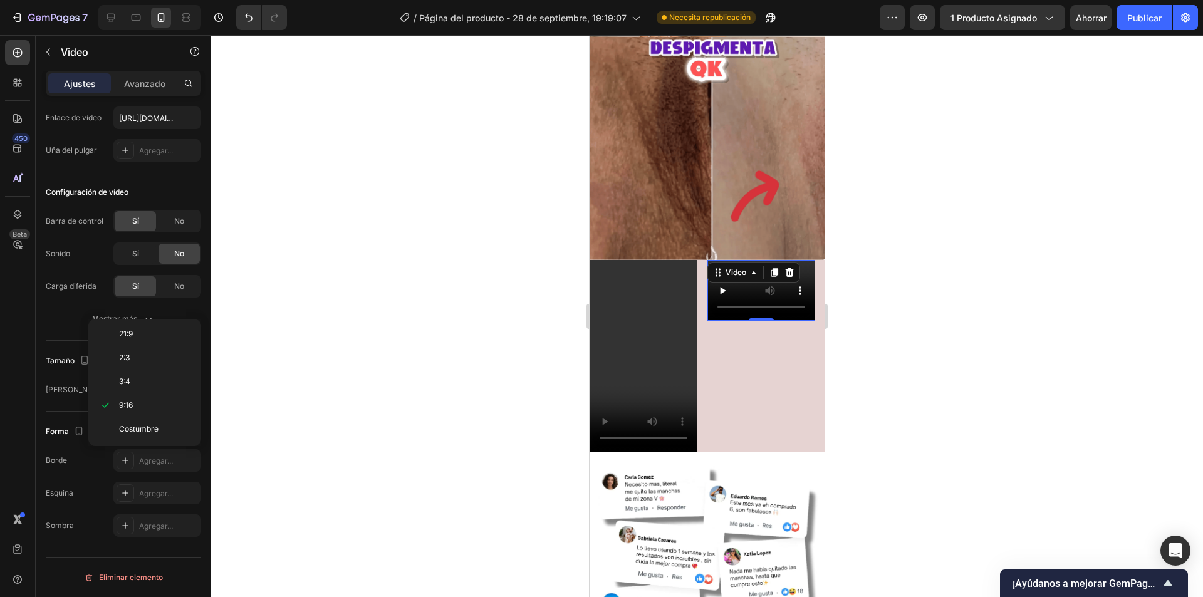
click at [740, 260] on div "Video 0" at bounding box center [761, 290] width 108 height 61
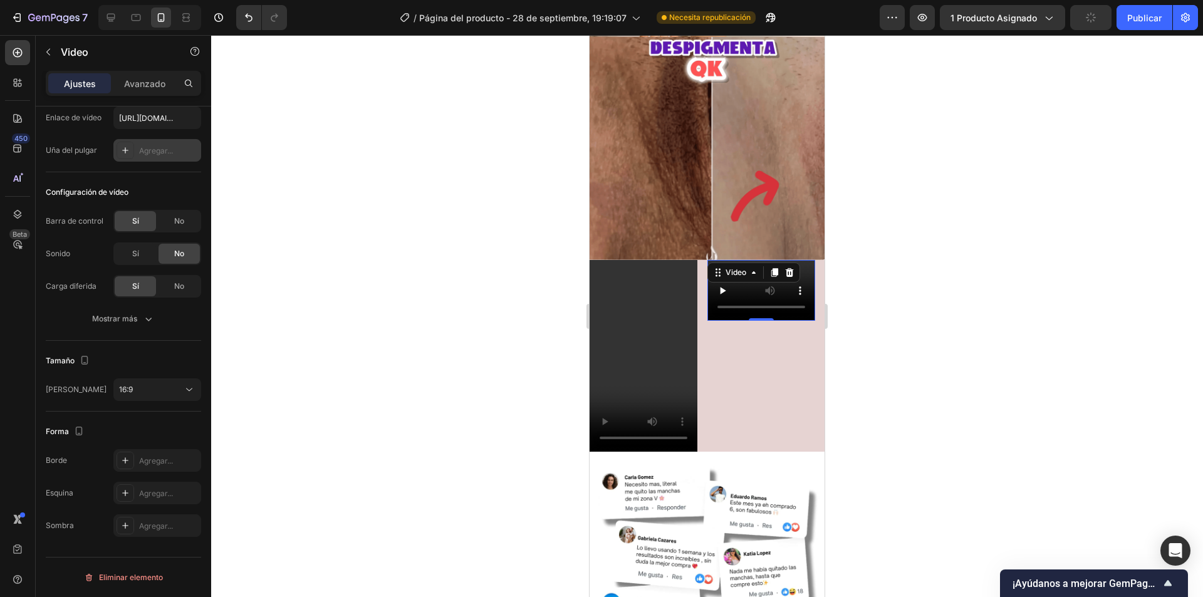
click at [176, 147] on div "Agregar..." at bounding box center [168, 150] width 59 height 11
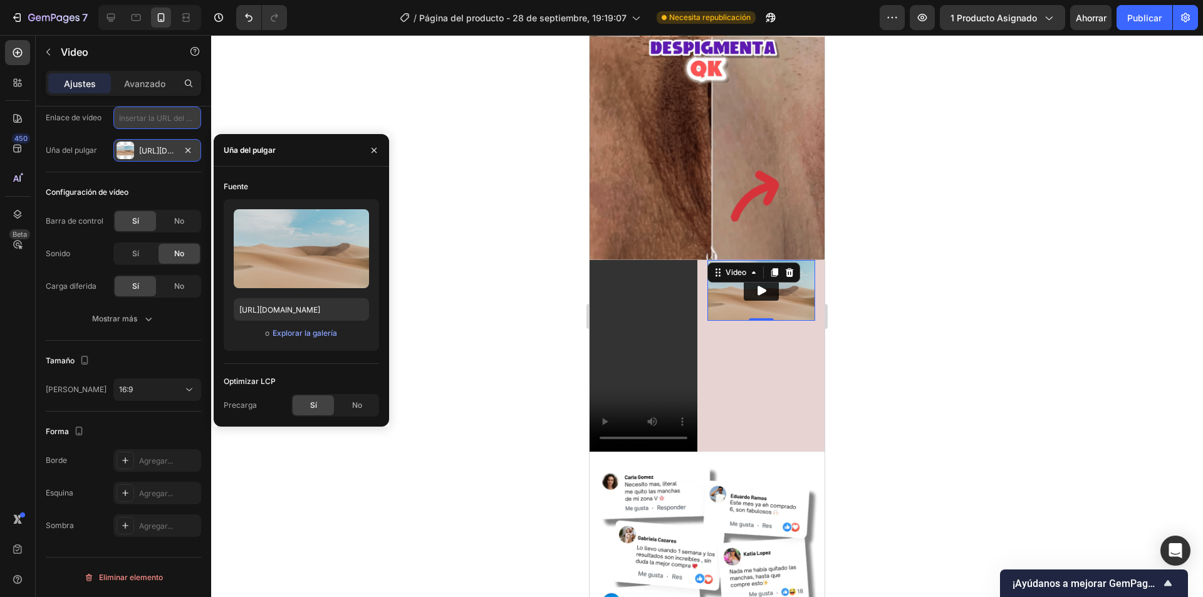
scroll to position [0, 0]
paste input "[URL][DOMAIN_NAME]"
type input "[URL][DOMAIN_NAME]"
click at [187, 149] on icon "button" at bounding box center [187, 149] width 5 height 5
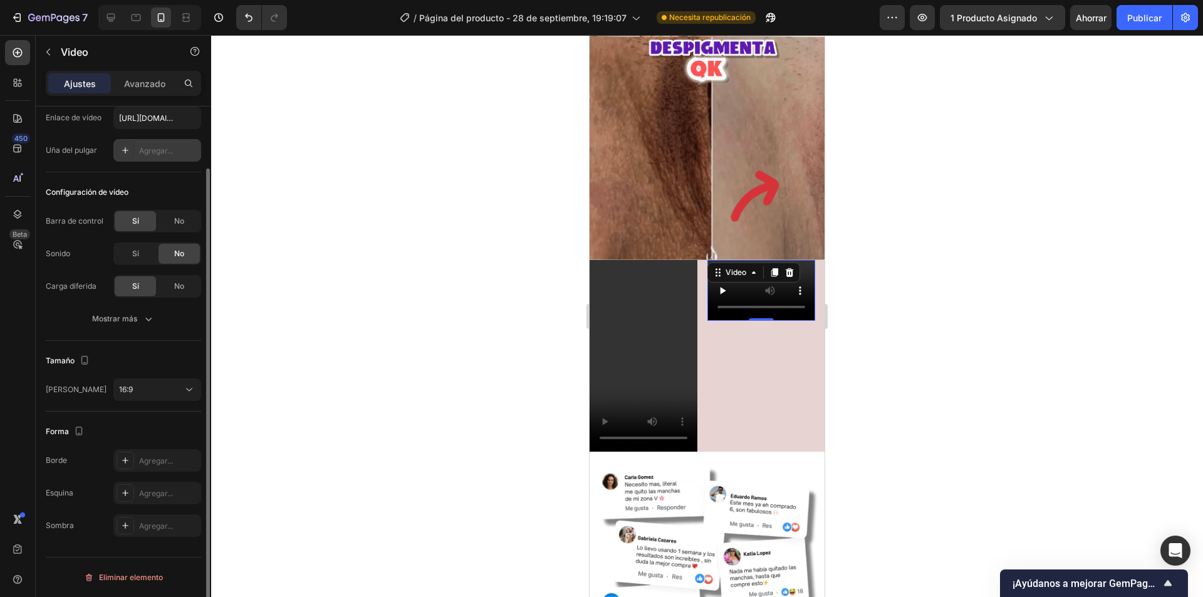
scroll to position [0, 0]
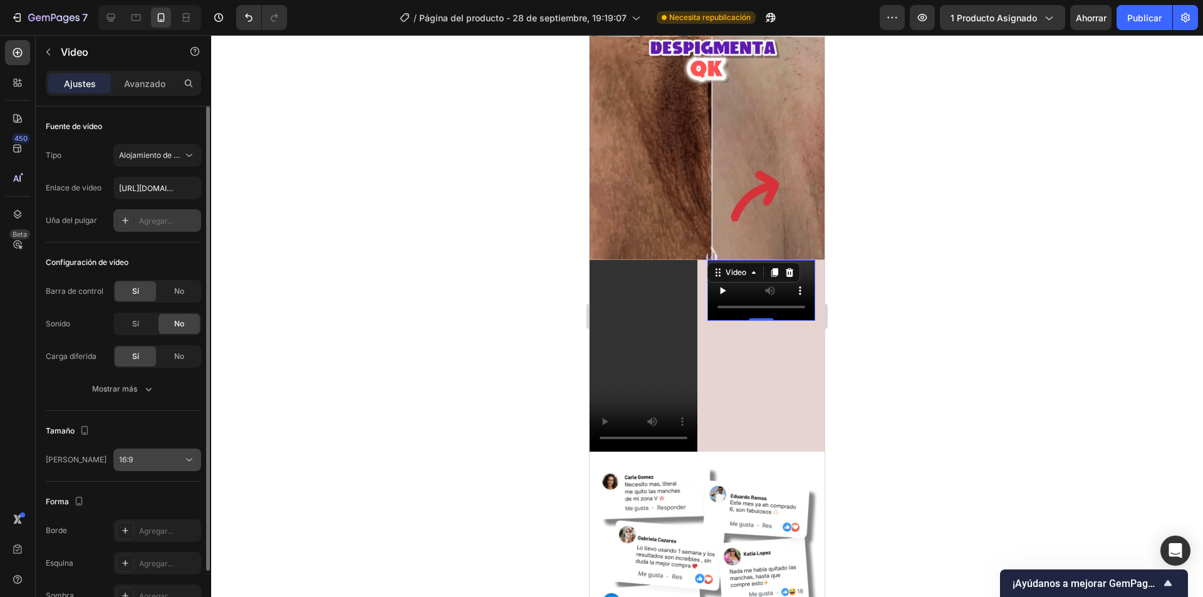
drag, startPoint x: 151, startPoint y: 465, endPoint x: 157, endPoint y: 446, distance: 19.6
click at [150, 465] on div "16:9" at bounding box center [157, 460] width 76 height 13
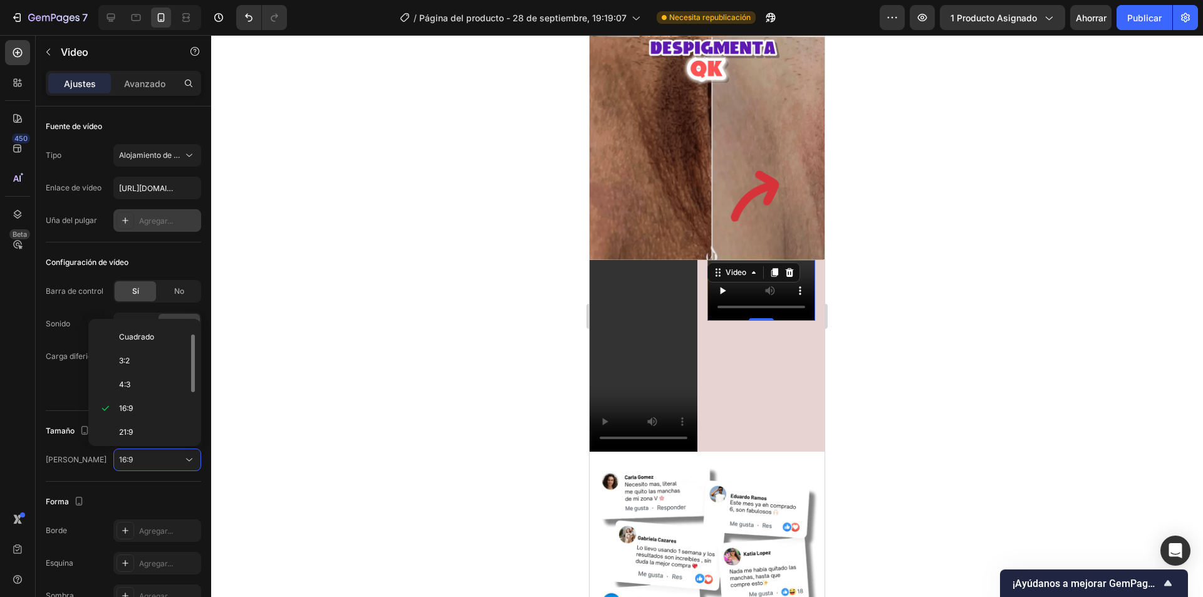
scroll to position [121, 0]
click at [152, 413] on div "9:16" at bounding box center [142, 405] width 98 height 24
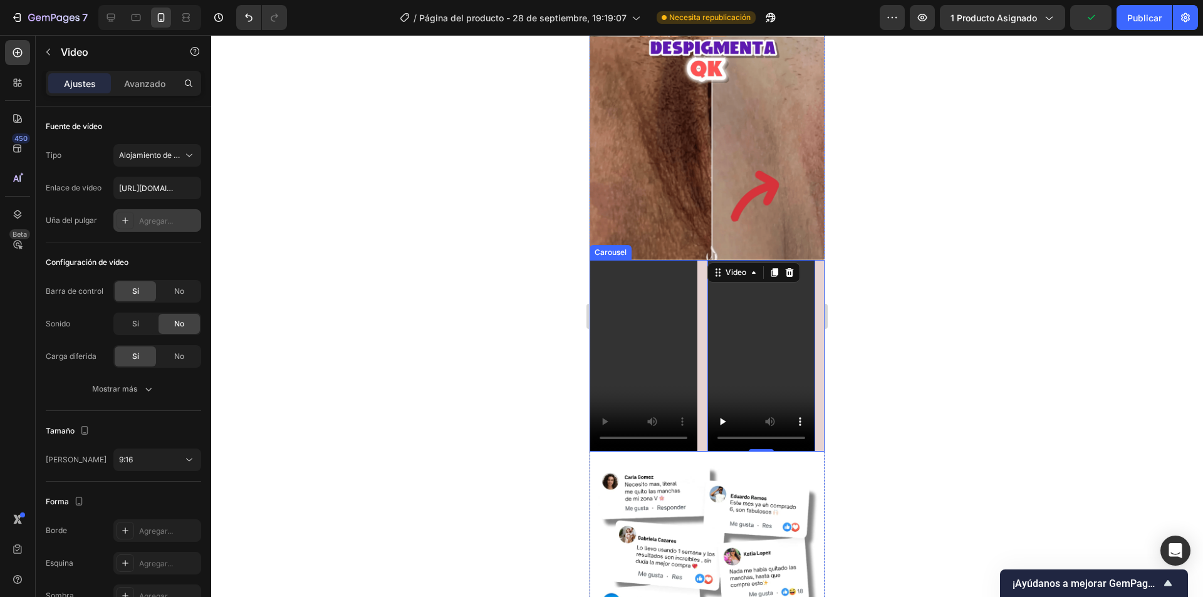
click at [700, 291] on div "Video Video 0 Drop element here Drop element here Drop element here Drop elemen…" at bounding box center [706, 356] width 235 height 192
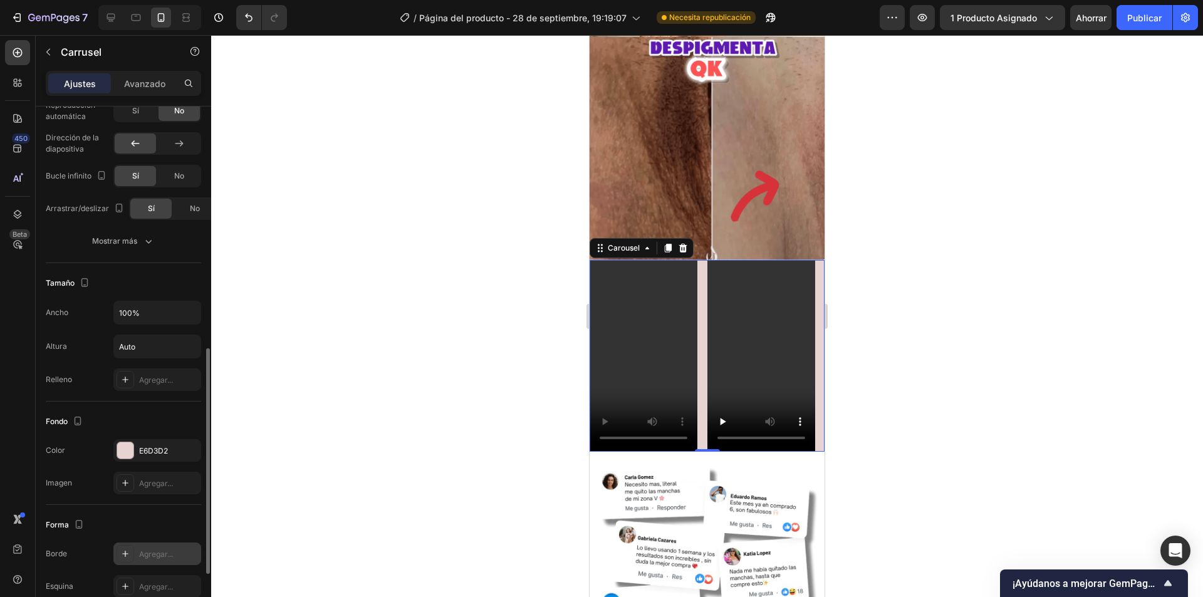
scroll to position [689, 0]
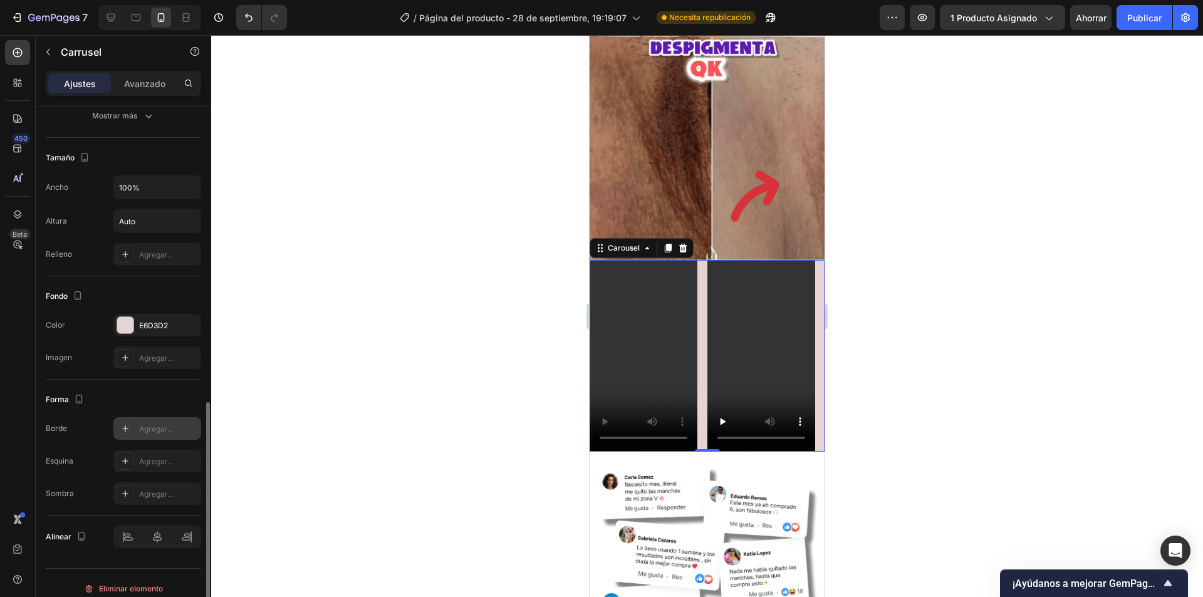
click at [158, 433] on font "Agregar..." at bounding box center [156, 428] width 34 height 9
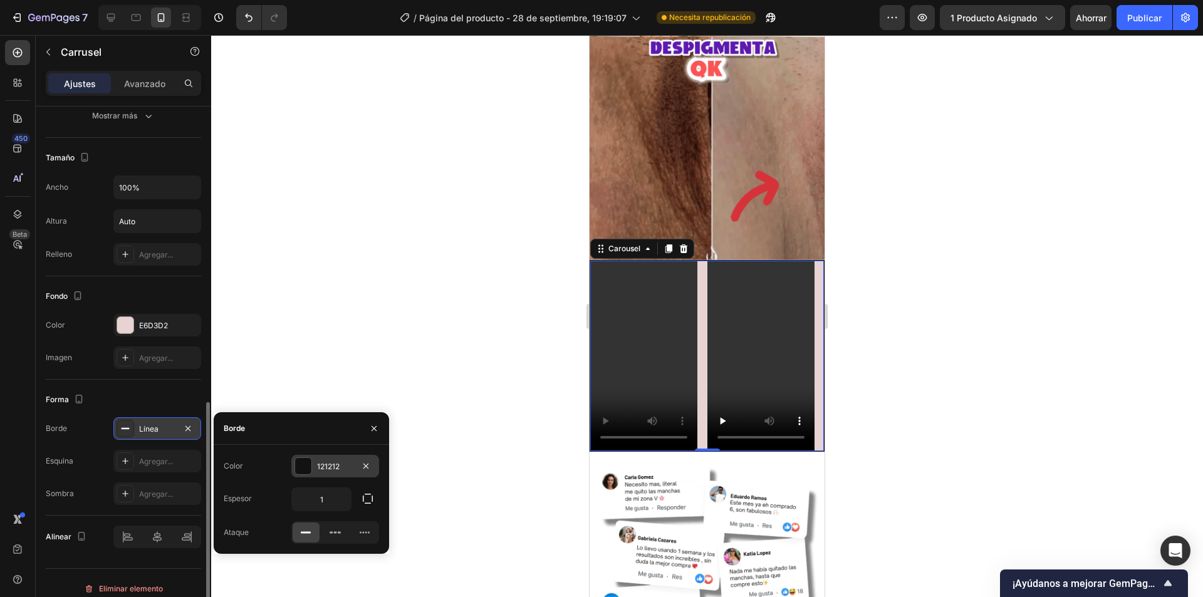
click at [308, 464] on div at bounding box center [303, 466] width 16 height 16
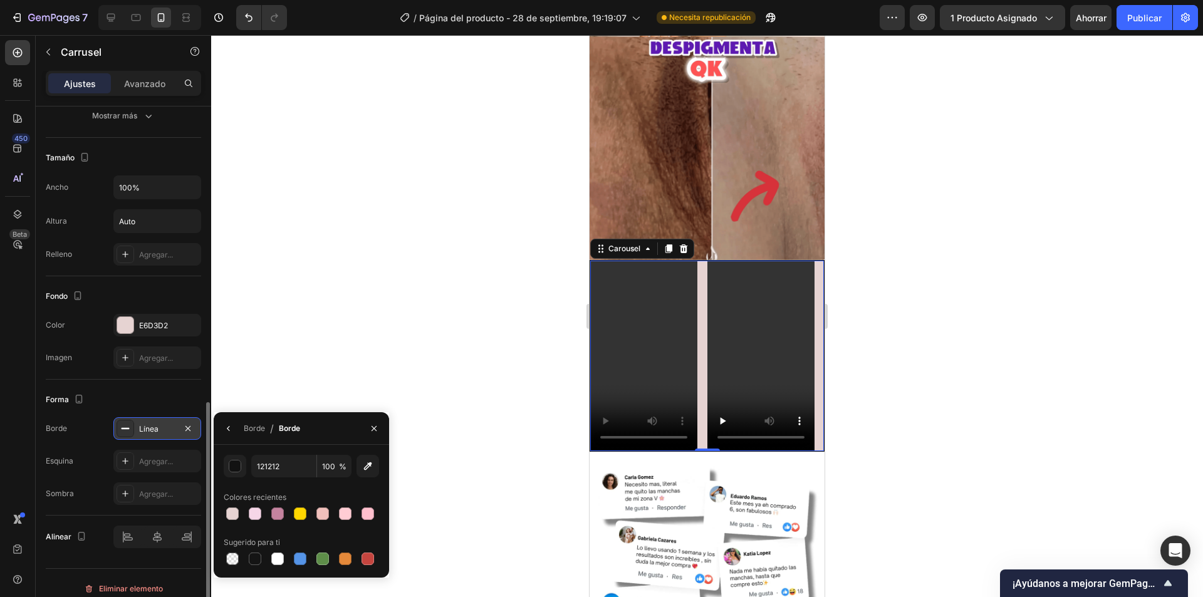
click at [230, 514] on div at bounding box center [232, 513] width 13 height 13
type input "E6D3D2"
click at [227, 423] on icon "button" at bounding box center [229, 428] width 10 height 10
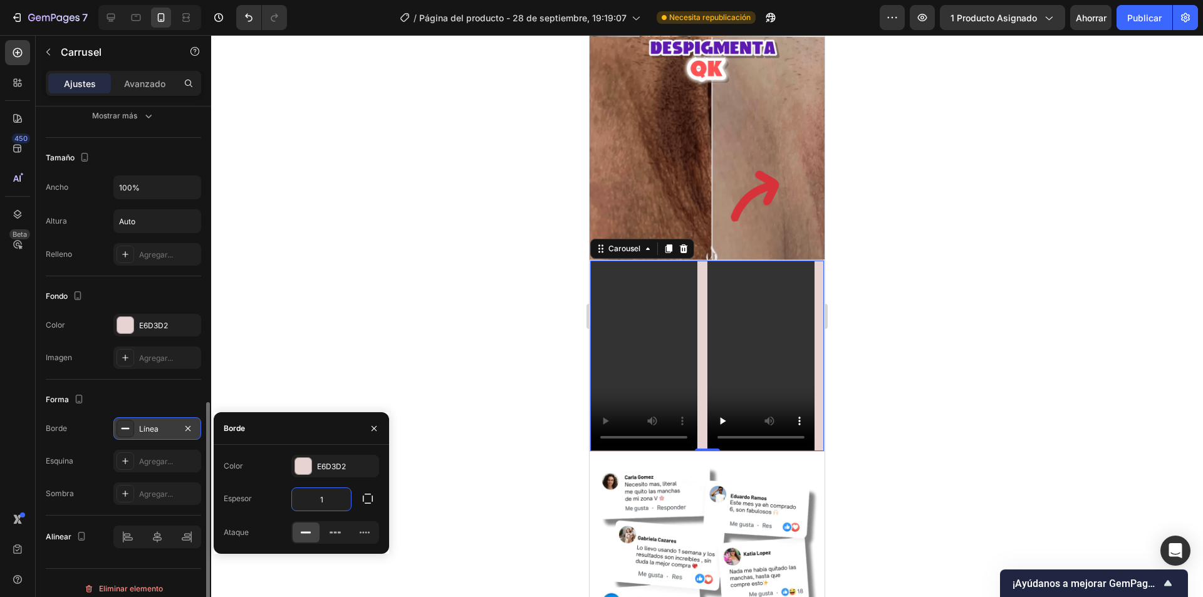
click at [322, 499] on input "1" at bounding box center [321, 499] width 59 height 23
type input "4"
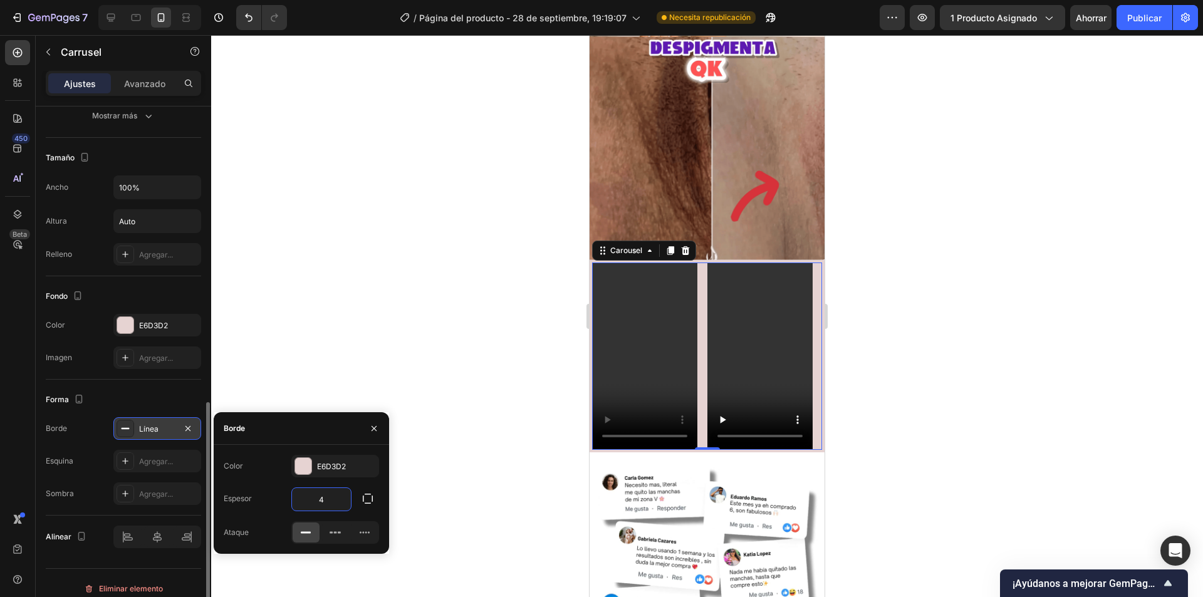
drag, startPoint x: 368, startPoint y: 358, endPoint x: 387, endPoint y: 367, distance: 21.6
click at [368, 358] on div at bounding box center [707, 316] width 992 height 562
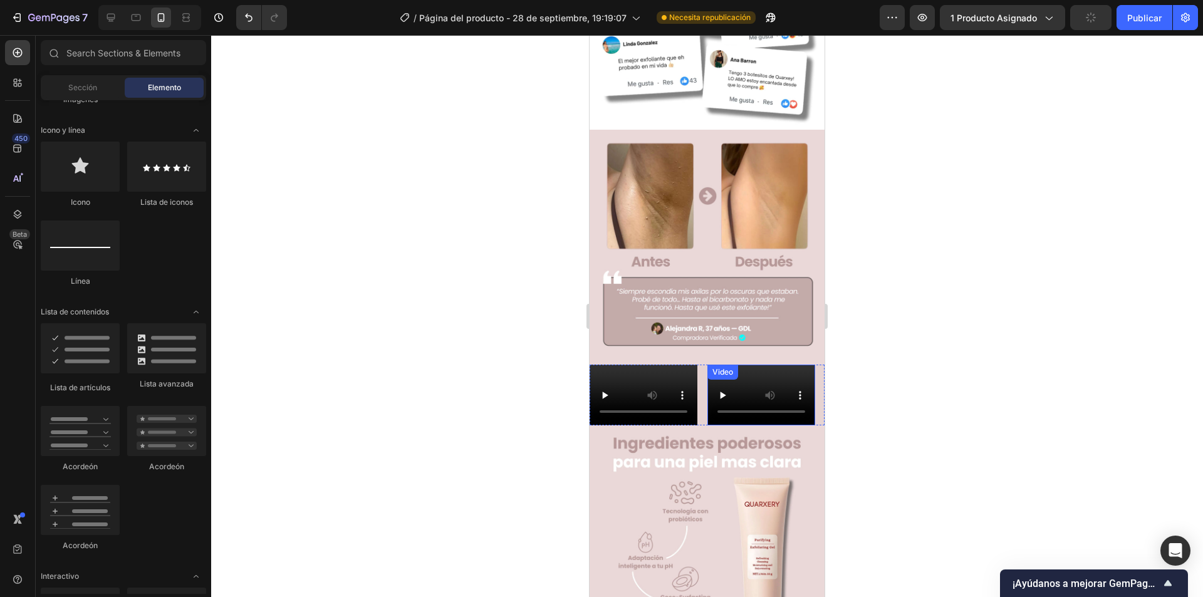
scroll to position [1441, 0]
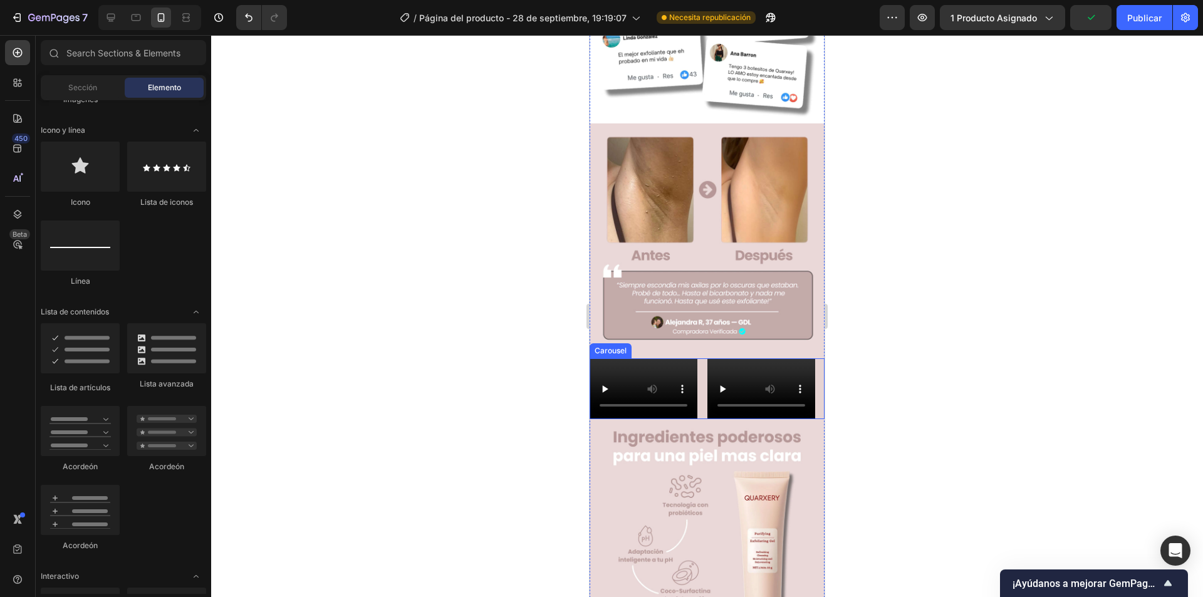
click at [698, 358] on div "Video Video Drop element here Drop element here Drop element here Drop element …" at bounding box center [706, 388] width 235 height 61
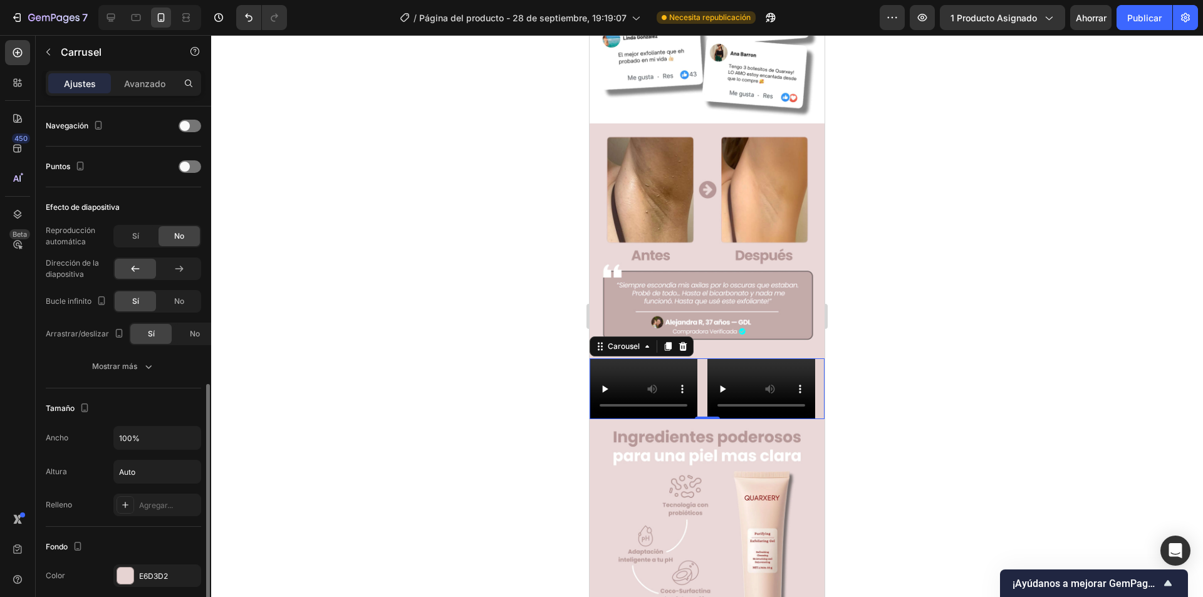
scroll to position [626, 0]
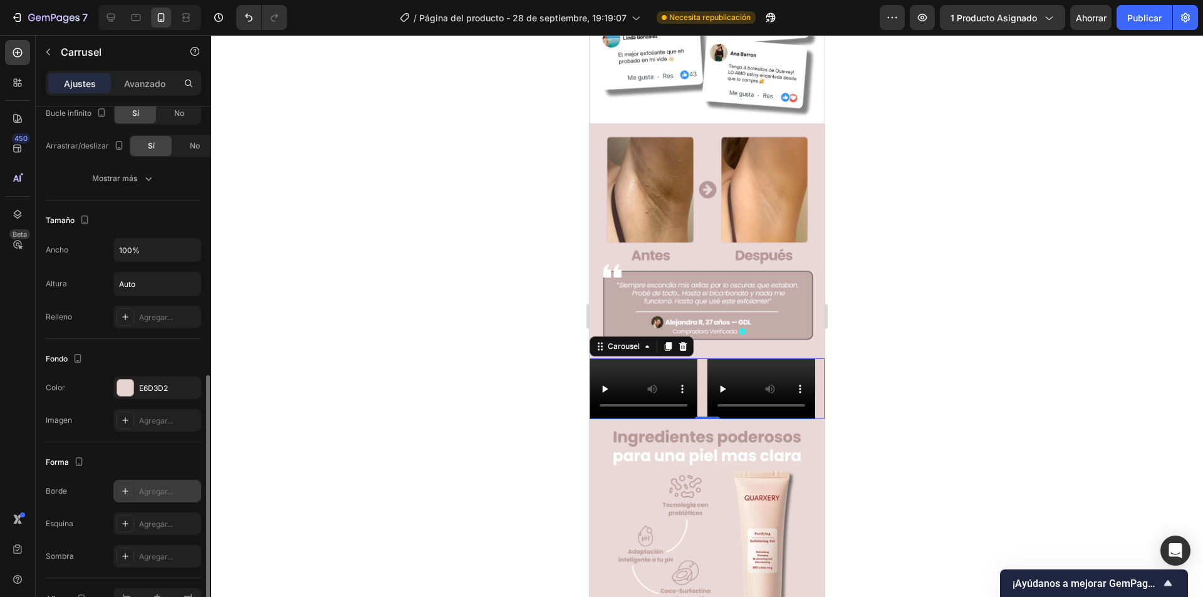
click at [120, 490] on icon at bounding box center [125, 491] width 10 height 10
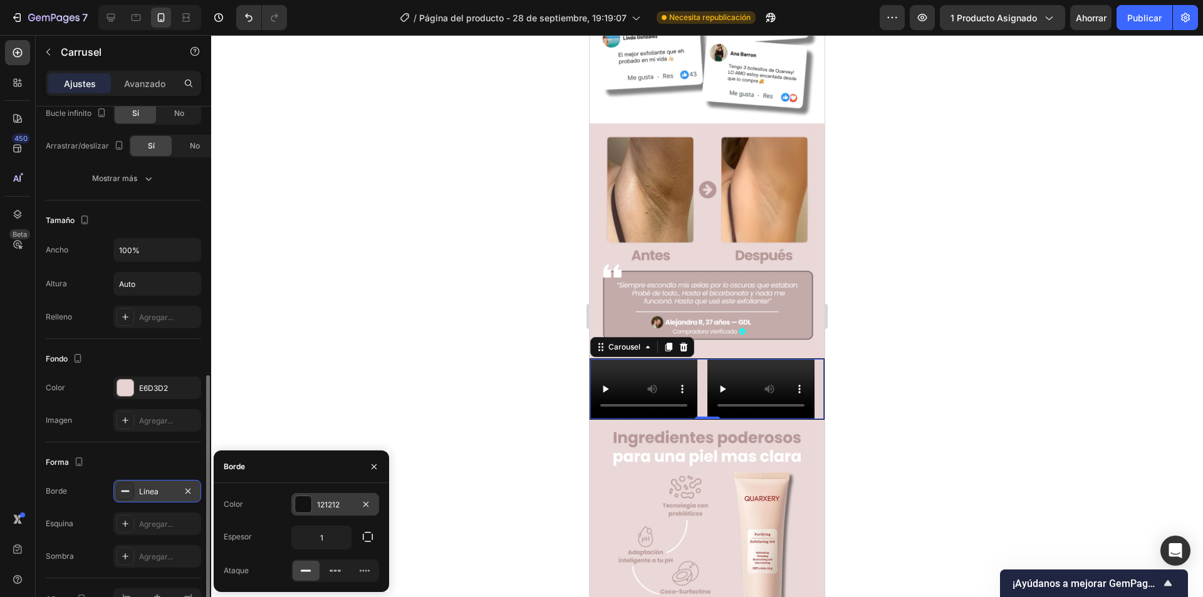
click at [299, 504] on div at bounding box center [303, 504] width 16 height 16
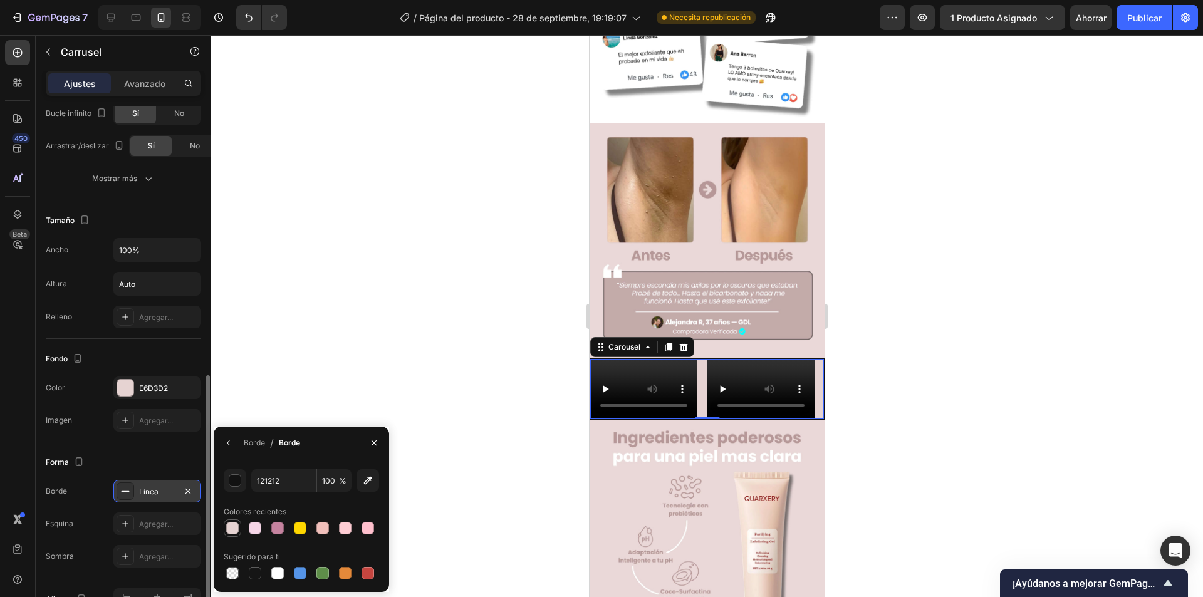
click at [230, 525] on div at bounding box center [232, 528] width 13 height 13
type input "E6D3D2"
click at [159, 526] on font "Agregar..." at bounding box center [156, 523] width 34 height 9
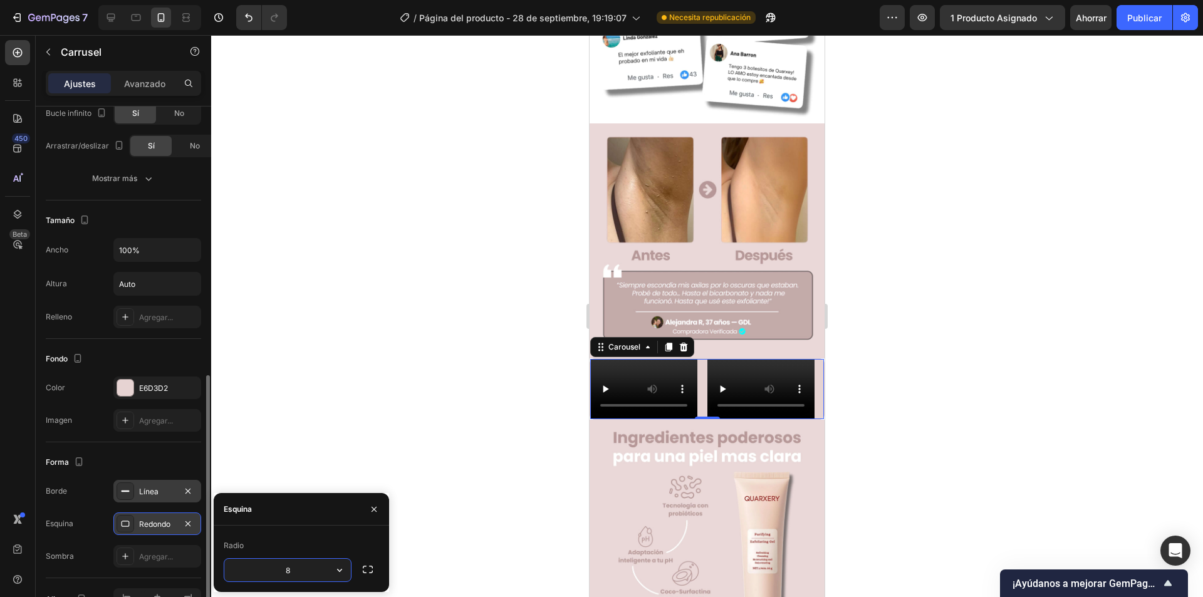
click at [163, 490] on div "Línea" at bounding box center [157, 491] width 36 height 11
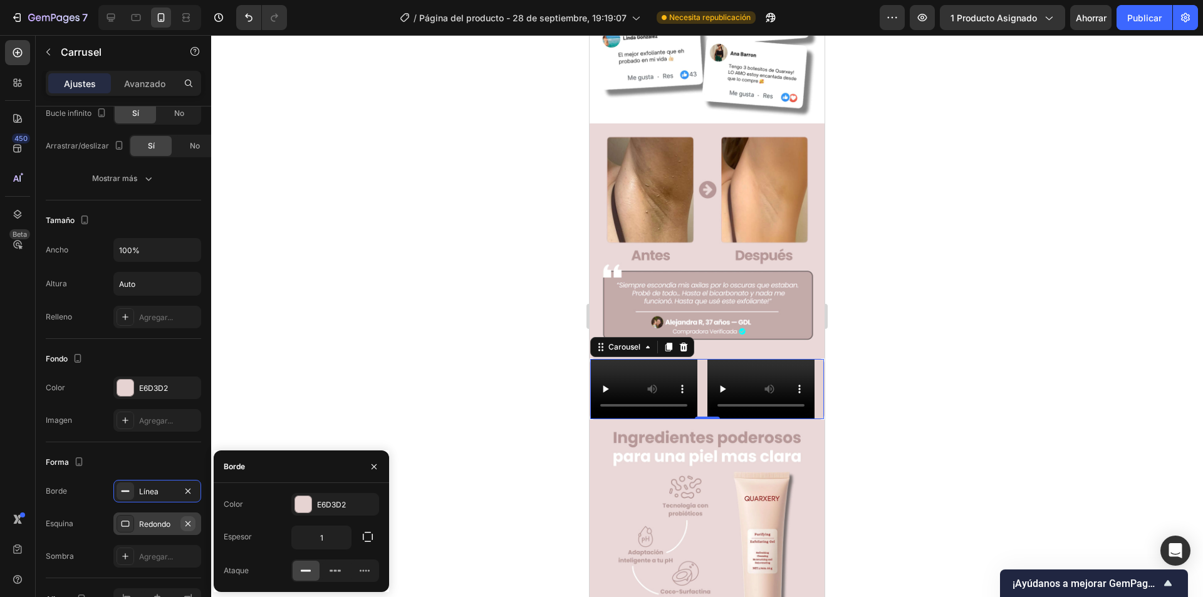
click at [190, 523] on icon "button" at bounding box center [188, 524] width 10 height 10
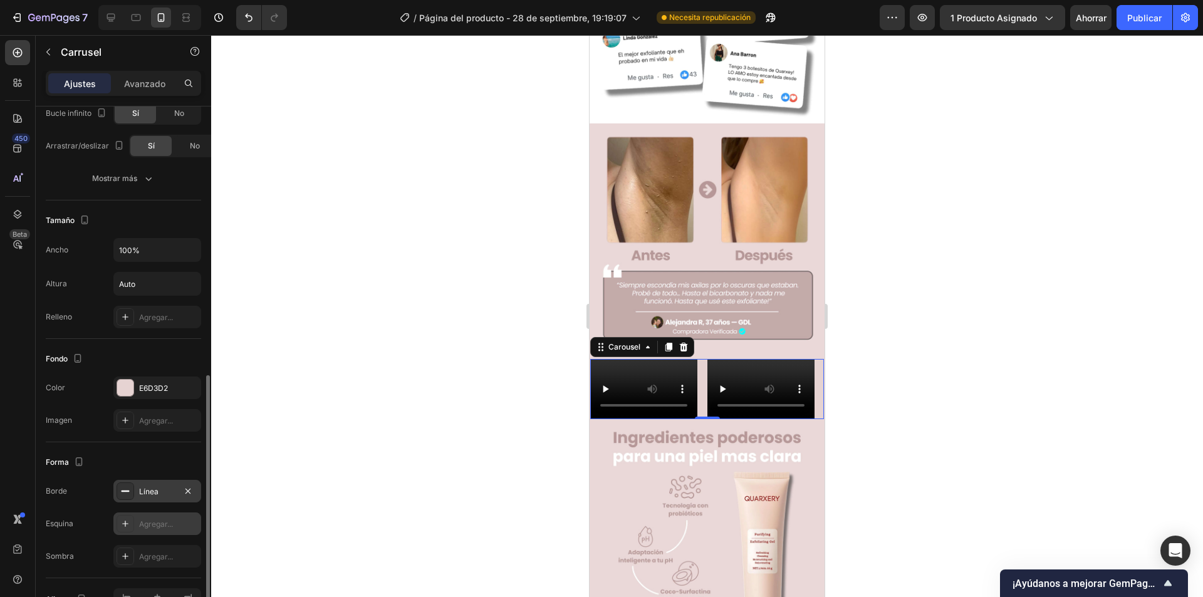
click at [156, 494] on font "Línea" at bounding box center [148, 491] width 19 height 9
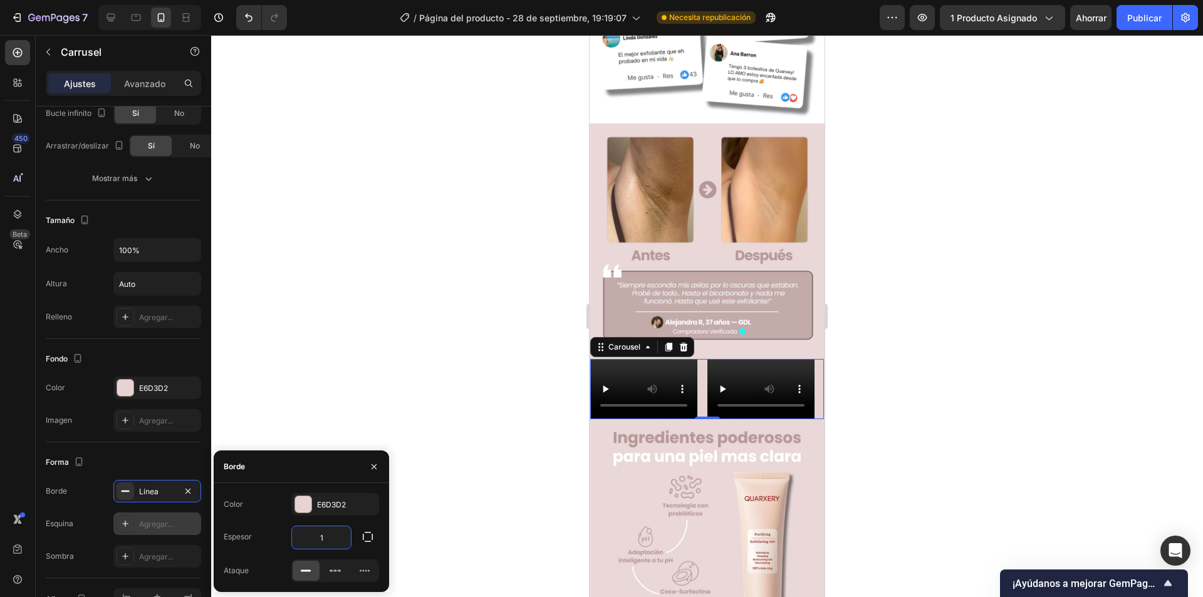
click at [338, 537] on input "1" at bounding box center [321, 537] width 59 height 23
type input "4"
click at [348, 311] on div at bounding box center [707, 316] width 992 height 562
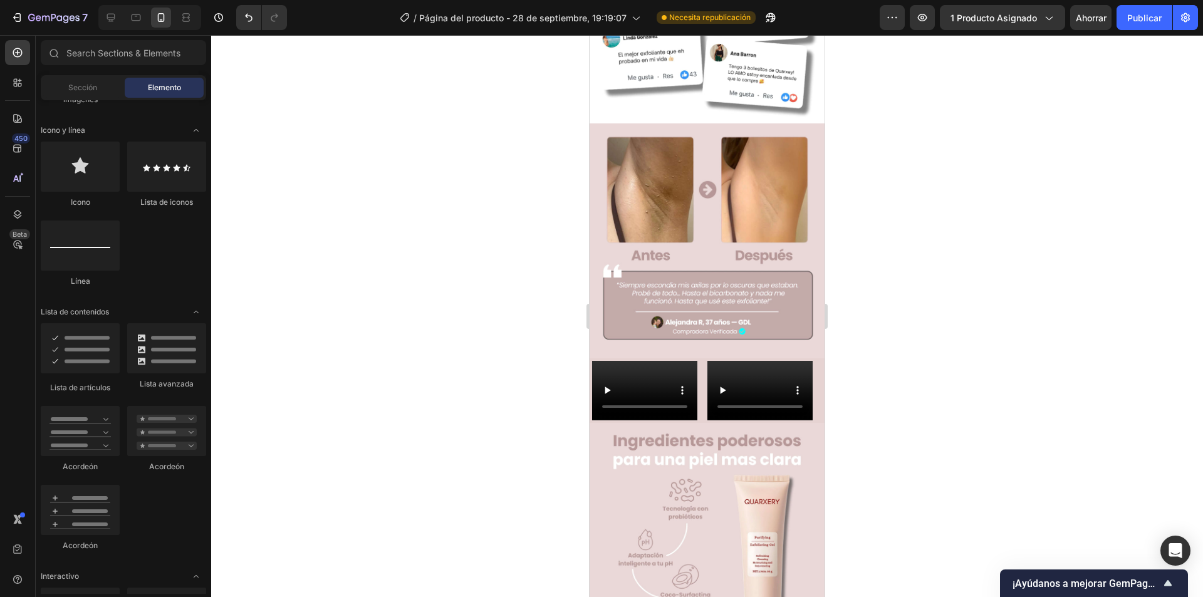
scroll to position [438, 0]
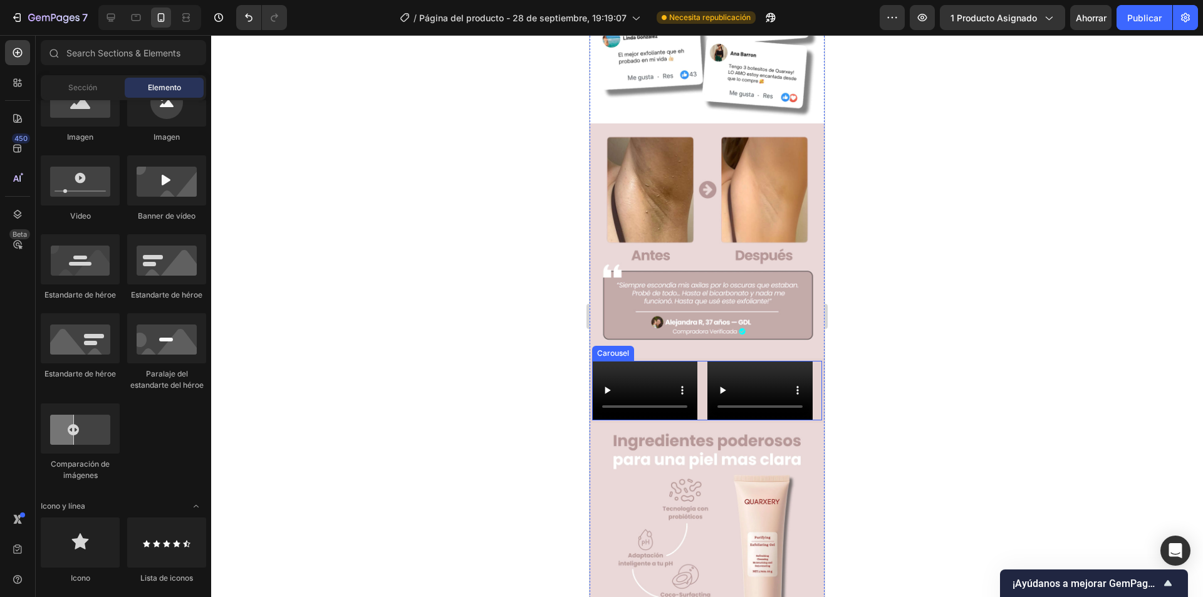
click at [698, 361] on div "Video Video Drop element here Drop element here Drop element here Drop element …" at bounding box center [707, 391] width 230 height 60
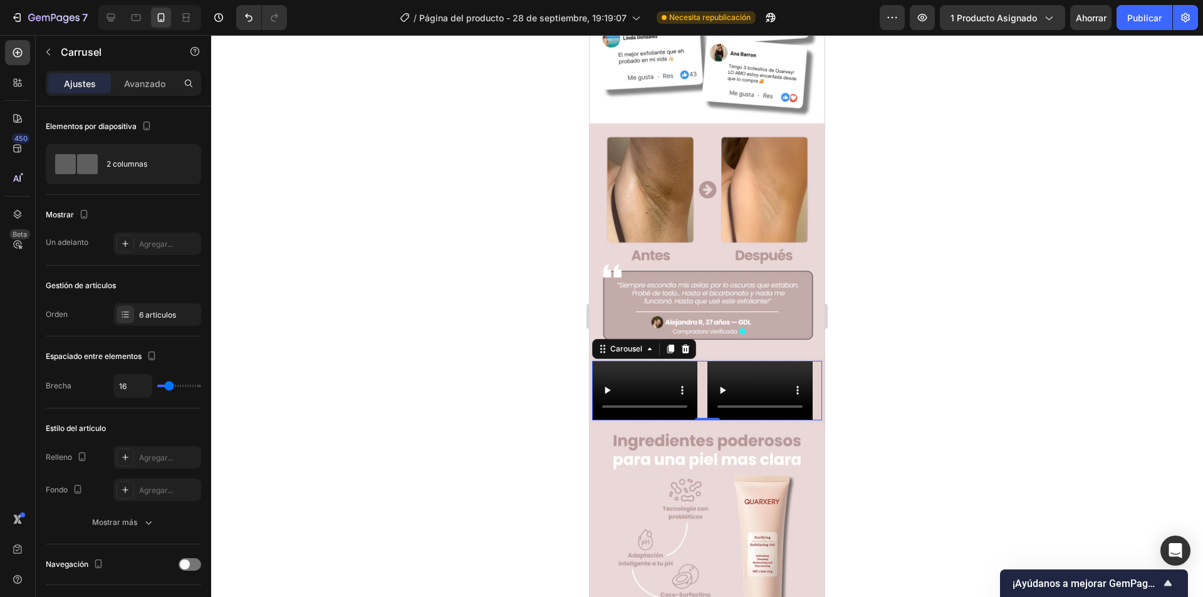
click at [1011, 351] on div at bounding box center [707, 316] width 992 height 562
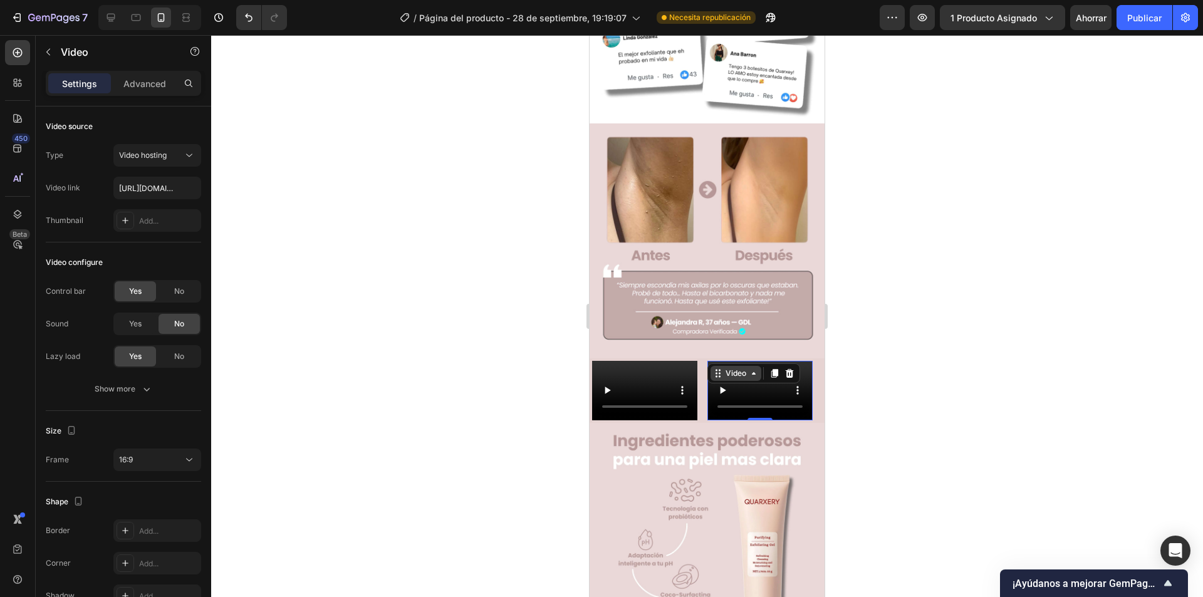
click at [726, 368] on div "Video" at bounding box center [736, 373] width 26 height 11
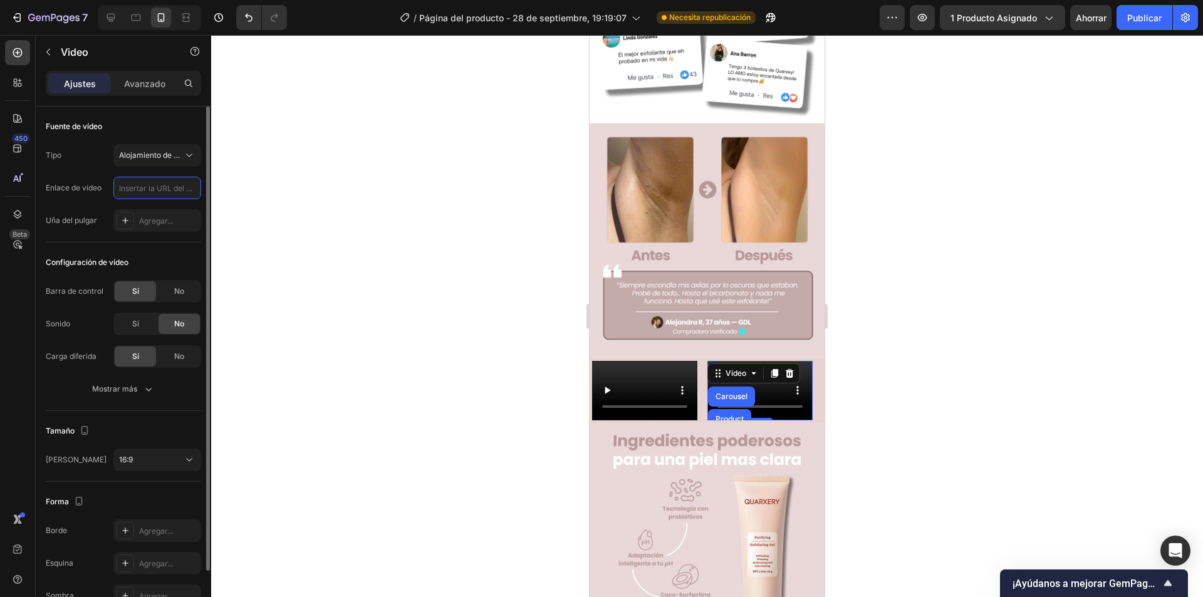
scroll to position [0, 0]
paste input "[URL][DOMAIN_NAME]"
type input "[URL][DOMAIN_NAME]"
click at [162, 458] on div "16:9" at bounding box center [151, 459] width 64 height 11
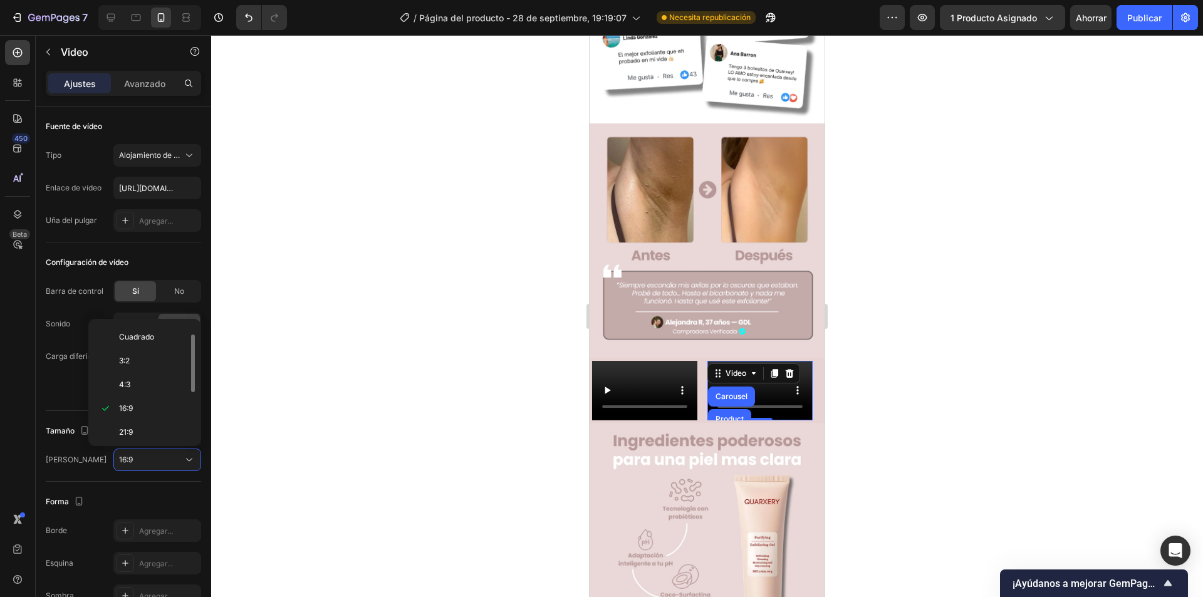
scroll to position [121, 0]
click at [148, 403] on p "9:16" at bounding box center [152, 405] width 66 height 11
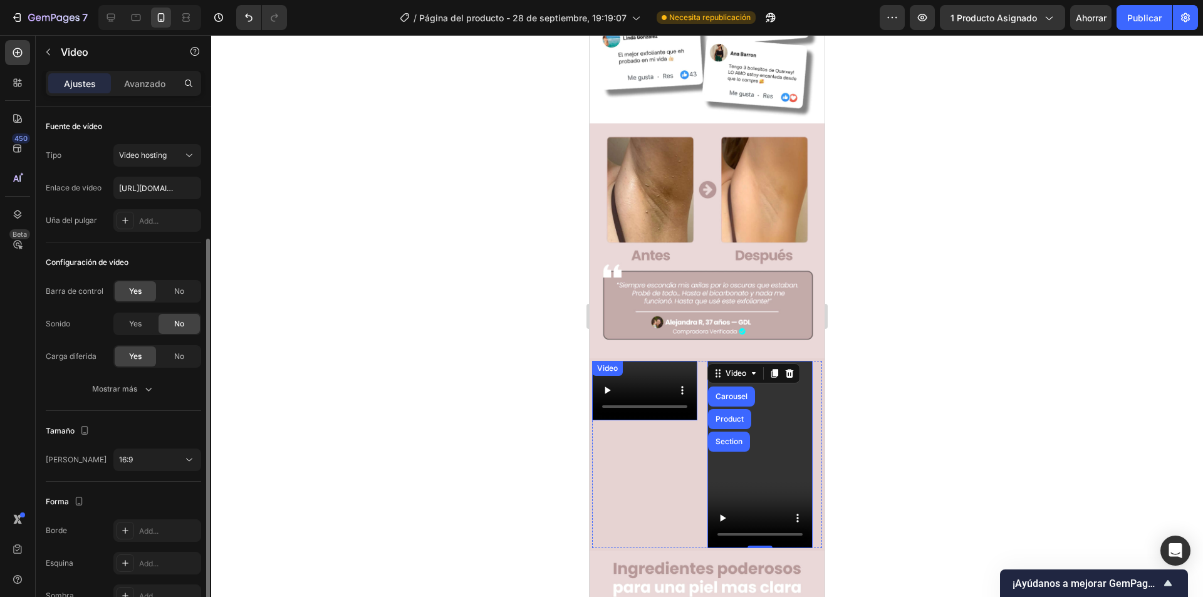
scroll to position [70, 0]
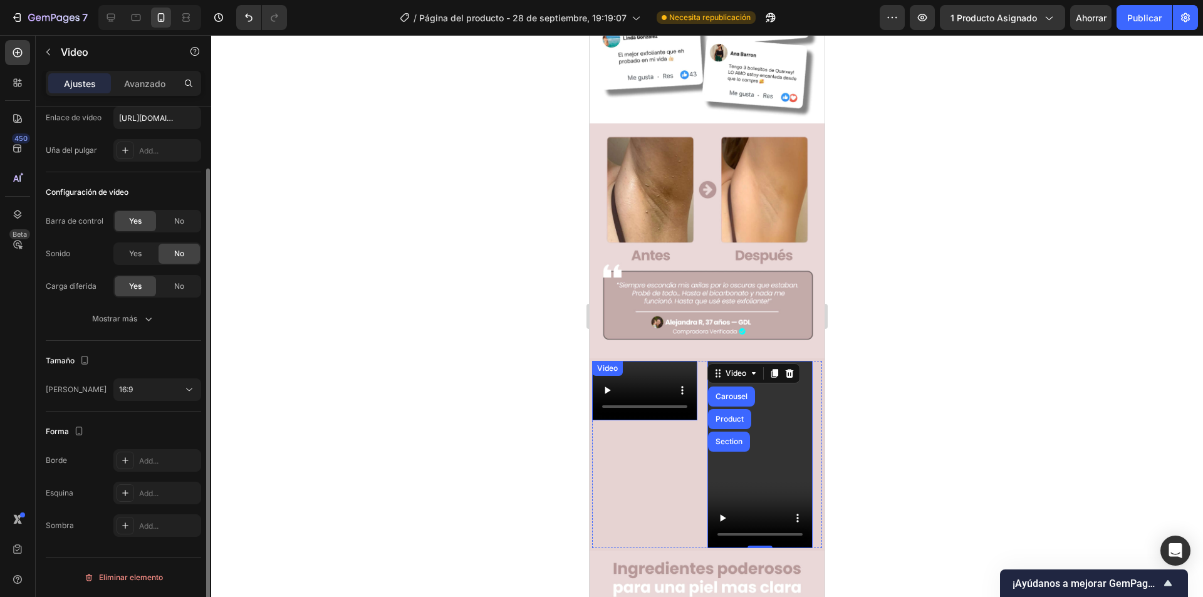
click at [611, 363] on div "Video" at bounding box center [607, 368] width 26 height 11
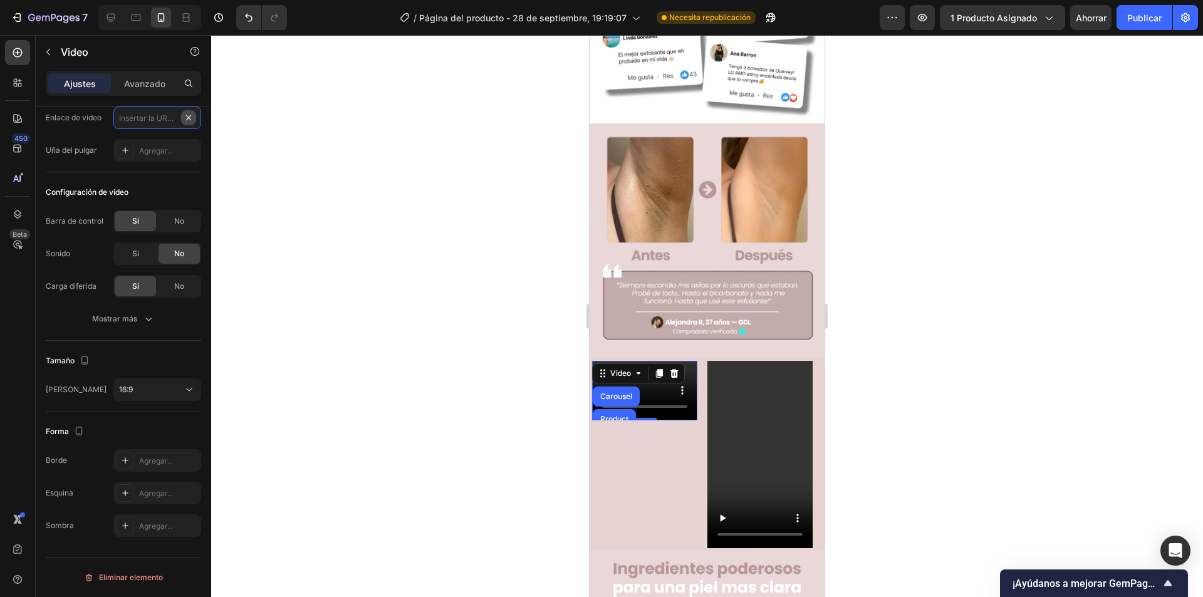
scroll to position [0, 0]
paste input "[URL][DOMAIN_NAME]"
type input "[URL][DOMAIN_NAME]"
click at [147, 400] on button "16:9" at bounding box center [157, 389] width 88 height 23
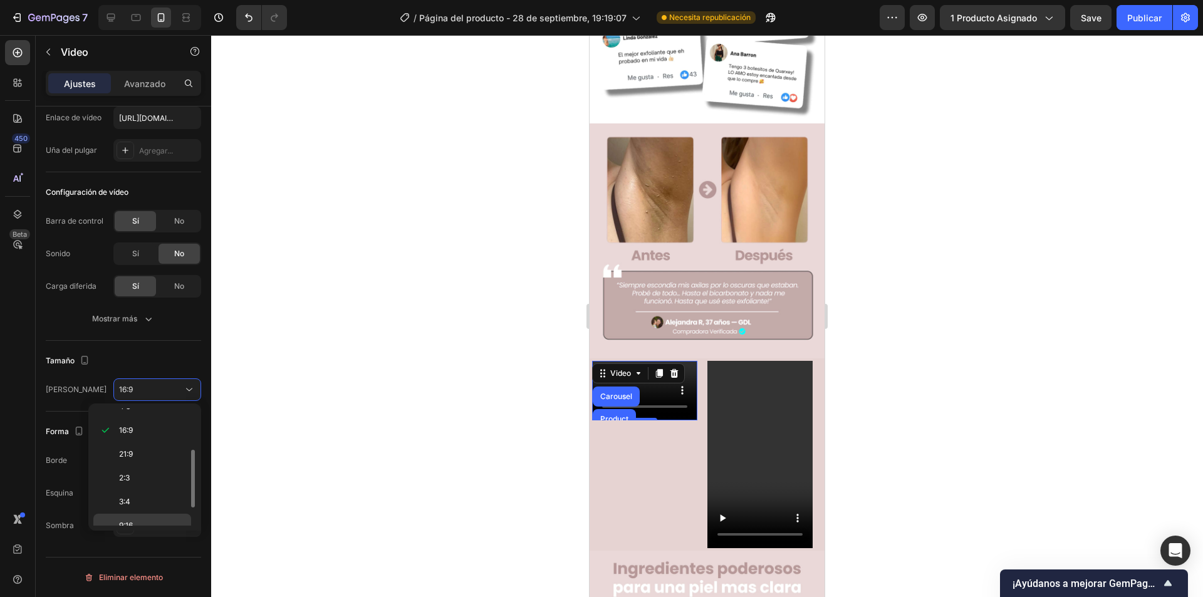
scroll to position [121, 0]
click at [152, 494] on p "9:16" at bounding box center [152, 489] width 66 height 11
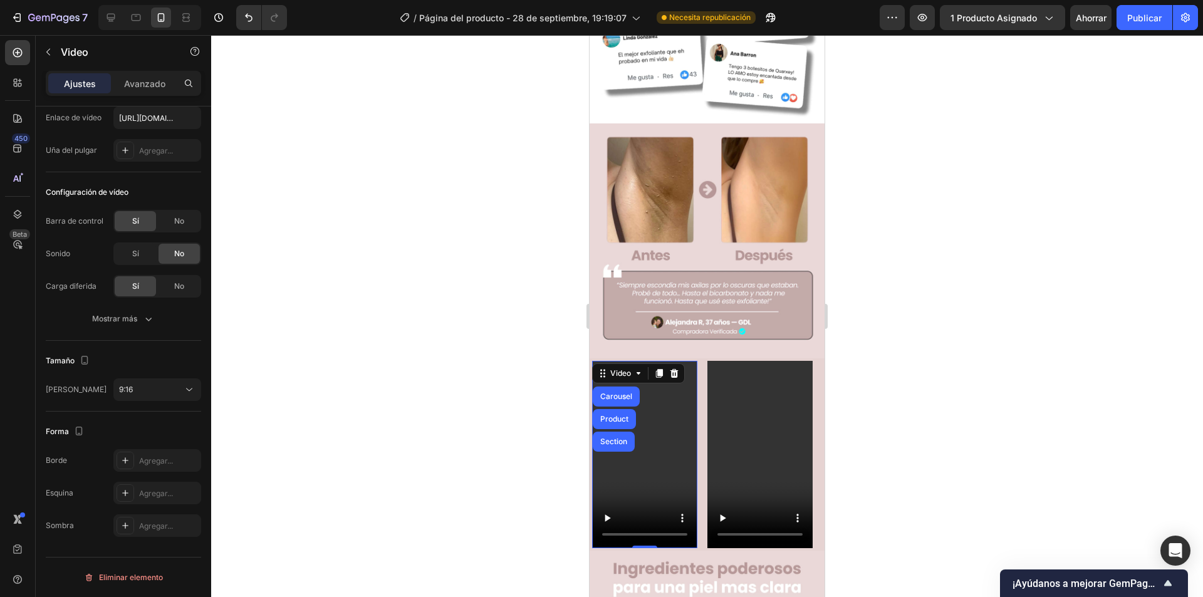
click at [1054, 425] on div at bounding box center [707, 316] width 992 height 562
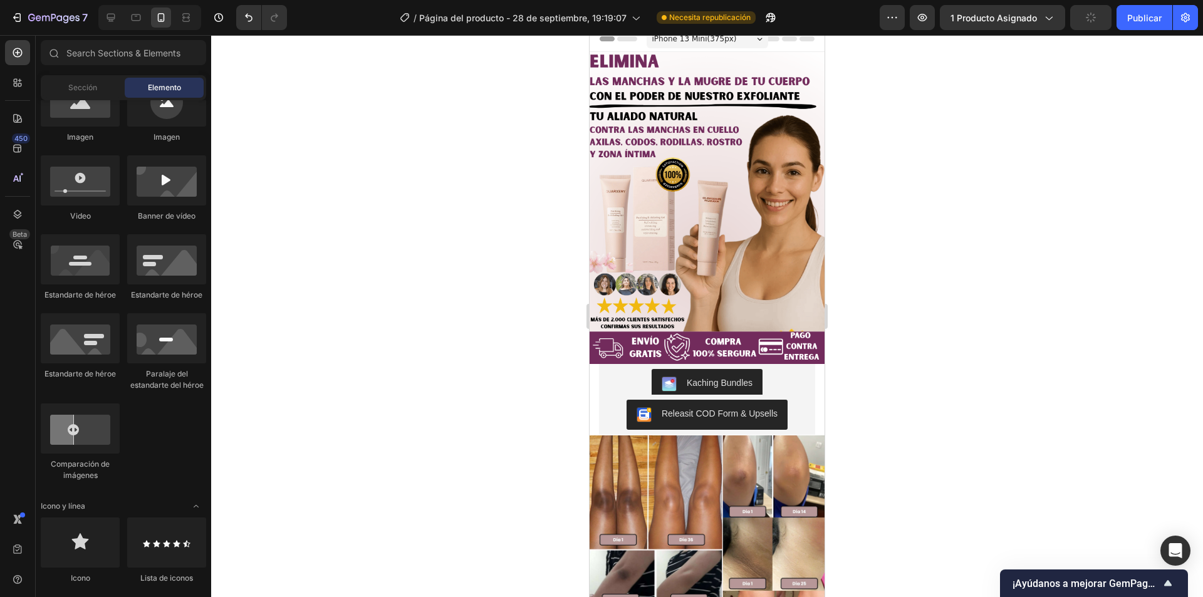
scroll to position [0, 0]
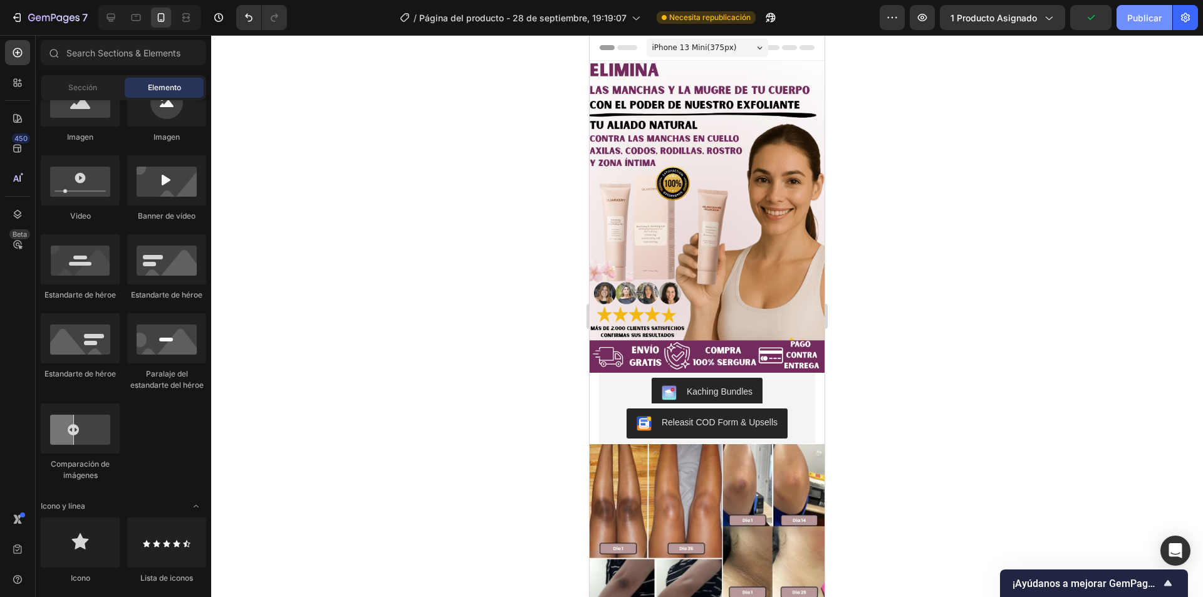
click at [1139, 29] on button "Publicar" at bounding box center [1144, 17] width 56 height 25
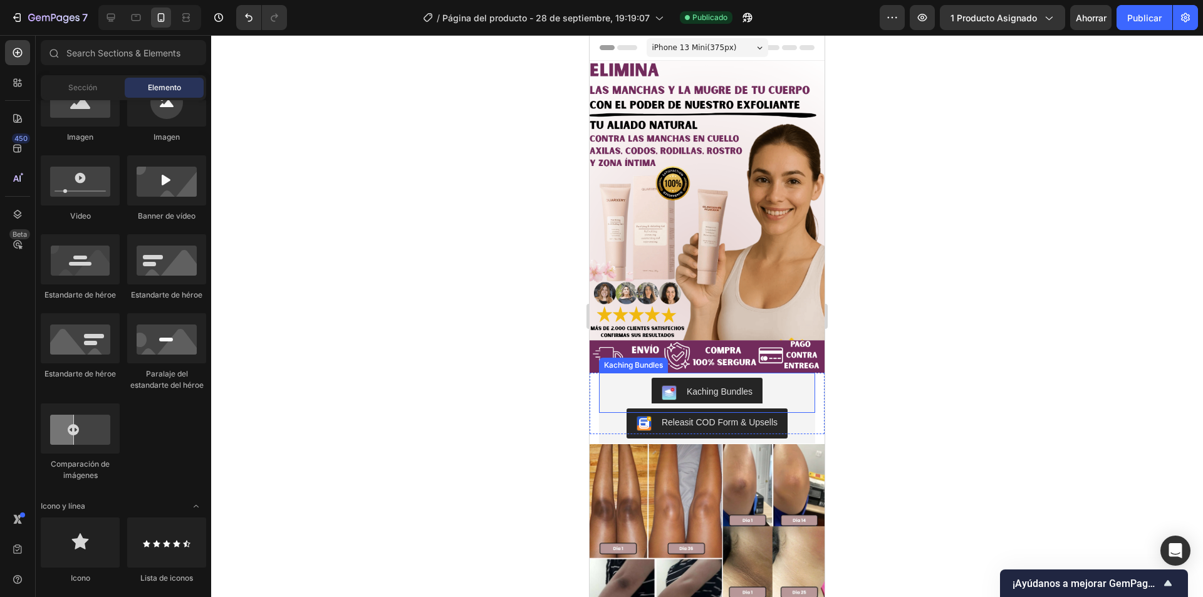
click at [787, 378] on div "Kaching Bundles" at bounding box center [707, 393] width 200 height 30
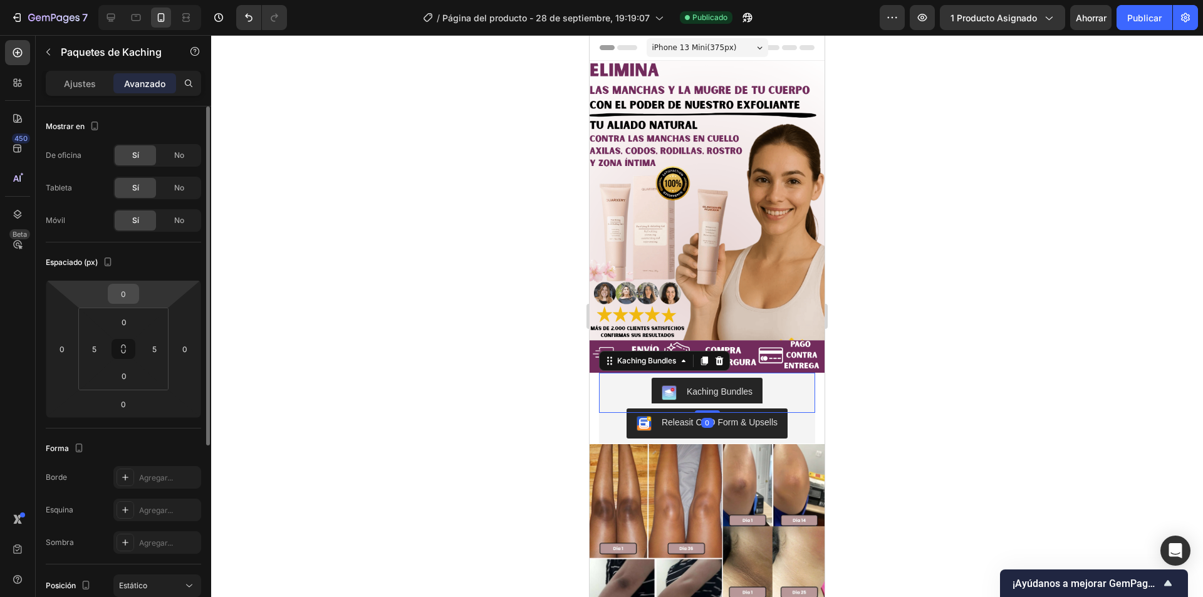
click at [129, 289] on input "0" at bounding box center [123, 293] width 25 height 19
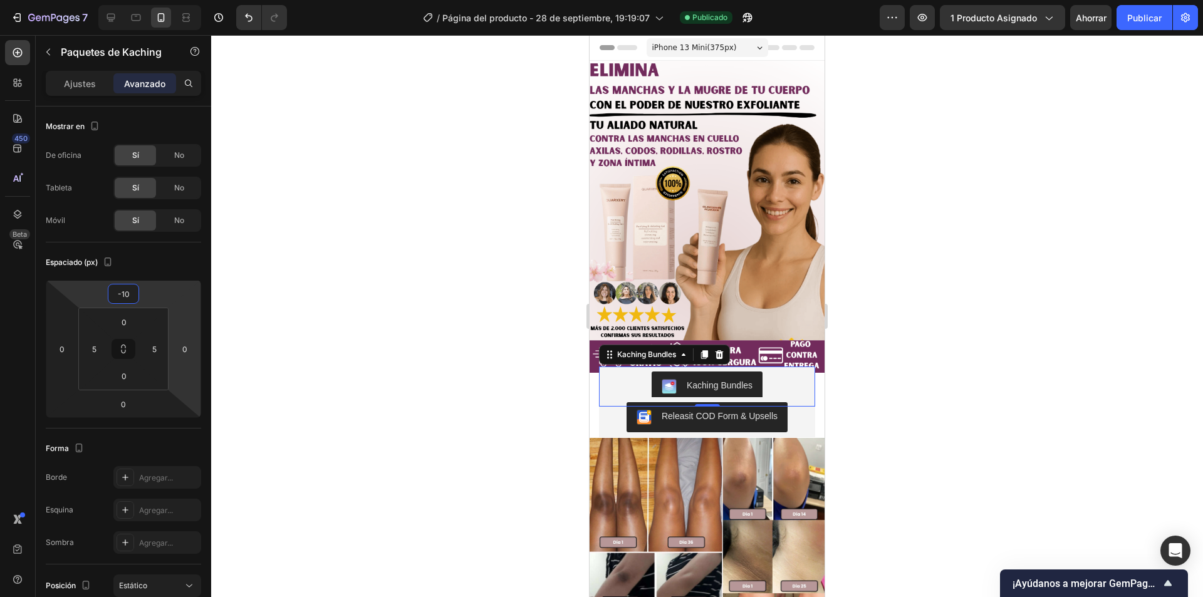
type input "-10"
click at [430, 274] on div at bounding box center [707, 316] width 992 height 562
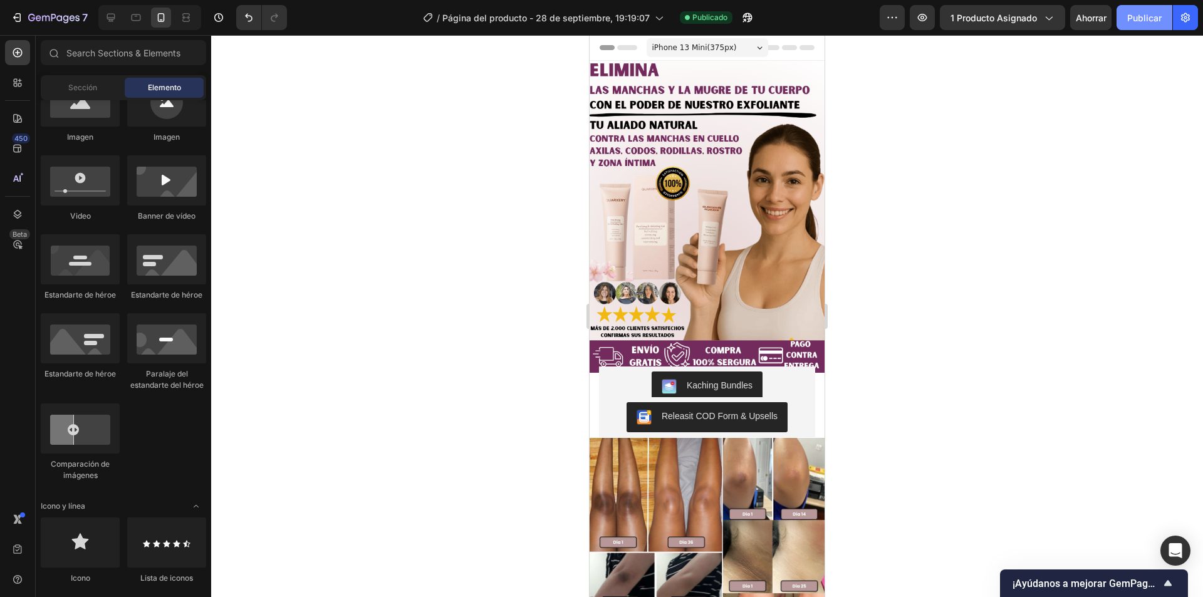
click at [1135, 19] on font "Publicar" at bounding box center [1144, 18] width 34 height 11
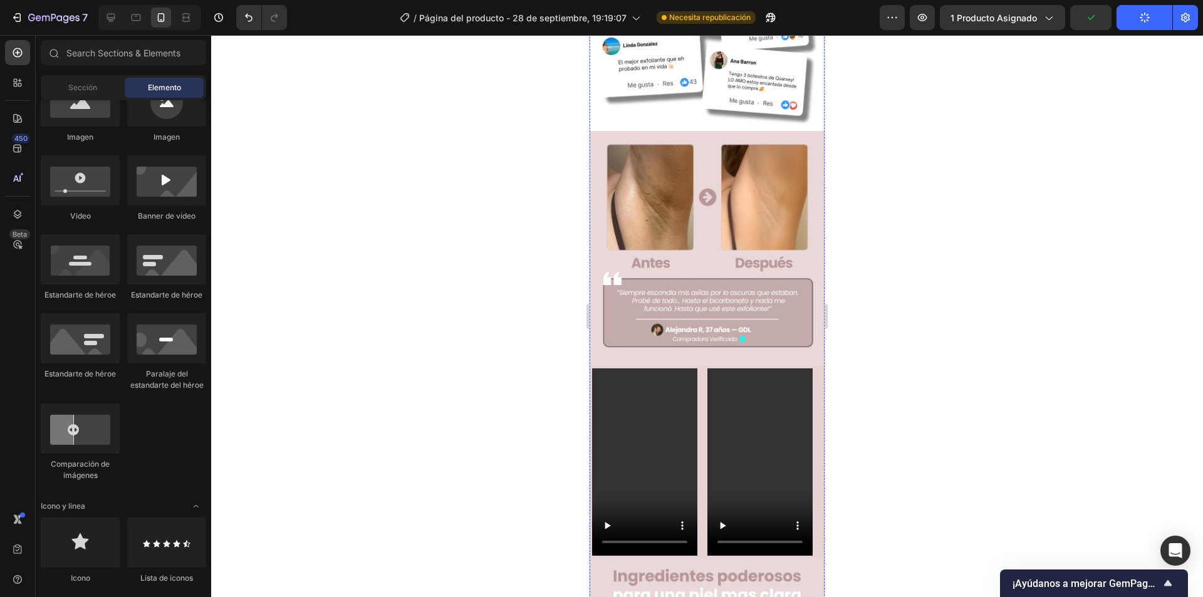
scroll to position [1566, 0]
